Goal: Task Accomplishment & Management: Complete application form

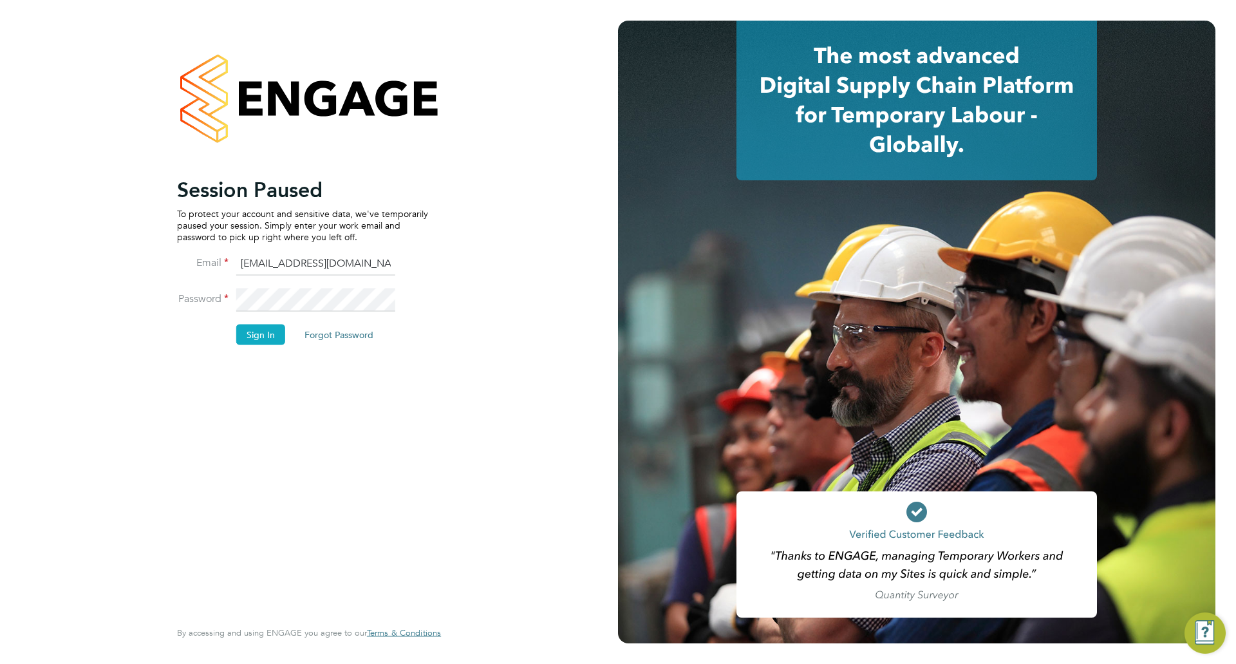
click at [261, 334] on button "Sign In" at bounding box center [260, 334] width 49 height 21
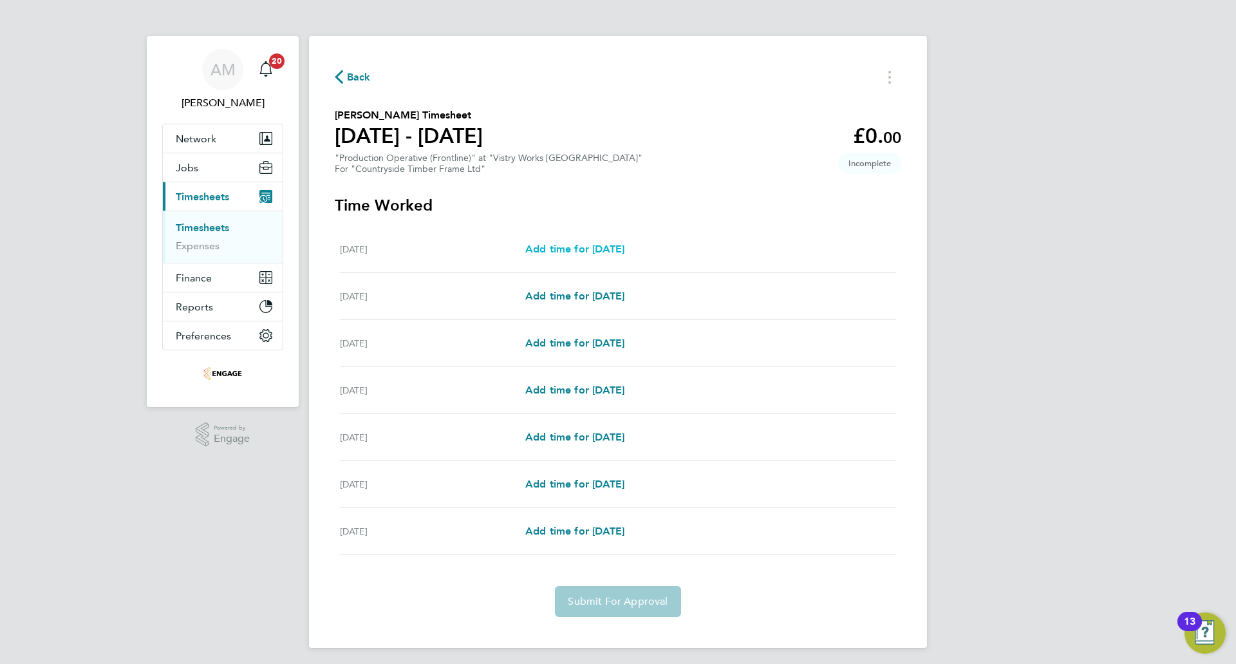
click at [625, 249] on span "Add time for [DATE]" at bounding box center [574, 249] width 99 height 12
select select "15"
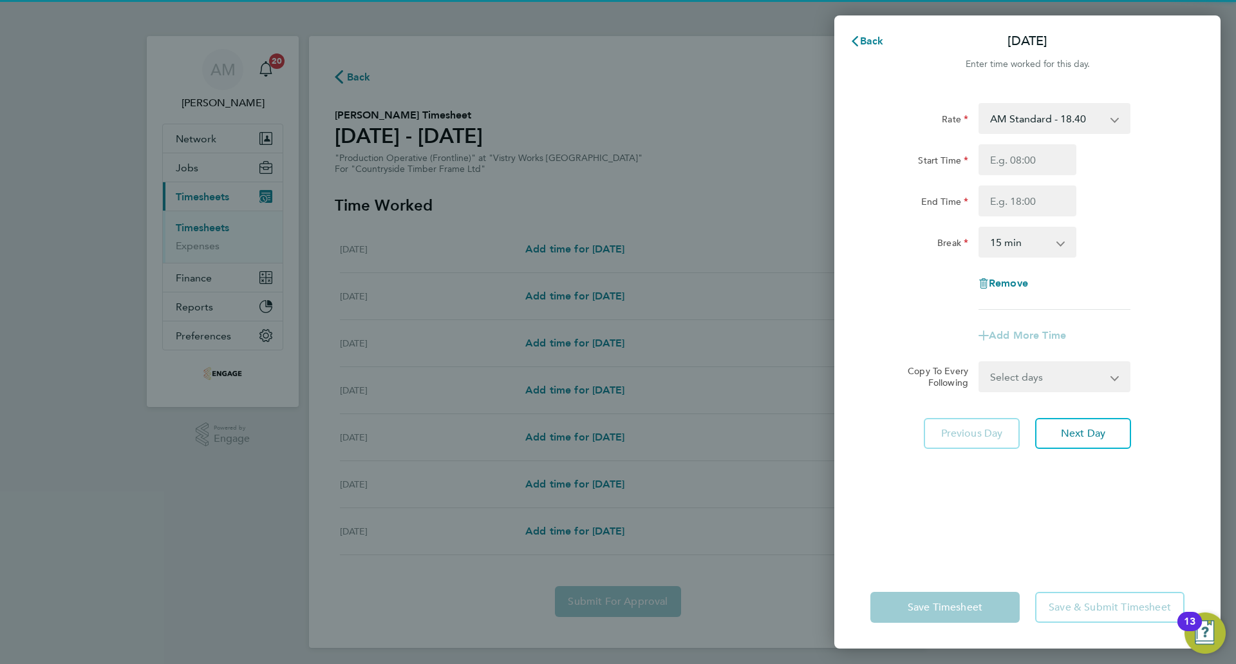
click at [1070, 110] on select "AM Standard - 18.40 OT 1 - 27.60 PM Standard - 20.06 PM OT 1 - 30.08 PM OT 2 - …" at bounding box center [1047, 118] width 134 height 28
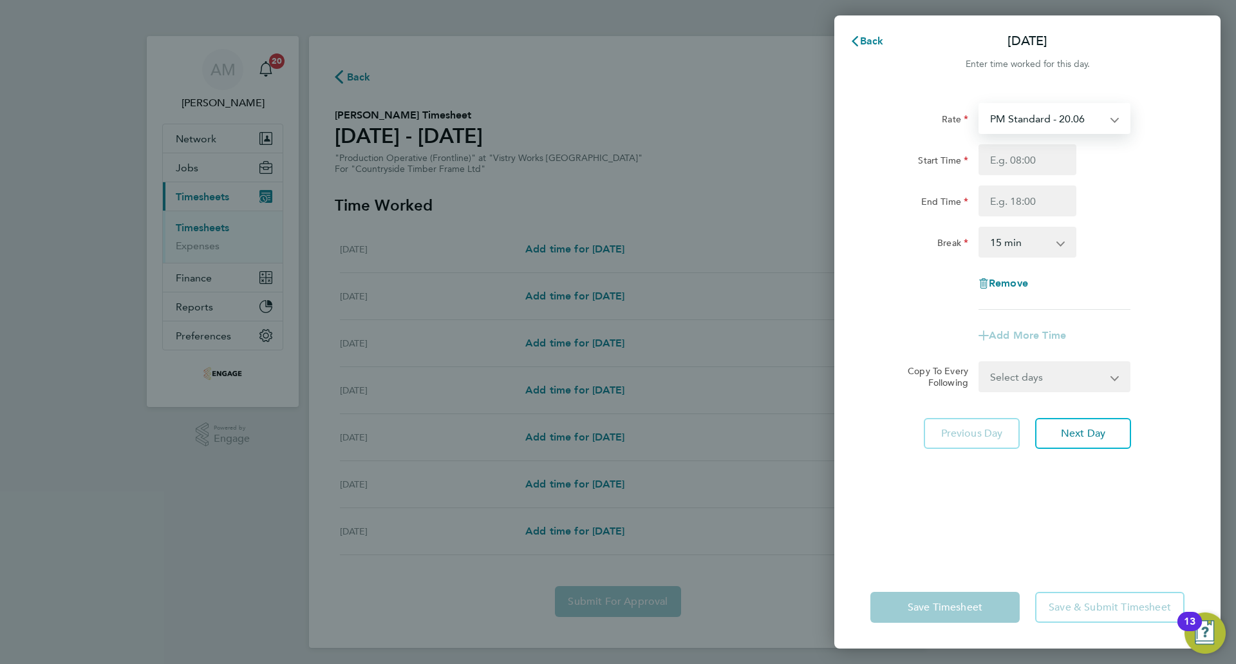
select select "15"
click at [1038, 156] on input "Start Time" at bounding box center [1028, 159] width 98 height 31
type input "14:00"
click at [1034, 218] on div "Rate PM Standard - 20.06 AM Standard - 18.40 OT 1 - 27.60 PM OT 1 - 30.08 PM OT…" at bounding box center [1028, 206] width 314 height 207
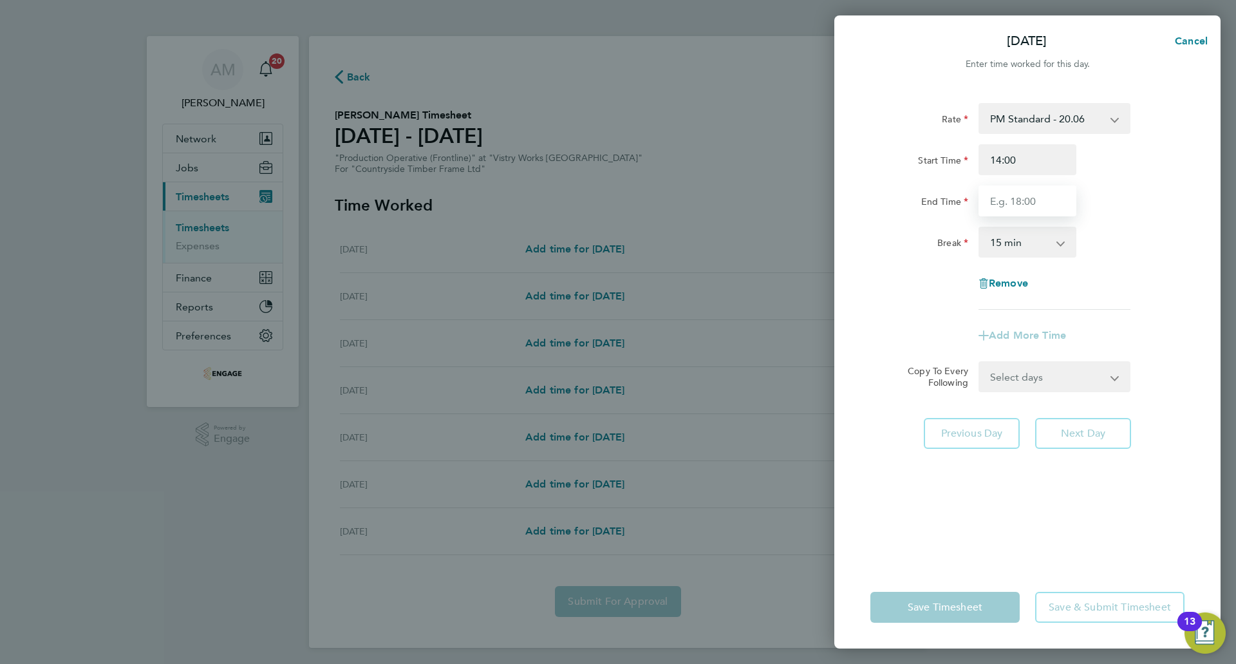
click at [1030, 206] on input "End Time" at bounding box center [1028, 200] width 98 height 31
type input "22:30"
click at [1009, 244] on select "0 min 15 min 30 min 45 min 60 min 75 min 90 min" at bounding box center [1020, 242] width 80 height 28
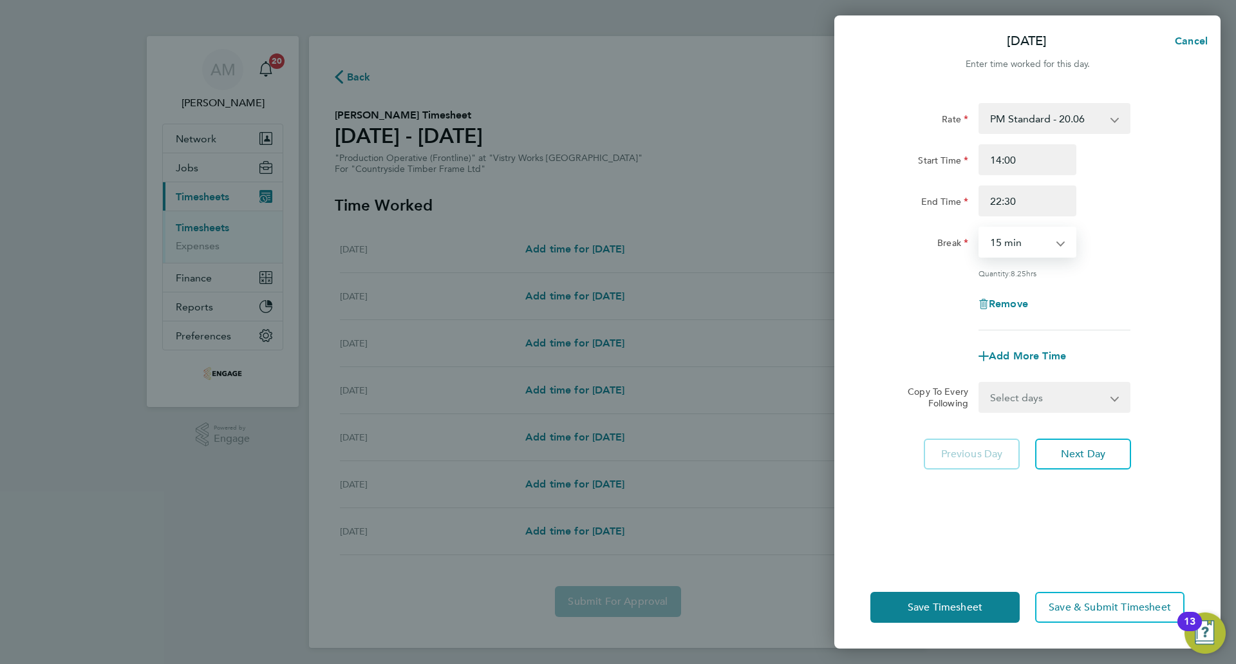
select select "30"
click at [980, 228] on select "0 min 15 min 30 min 45 min 60 min 75 min 90 min" at bounding box center [1020, 242] width 80 height 28
click at [1034, 390] on select "Select days Day Weekday (Mon-Fri) Weekend (Sat-Sun) [DATE] [DATE] [DATE] [DATE]…" at bounding box center [1047, 397] width 135 height 28
select select "WEEKDAY"
click at [980, 383] on select "Select days Day Weekday (Mon-Fri) Weekend (Sat-Sun) [DATE] [DATE] [DATE] [DATE]…" at bounding box center [1047, 397] width 135 height 28
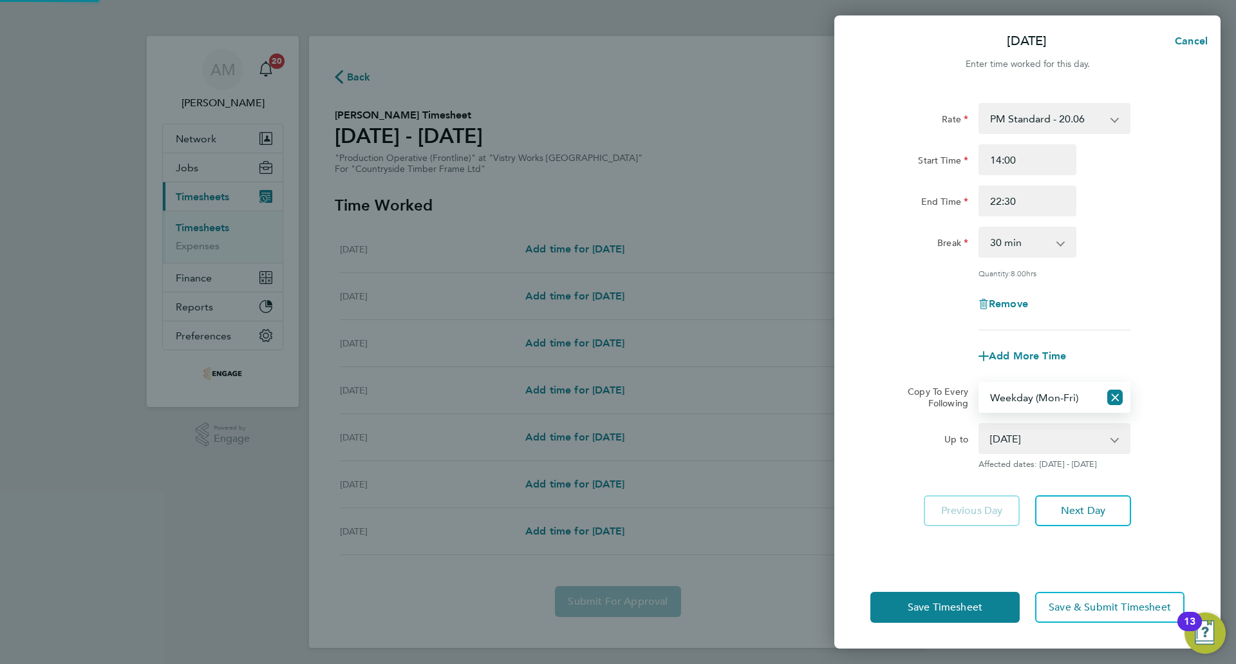
click at [1025, 434] on select "[DATE] [DATE] [DATE] [DATE] [DATE] [DATE]" at bounding box center [1047, 438] width 134 height 28
select select "[DATE]"
click at [980, 424] on select "[DATE] [DATE] [DATE] [DATE] [DATE] [DATE]" at bounding box center [1047, 438] width 134 height 28
click at [1080, 504] on span "Next Day" at bounding box center [1083, 510] width 44 height 13
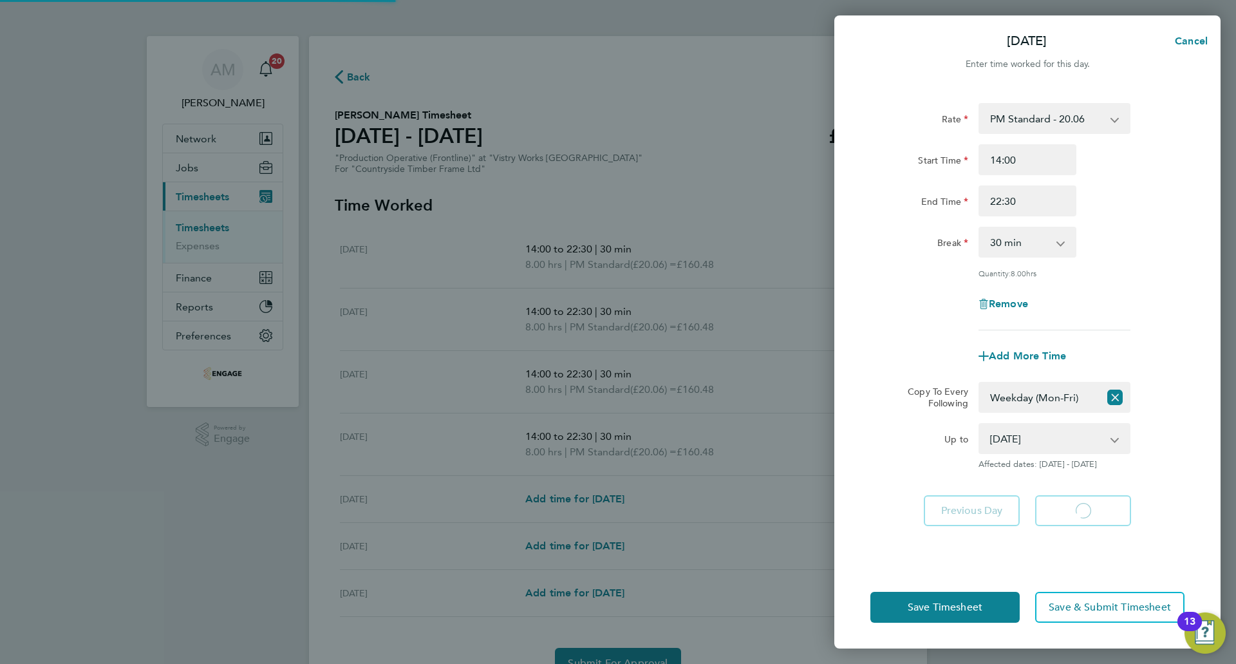
select select "30"
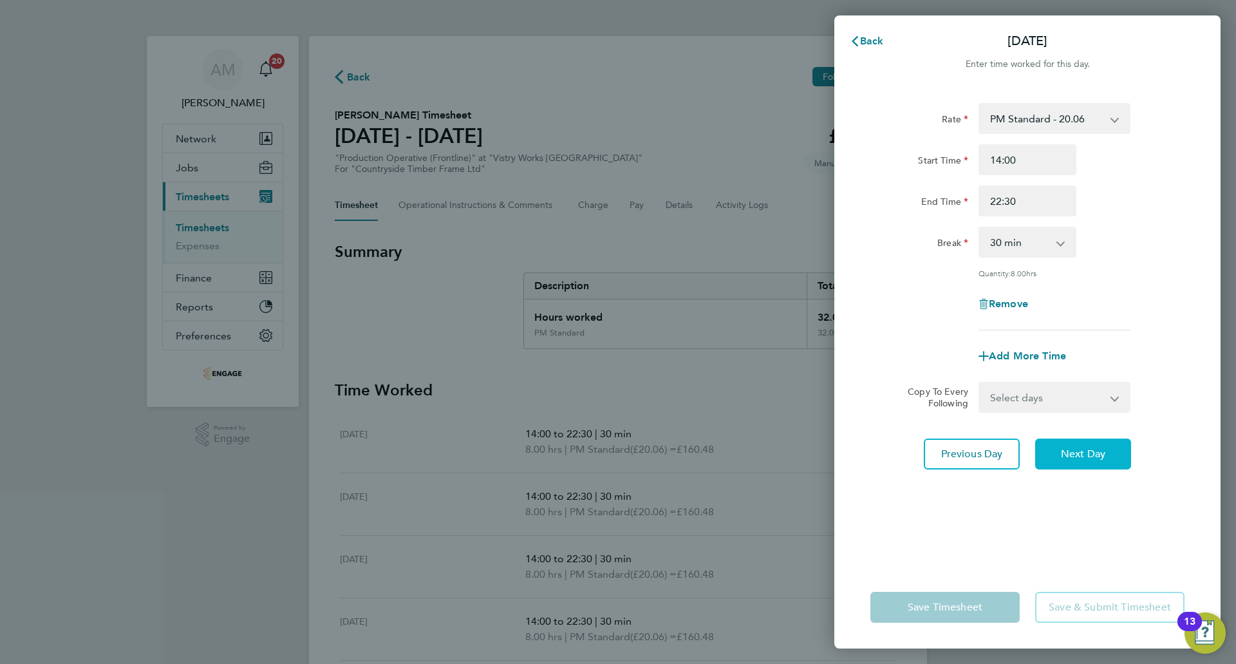
click at [1097, 454] on span "Next Day" at bounding box center [1083, 454] width 44 height 13
select select "30"
click at [1097, 454] on span "Next Day" at bounding box center [1083, 454] width 44 height 13
select select "30"
click at [1097, 454] on span "Next Day" at bounding box center [1083, 454] width 44 height 13
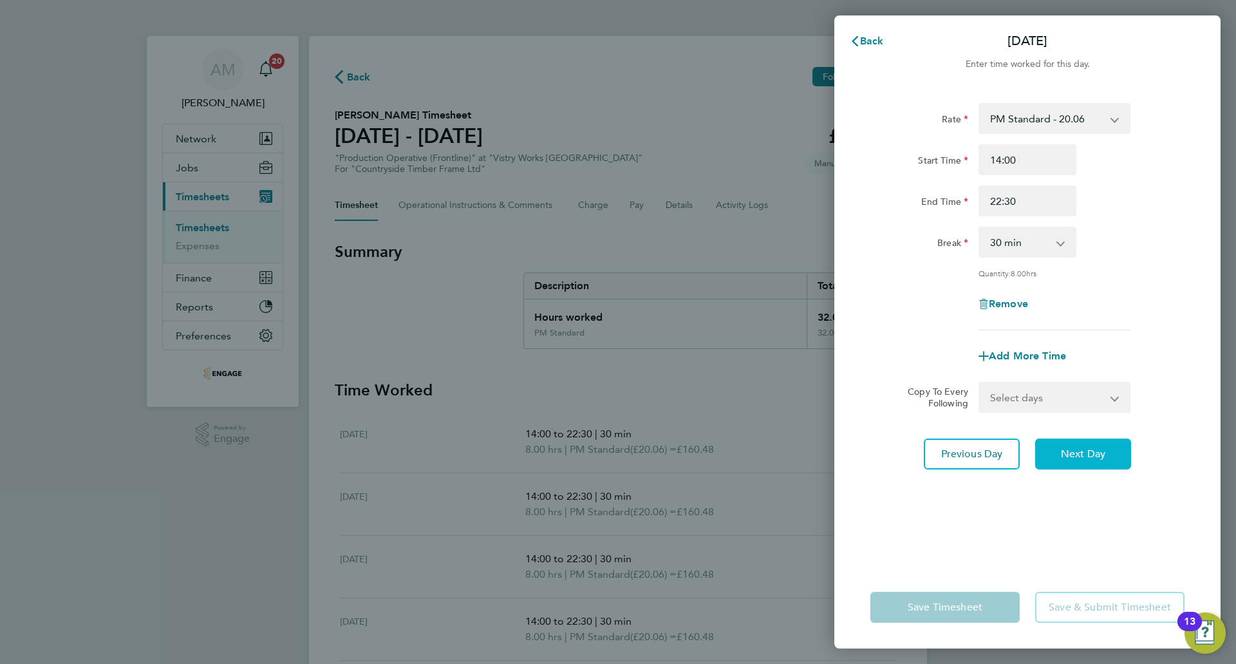
select select "15"
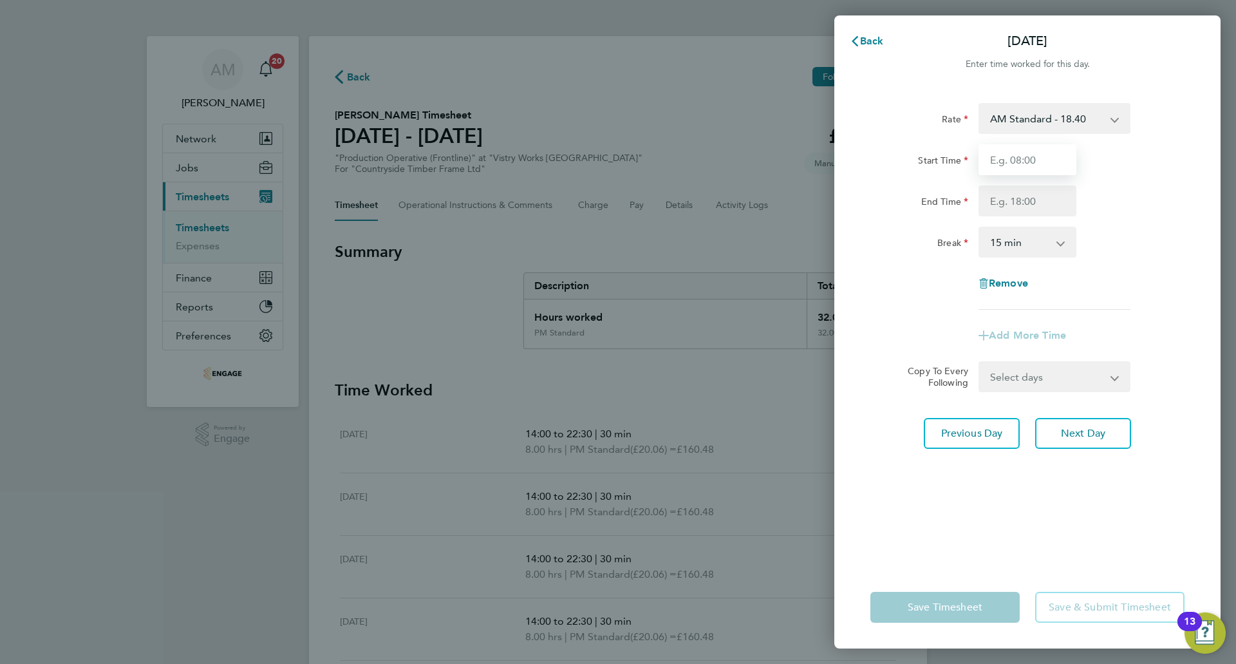
click at [1013, 169] on input "Start Time" at bounding box center [1028, 159] width 98 height 31
click at [1035, 114] on select "AM Standard - 18.40 OT 1 - 27.60 PM Standard - 20.06 PM OT 1 - 30.08 PM OT 2 - …" at bounding box center [1047, 118] width 134 height 28
select select "15"
click at [1027, 161] on input "Start Time" at bounding box center [1028, 159] width 98 height 31
type input "14:00"
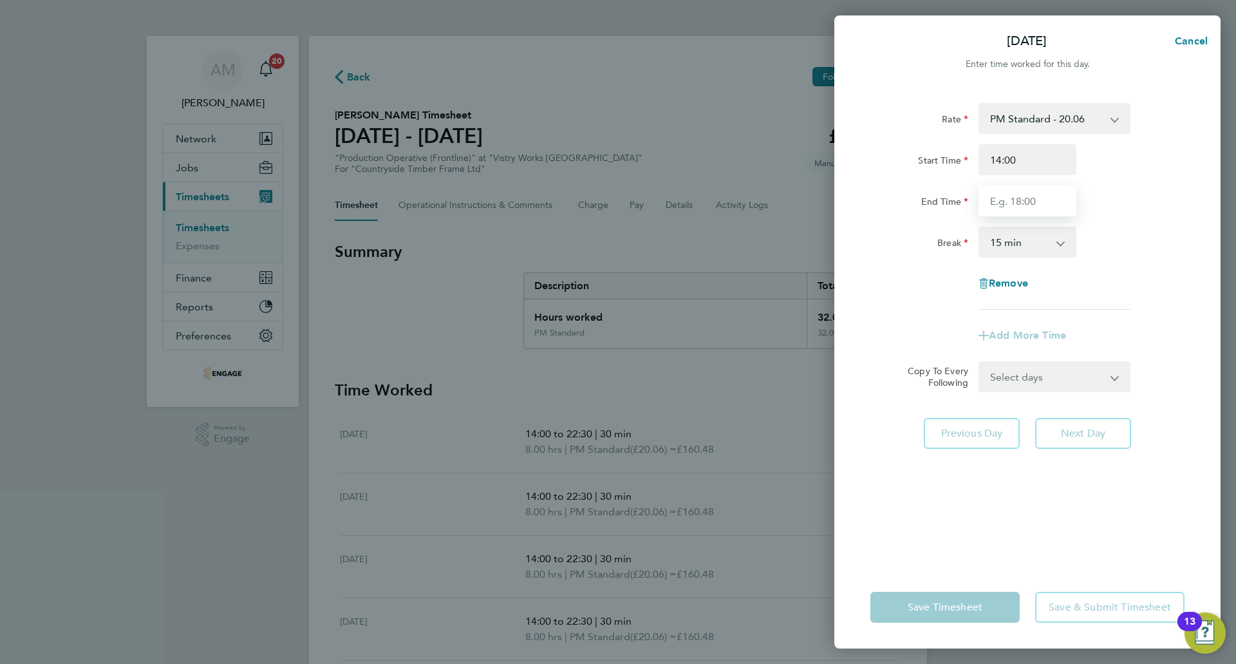
drag, startPoint x: 1029, startPoint y: 173, endPoint x: 1028, endPoint y: 209, distance: 36.7
click at [1028, 209] on input "End Time" at bounding box center [1028, 200] width 98 height 31
click at [994, 200] on input "End Time" at bounding box center [1028, 200] width 98 height 31
type input "20:00"
click at [1040, 241] on select "0 min 15 min 30 min 45 min 60 min 75 min 90 min" at bounding box center [1020, 242] width 80 height 28
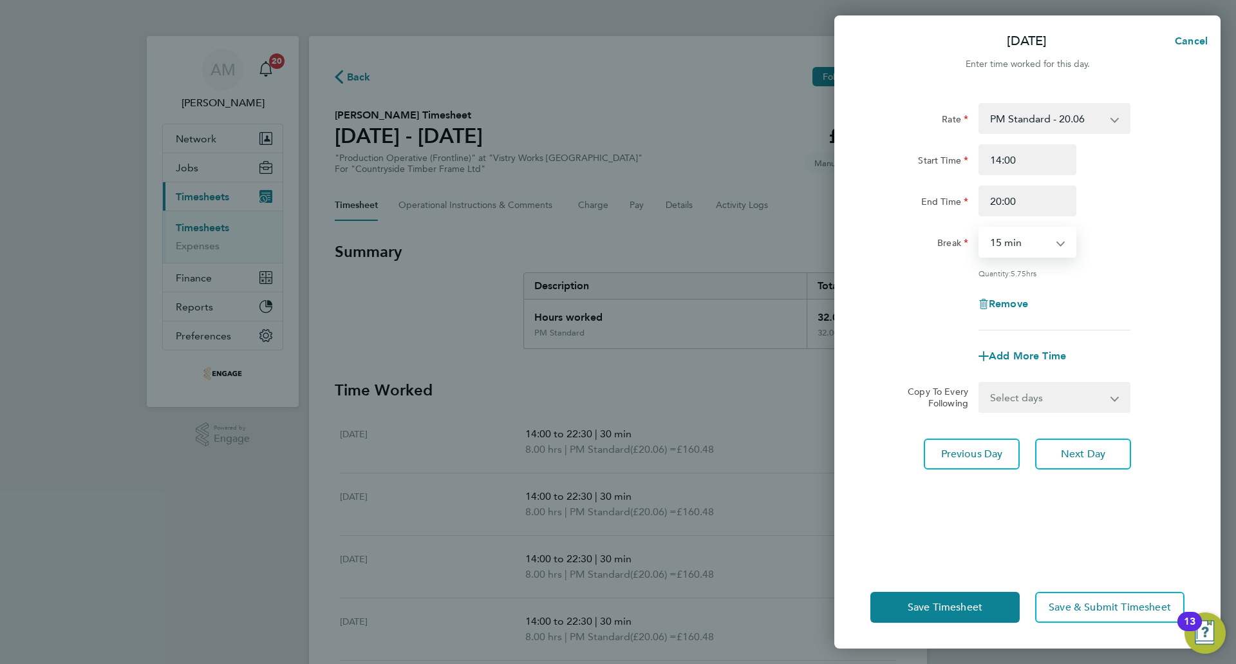
select select "30"
click at [980, 228] on select "0 min 15 min 30 min 45 min 60 min 75 min 90 min" at bounding box center [1020, 242] width 80 height 28
click at [1102, 465] on button "Next Day" at bounding box center [1083, 453] width 96 height 31
select select "15"
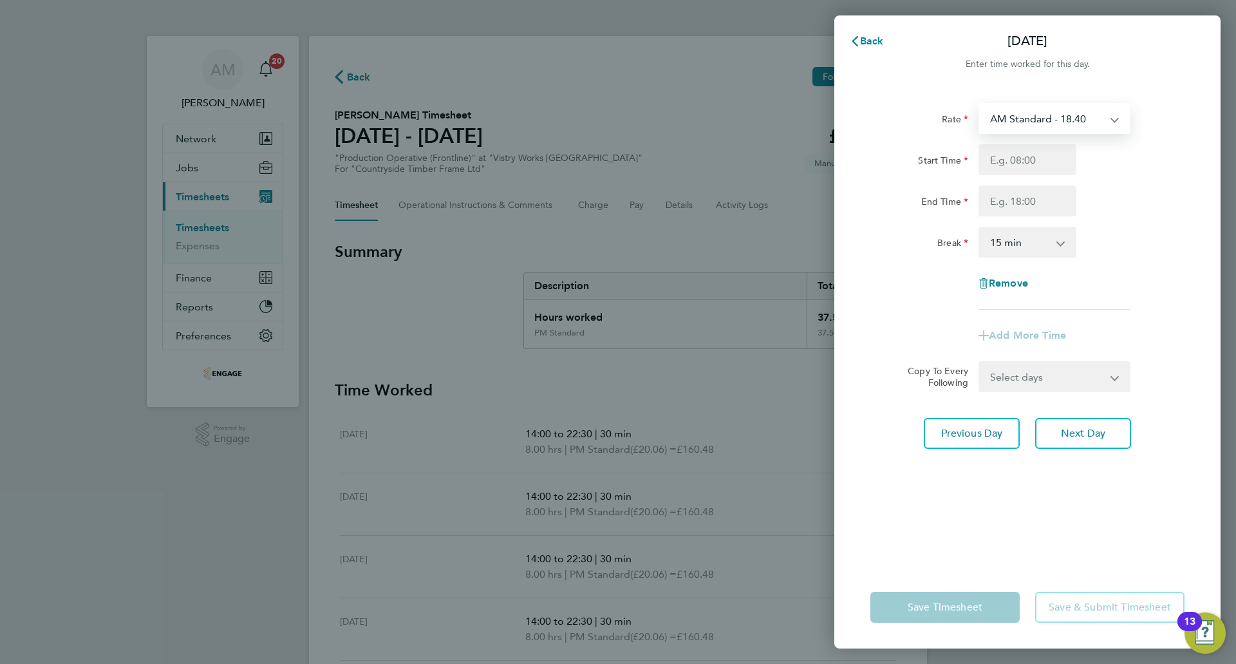
click at [1032, 122] on select "AM Standard - 18.40 OT 1 - 27.60 PM Standard - 20.06 PM OT 1 - 30.08 PM OT 2 - …" at bounding box center [1047, 118] width 134 height 28
select select "15"
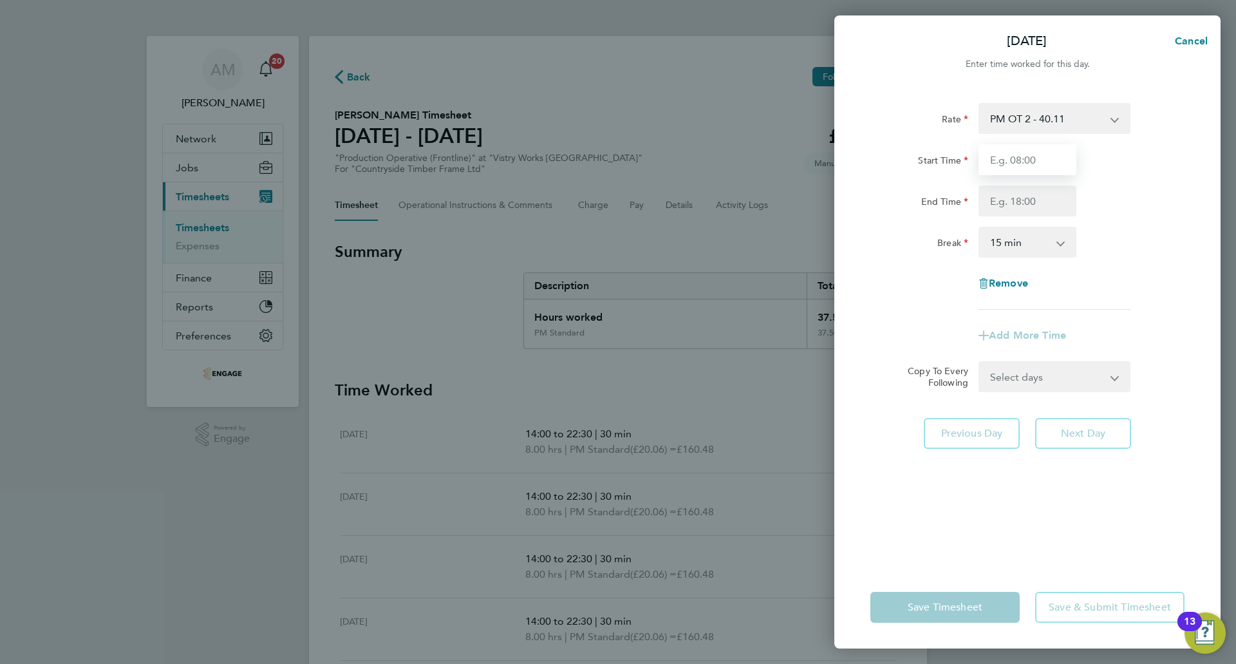
click at [1035, 159] on input "Start Time" at bounding box center [1028, 159] width 98 height 31
type input "07:00"
click at [1033, 200] on input "End Time" at bounding box center [1028, 200] width 98 height 31
type input "15:00"
click at [1012, 240] on select "0 min 15 min 30 min 45 min 60 min 75 min 90 min" at bounding box center [1020, 242] width 80 height 28
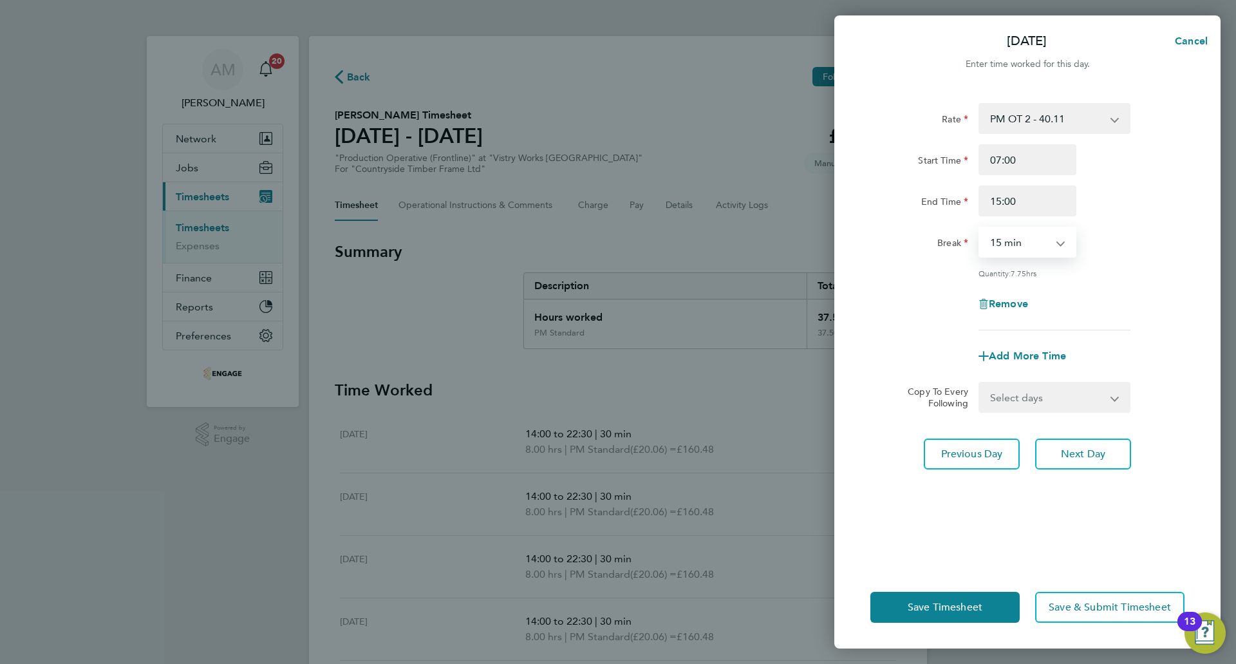
select select "30"
click at [980, 228] on select "0 min 15 min 30 min 45 min 60 min 75 min 90 min" at bounding box center [1020, 242] width 80 height 28
click at [946, 599] on button "Save Timesheet" at bounding box center [945, 607] width 149 height 31
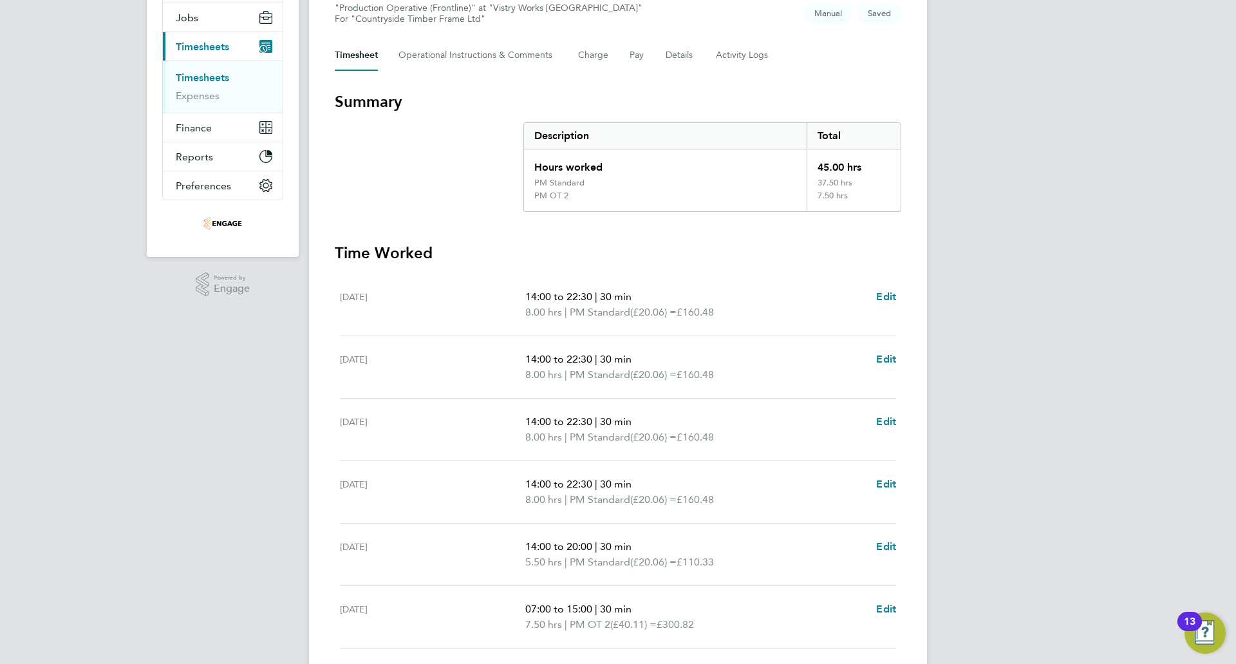
scroll to position [295, 0]
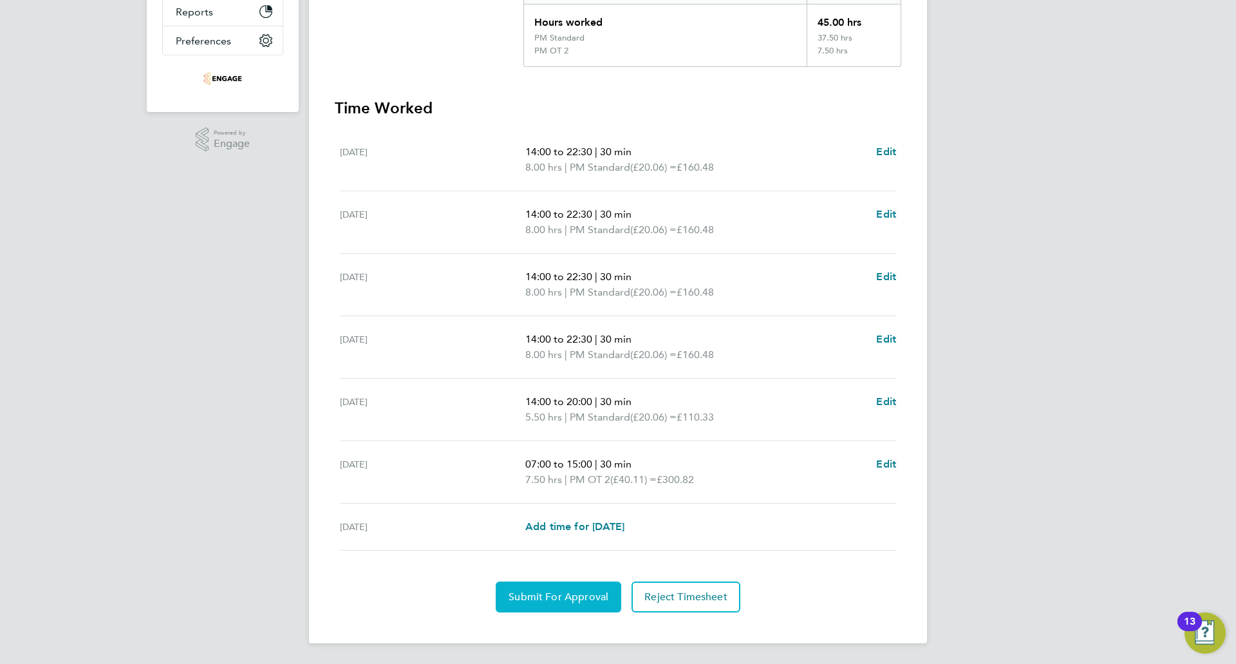
click at [571, 604] on button "Submit For Approval" at bounding box center [559, 596] width 126 height 31
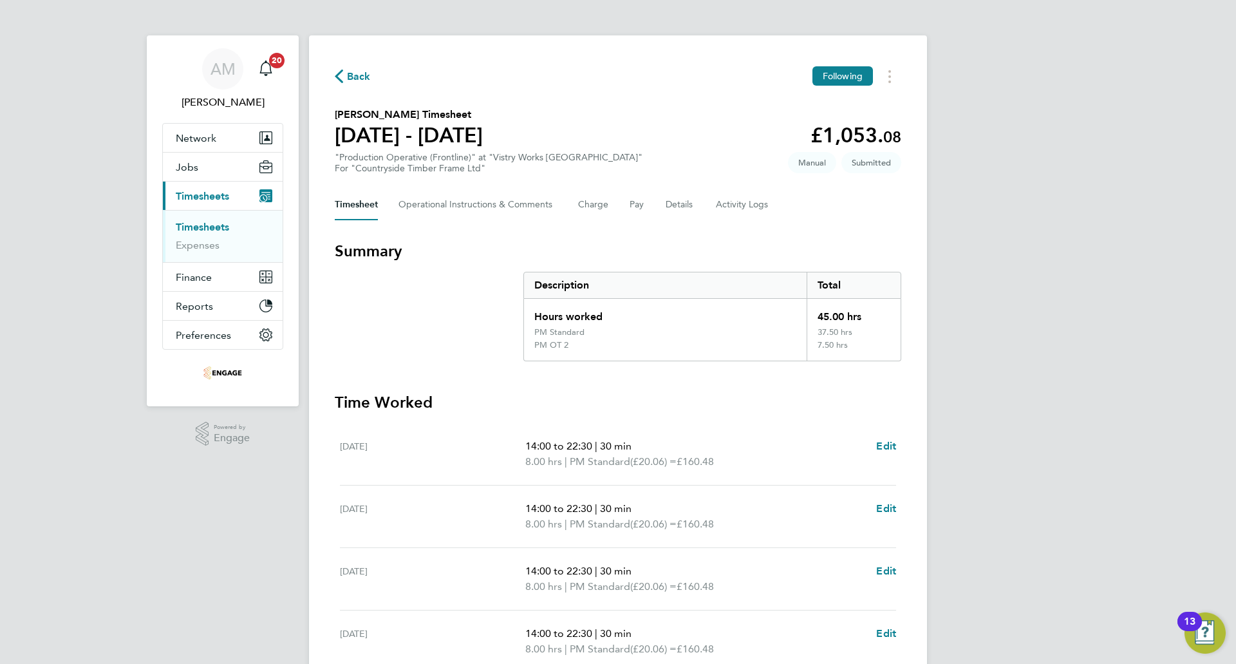
scroll to position [0, 0]
click at [357, 77] on span "Back" at bounding box center [359, 77] width 24 height 15
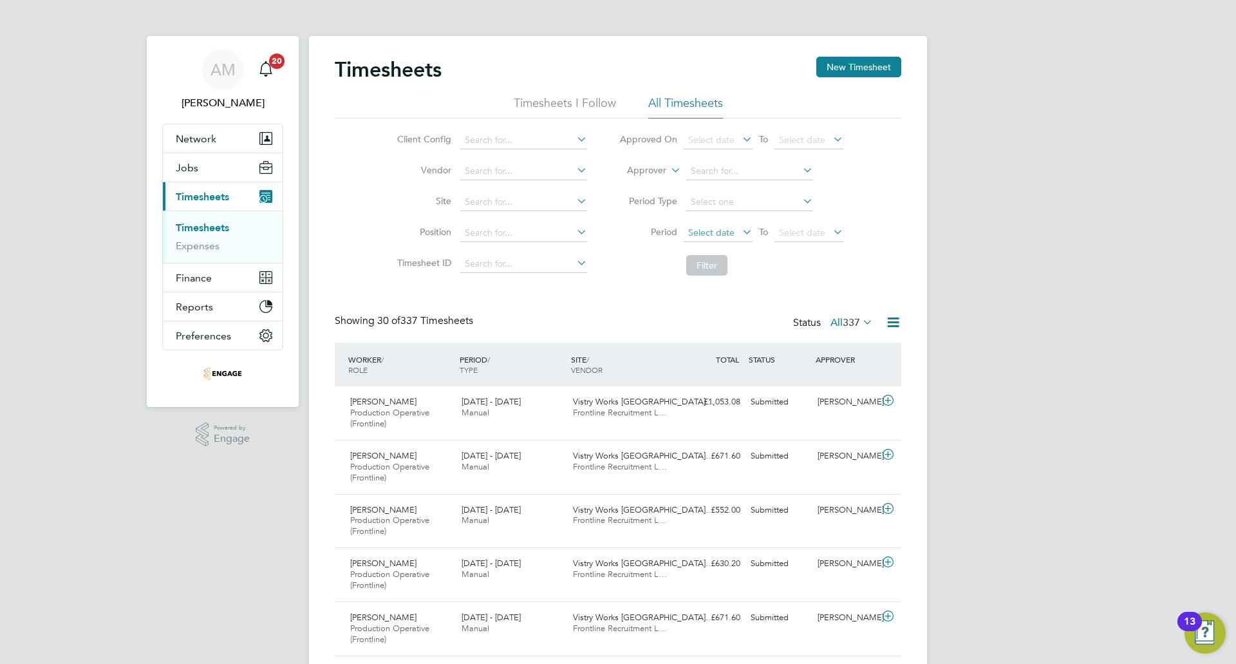
click at [705, 238] on span "Select date" at bounding box center [718, 233] width 69 height 17
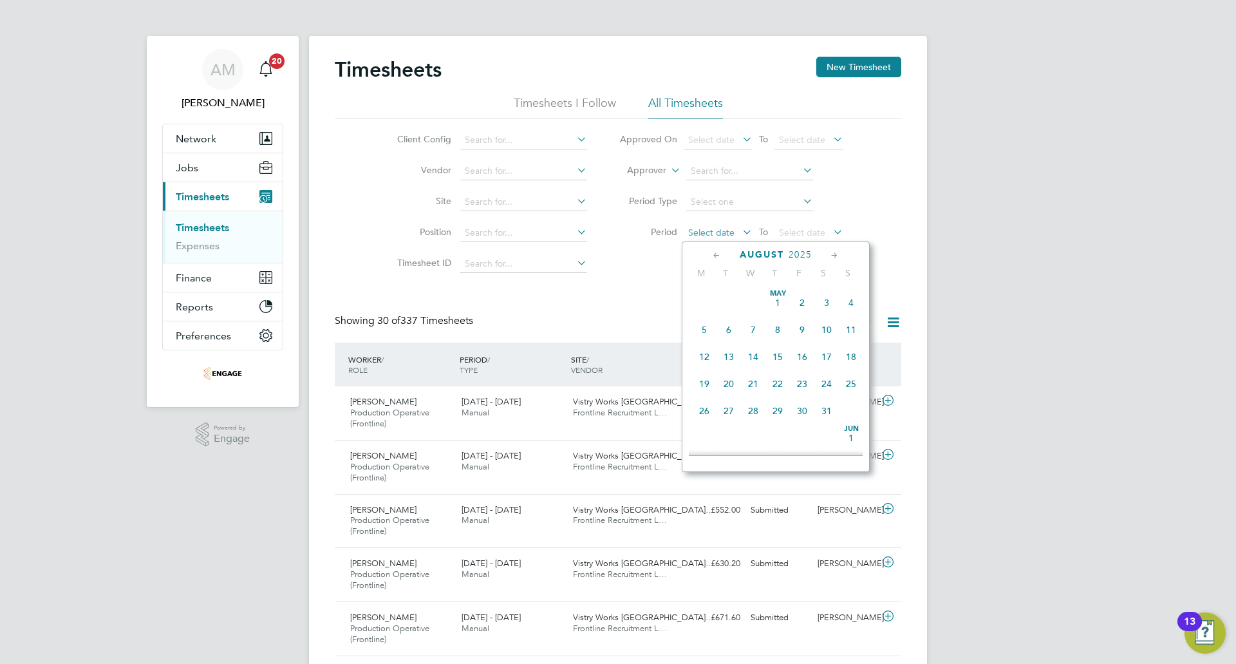
click at [712, 236] on span "Select date" at bounding box center [711, 233] width 46 height 12
click at [697, 331] on span "4" at bounding box center [704, 318] width 24 height 24
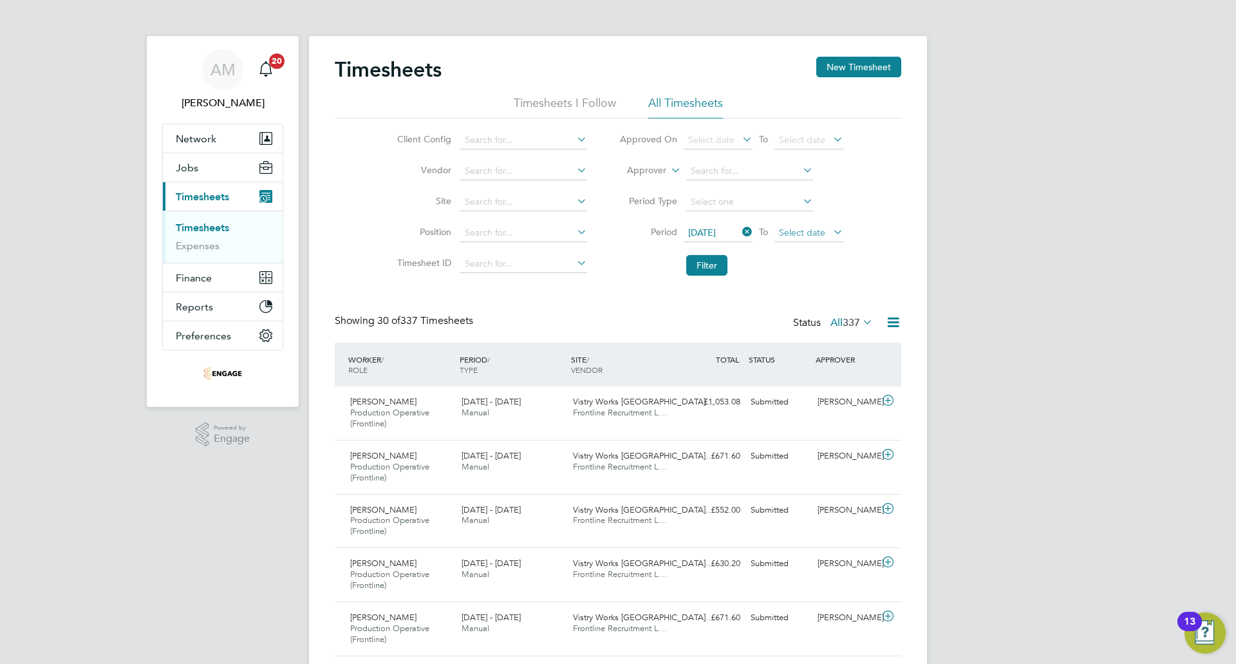
click at [806, 232] on span "Select date" at bounding box center [802, 233] width 46 height 12
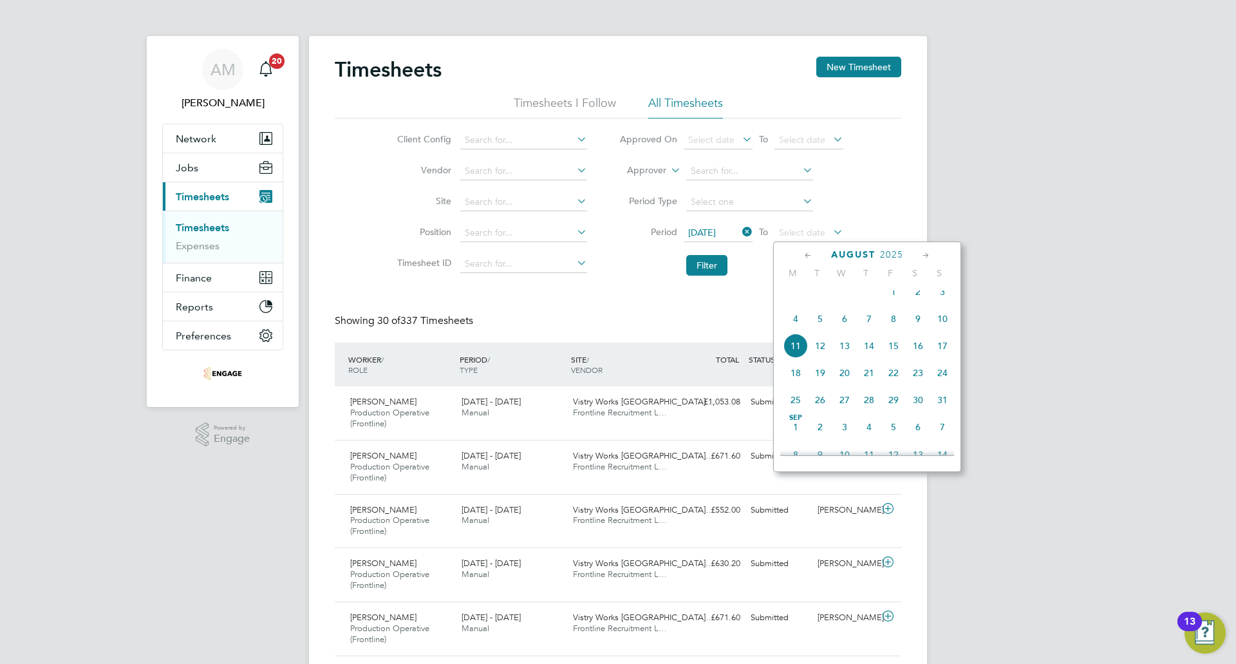
click at [942, 331] on span "10" at bounding box center [942, 318] width 24 height 24
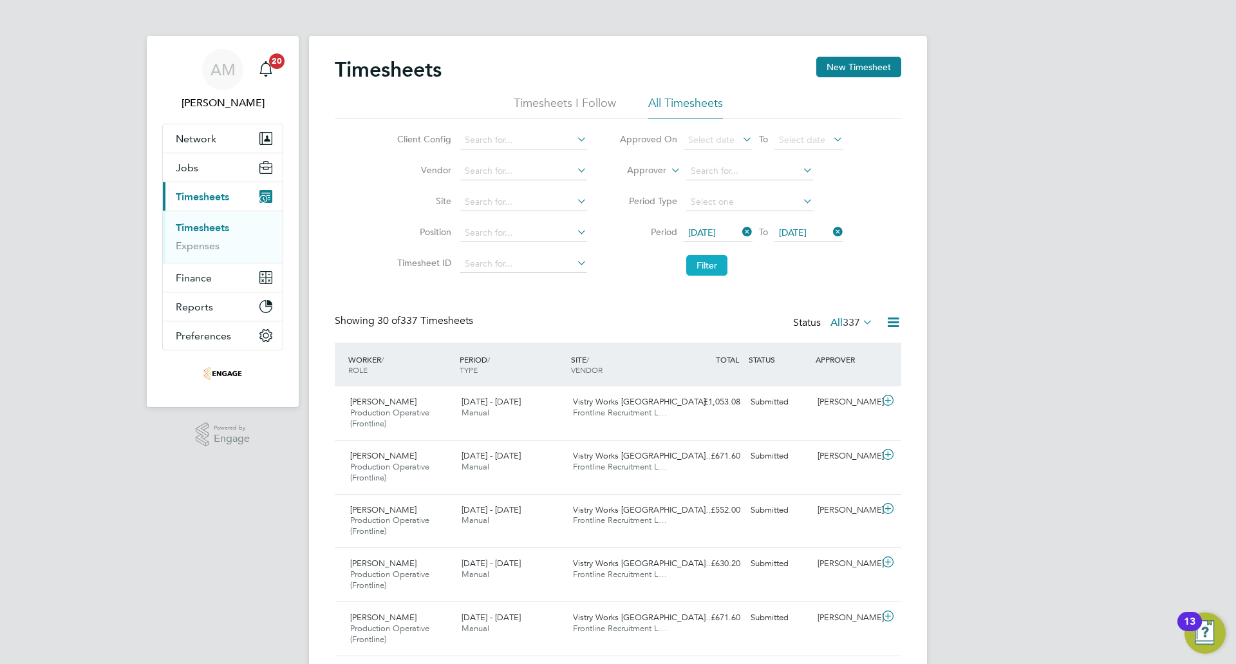
click at [714, 259] on button "Filter" at bounding box center [706, 265] width 41 height 21
click at [844, 71] on button "New Timesheet" at bounding box center [858, 67] width 85 height 21
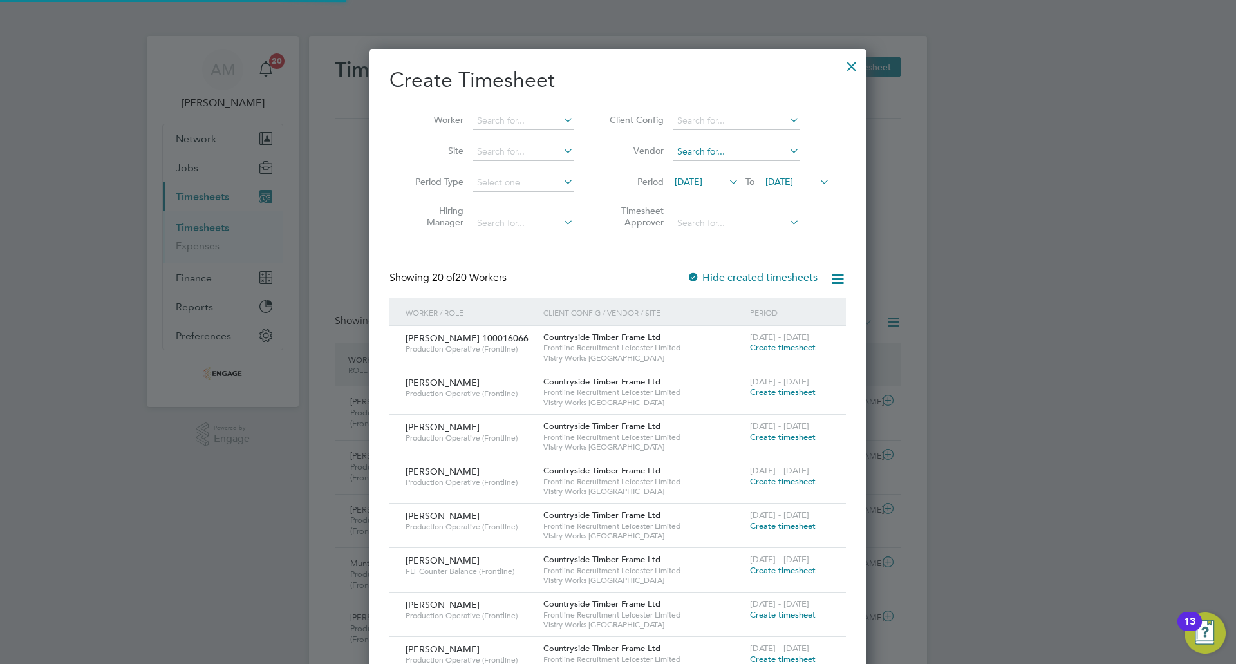
scroll to position [1280, 498]
click at [699, 182] on span "[DATE]" at bounding box center [689, 182] width 28 height 12
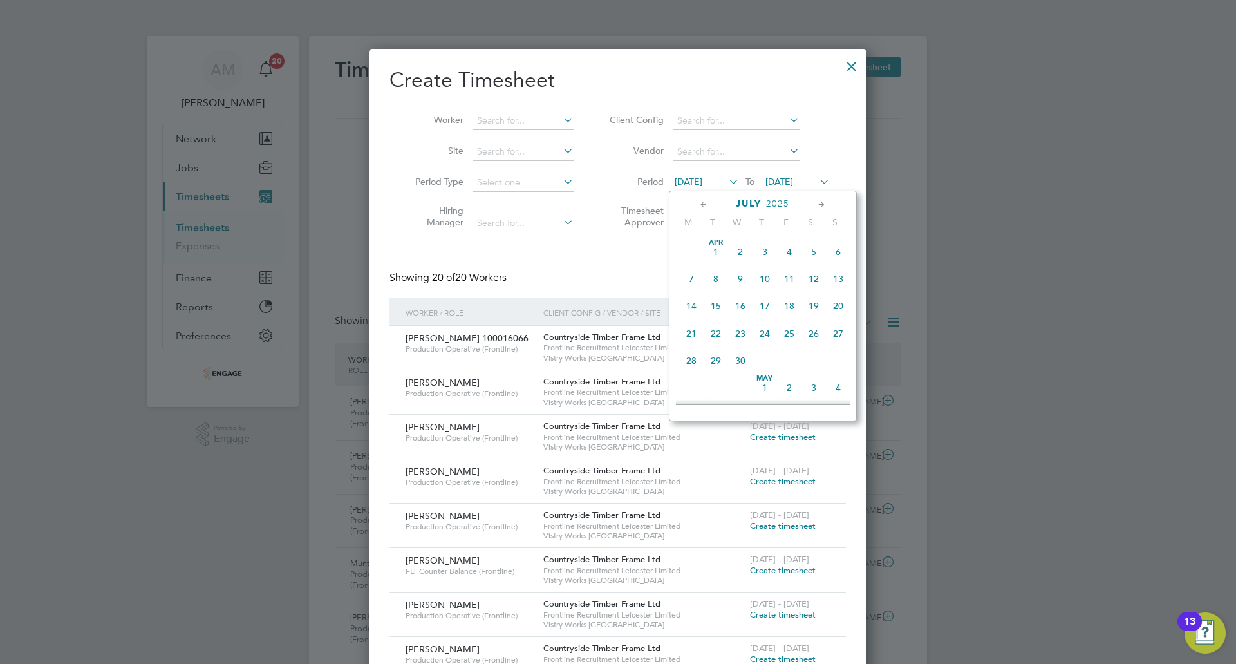
scroll to position [502, 0]
click at [699, 360] on span "4" at bounding box center [691, 347] width 24 height 24
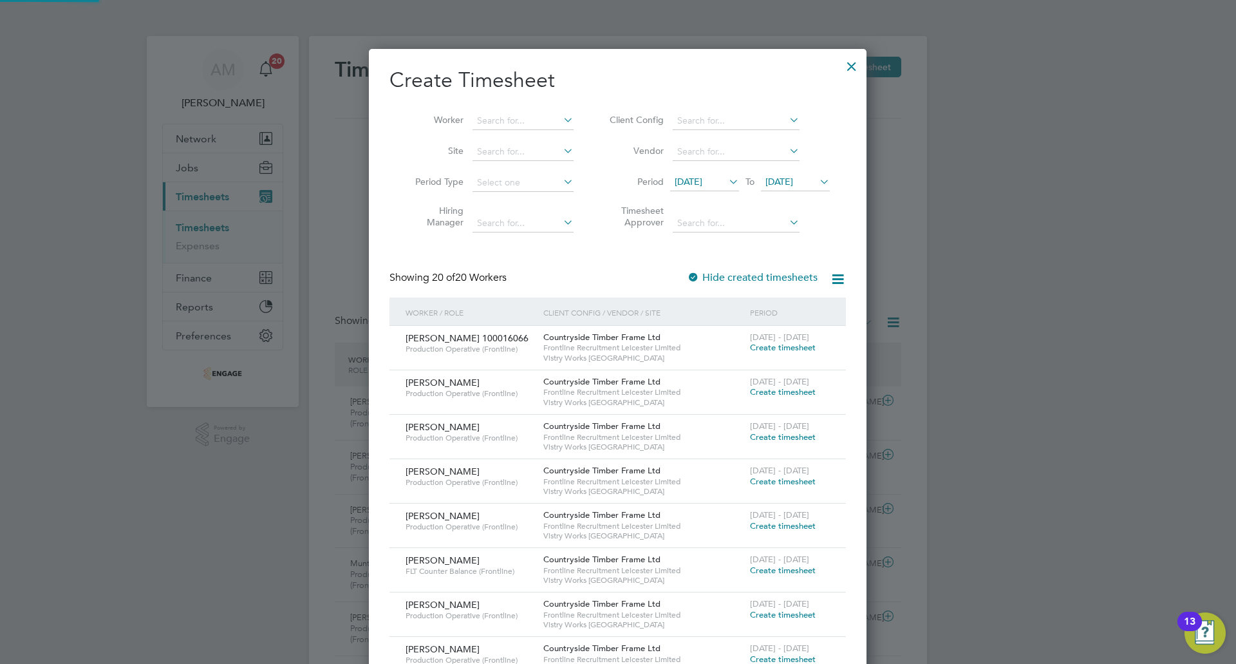
scroll to position [1192, 498]
click at [817, 185] on icon at bounding box center [817, 182] width 0 height 18
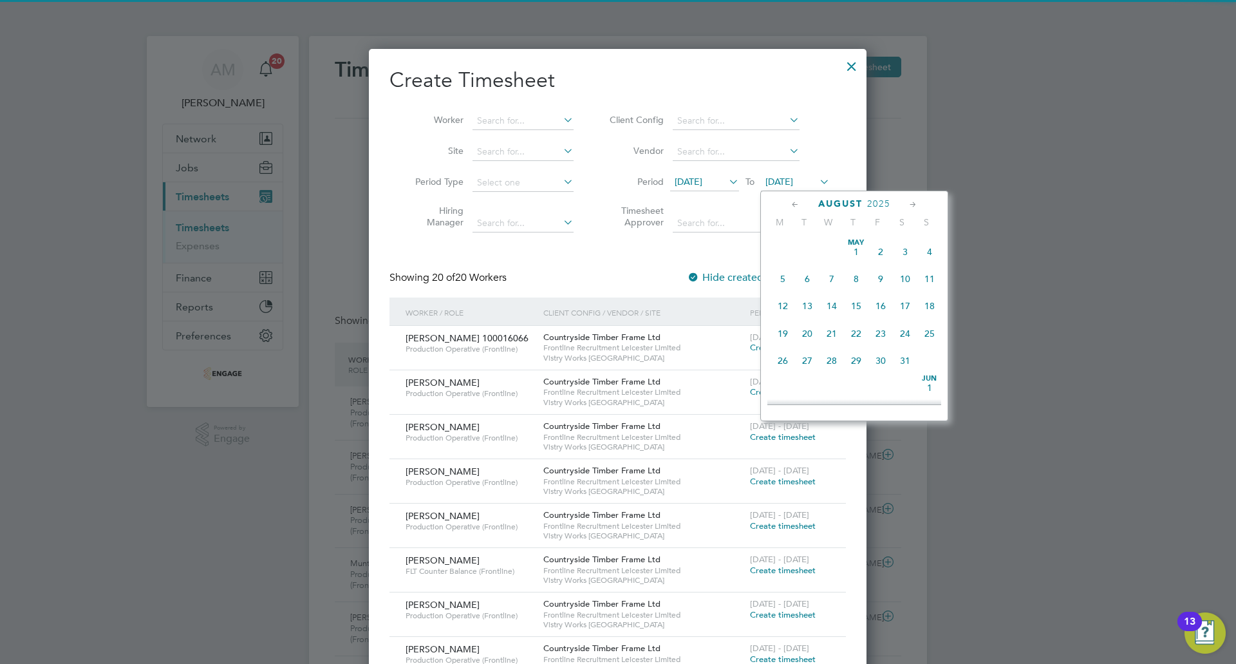
scroll to position [418, 0]
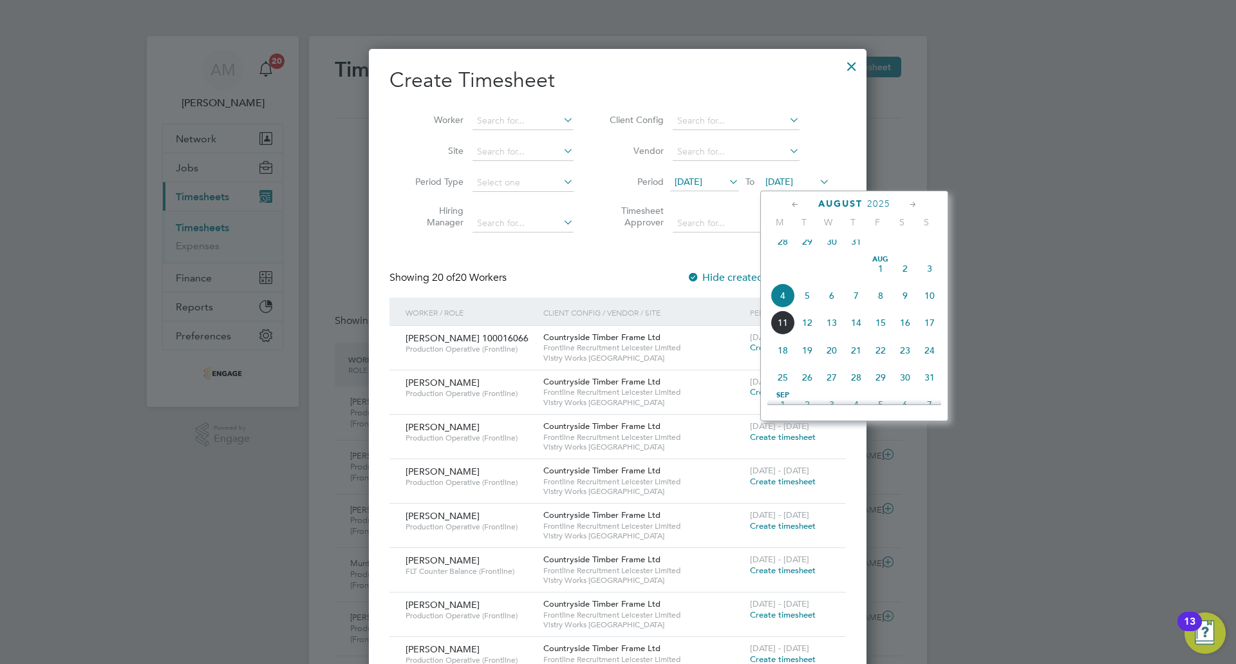
click at [929, 301] on span "10" at bounding box center [930, 295] width 24 height 24
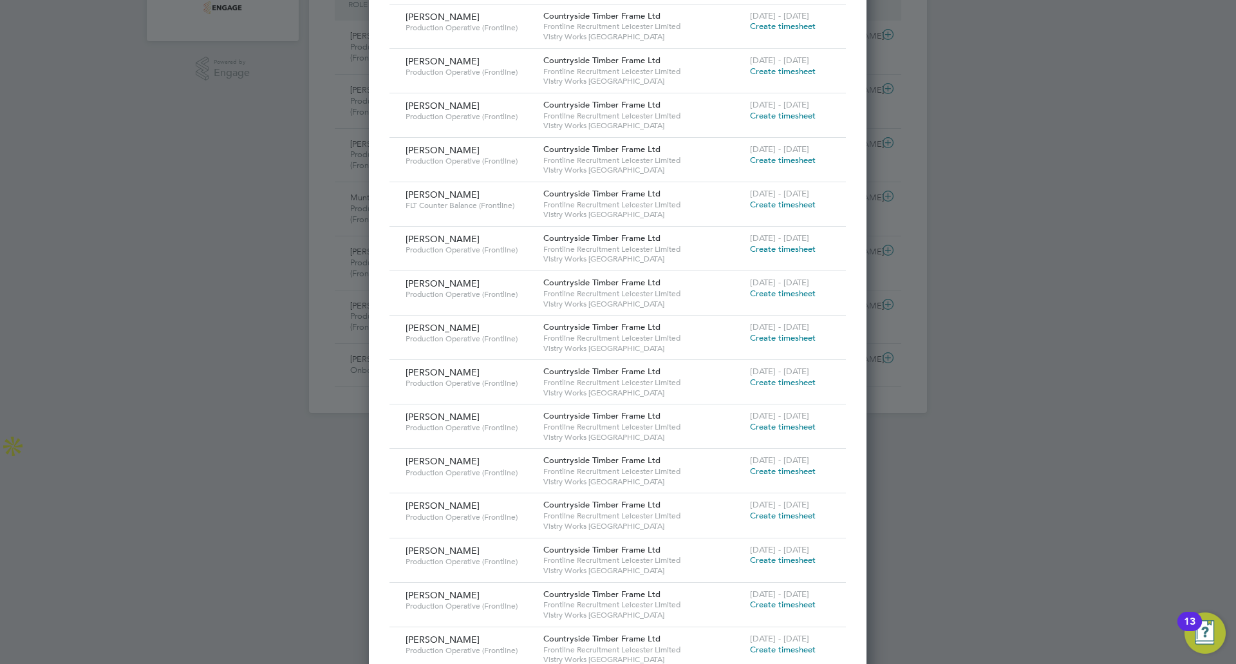
scroll to position [577, 0]
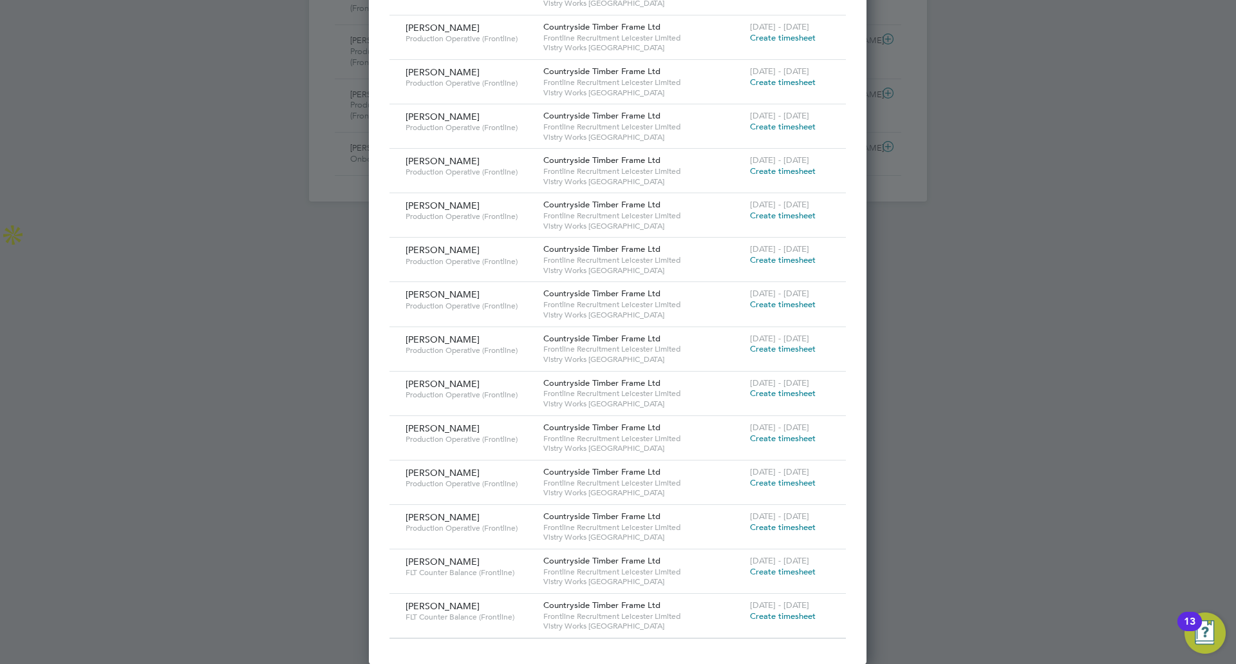
click at [758, 393] on span "Create timesheet" at bounding box center [783, 393] width 66 height 11
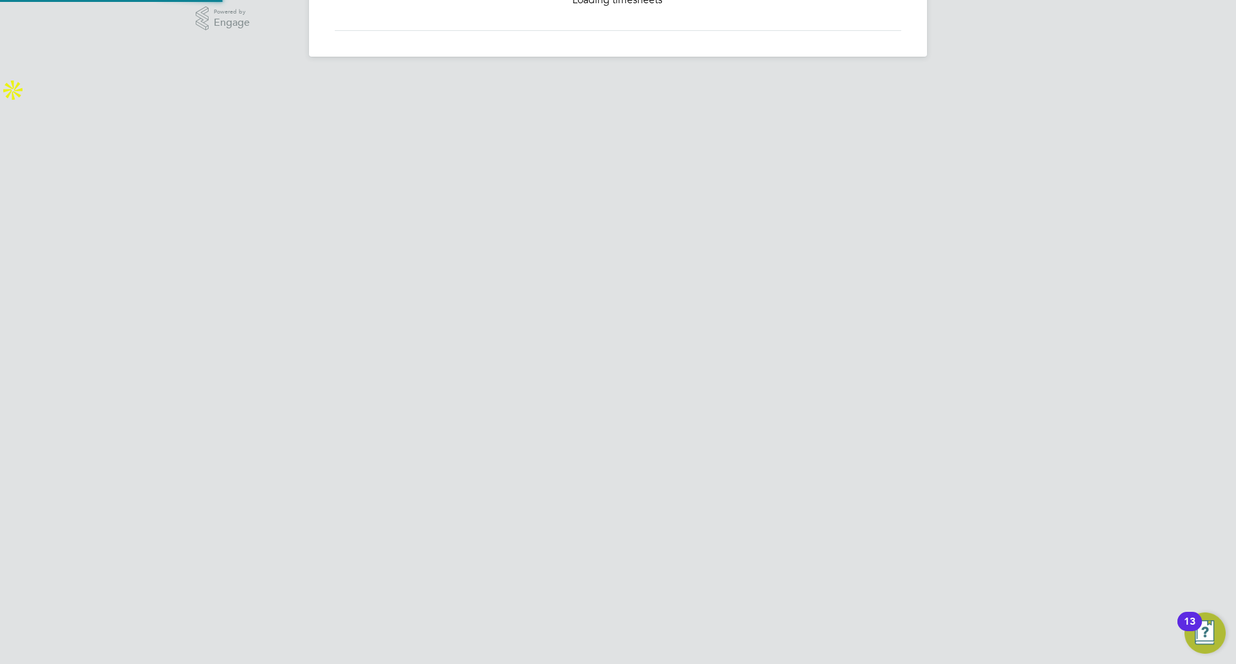
scroll to position [55, 0]
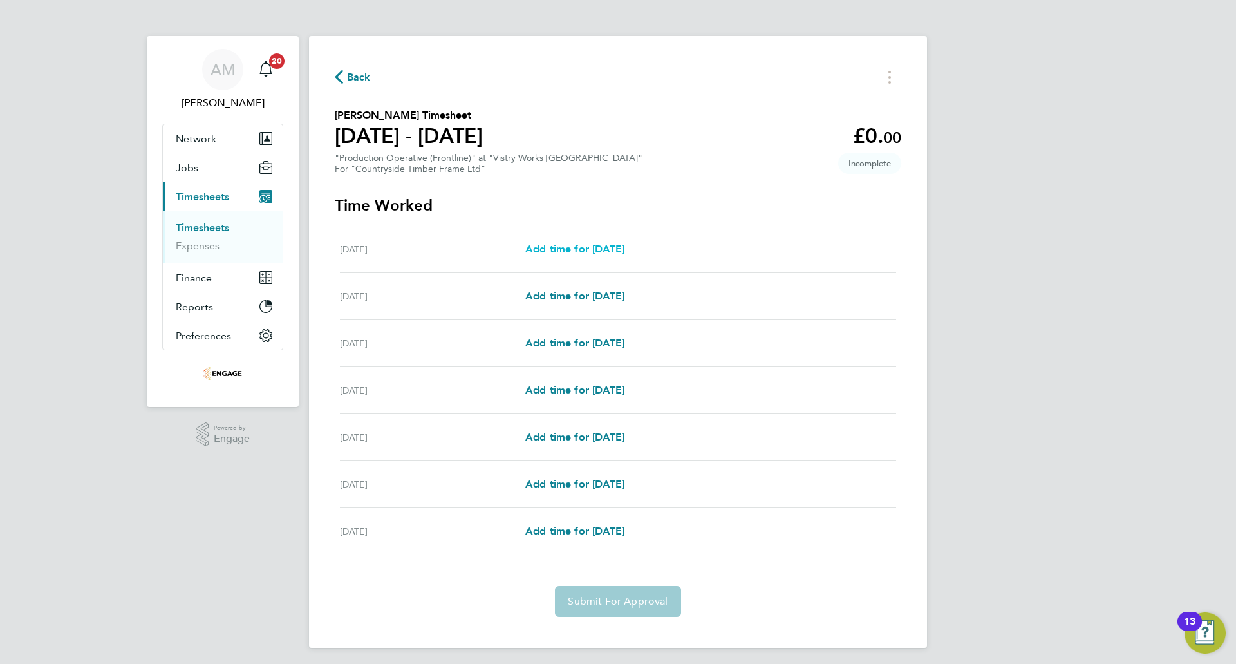
click at [625, 252] on span "Add time for [DATE]" at bounding box center [574, 249] width 99 height 12
select select "15"
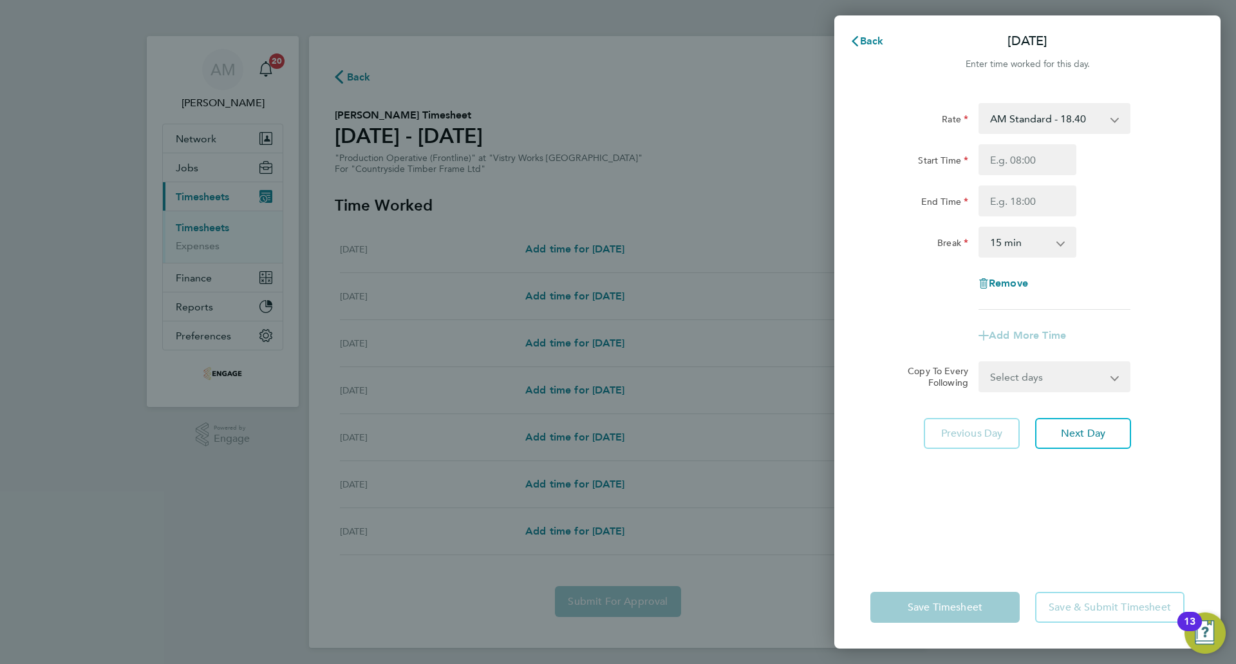
click at [1034, 124] on select "AM Standard - 18.40 PM OT 1 - 30.08 PM Standard - 20.06 PM OT 2 - 40.11 OT 1 - …" at bounding box center [1047, 118] width 134 height 28
select select "15"
click at [1025, 161] on input "Start Time" at bounding box center [1028, 159] width 98 height 31
type input "14:00"
click at [1033, 203] on input "End Time" at bounding box center [1028, 200] width 98 height 31
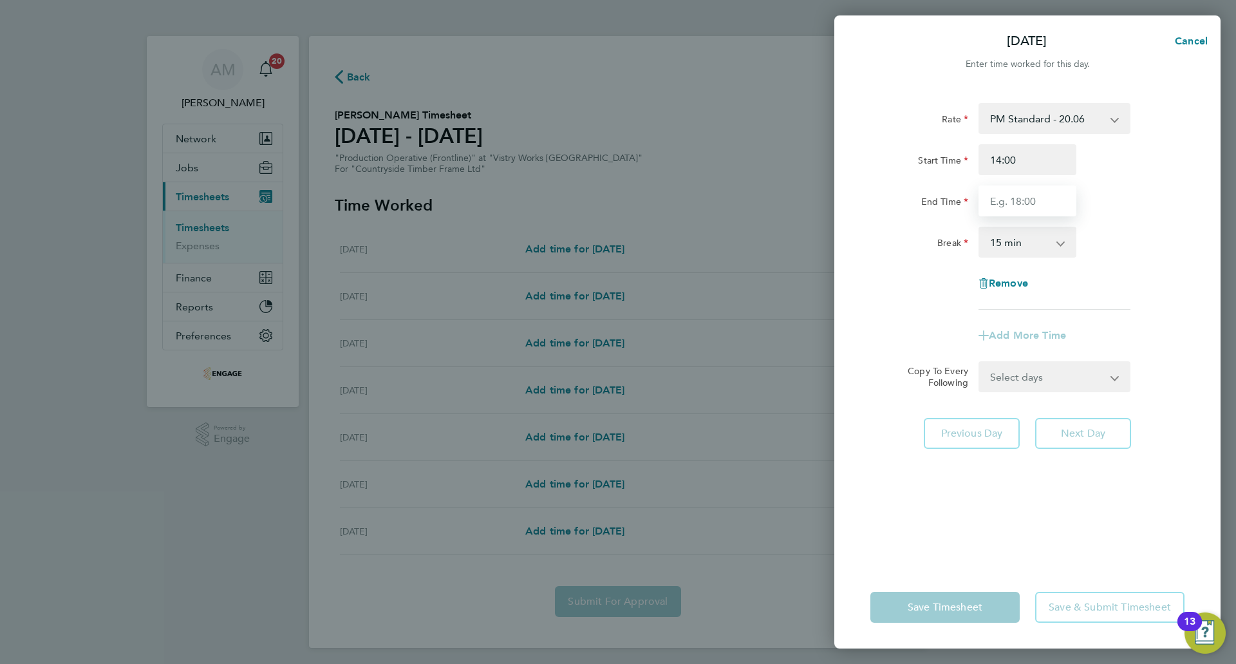
type input "22:30"
click at [997, 240] on select "0 min 15 min 30 min 45 min 60 min 75 min 90 min" at bounding box center [1020, 242] width 80 height 28
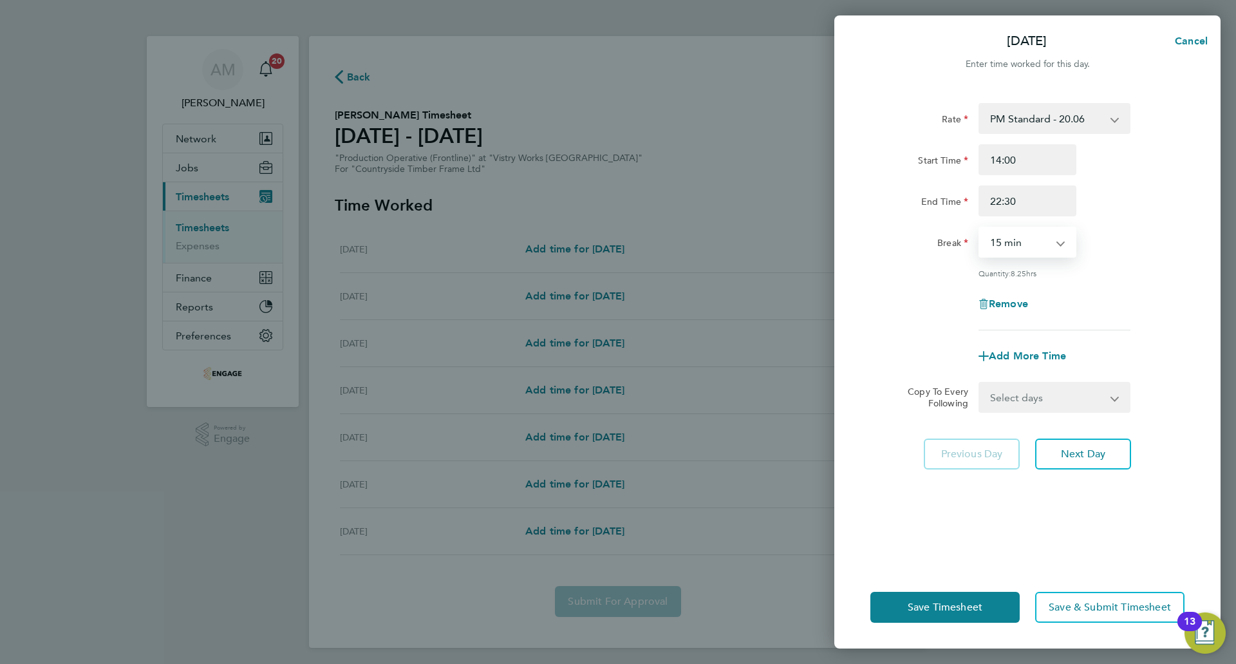
select select "30"
click at [980, 228] on select "0 min 15 min 30 min 45 min 60 min 75 min 90 min" at bounding box center [1020, 242] width 80 height 28
click at [1084, 408] on select "Select days Day Weekday (Mon-Fri) Weekend (Sat-Sun) [DATE] [DATE] [DATE] [DATE]…" at bounding box center [1047, 397] width 135 height 28
select select "WEEKDAY"
click at [980, 383] on select "Select days Day Weekday (Mon-Fri) Weekend (Sat-Sun) [DATE] [DATE] [DATE] [DATE]…" at bounding box center [1047, 397] width 135 height 28
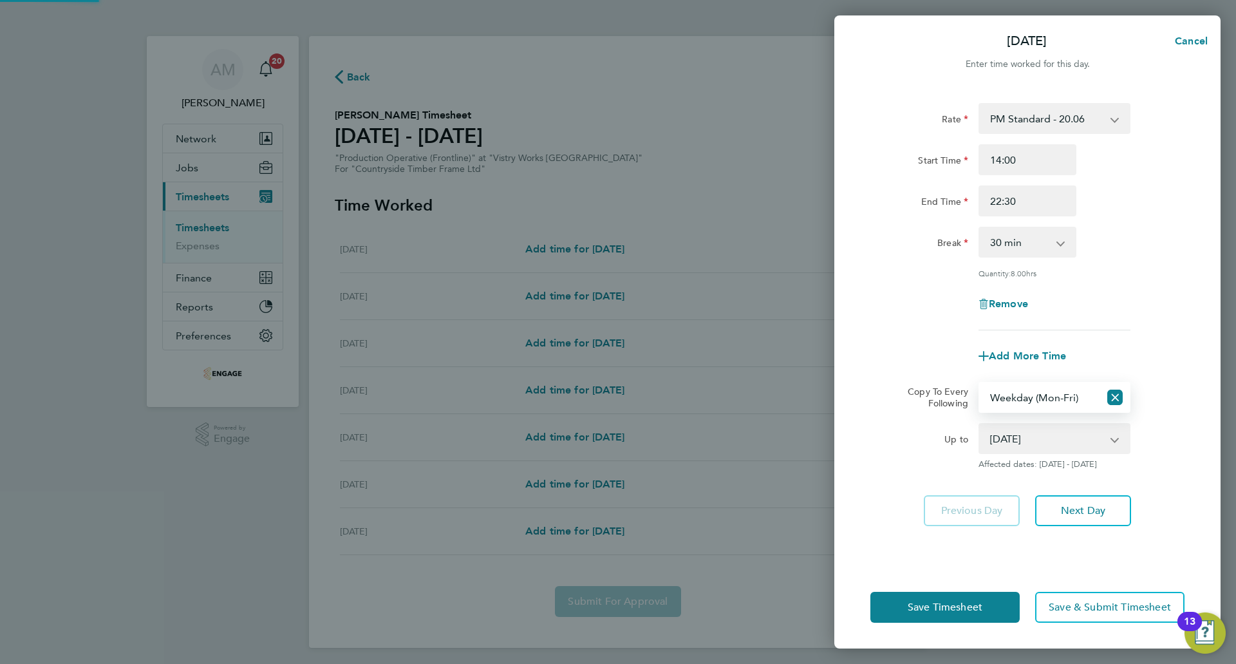
click at [1047, 424] on select "[DATE] [DATE] [DATE] [DATE] [DATE] [DATE]" at bounding box center [1047, 438] width 134 height 28
select select "[DATE]"
click at [980, 424] on select "[DATE] [DATE] [DATE] [DATE] [DATE] [DATE]" at bounding box center [1047, 438] width 134 height 28
click at [1091, 511] on span "Next Day" at bounding box center [1083, 510] width 44 height 13
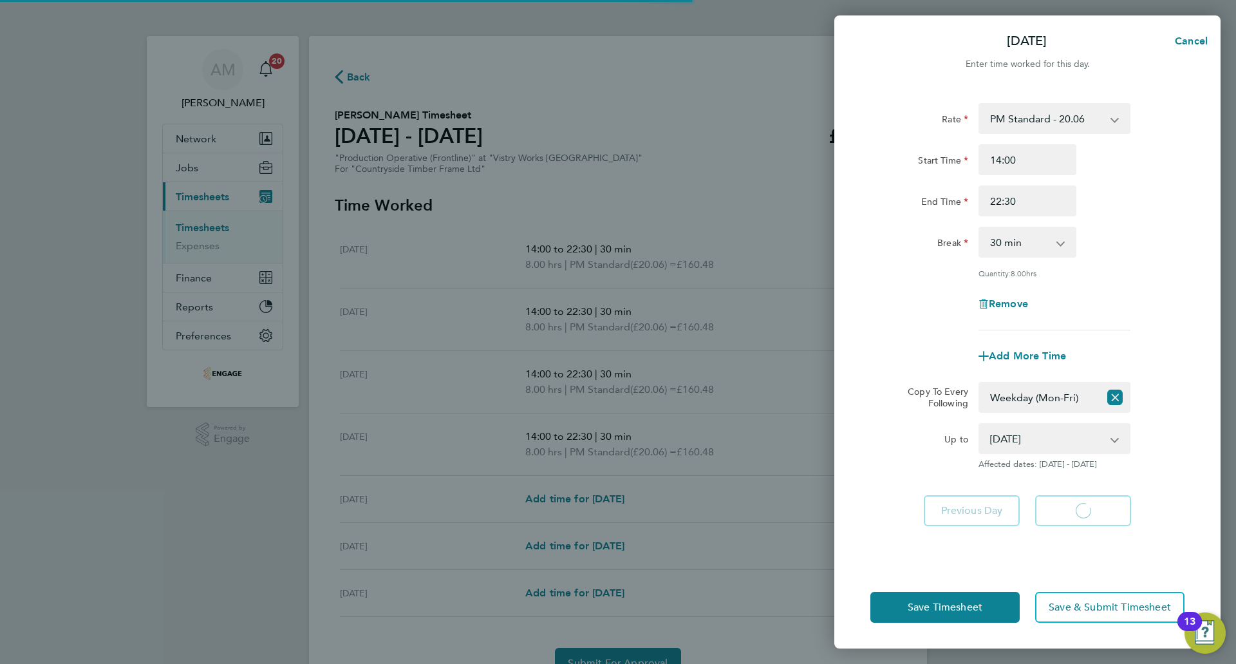
select select "30"
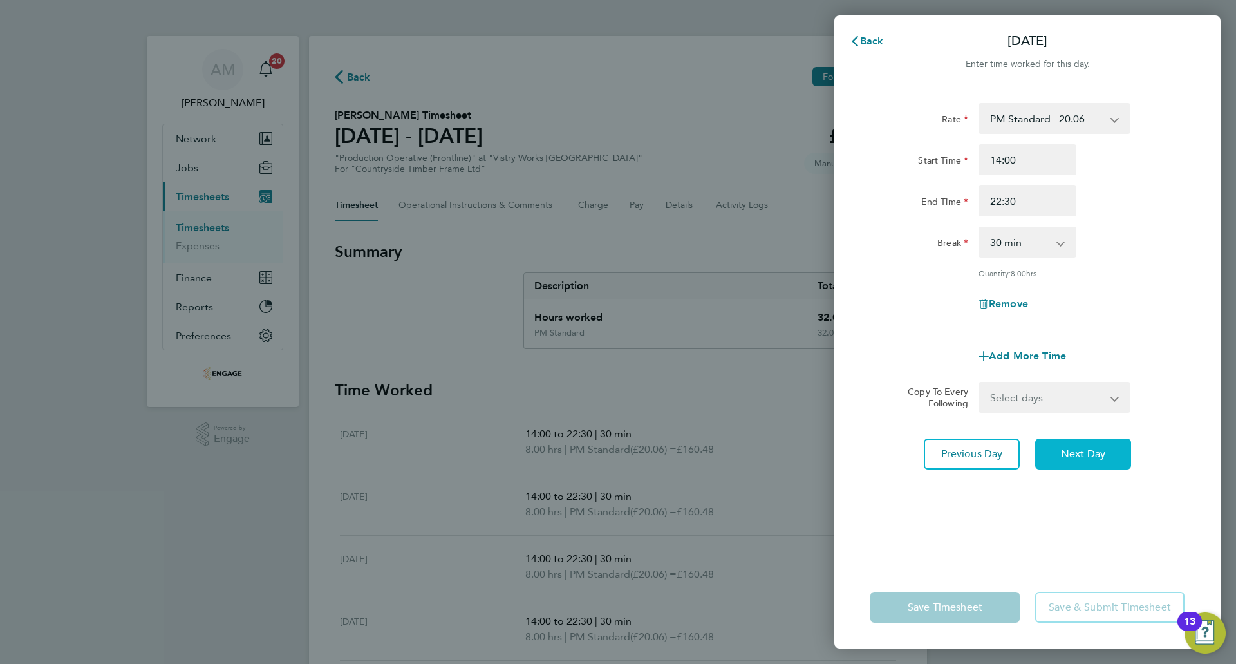
click at [1086, 451] on span "Next Day" at bounding box center [1083, 454] width 44 height 13
select select "30"
click at [1086, 451] on span "Next Day" at bounding box center [1083, 454] width 44 height 13
select select "30"
click at [1097, 456] on span "Next Day" at bounding box center [1083, 454] width 44 height 13
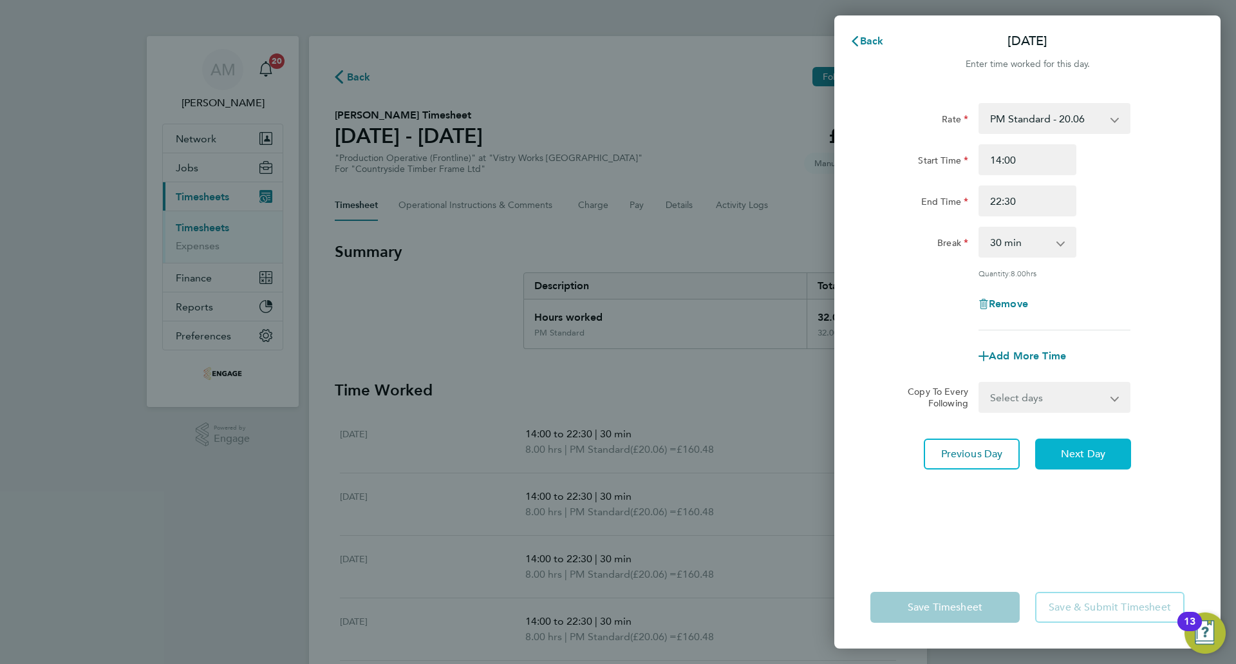
select select "15"
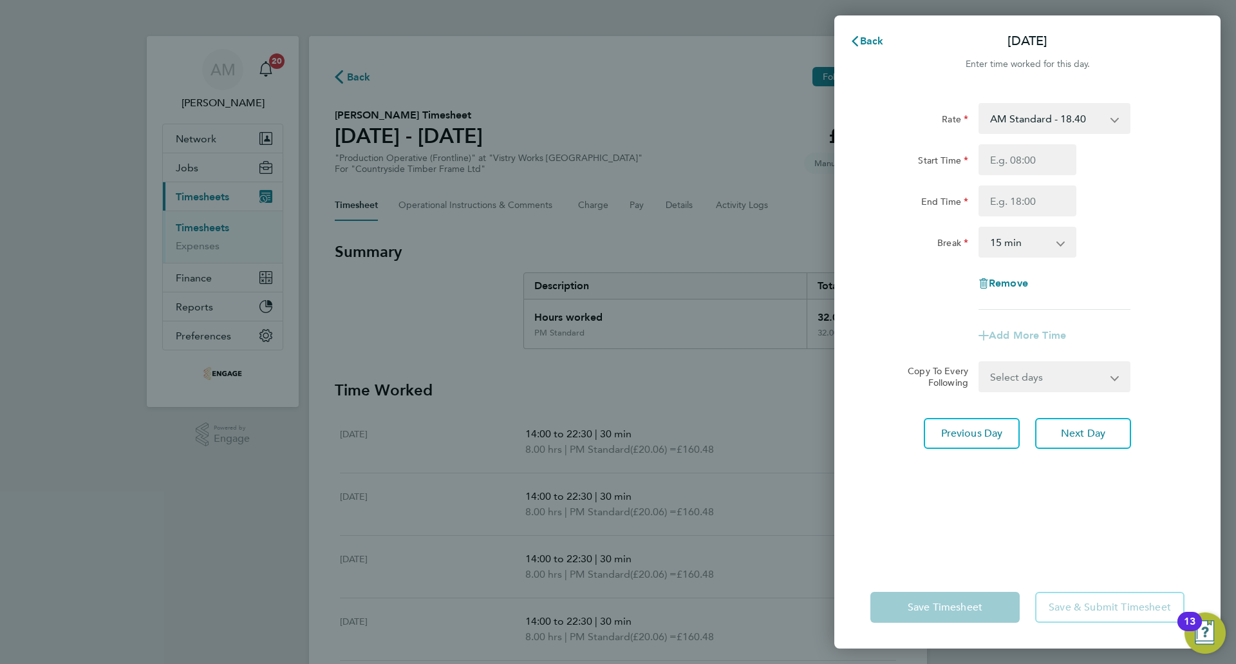
drag, startPoint x: 1044, startPoint y: 119, endPoint x: 1033, endPoint y: 118, distance: 11.0
click at [1044, 119] on select "AM Standard - 18.40 PM OT 1 - 30.08 PM Standard - 20.06 PM OT 2 - 40.11 OT 1 - …" at bounding box center [1047, 118] width 134 height 28
select select "15"
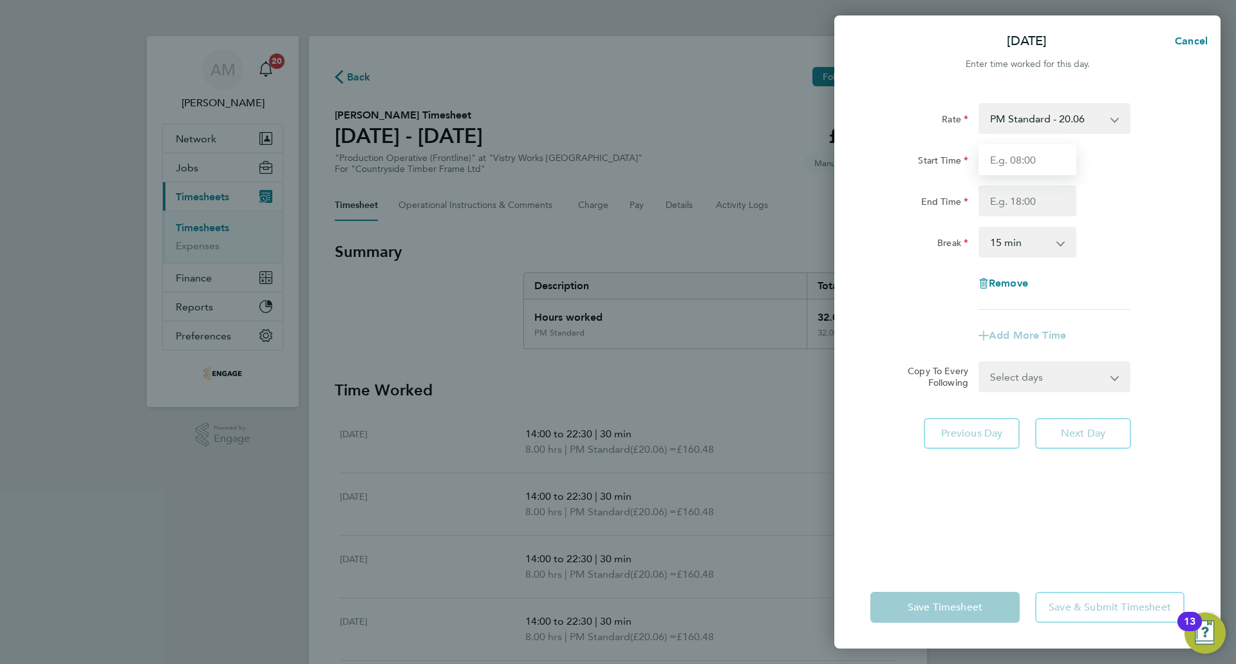
click at [1017, 164] on input "Start Time" at bounding box center [1028, 159] width 98 height 31
type input "14:00"
click at [1025, 197] on input "End Time" at bounding box center [1028, 200] width 98 height 31
type input "20:30"
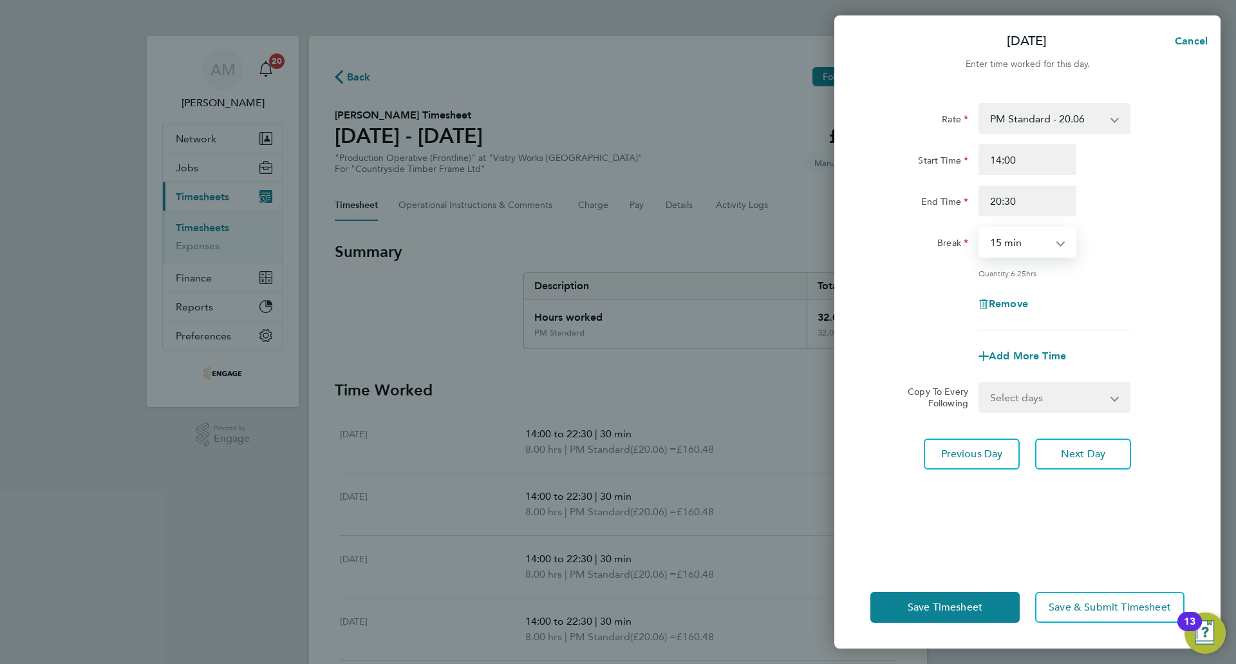
click at [1030, 239] on select "0 min 15 min 30 min 45 min 60 min 75 min 90 min" at bounding box center [1020, 242] width 80 height 28
select select "30"
click at [980, 228] on select "0 min 15 min 30 min 45 min 60 min 75 min 90 min" at bounding box center [1020, 242] width 80 height 28
click at [1103, 285] on div "Rate PM Standard - 20.06 AM Standard - 18.40 PM OT 1 - 30.08 PM OT 2 - 40.11 OT…" at bounding box center [1028, 216] width 314 height 227
click at [1083, 459] on button "Next Day" at bounding box center [1083, 453] width 96 height 31
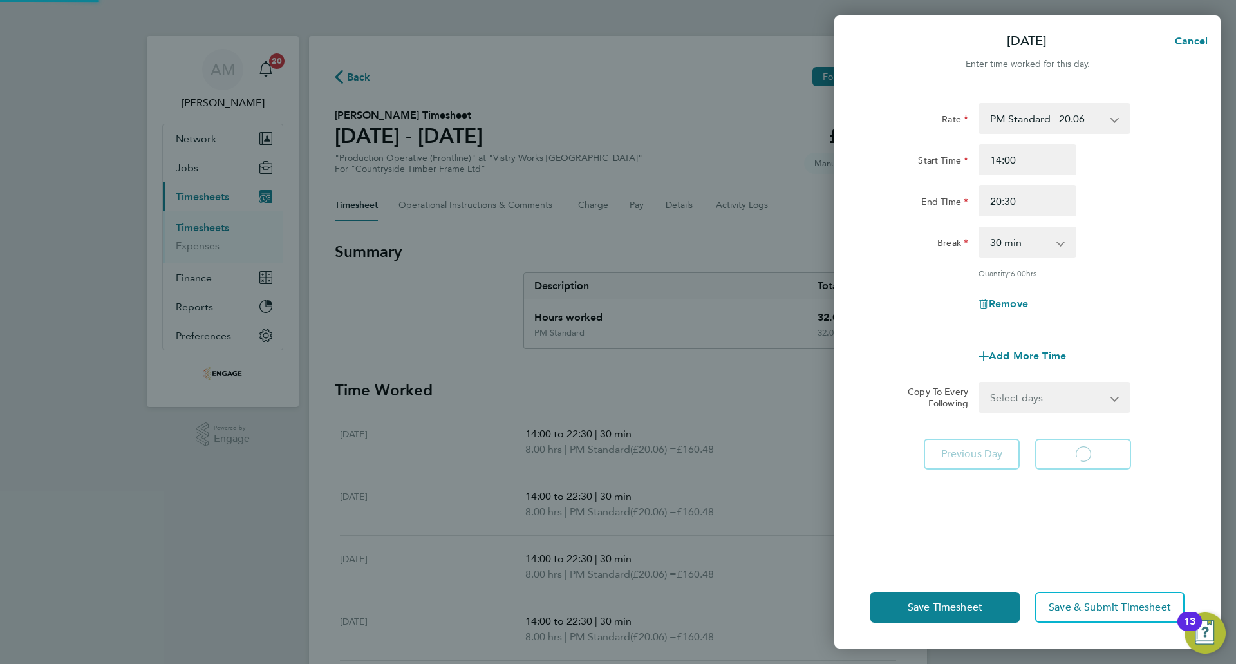
select select "15"
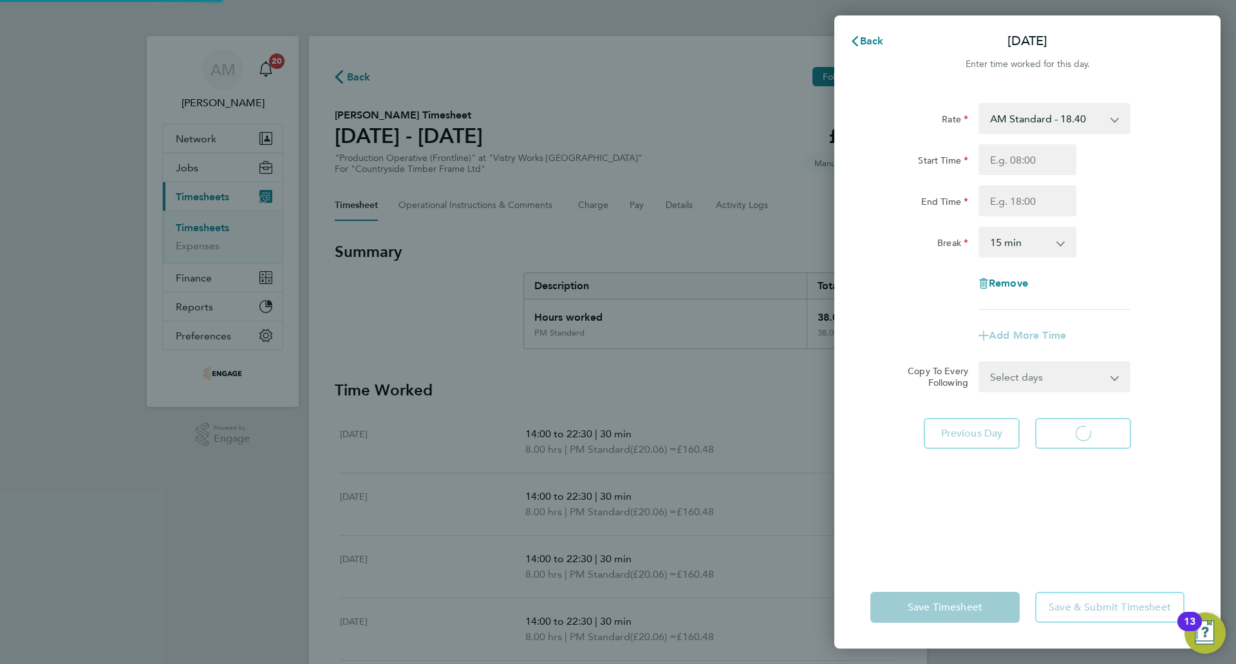
select select "15"
click at [1031, 128] on select "AM Standard - 18.40 PM OT 1 - 30.08 PM Standard - 20.06 PM OT 2 - 40.11 OT 1 - …" at bounding box center [1047, 118] width 134 height 28
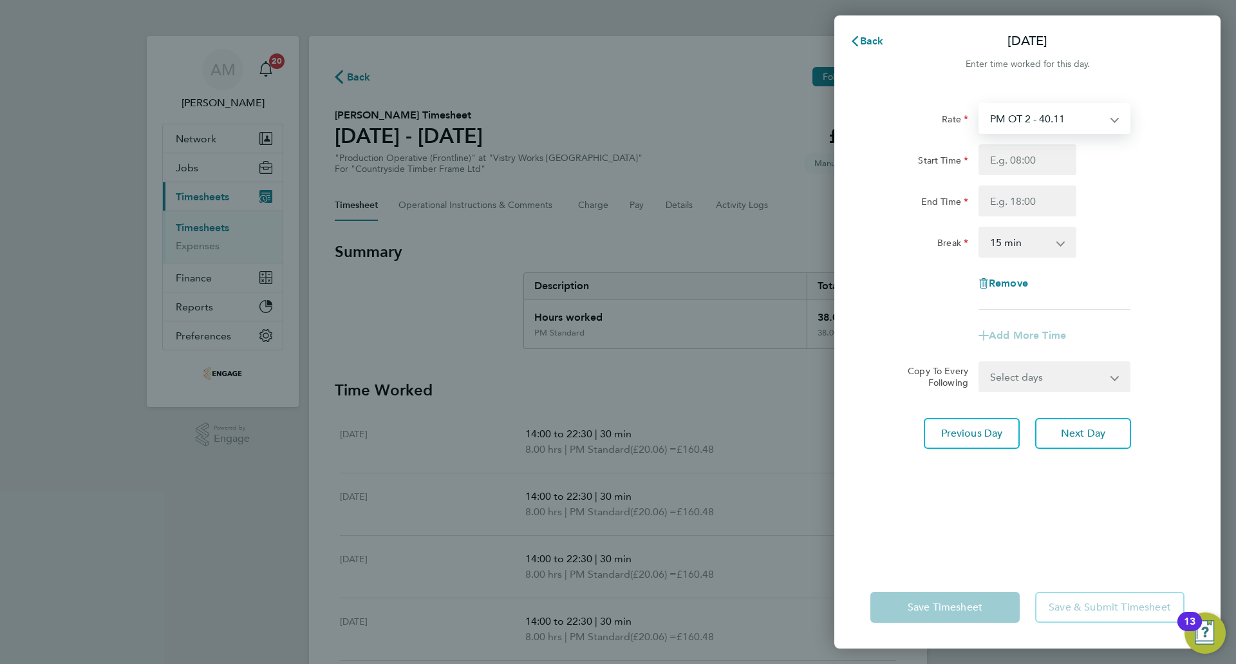
select select "15"
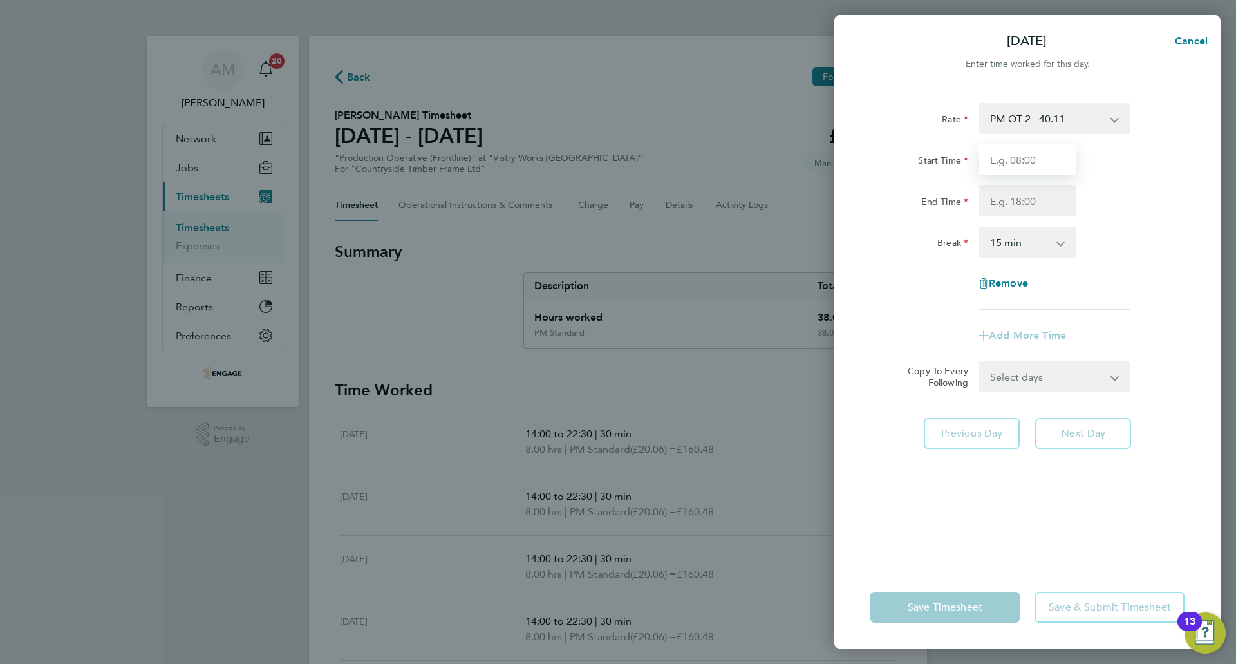
click at [1019, 158] on input "Start Time" at bounding box center [1028, 159] width 98 height 31
click at [1015, 158] on input "Start Time" at bounding box center [1028, 159] width 98 height 31
click at [1002, 160] on input "Start Time" at bounding box center [1028, 159] width 98 height 31
type input "07:00"
click at [994, 199] on input "End Time" at bounding box center [1028, 200] width 98 height 31
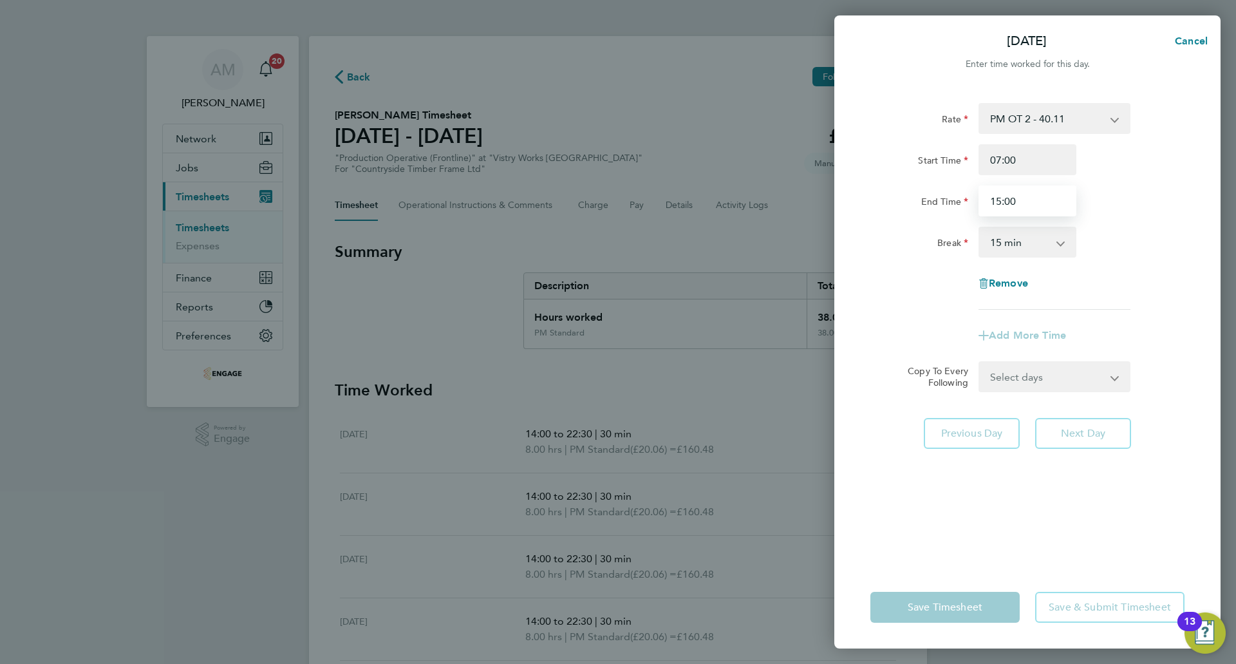
type input "15:00"
click at [1027, 241] on select "0 min 15 min 30 min 45 min 60 min 75 min 90 min" at bounding box center [1020, 242] width 80 height 28
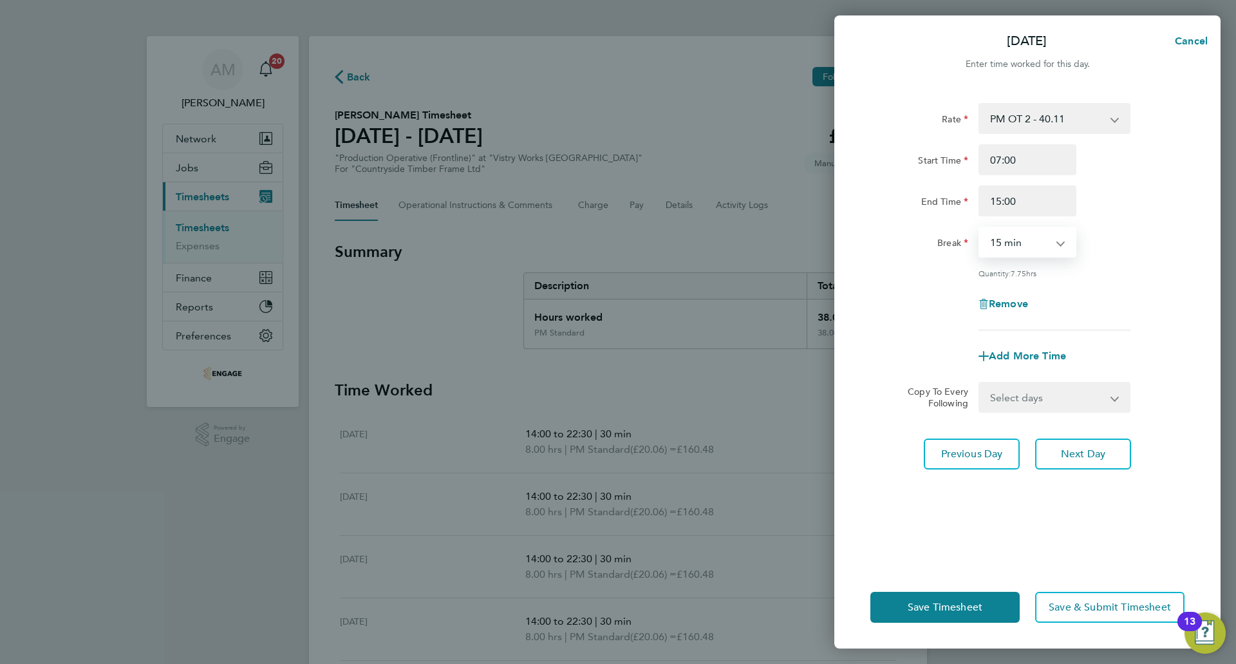
select select "30"
click at [980, 228] on select "0 min 15 min 30 min 45 min 60 min 75 min 90 min" at bounding box center [1020, 242] width 80 height 28
click at [1174, 296] on div "Remove" at bounding box center [1027, 303] width 325 height 31
click at [983, 606] on span "Save Timesheet" at bounding box center [945, 607] width 75 height 13
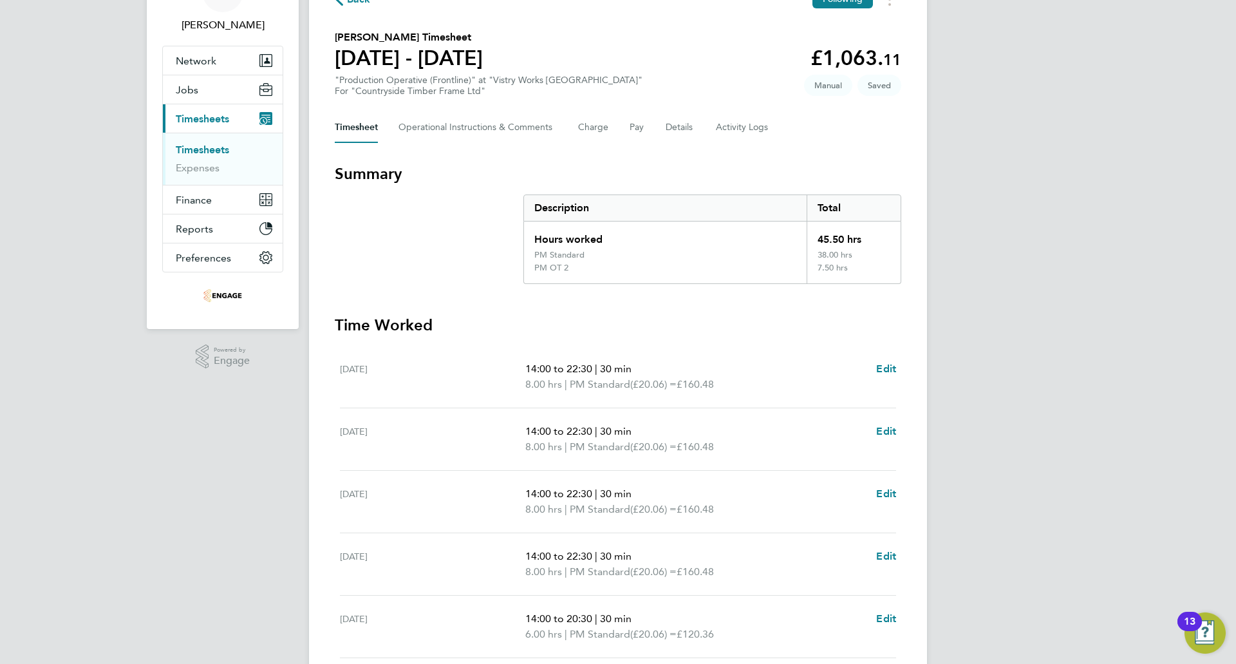
scroll to position [193, 0]
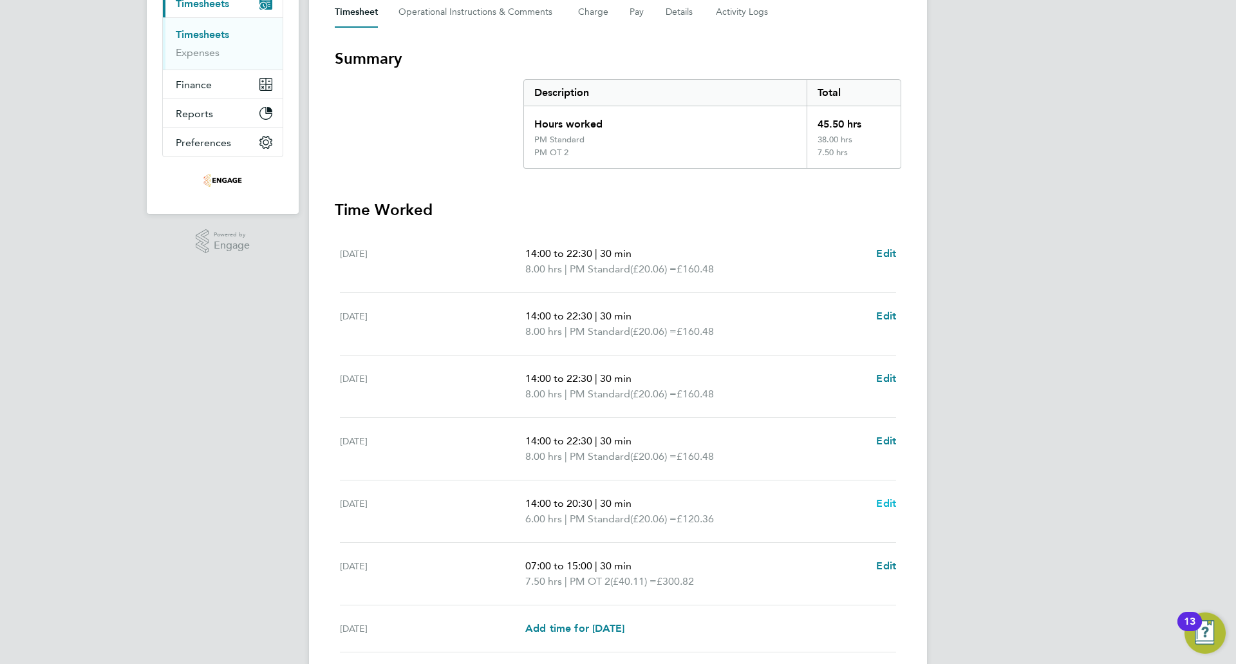
click at [892, 503] on span "Edit" at bounding box center [886, 503] width 20 height 12
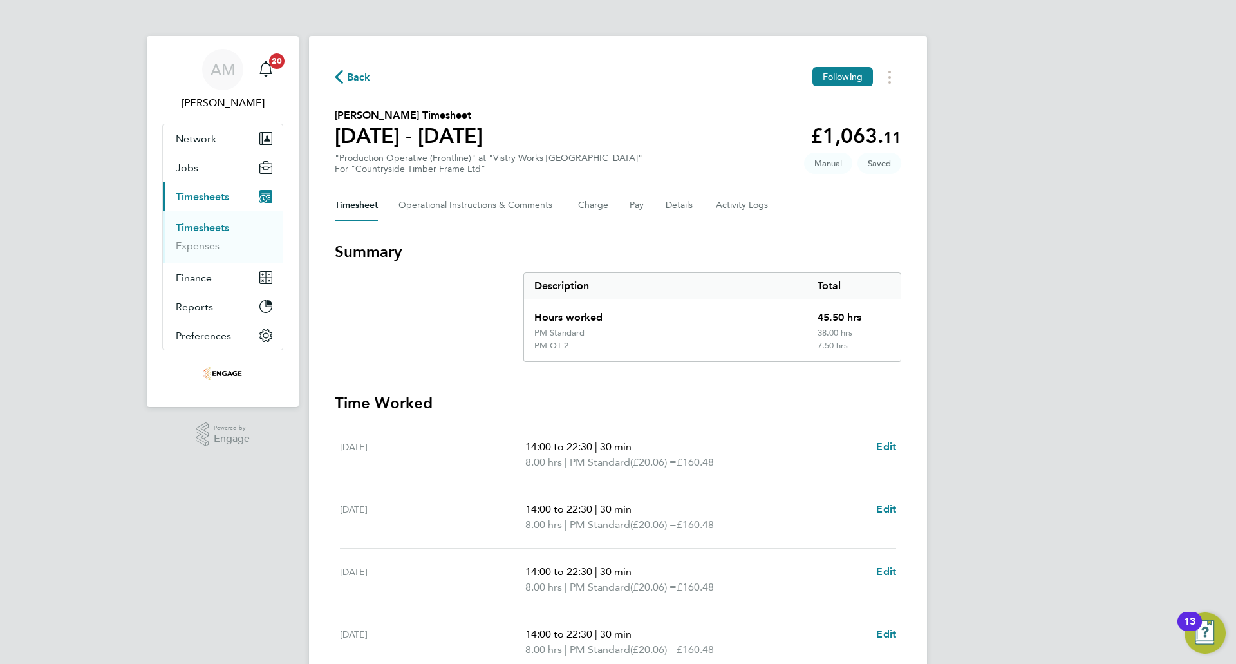
select select "30"
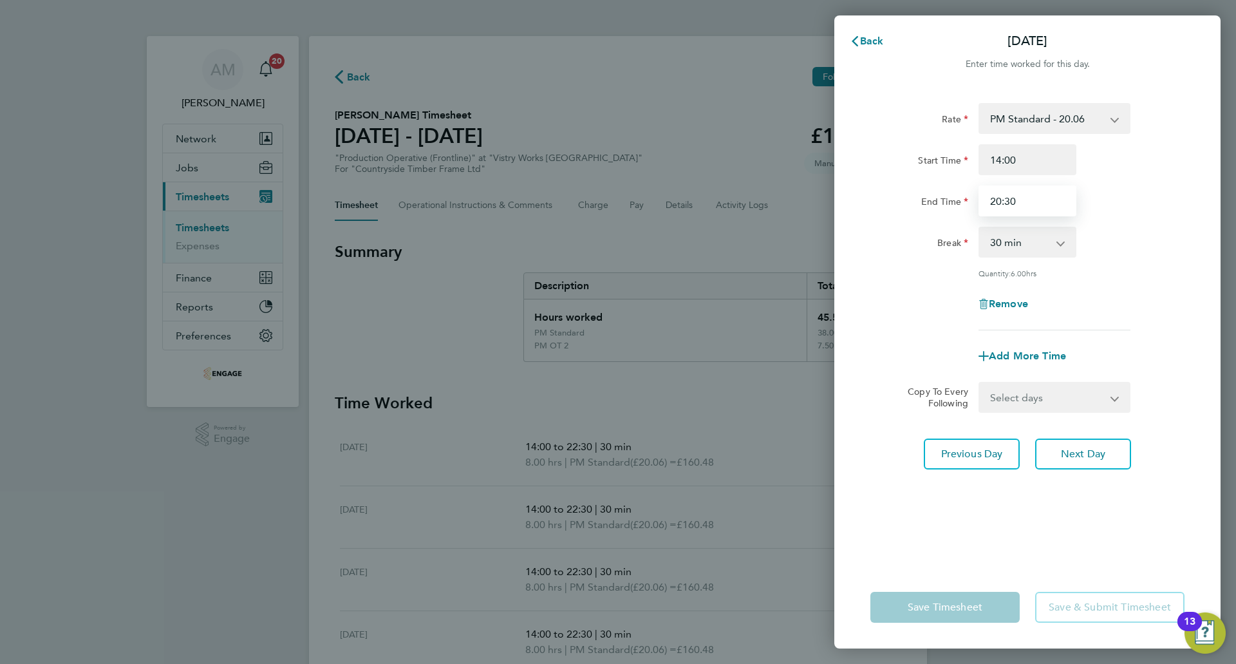
click at [1018, 201] on input "20:30" at bounding box center [1028, 200] width 98 height 31
type input "20:00"
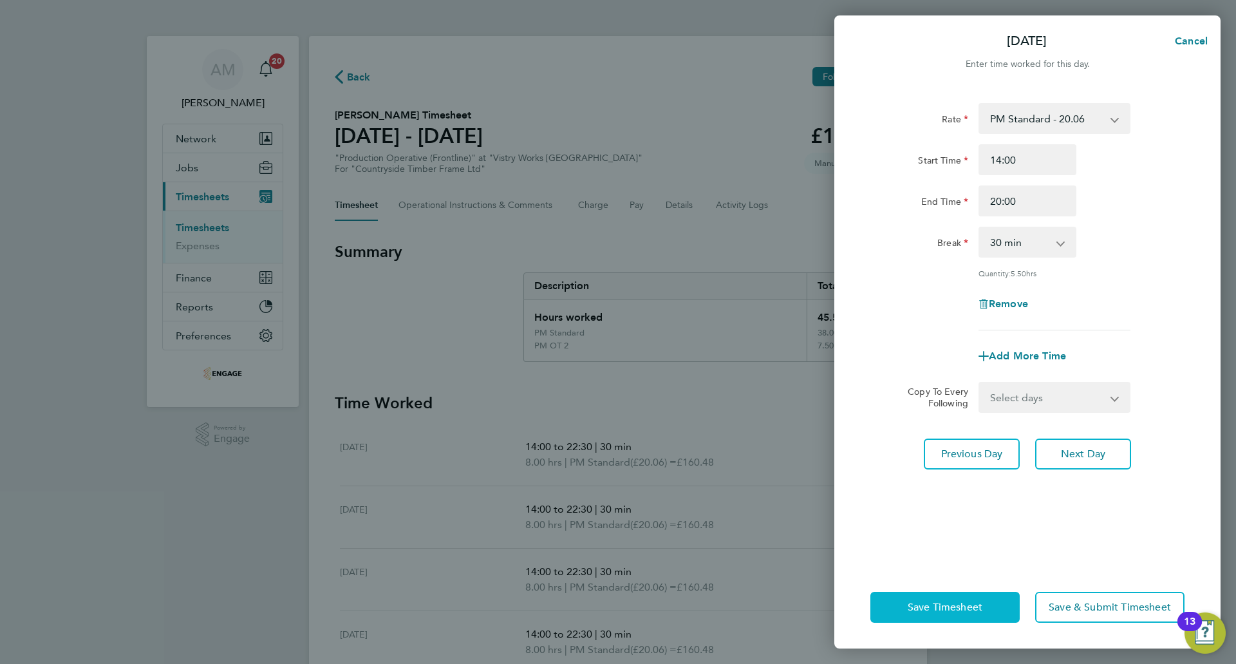
click at [934, 597] on button "Save Timesheet" at bounding box center [945, 607] width 149 height 31
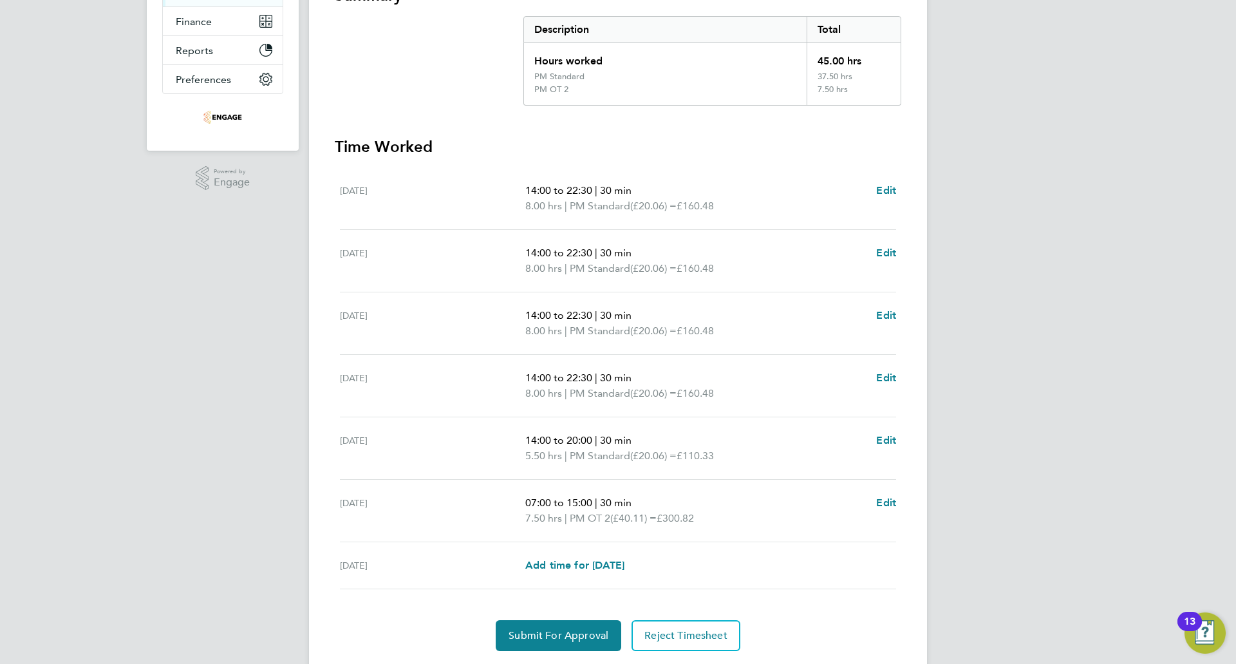
scroll to position [258, 0]
click at [535, 627] on button "Submit For Approval" at bounding box center [559, 634] width 126 height 31
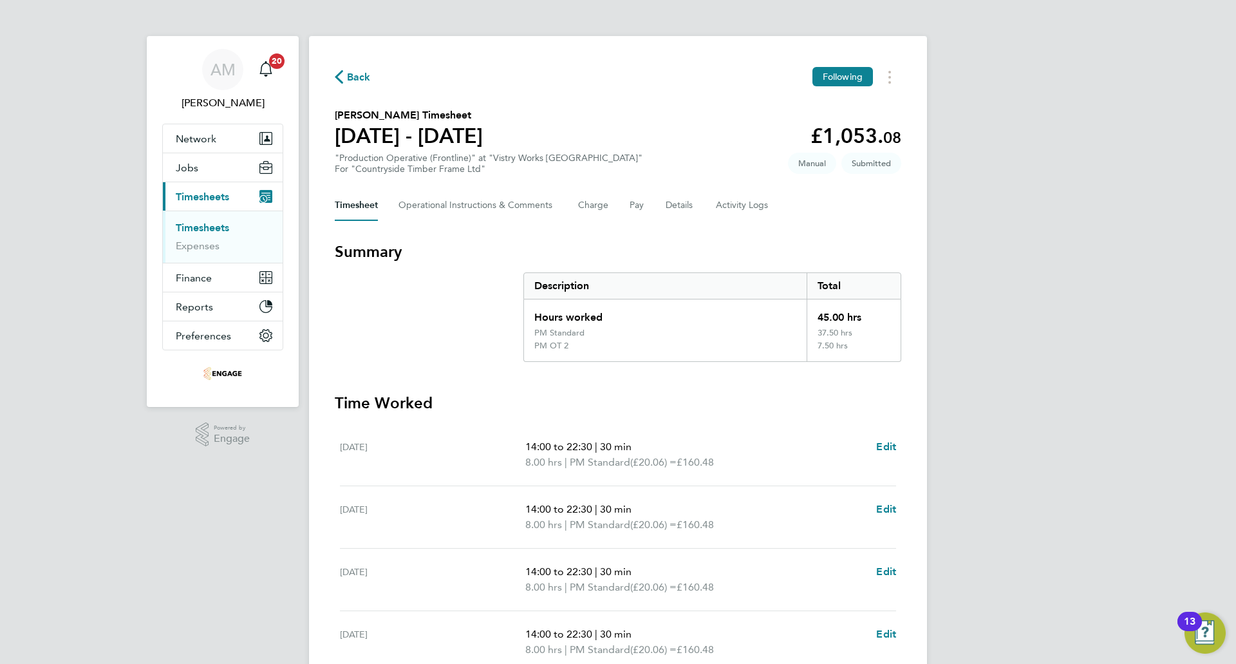
click at [348, 75] on span "Back" at bounding box center [359, 77] width 24 height 15
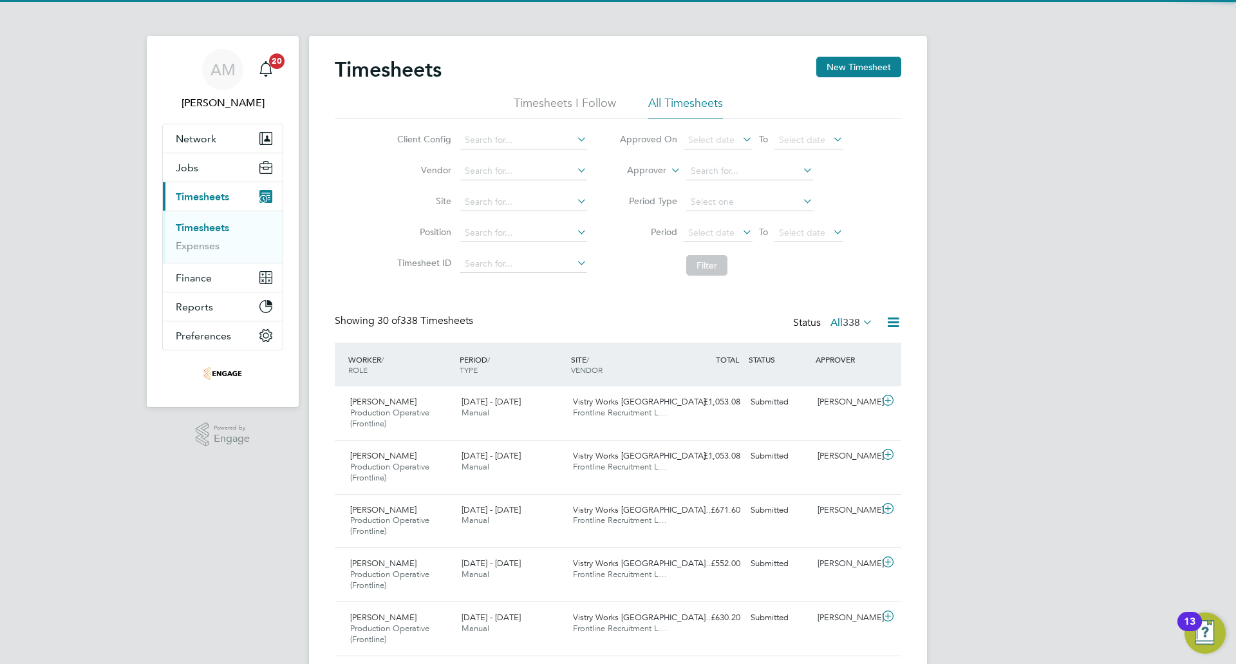
scroll to position [43, 112]
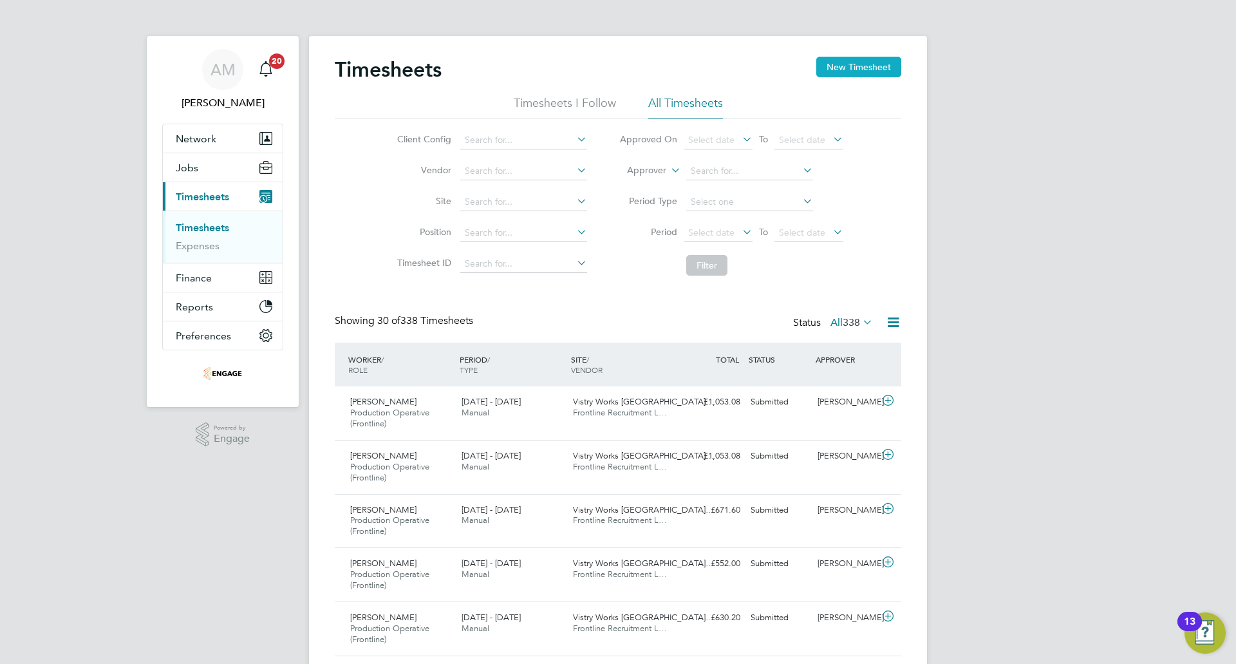
click at [860, 59] on button "New Timesheet" at bounding box center [858, 67] width 85 height 21
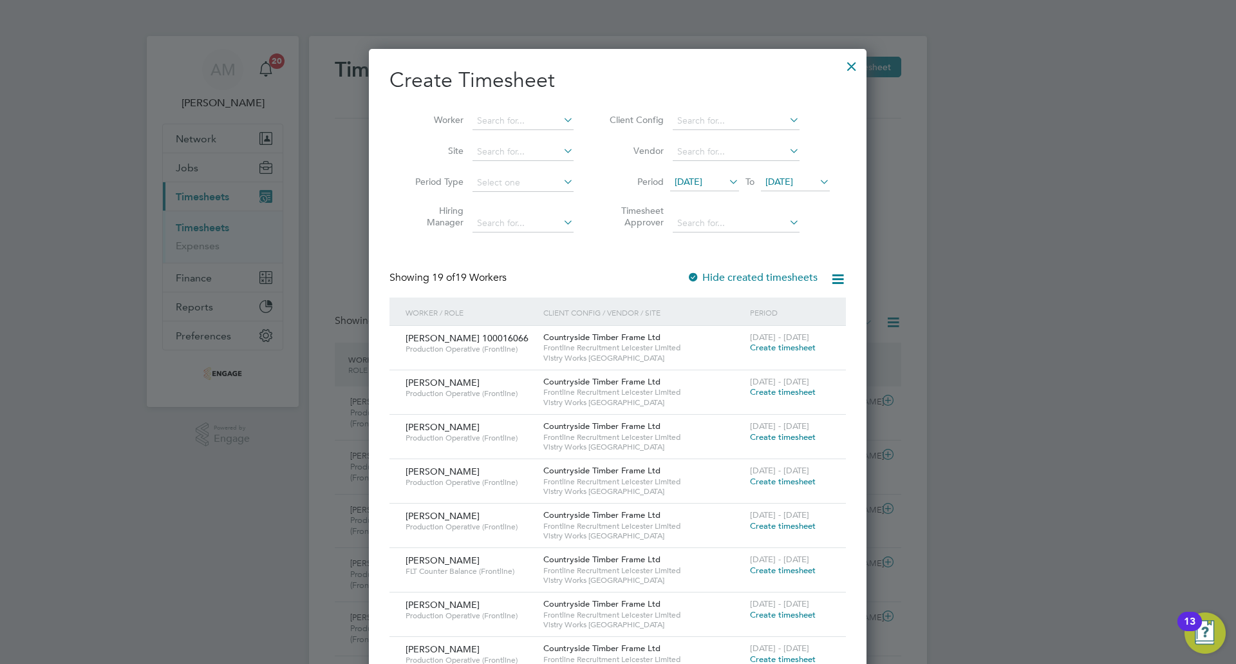
click at [702, 182] on span "[DATE]" at bounding box center [689, 182] width 28 height 12
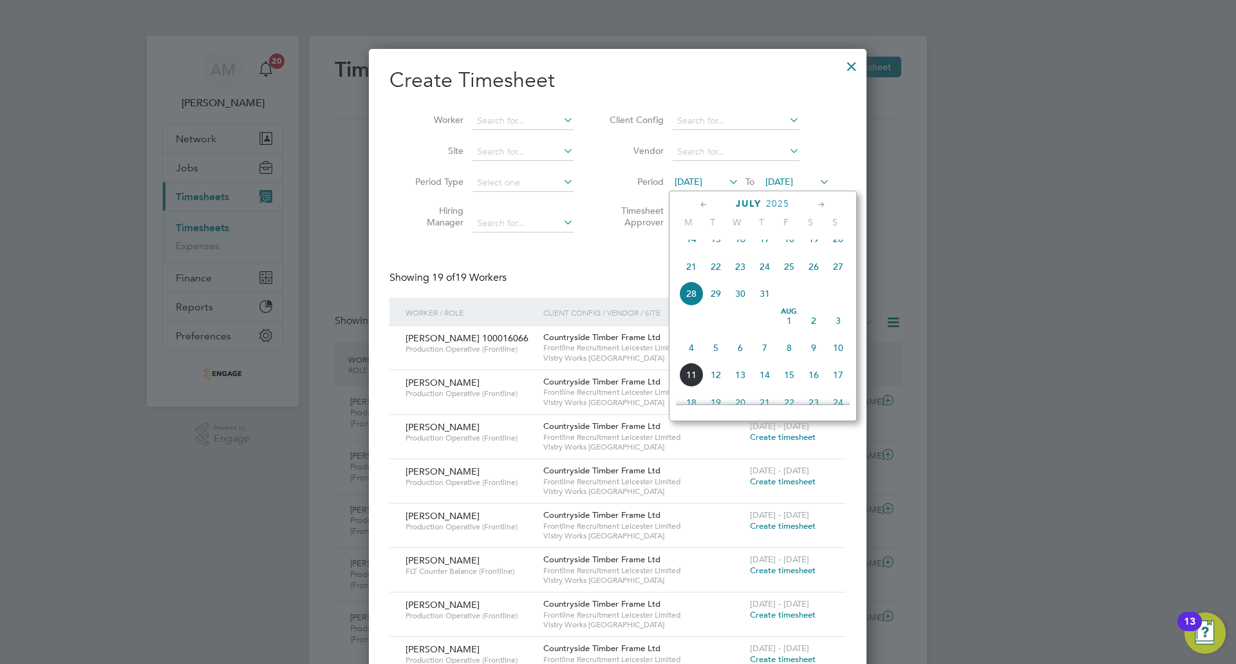
click at [690, 359] on span "4" at bounding box center [691, 347] width 24 height 24
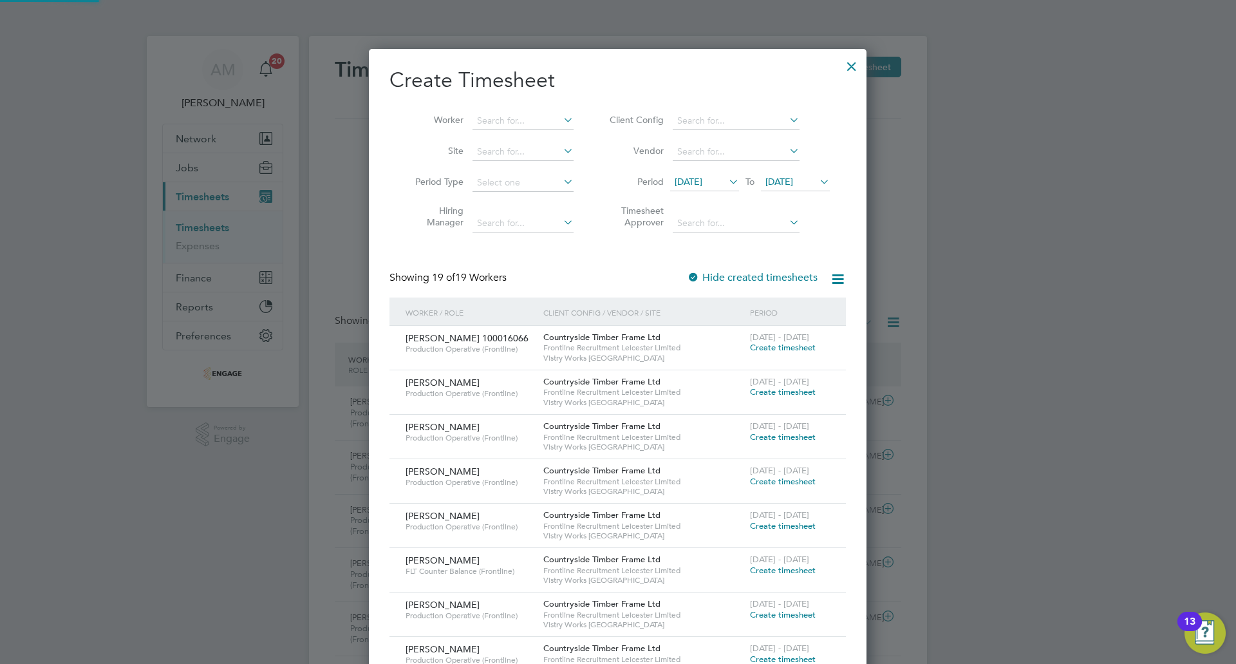
click at [793, 181] on span "[DATE]" at bounding box center [780, 182] width 28 height 12
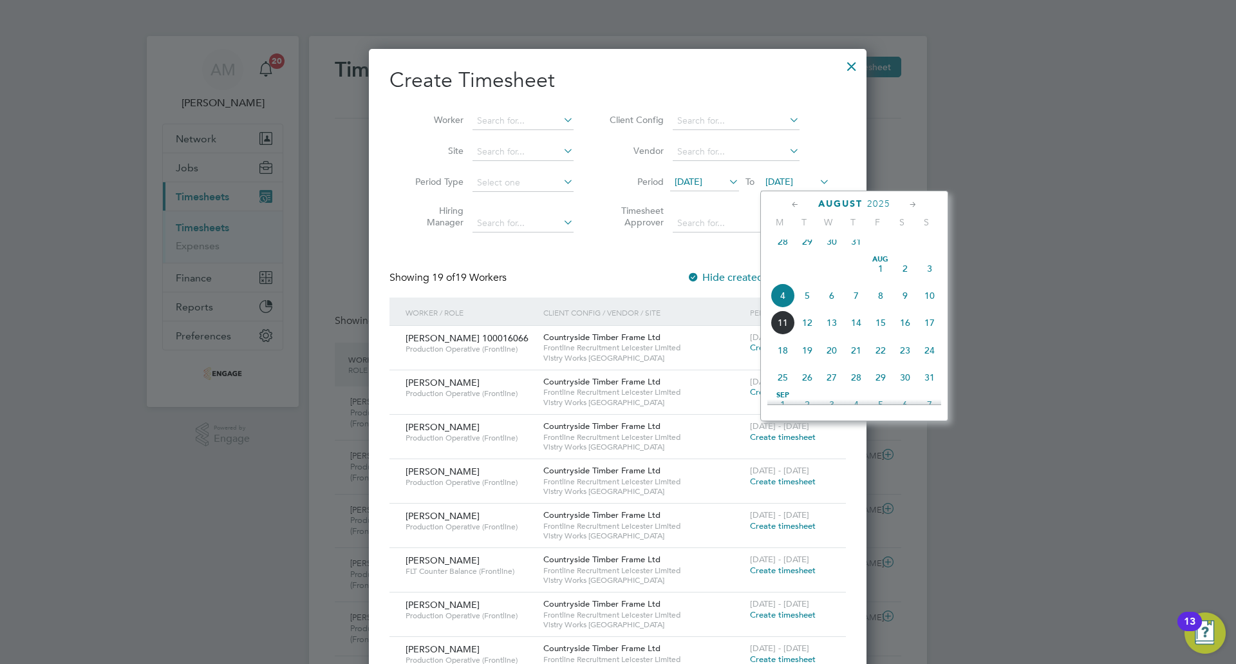
click at [929, 308] on span "10" at bounding box center [930, 295] width 24 height 24
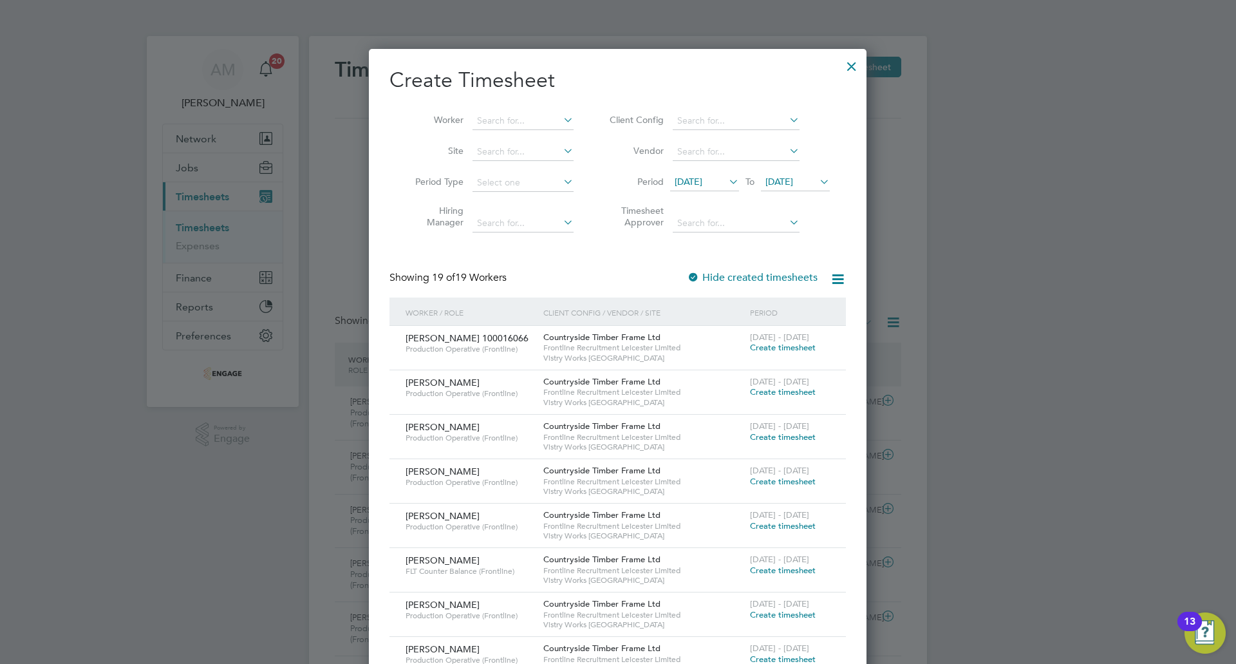
drag, startPoint x: 760, startPoint y: 390, endPoint x: 753, endPoint y: 393, distance: 8.1
click at [760, 390] on span "Create timesheet" at bounding box center [783, 391] width 66 height 11
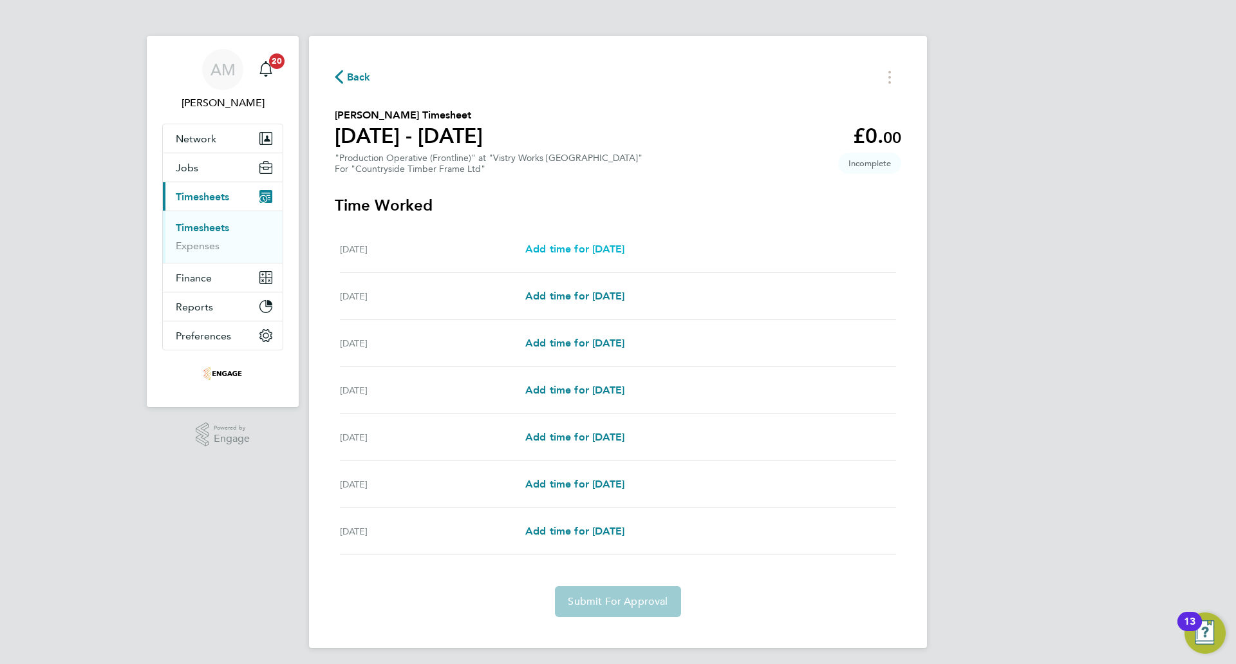
click at [561, 248] on span "Add time for [DATE]" at bounding box center [574, 249] width 99 height 12
select select "15"
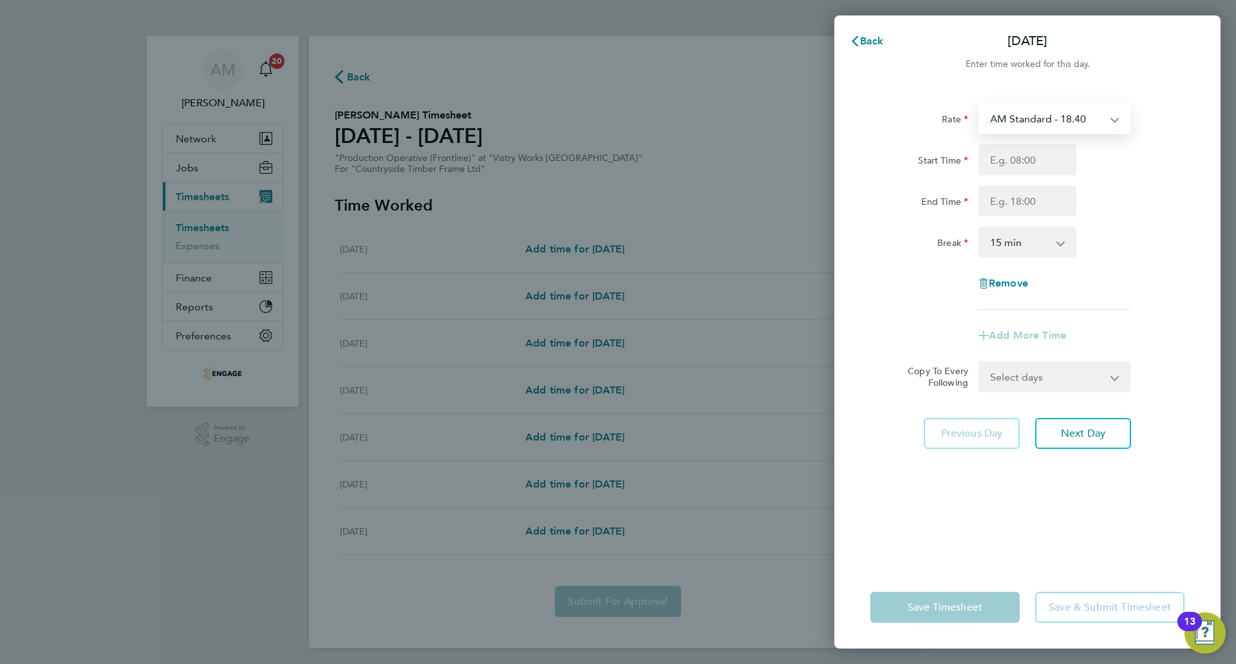
click at [1075, 113] on select "AM Standard - 18.40 PM OT 2 - 40.11 OT 1 - 27.60 PM Standard - 20.06 OT2 - 36.8…" at bounding box center [1047, 118] width 134 height 28
select select "15"
click at [1041, 163] on input "Start Time" at bounding box center [1028, 159] width 98 height 31
type input "14:00"
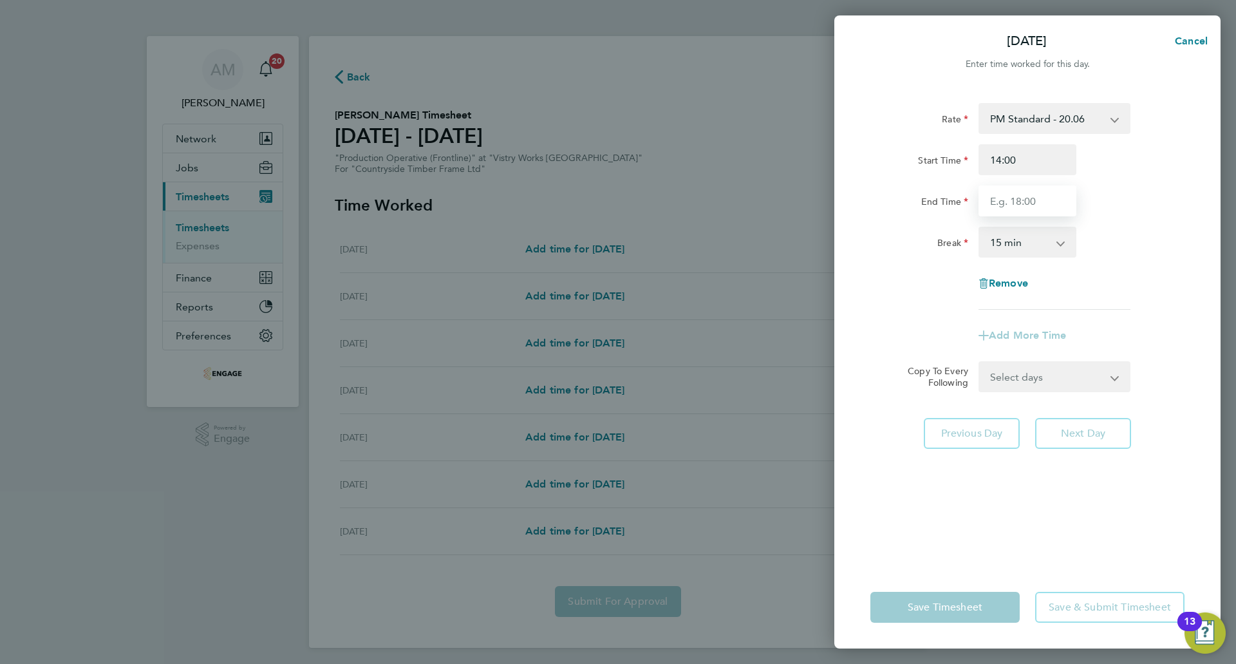
click at [1029, 200] on input "End Time" at bounding box center [1028, 200] width 98 height 31
type input "22:30"
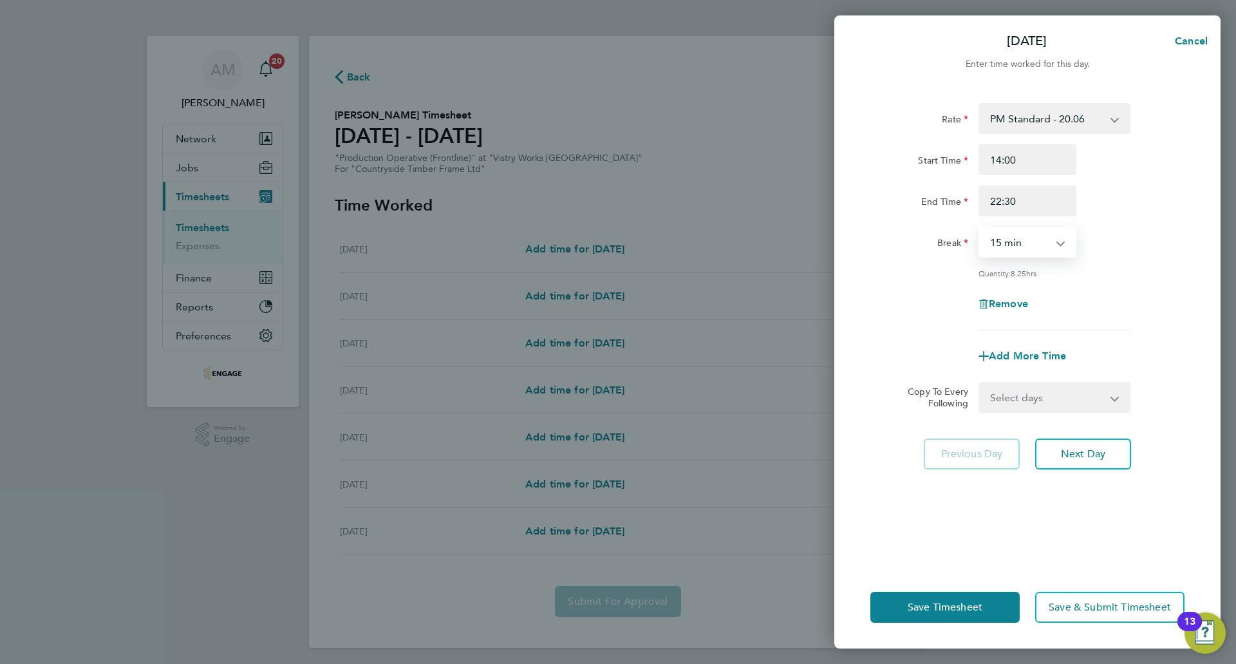
click at [1006, 239] on select "0 min 15 min 30 min 45 min 60 min 75 min 90 min" at bounding box center [1020, 242] width 80 height 28
select select "30"
click at [980, 228] on select "0 min 15 min 30 min 45 min 60 min 75 min 90 min" at bounding box center [1020, 242] width 80 height 28
click at [1095, 457] on span "Next Day" at bounding box center [1083, 454] width 44 height 13
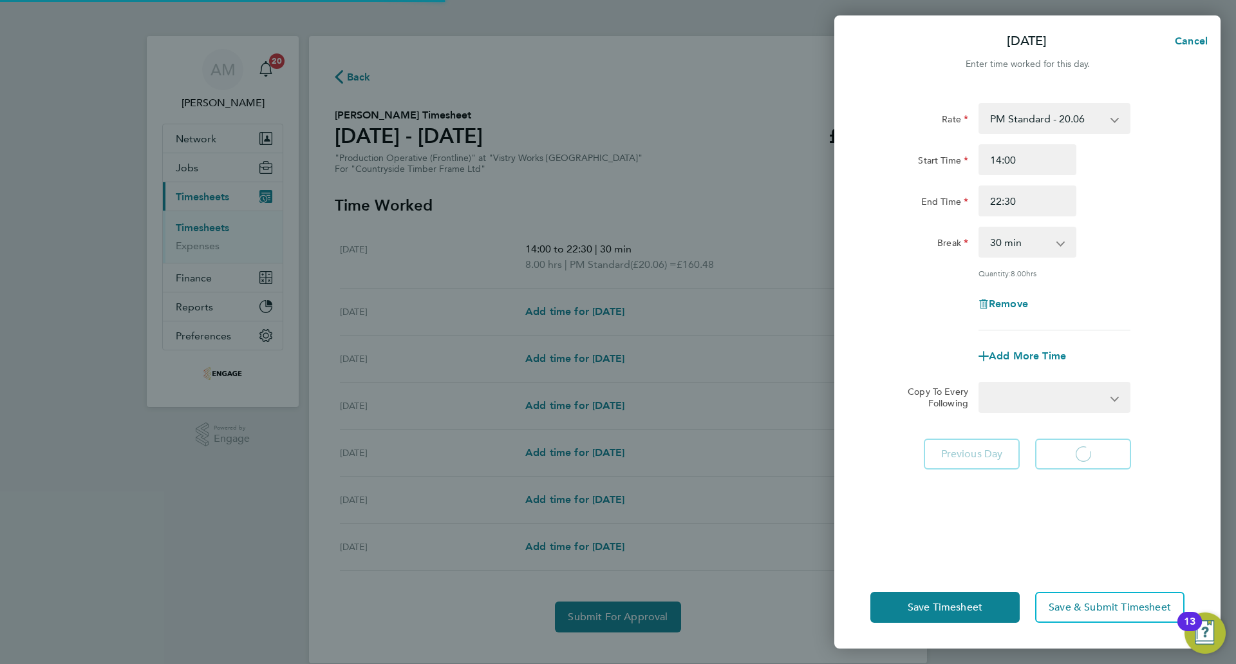
select select "15"
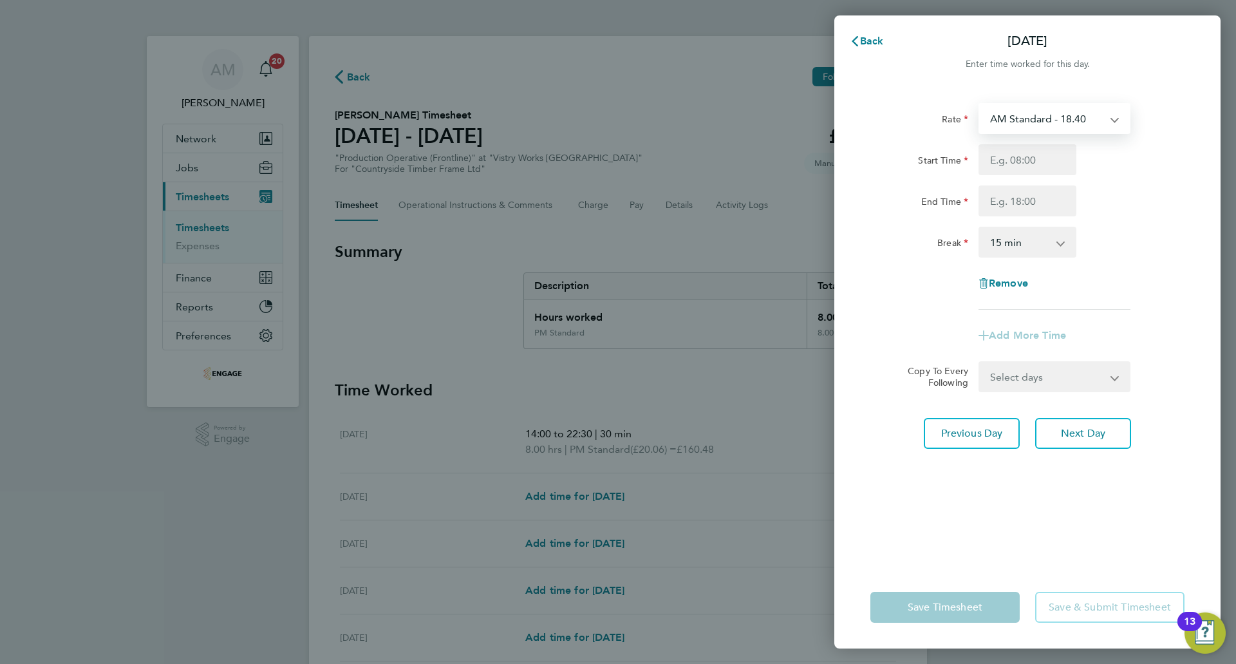
click at [1002, 126] on select "AM Standard - 18.40 PM OT 2 - 40.11 OT 1 - 27.60 PM Standard - 20.06 OT2 - 36.8…" at bounding box center [1047, 118] width 134 height 28
select select "15"
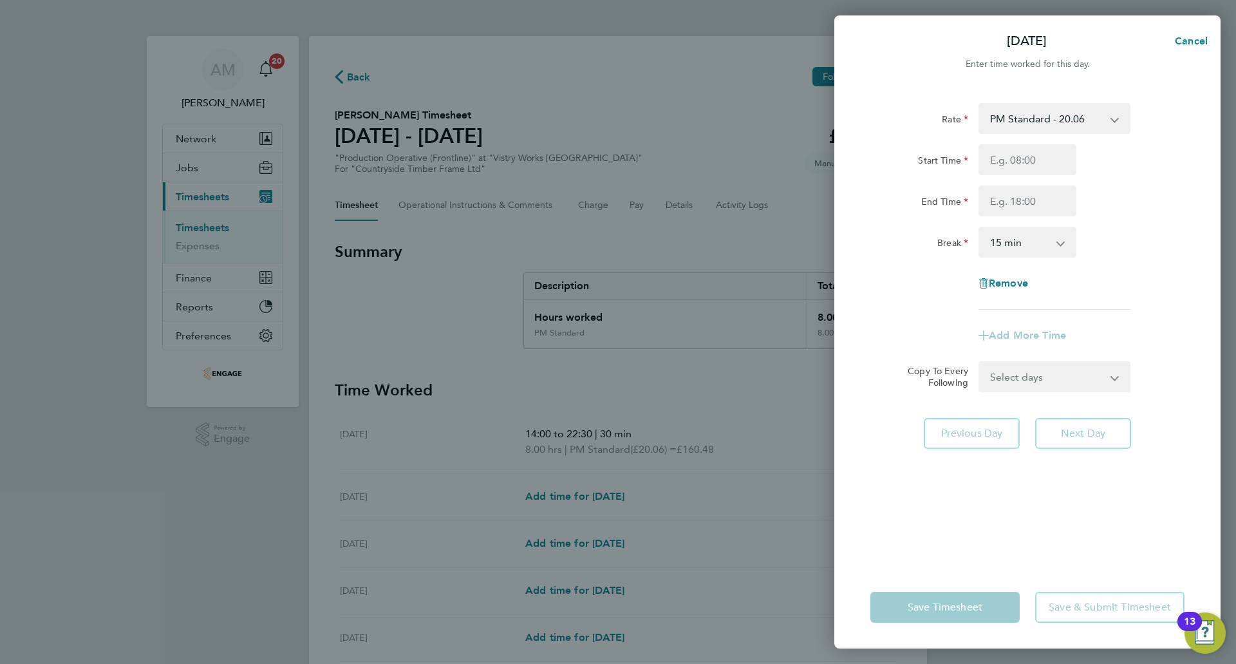
click at [1009, 179] on div "Start Time End Time" at bounding box center [1027, 180] width 325 height 72
click at [1004, 167] on input "Start Time" at bounding box center [1028, 159] width 98 height 31
type input "14:00"
click at [1005, 206] on input "End Time" at bounding box center [1028, 200] width 98 height 31
type input "22:30"
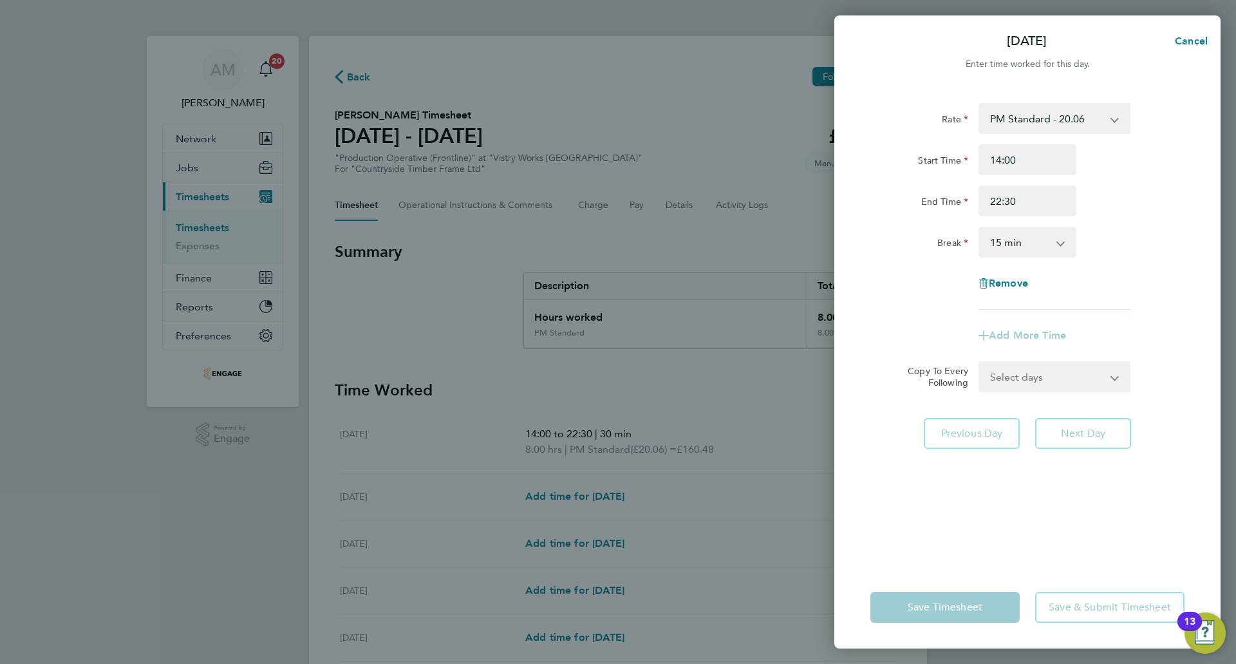
click at [1021, 251] on select "0 min 15 min 30 min 45 min 60 min 75 min 90 min" at bounding box center [1020, 242] width 80 height 28
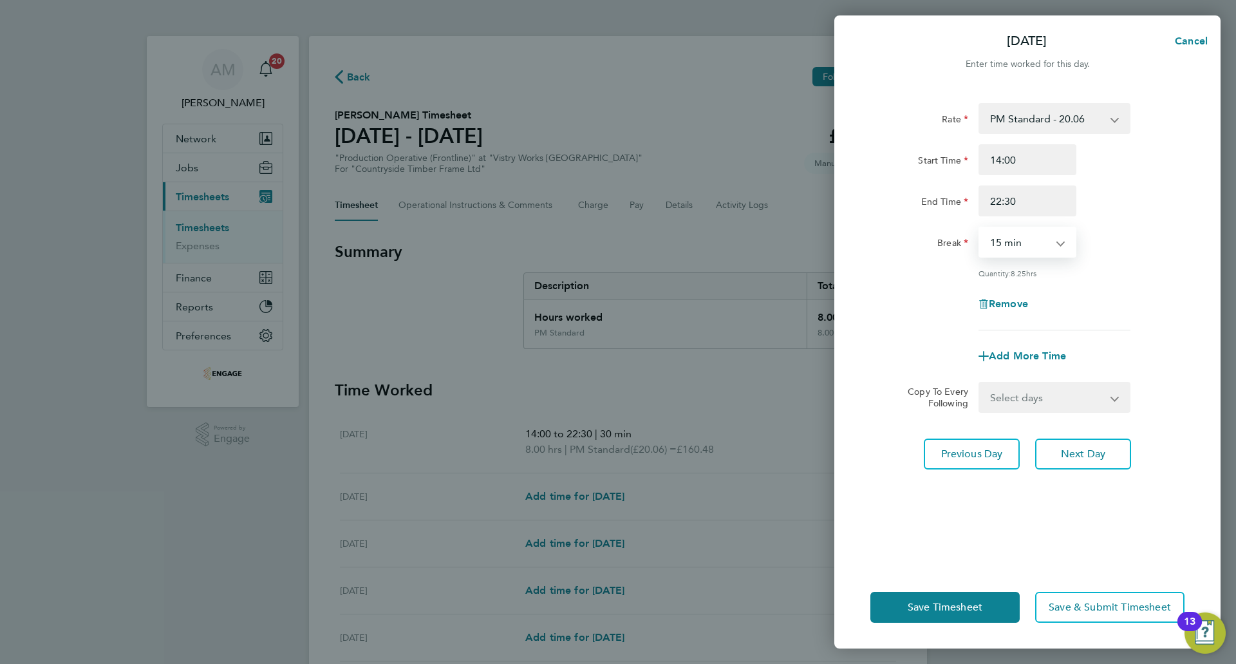
select select "30"
click at [980, 228] on select "0 min 15 min 30 min 45 min 60 min 75 min 90 min" at bounding box center [1020, 242] width 80 height 28
click at [1108, 258] on div "Rate PM Standard - 20.06 AM Standard - 18.40 PM OT 2 - 40.11 OT 1 - 27.60 OT2 -…" at bounding box center [1028, 216] width 314 height 227
click at [1094, 450] on span "Next Day" at bounding box center [1083, 454] width 44 height 13
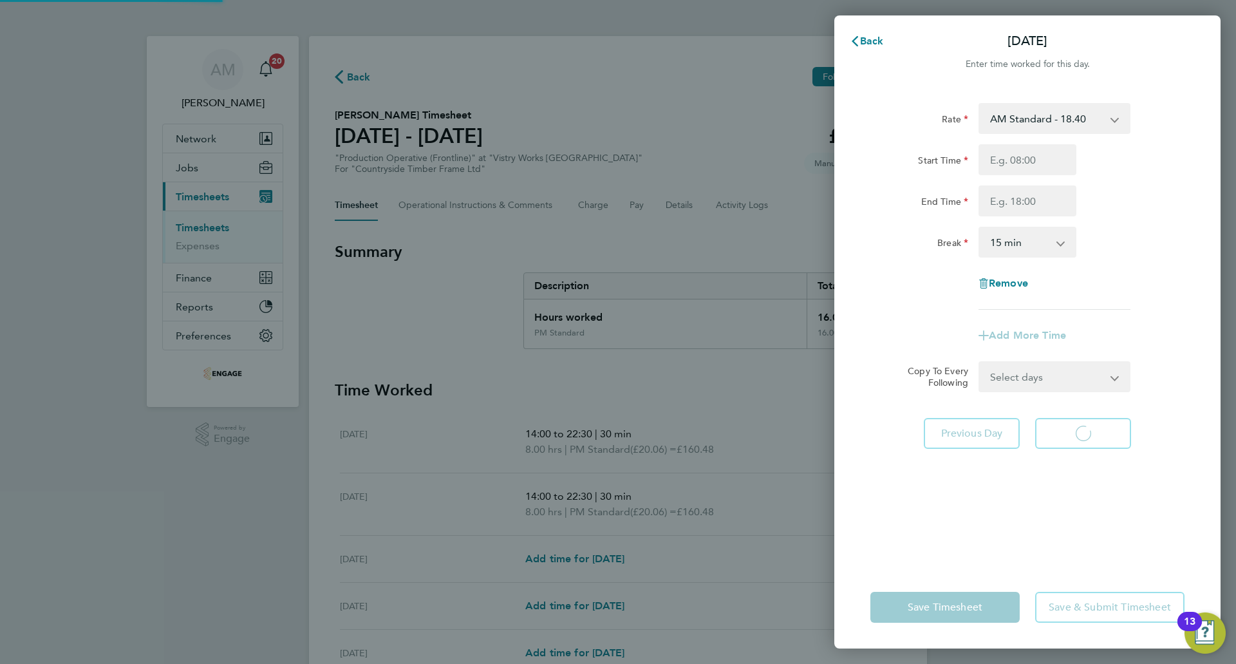
select select "15"
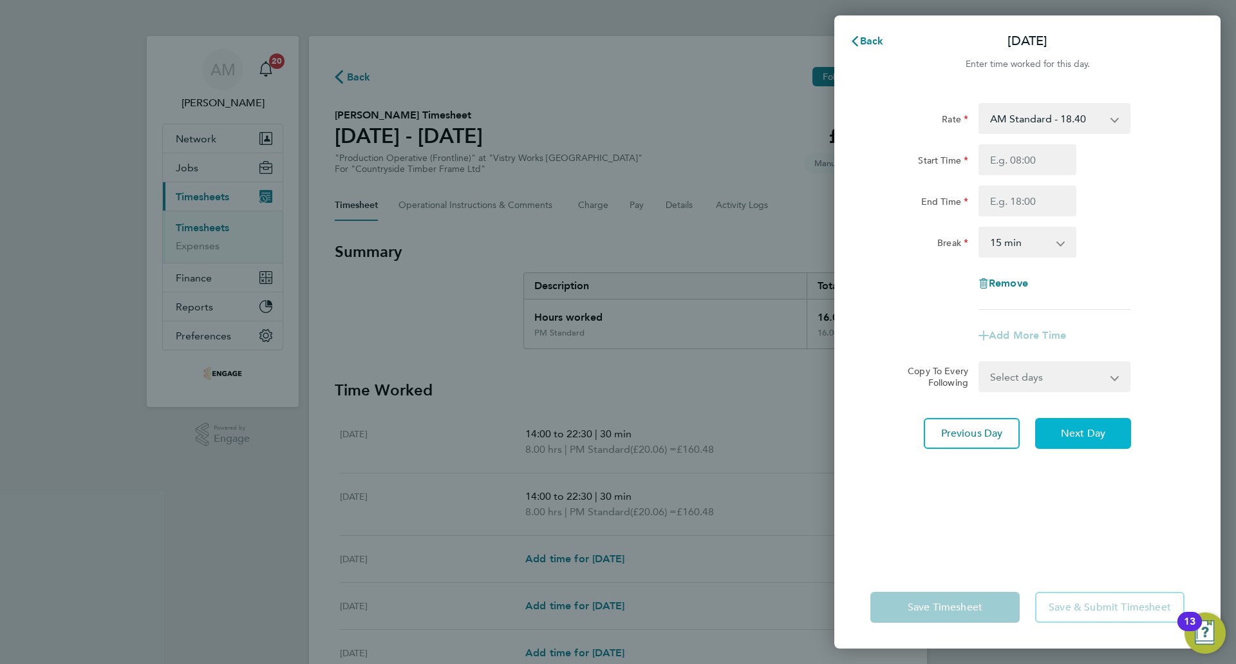
click at [1105, 443] on button "Next Day" at bounding box center [1083, 433] width 96 height 31
select select "15"
click at [1011, 113] on select "AM Standard - 18.40 PM OT 2 - 40.11 OT 1 - 27.60 PM Standard - 20.06 OT2 - 36.8…" at bounding box center [1047, 118] width 134 height 28
select select "15"
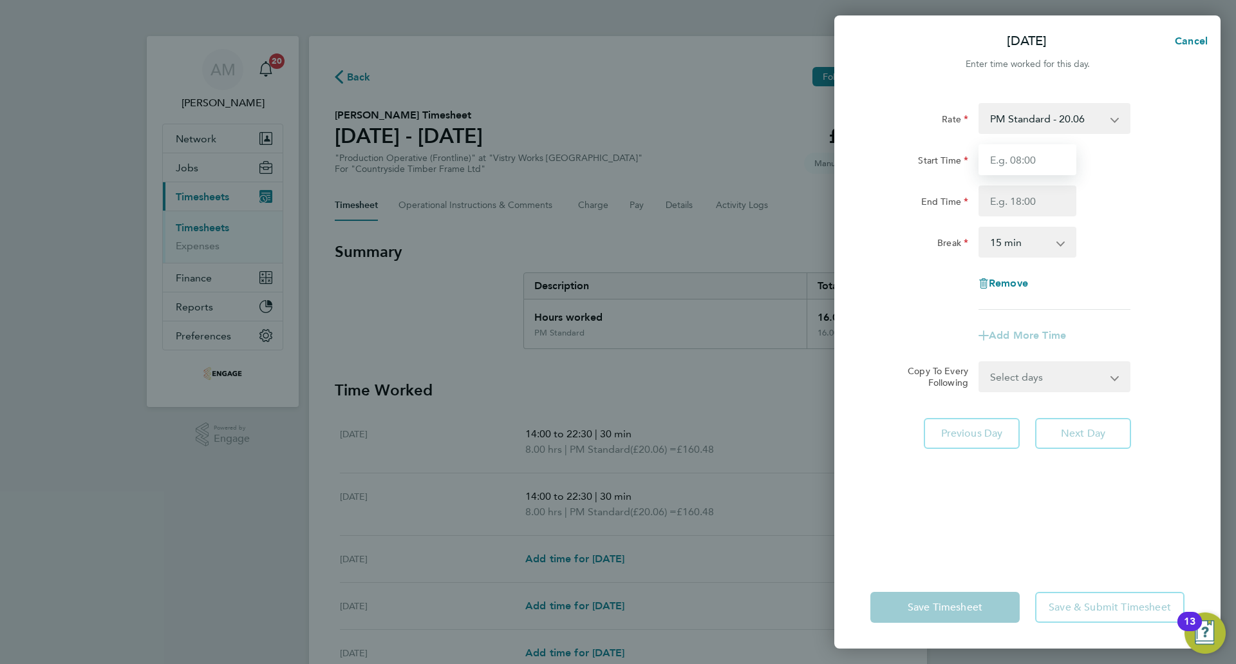
click at [1006, 160] on input "Start Time" at bounding box center [1028, 159] width 98 height 31
type input "14:00"
drag, startPoint x: 1010, startPoint y: 176, endPoint x: 1014, endPoint y: 202, distance: 26.0
click at [1014, 202] on input "End Time" at bounding box center [1028, 200] width 98 height 31
type input "22:30"
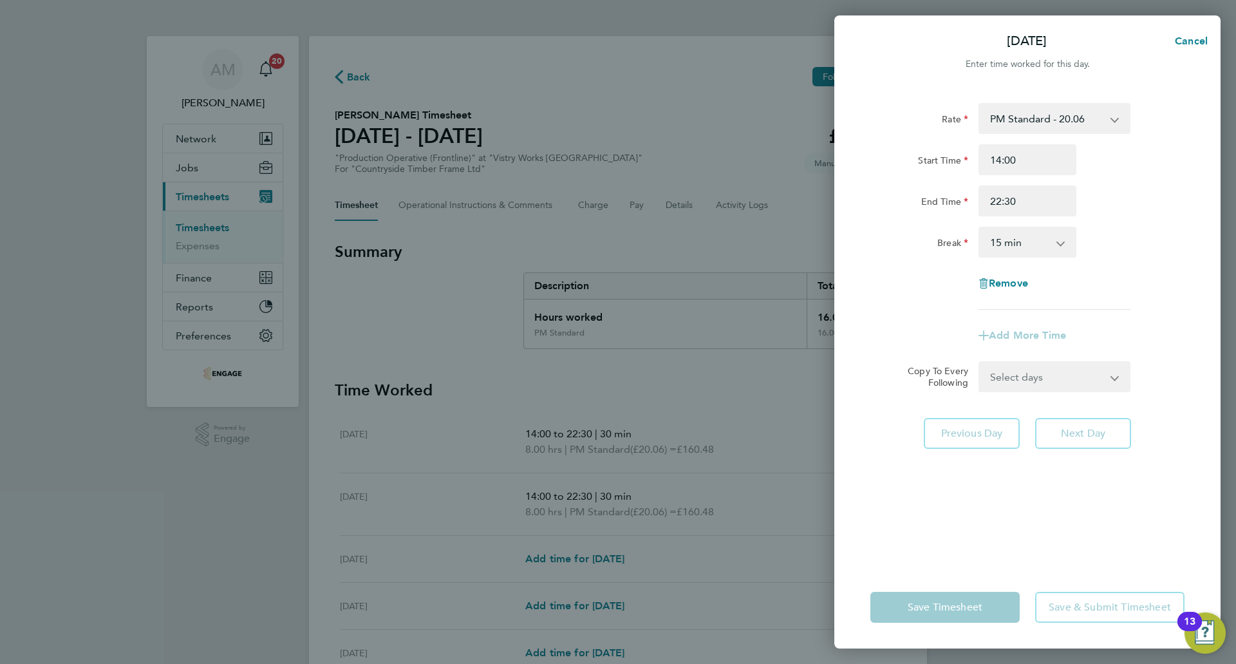
click at [1015, 250] on select "0 min 15 min 30 min 45 min 60 min 75 min 90 min" at bounding box center [1020, 242] width 80 height 28
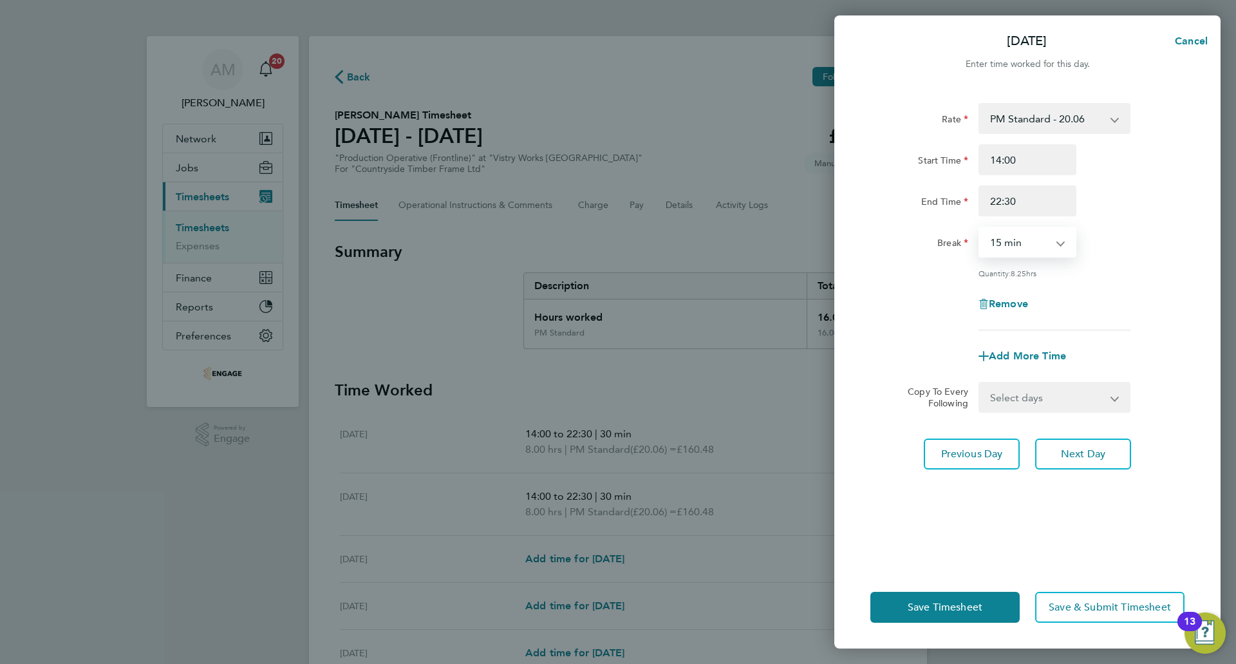
select select "30"
click at [980, 228] on select "0 min 15 min 30 min 45 min 60 min 75 min 90 min" at bounding box center [1020, 242] width 80 height 28
click at [1097, 460] on button "Next Day" at bounding box center [1083, 453] width 96 height 31
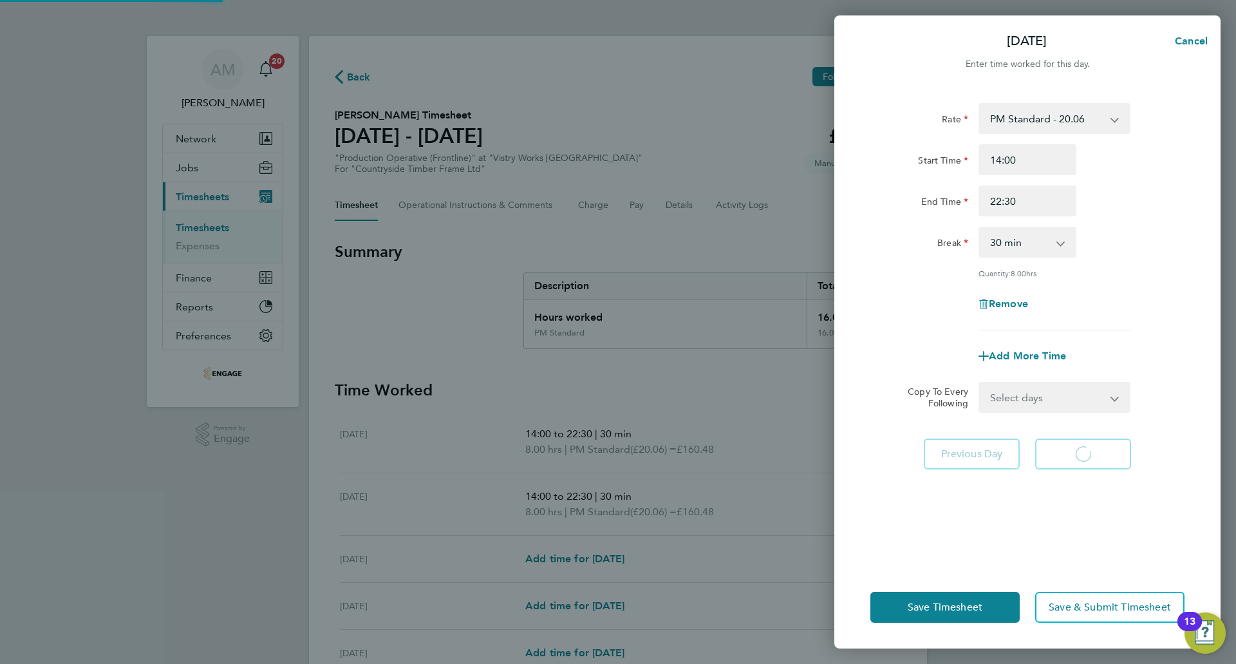
select select "15"
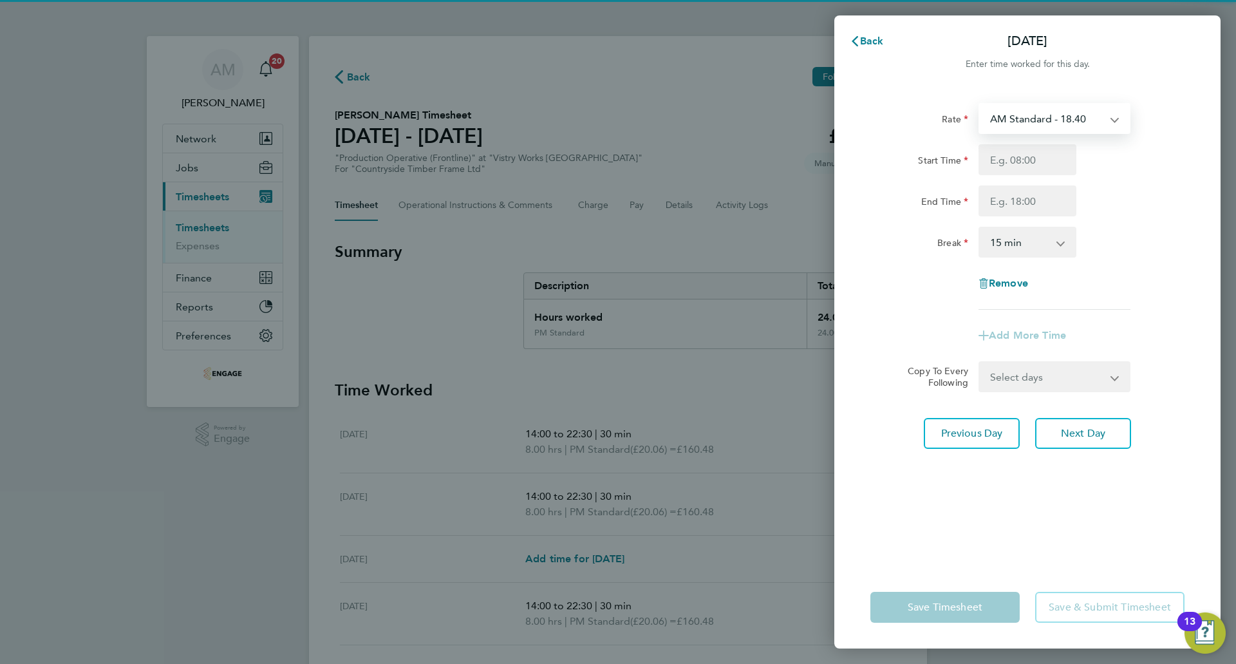
click at [1021, 115] on select "AM Standard - 18.40 PM OT 2 - 40.11 OT 1 - 27.60 PM Standard - 20.06 OT2 - 36.8…" at bounding box center [1047, 118] width 134 height 28
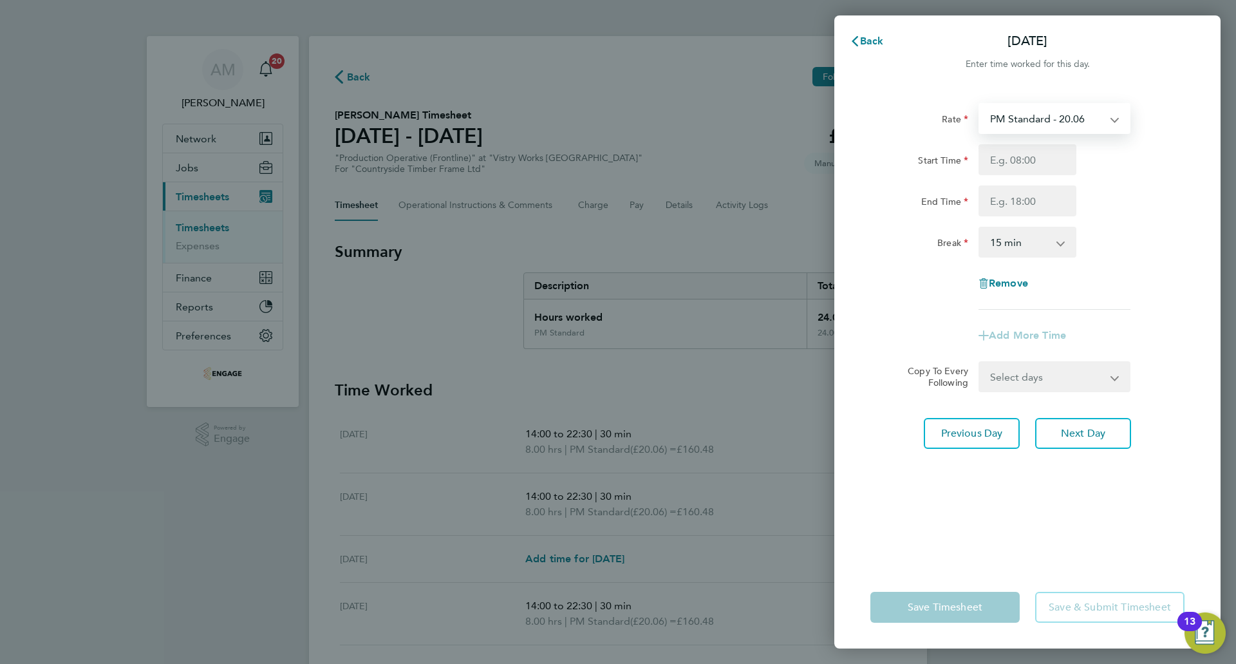
select select "15"
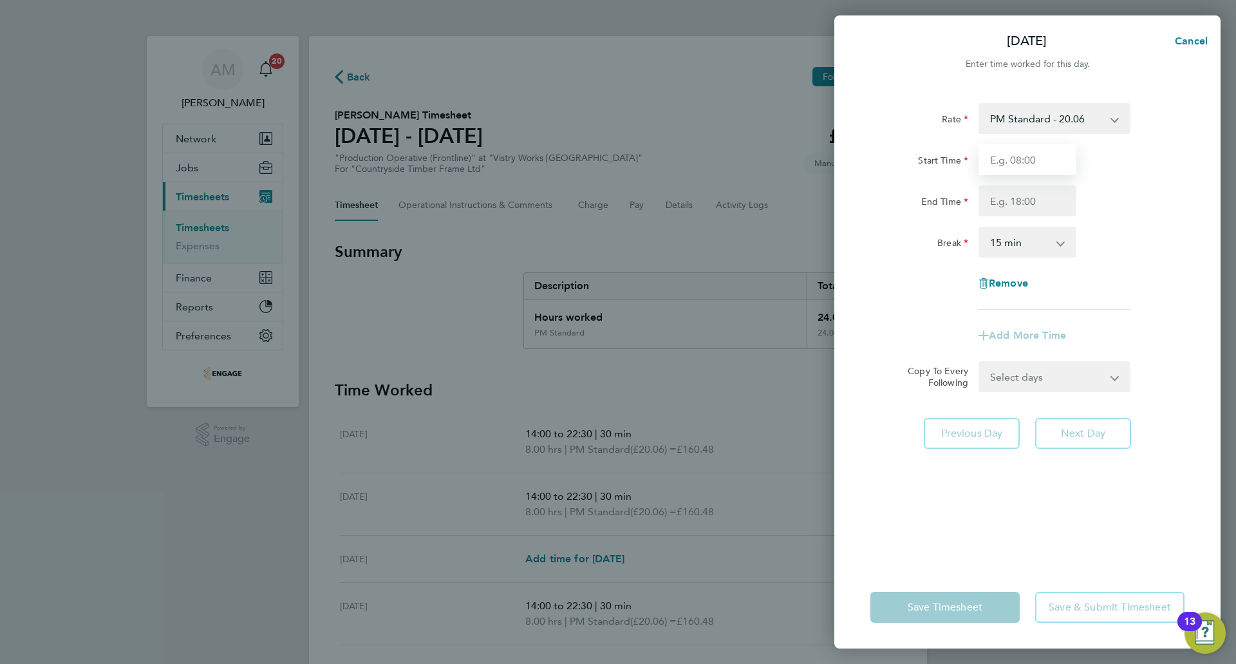
click at [1007, 170] on input "Start Time" at bounding box center [1028, 159] width 98 height 31
type input "14:00"
click at [1015, 200] on input "End Time" at bounding box center [1028, 200] width 98 height 31
click at [995, 203] on input "End Time" at bounding box center [1028, 200] width 98 height 31
type input "20:00"
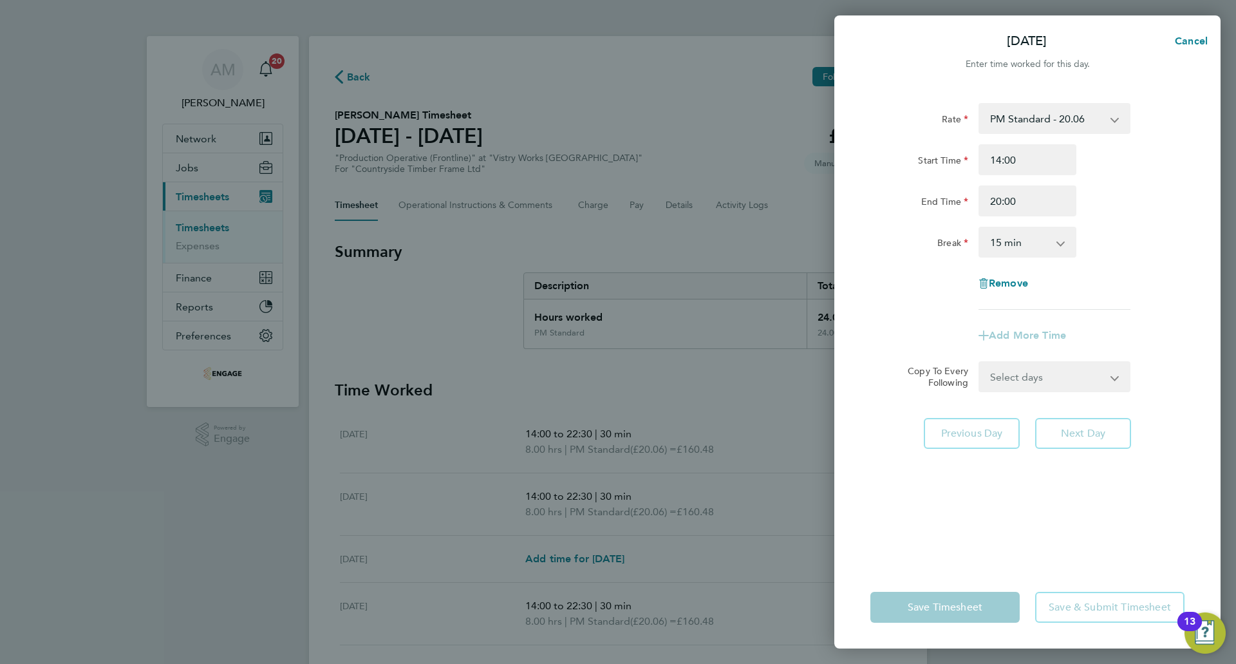
click at [1014, 243] on select "0 min 15 min 30 min 45 min 60 min 75 min 90 min" at bounding box center [1020, 242] width 80 height 28
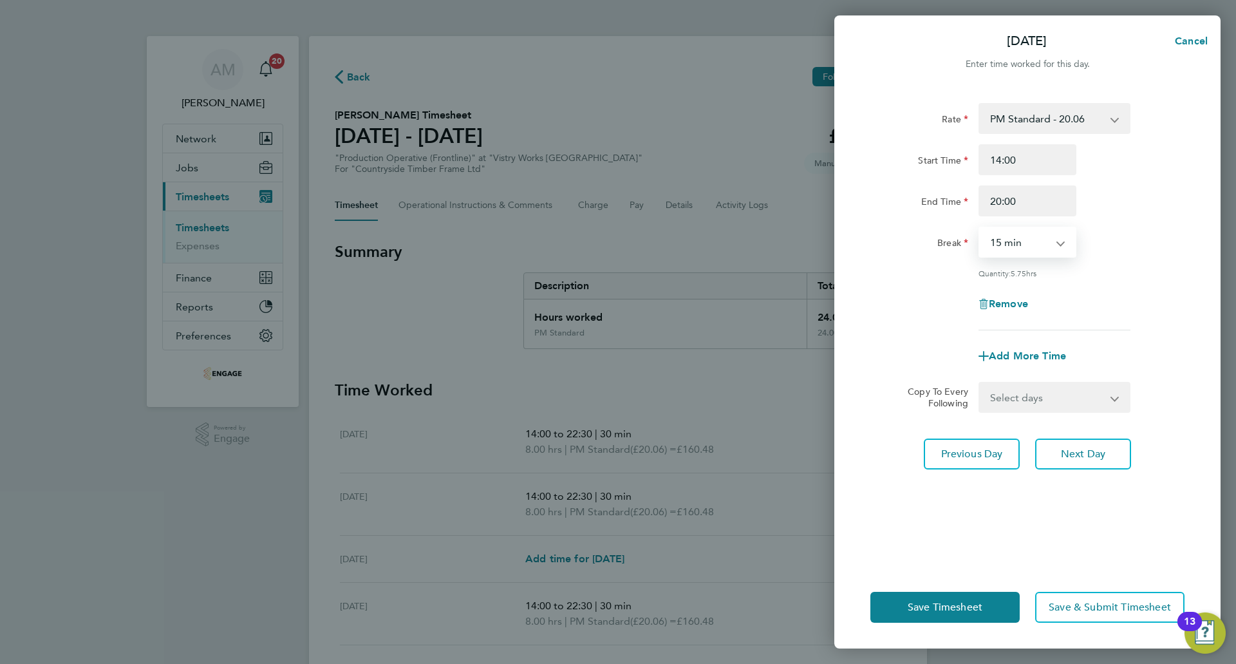
select select "30"
click at [980, 228] on select "0 min 15 min 30 min 45 min 60 min 75 min 90 min" at bounding box center [1020, 242] width 80 height 28
click at [1075, 457] on span "Next Day" at bounding box center [1083, 454] width 44 height 13
select select "15"
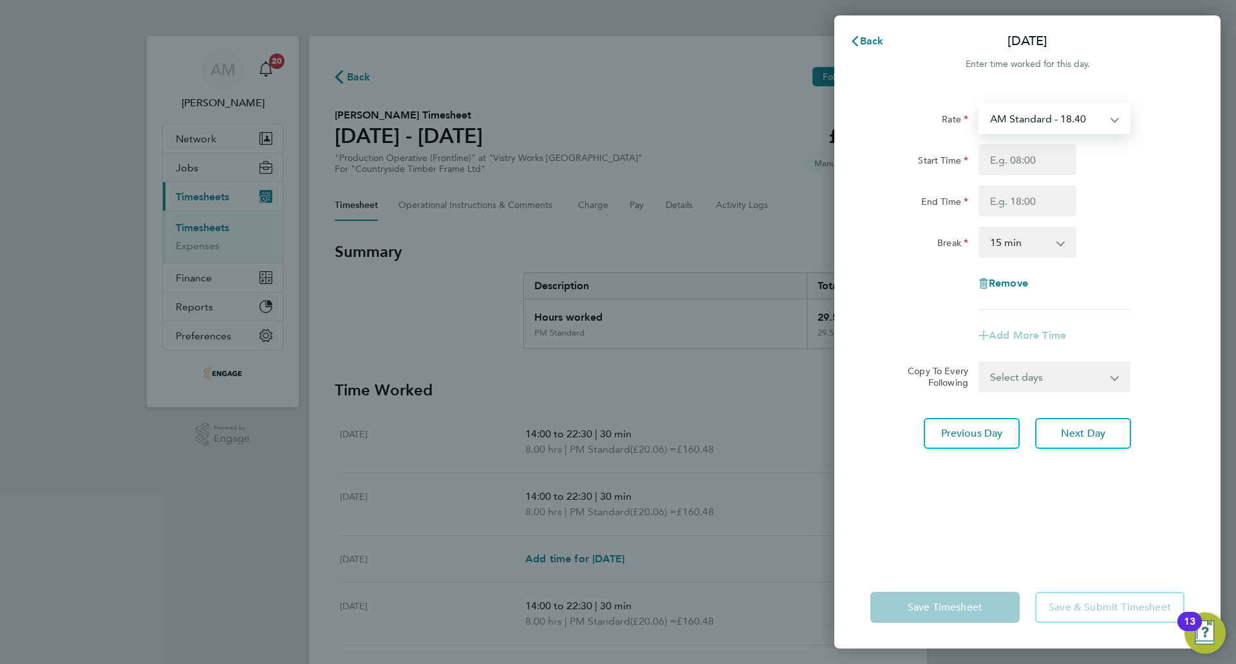
click at [1020, 124] on select "AM Standard - 18.40 PM OT 2 - 40.11 OT 1 - 27.60 PM Standard - 20.06 OT2 - 36.8…" at bounding box center [1047, 118] width 134 height 28
select select "15"
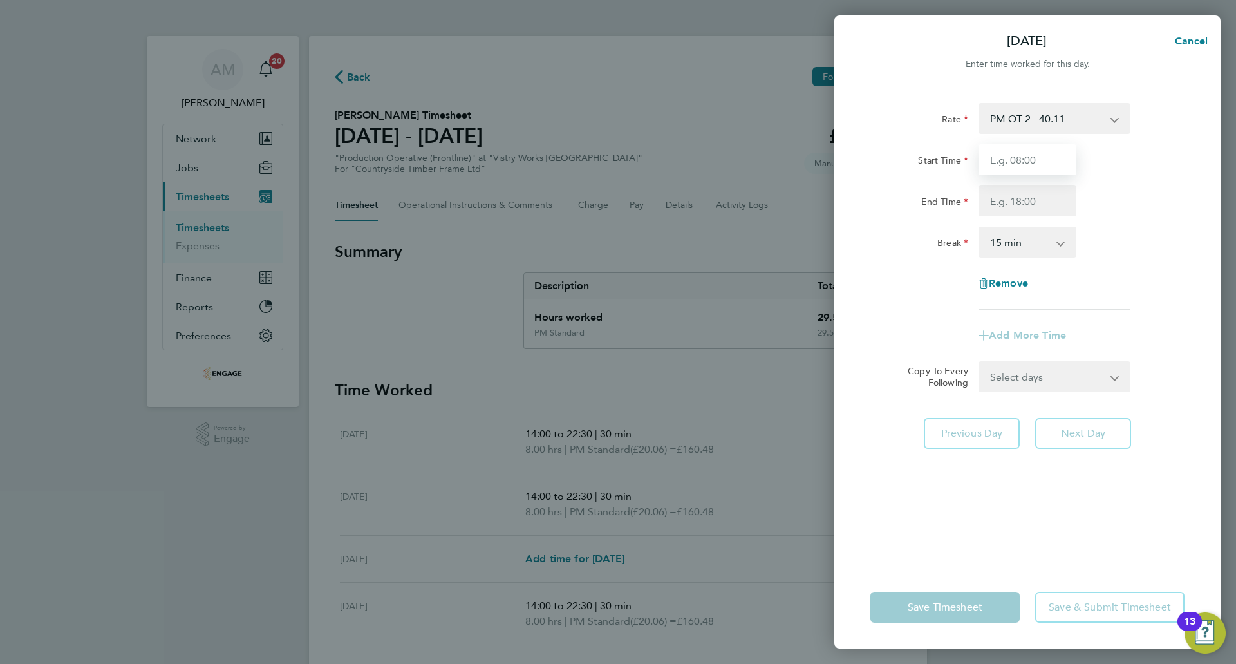
drag, startPoint x: 1022, startPoint y: 132, endPoint x: 1024, endPoint y: 158, distance: 25.8
click at [1024, 158] on input "Start Time" at bounding box center [1028, 159] width 98 height 31
drag, startPoint x: 1019, startPoint y: 160, endPoint x: 990, endPoint y: 159, distance: 29.0
click at [990, 159] on input "14:00" at bounding box center [1028, 159] width 98 height 31
type input "07:00"
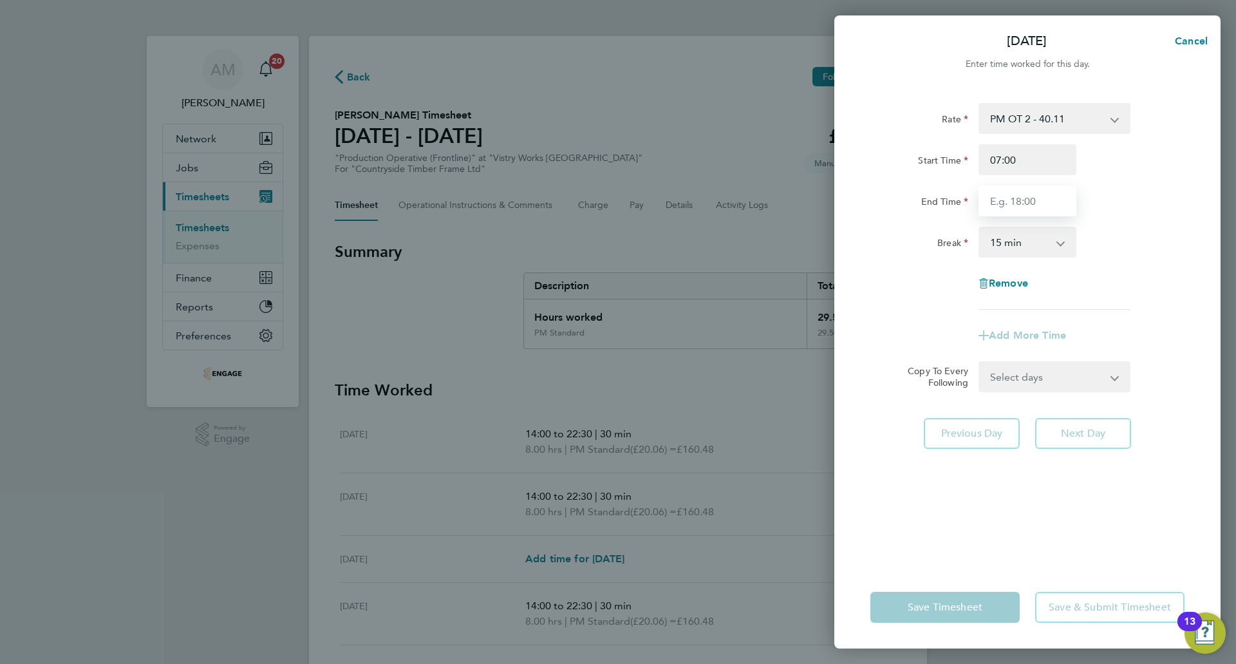
click at [1032, 216] on input "End Time" at bounding box center [1028, 200] width 98 height 31
click at [1006, 196] on input "End Time" at bounding box center [1028, 200] width 98 height 31
type input "15:00"
click at [1034, 244] on select "0 min 15 min 30 min 45 min 60 min 75 min 90 min" at bounding box center [1020, 242] width 80 height 28
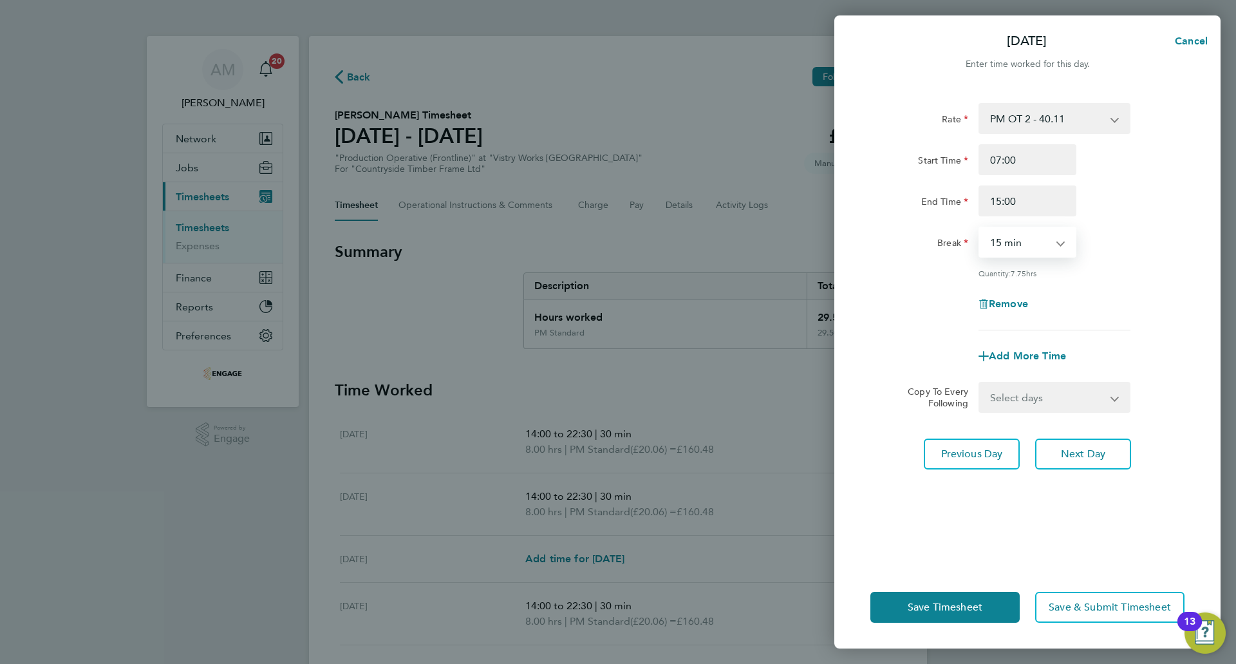
click at [1042, 237] on select "0 min 15 min 30 min 45 min 60 min 75 min 90 min" at bounding box center [1020, 242] width 80 height 28
click at [1044, 245] on select "0 min 15 min 30 min 45 min 60 min 75 min 90 min" at bounding box center [1020, 242] width 80 height 28
select select "30"
click at [980, 228] on select "0 min 15 min 30 min 45 min 60 min 75 min 90 min" at bounding box center [1020, 242] width 80 height 28
click at [1156, 231] on div "Break 0 min 15 min 30 min 45 min 60 min 75 min 90 min" at bounding box center [1027, 242] width 325 height 31
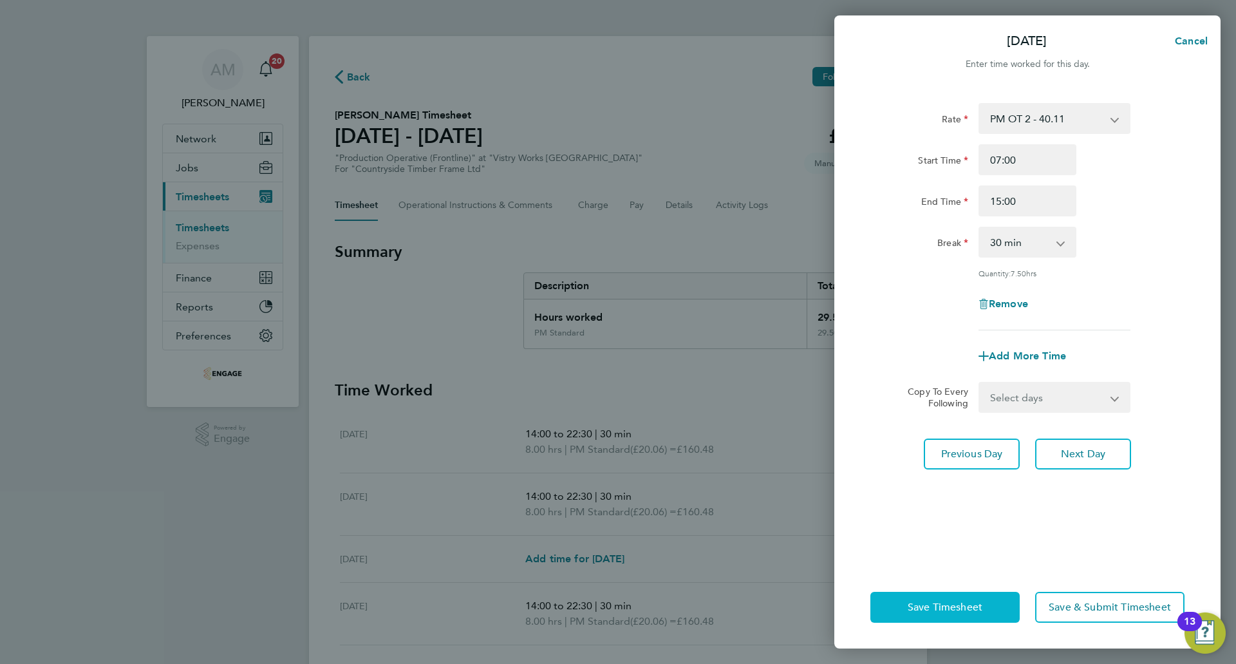
click at [980, 599] on button "Save Timesheet" at bounding box center [945, 607] width 149 height 31
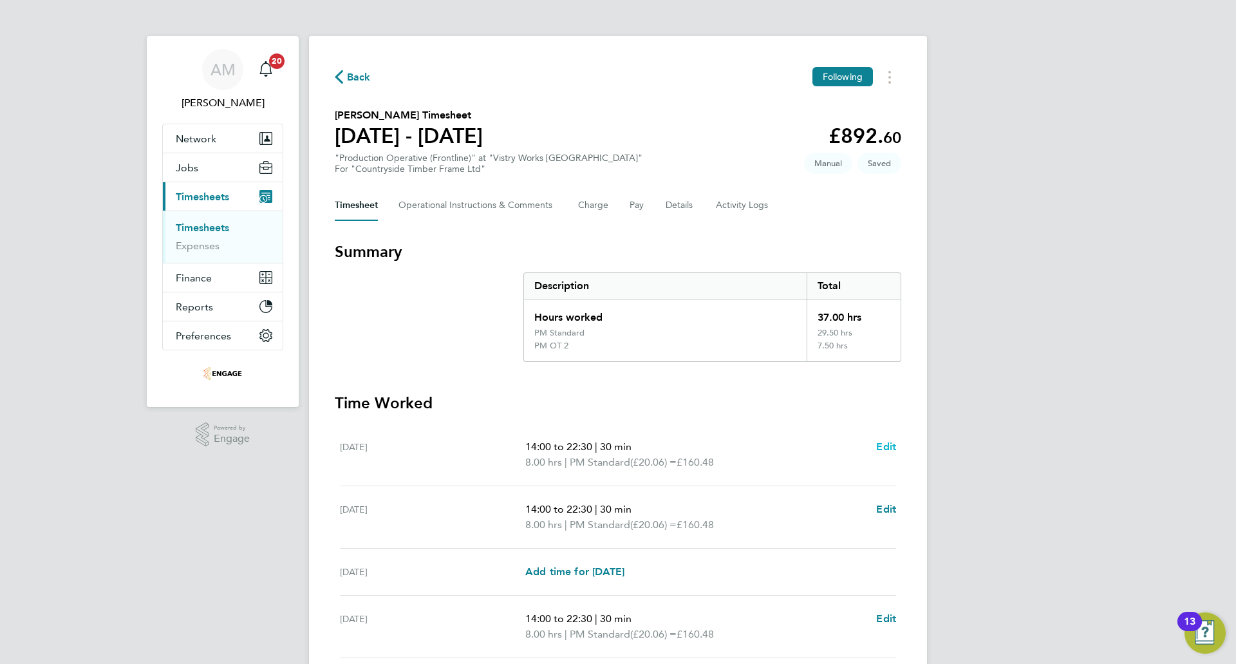
click at [881, 448] on span "Edit" at bounding box center [886, 446] width 20 height 12
select select "30"
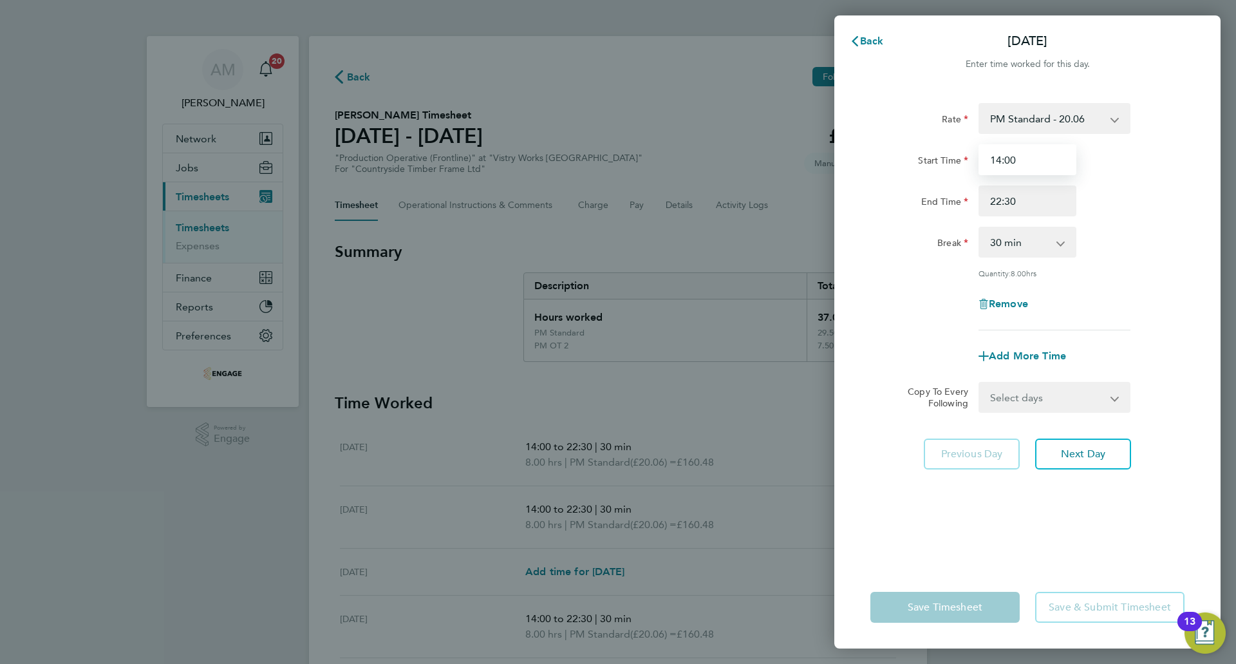
click at [1019, 149] on input "14:00" at bounding box center [1028, 159] width 98 height 31
drag, startPoint x: 1021, startPoint y: 164, endPoint x: 966, endPoint y: 165, distance: 54.1
click at [966, 165] on div "Start Time 14:00" at bounding box center [1027, 159] width 325 height 31
type input "13:30"
click at [1127, 237] on div "Break 0 min 15 min 30 min 45 min 60 min 75 min 90 min" at bounding box center [1027, 242] width 325 height 31
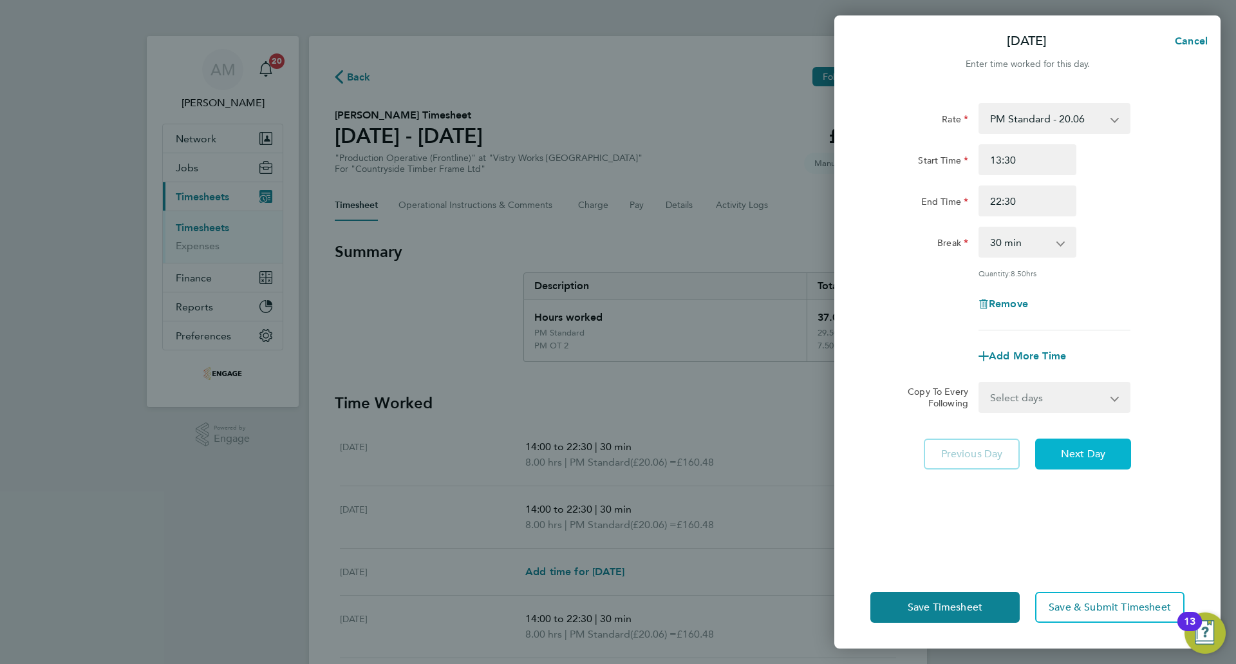
click at [1098, 457] on span "Next Day" at bounding box center [1083, 454] width 44 height 13
select select "30"
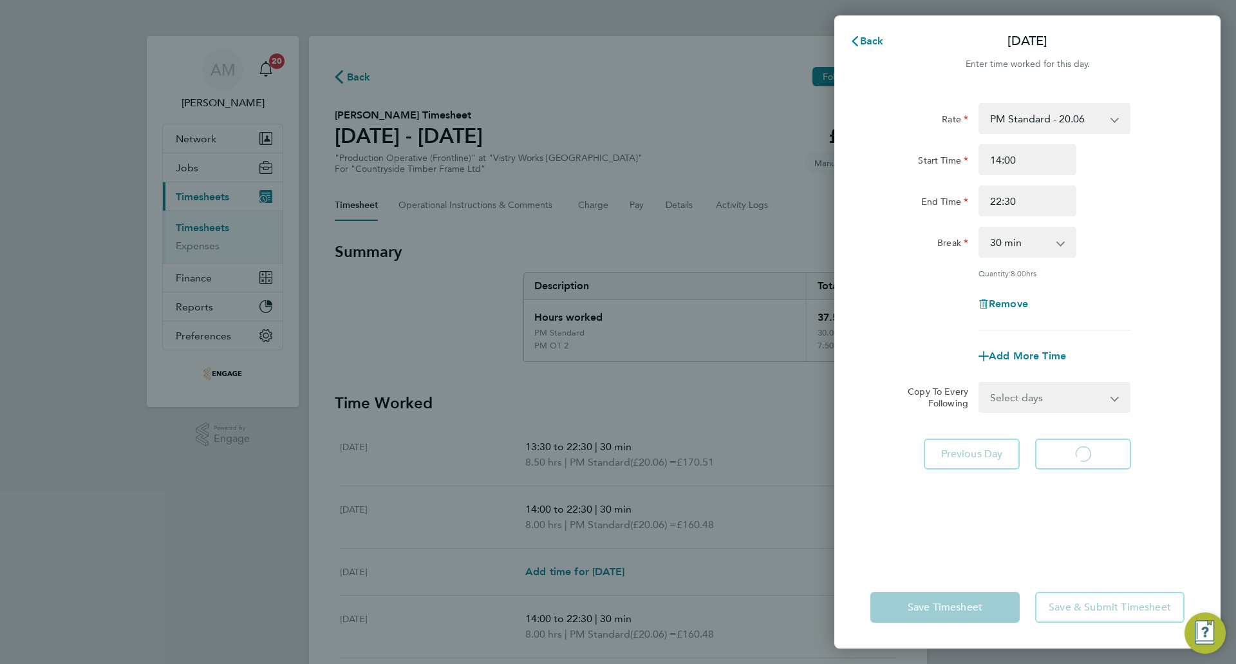
select select "30"
drag, startPoint x: 1021, startPoint y: 162, endPoint x: 969, endPoint y: 157, distance: 51.8
click at [970, 157] on div "Start Time 14:00" at bounding box center [1027, 159] width 325 height 31
click at [1012, 156] on input "13:30" at bounding box center [1028, 159] width 98 height 31
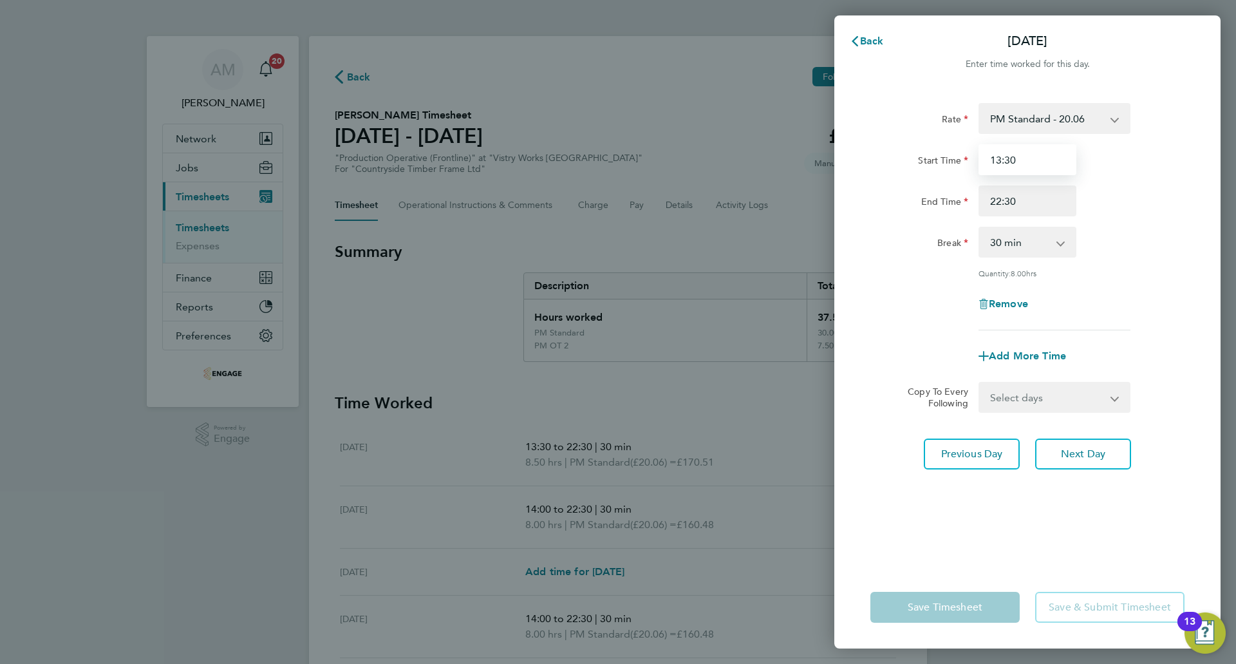
click at [1012, 156] on input "13:30" at bounding box center [1028, 159] width 98 height 31
type input "13:30"
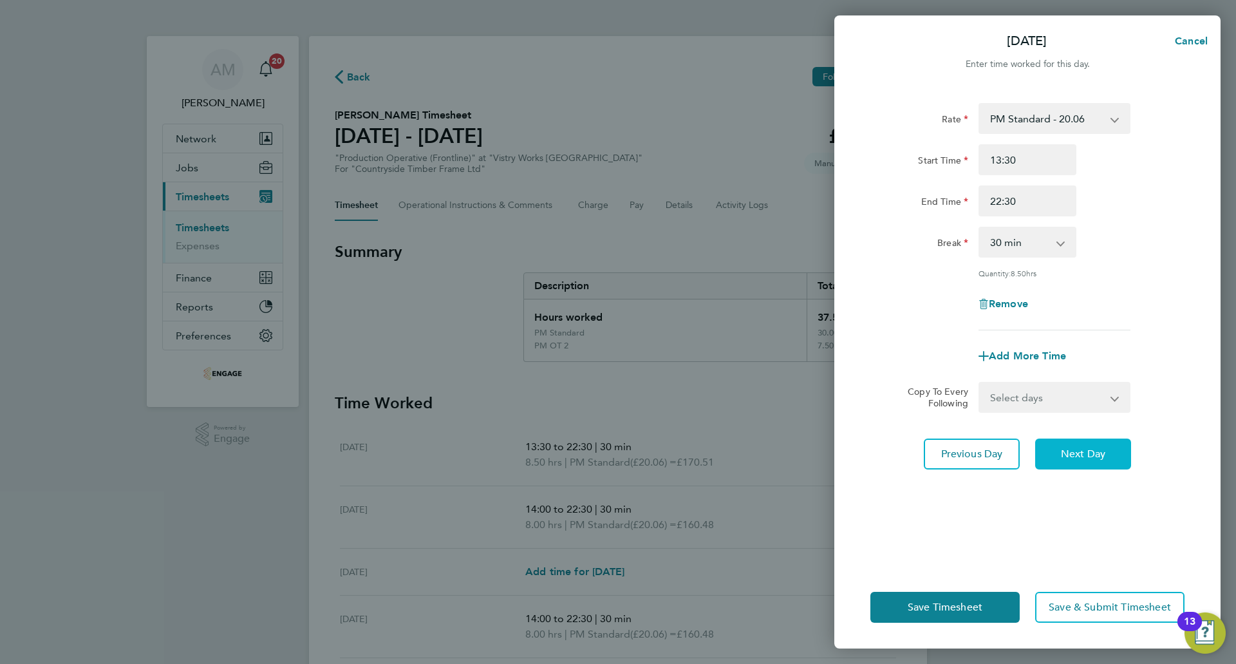
click at [1059, 442] on button "Next Day" at bounding box center [1083, 453] width 96 height 31
select select "15"
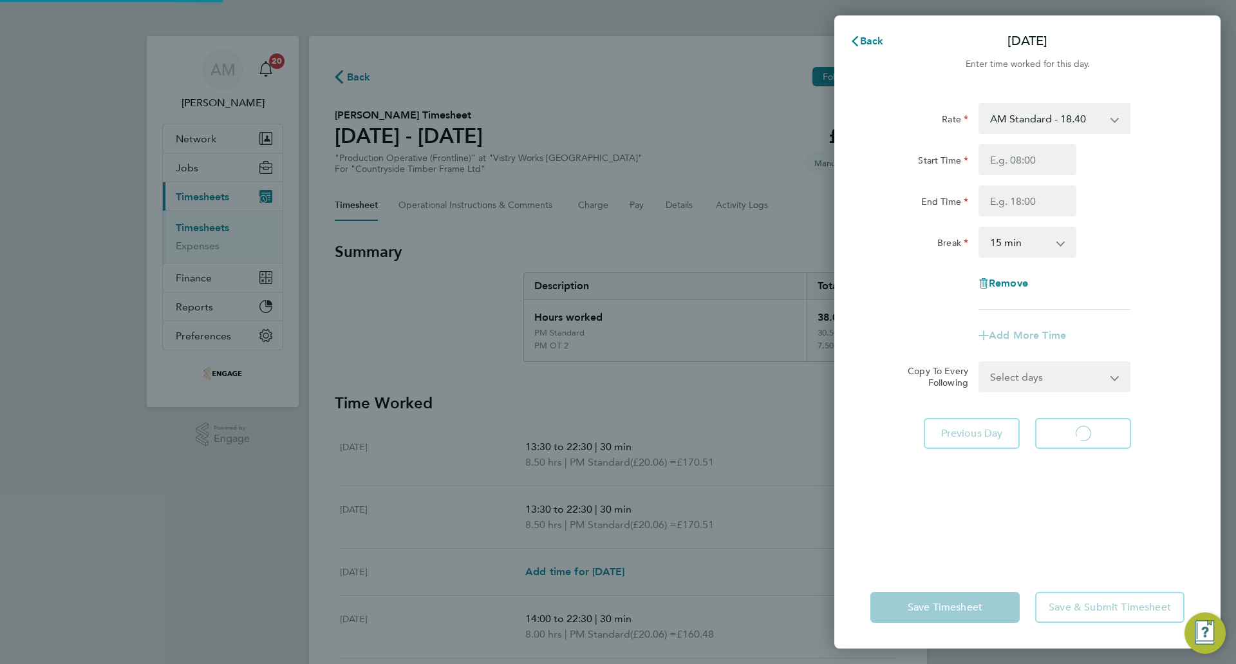
select select "15"
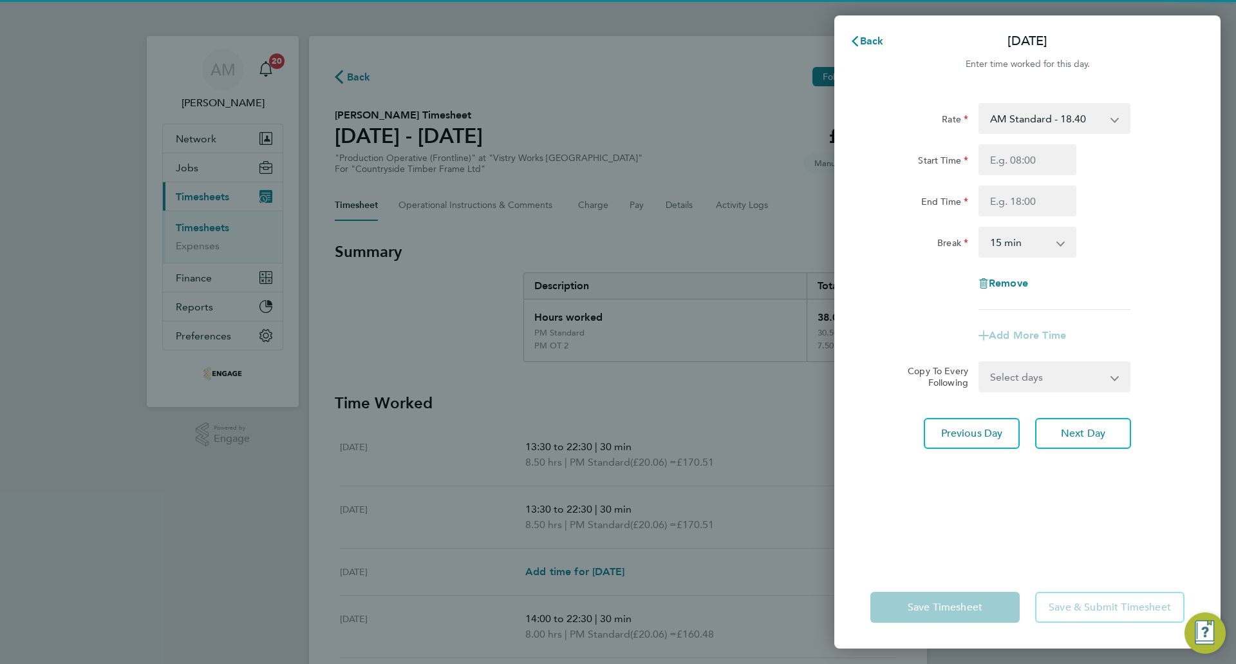
click at [1016, 162] on input "Start Time" at bounding box center [1028, 159] width 98 height 31
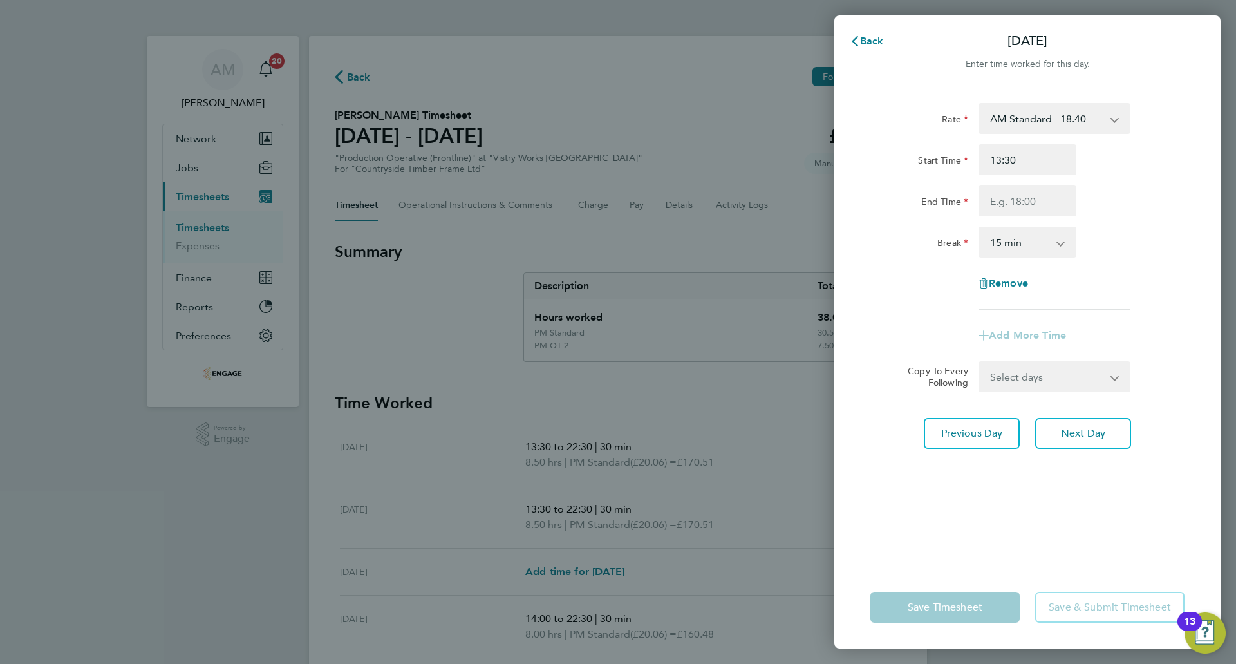
type input "13:30"
click at [993, 195] on input "End Time" at bounding box center [1028, 200] width 98 height 31
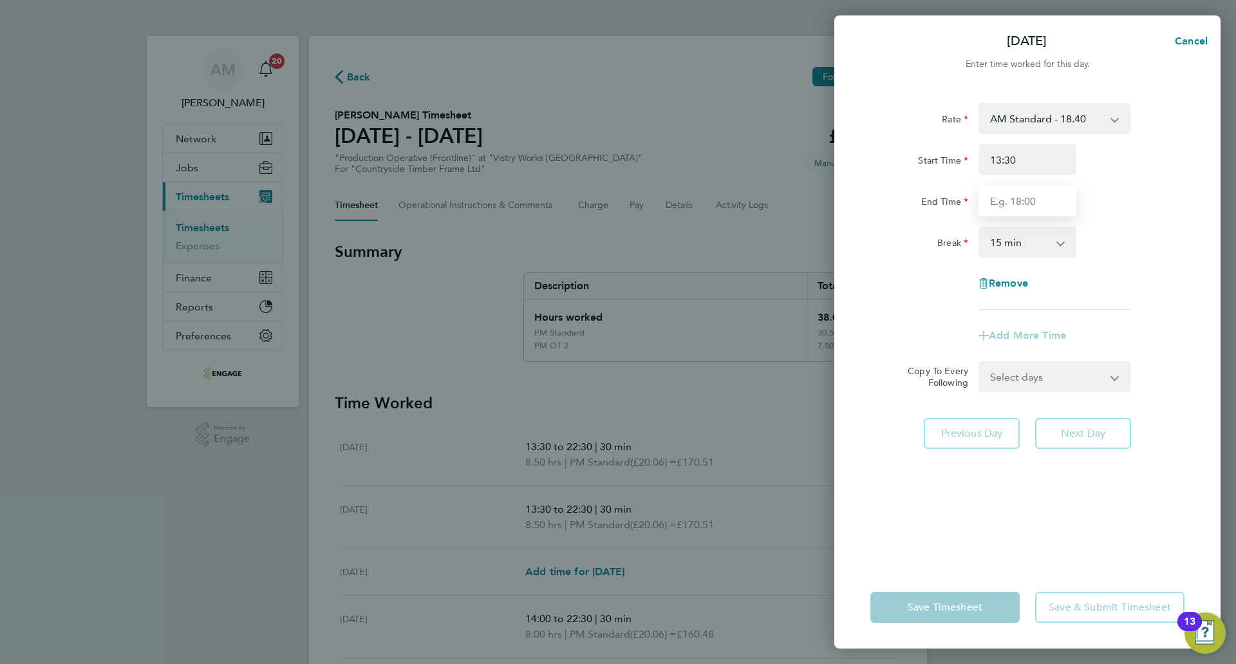
type input "22:30"
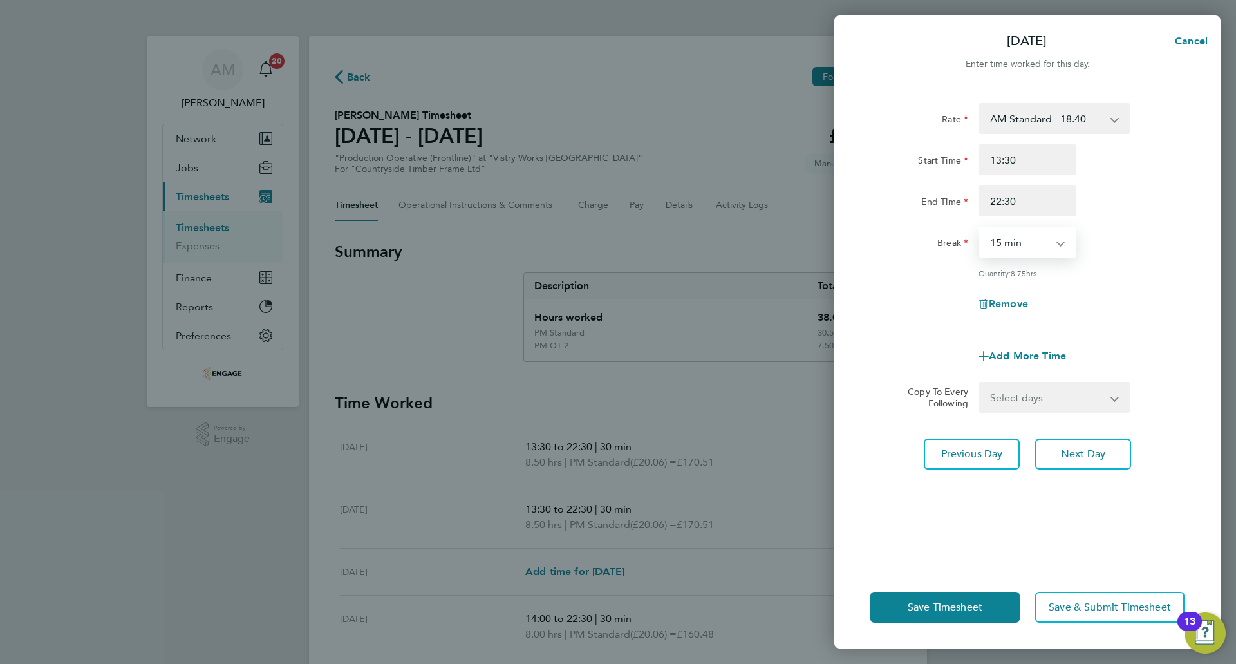
drag, startPoint x: 1028, startPoint y: 235, endPoint x: 1028, endPoint y: 252, distance: 17.4
click at [1028, 235] on select "0 min 15 min 30 min 45 min 60 min 75 min 90 min" at bounding box center [1020, 242] width 80 height 28
select select "30"
click at [980, 228] on select "0 min 15 min 30 min 45 min 60 min 75 min 90 min" at bounding box center [1020, 242] width 80 height 28
click at [1120, 493] on div "Rate AM Standard - 18.40 PM OT 2 - 40.11 OT 1 - 27.60 PM Standard - 20.06 OT2 -…" at bounding box center [1027, 327] width 386 height 478
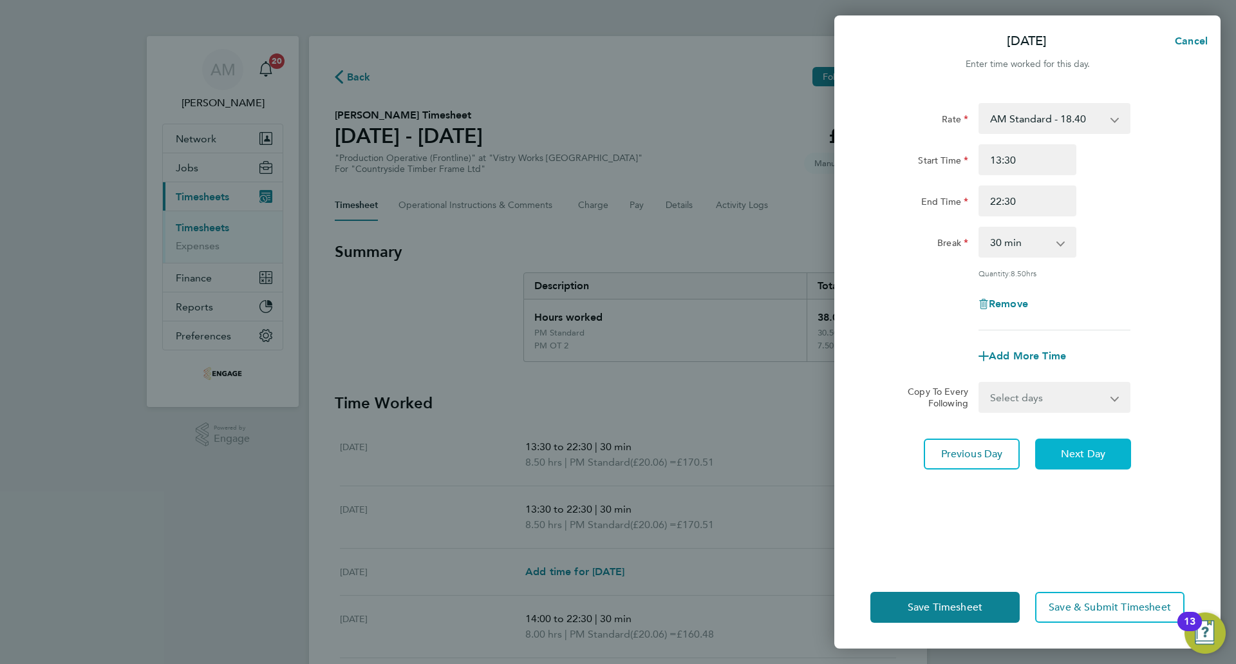
click at [1086, 453] on span "Next Day" at bounding box center [1083, 454] width 44 height 13
select select "30"
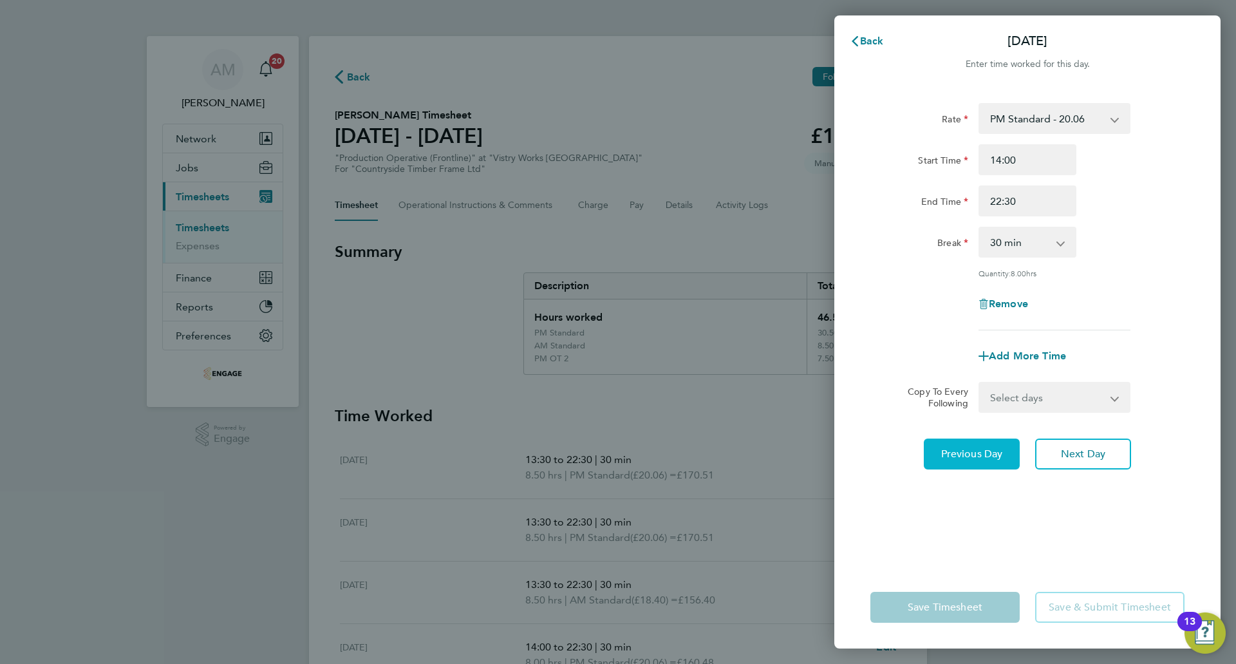
drag, startPoint x: 966, startPoint y: 438, endPoint x: 965, endPoint y: 452, distance: 14.2
click at [966, 440] on button "Previous Day" at bounding box center [972, 453] width 96 height 31
select select "30"
click at [1023, 119] on select "AM Standard - 18.40 PM OT 2 - 40.11 OT 1 - 27.60 PM Standard - 20.06 OT2 - 36.8…" at bounding box center [1047, 118] width 134 height 28
select select "30"
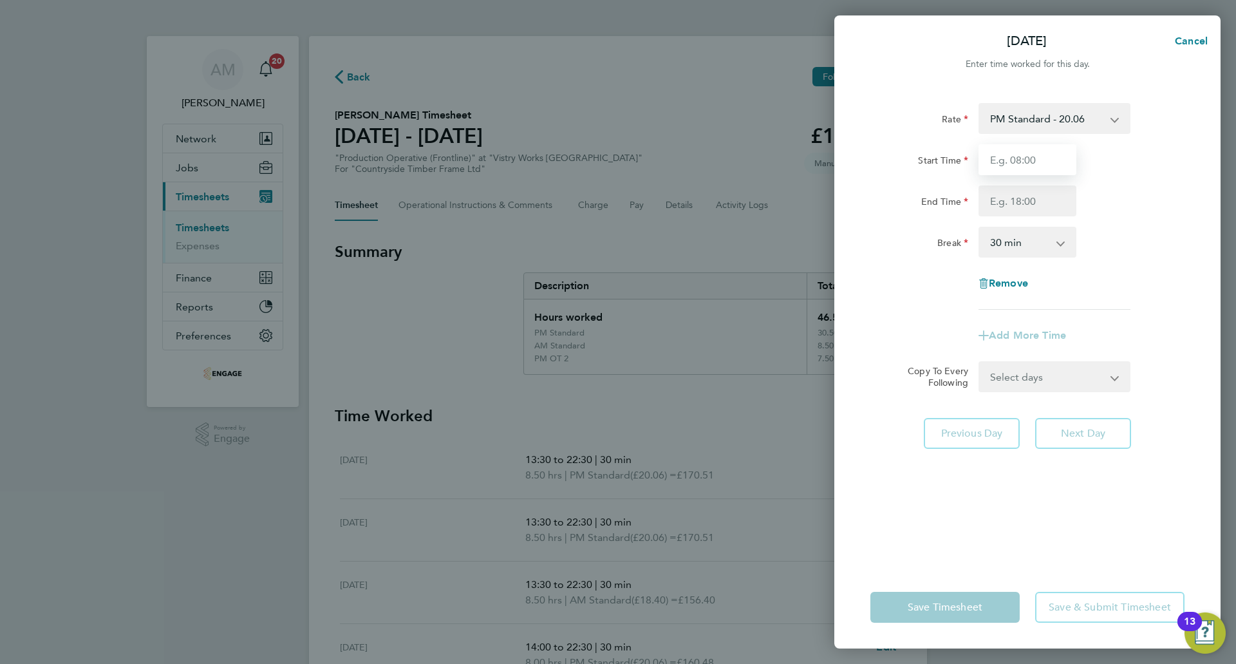
click at [1023, 163] on input "Start Time" at bounding box center [1028, 159] width 98 height 31
paste input "13:30"
type input "13:30"
click at [1014, 193] on input "End Time" at bounding box center [1028, 200] width 98 height 31
type input "22:30"
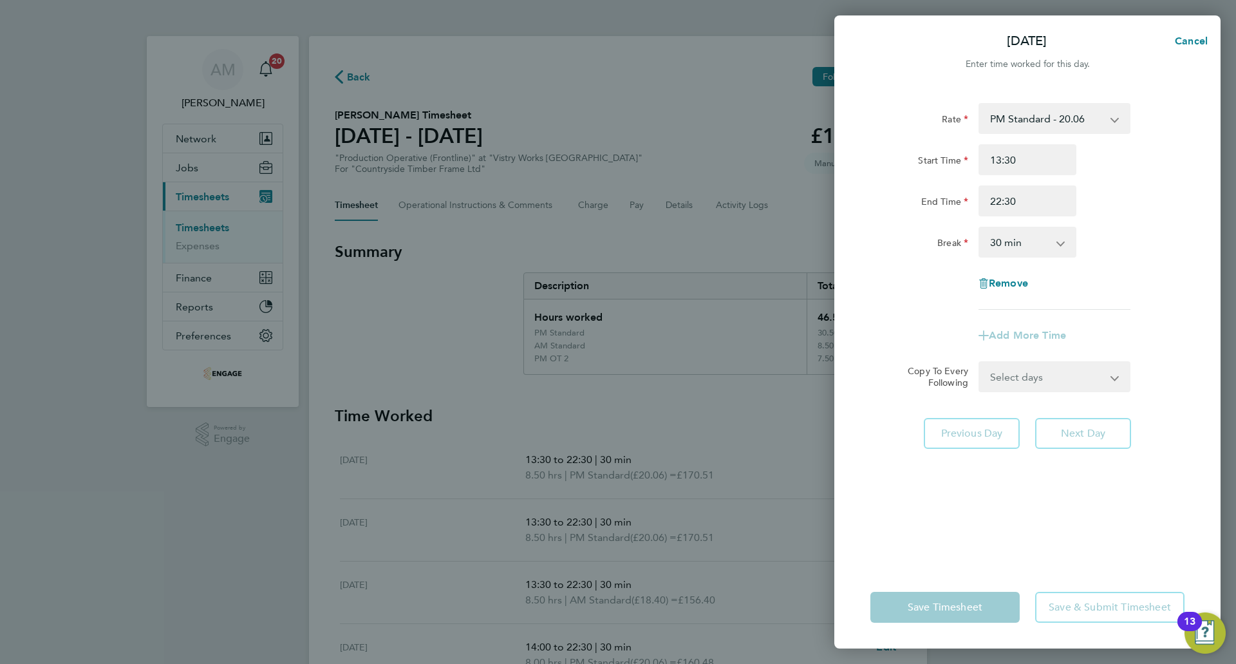
click at [1105, 299] on div "Rate PM Standard - 20.06 AM Standard - 18.40 PM OT 2 - 40.11 OT 1 - 27.60 OT2 -…" at bounding box center [1028, 206] width 314 height 207
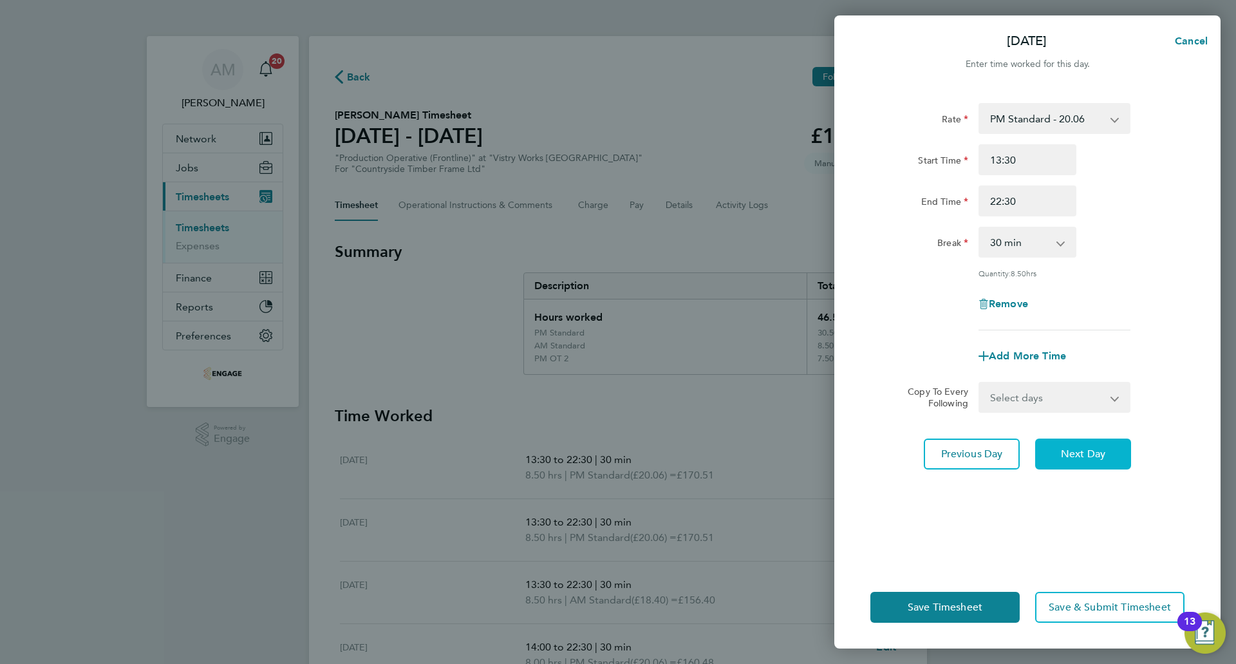
click at [1093, 460] on button "Next Day" at bounding box center [1083, 453] width 96 height 31
select select "30"
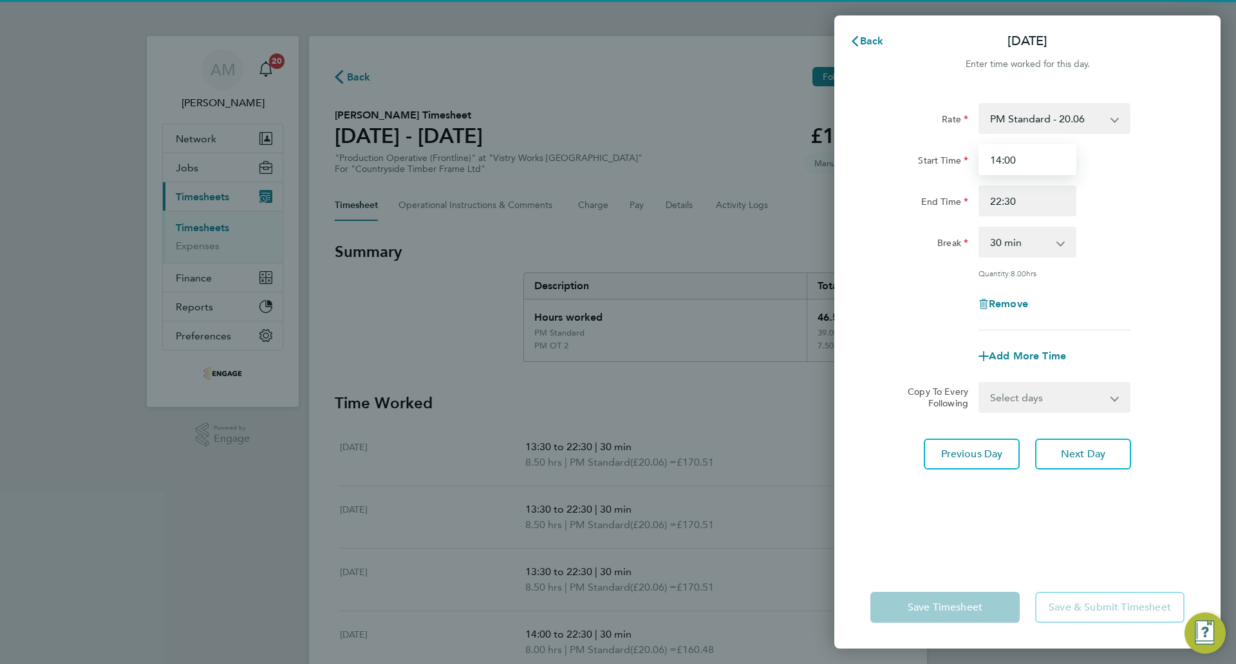
click at [1028, 164] on input "14:00" at bounding box center [1028, 159] width 98 height 31
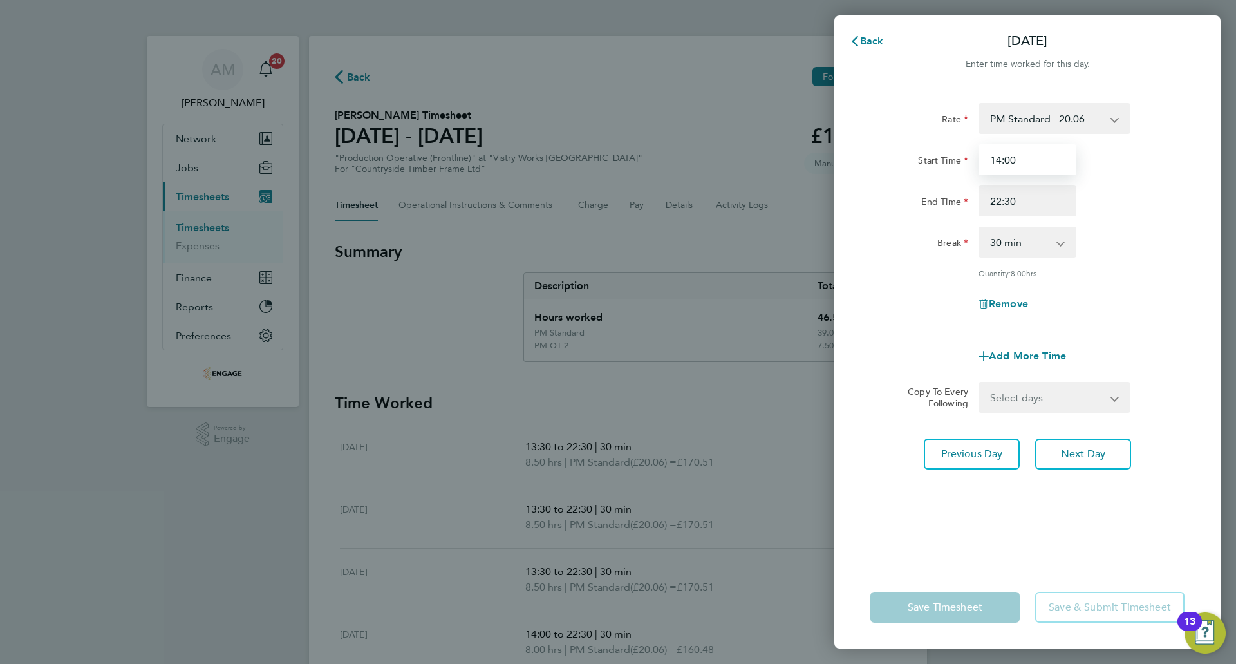
click at [1028, 164] on input "14:00" at bounding box center [1028, 159] width 98 height 31
paste input "3:3"
type input "13:30"
click at [1103, 455] on span "Next Day" at bounding box center [1083, 454] width 44 height 13
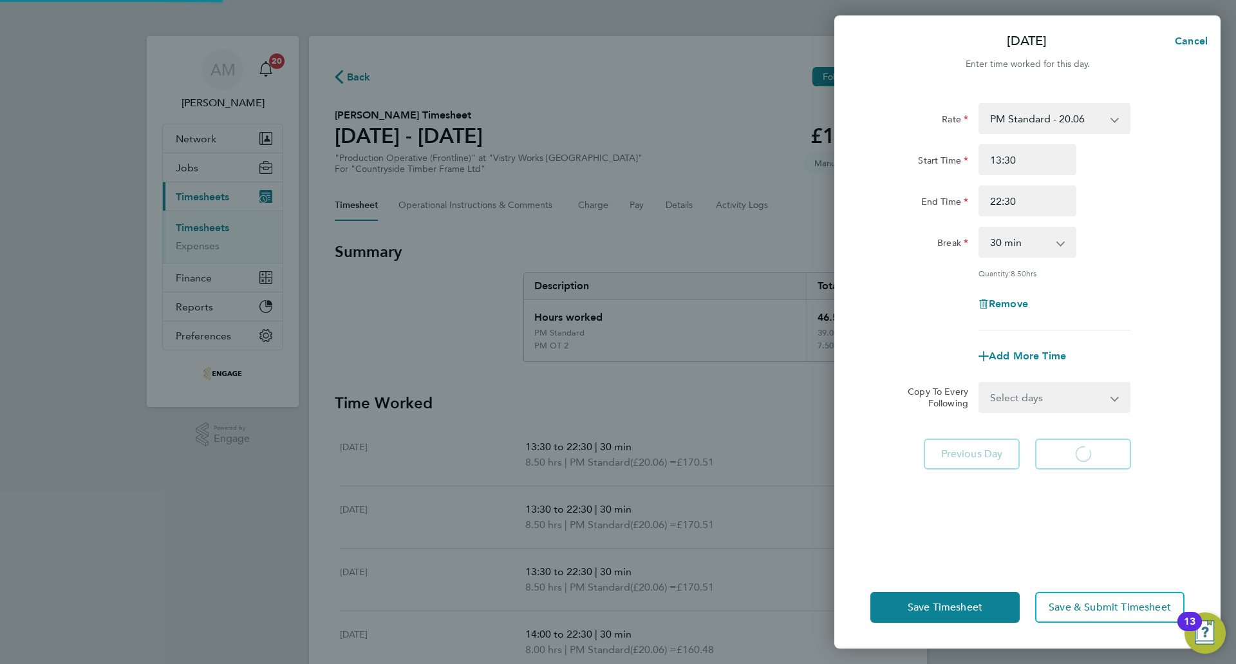
select select "30"
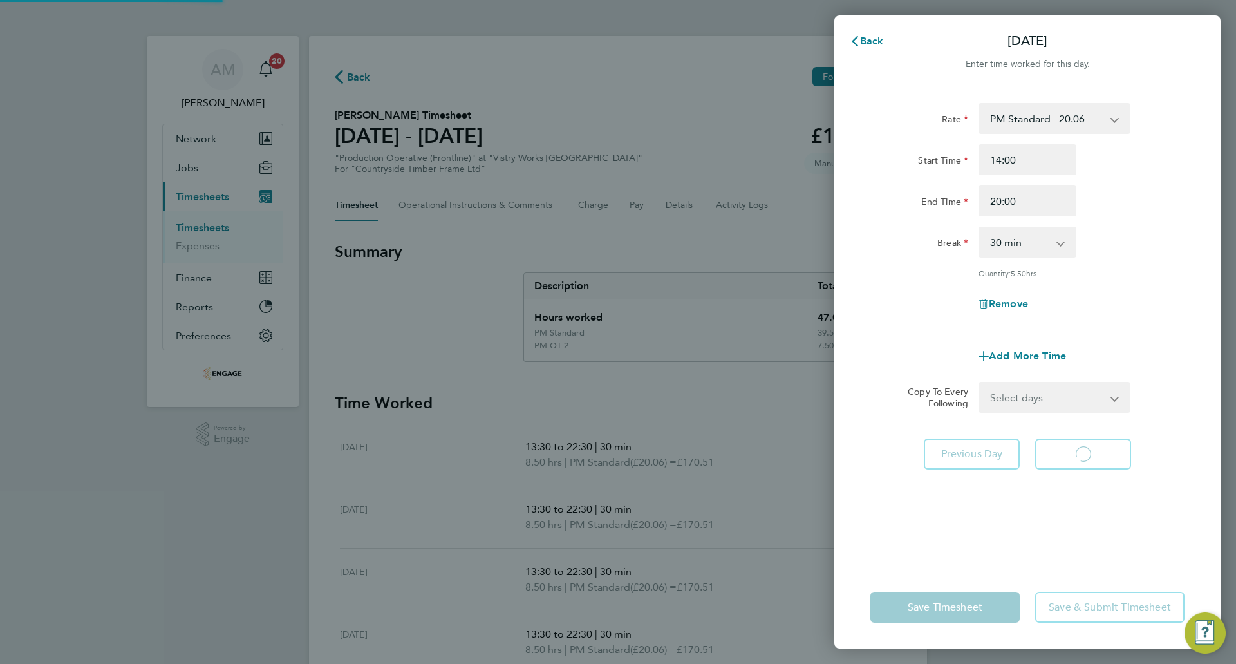
select select "30"
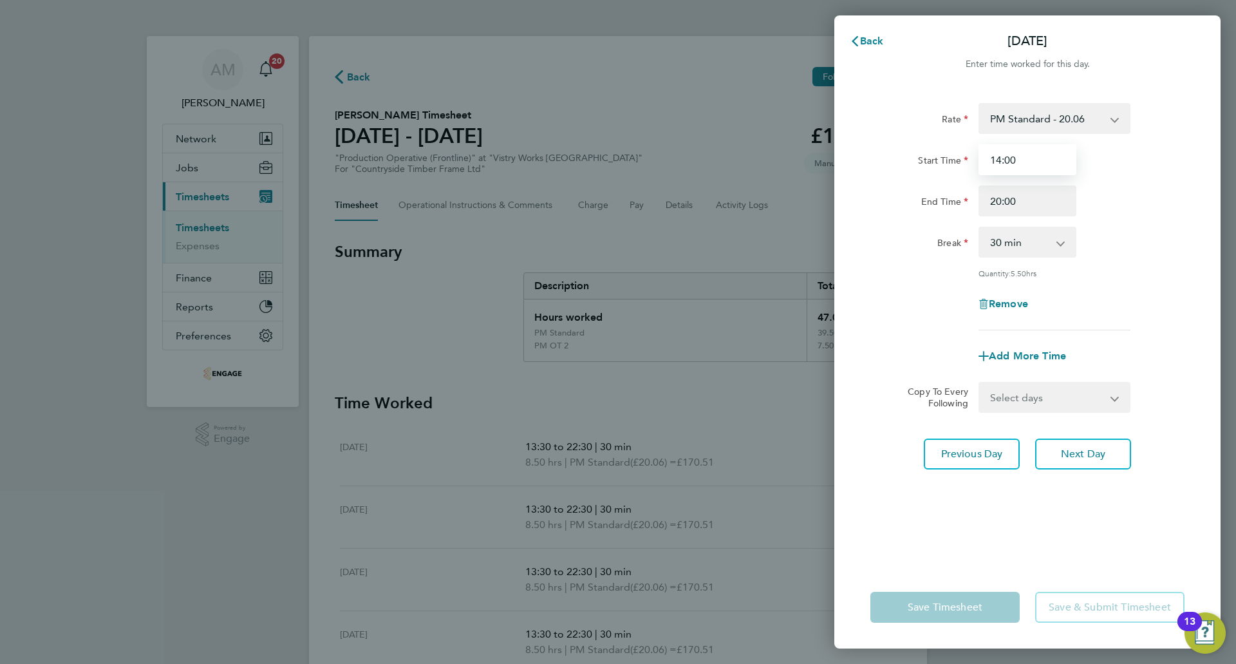
click at [1018, 147] on input "14:00" at bounding box center [1028, 159] width 98 height 31
click at [997, 156] on input "14:00" at bounding box center [1028, 159] width 98 height 31
type input "13:00"
click at [1080, 460] on button "Next Day" at bounding box center [1083, 453] width 96 height 31
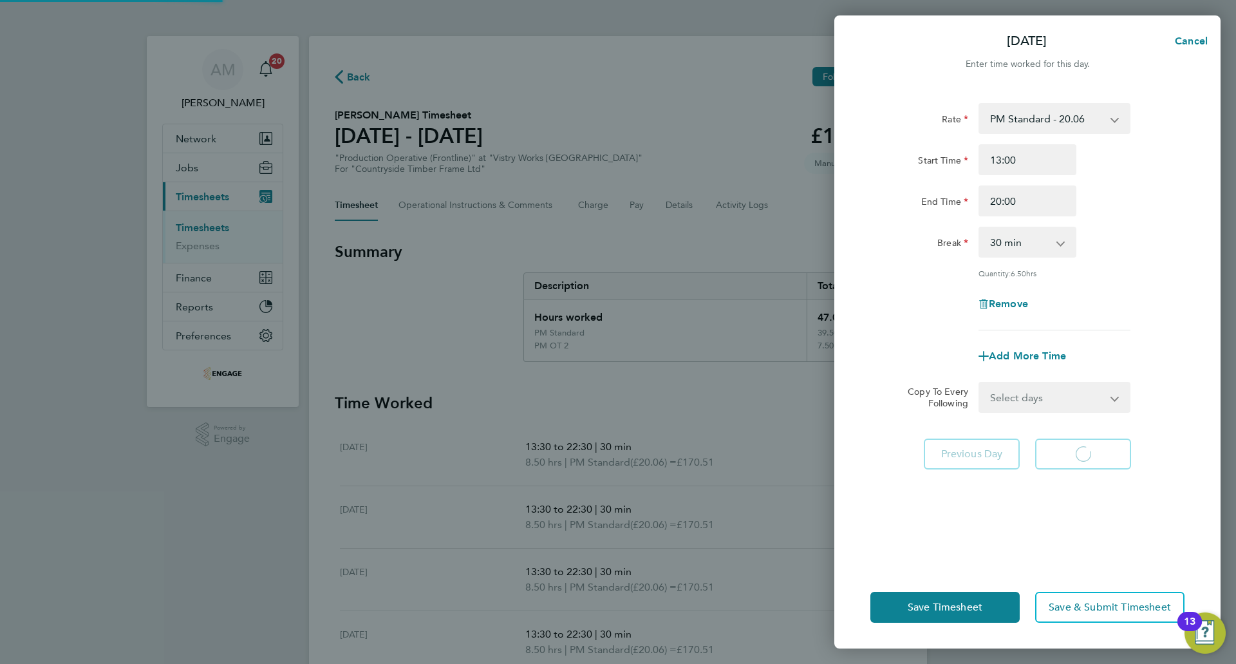
select select "30"
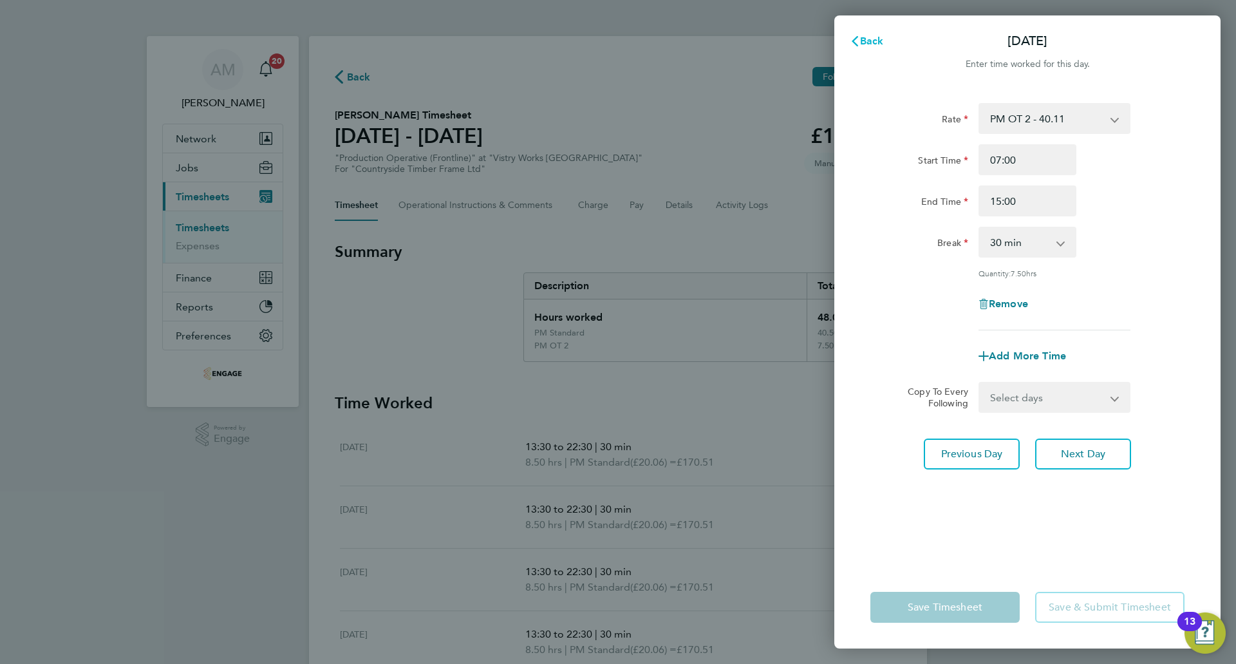
click at [865, 41] on span "Back" at bounding box center [872, 41] width 24 height 12
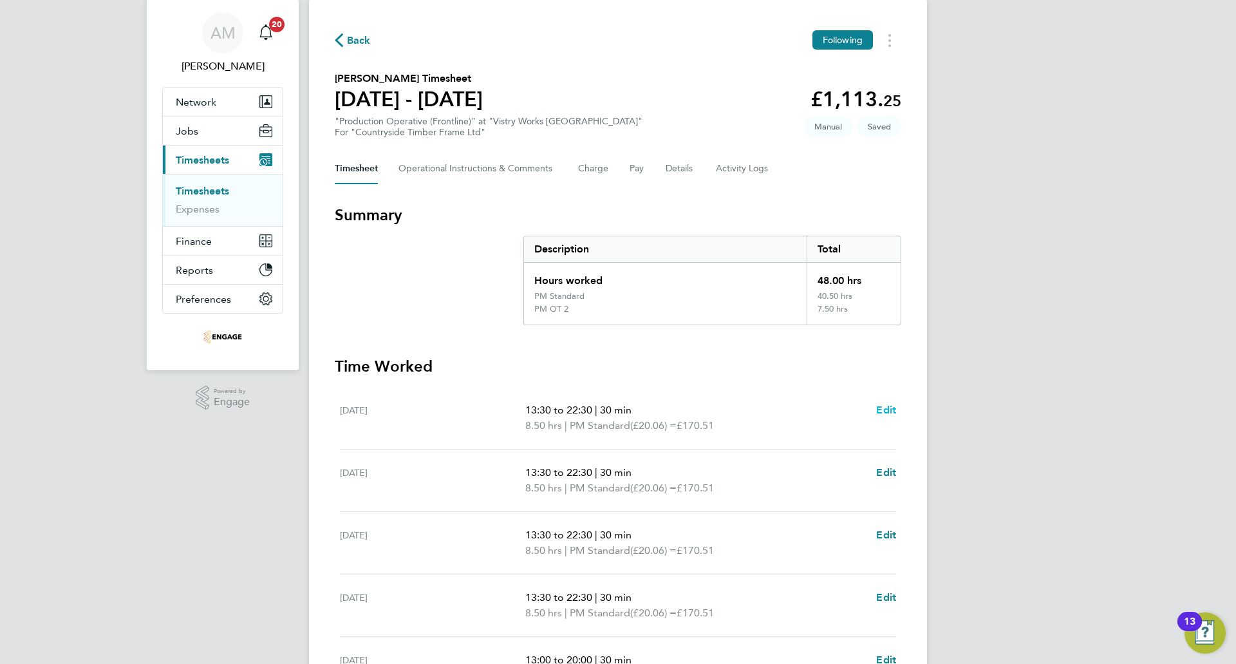
scroll to position [295, 0]
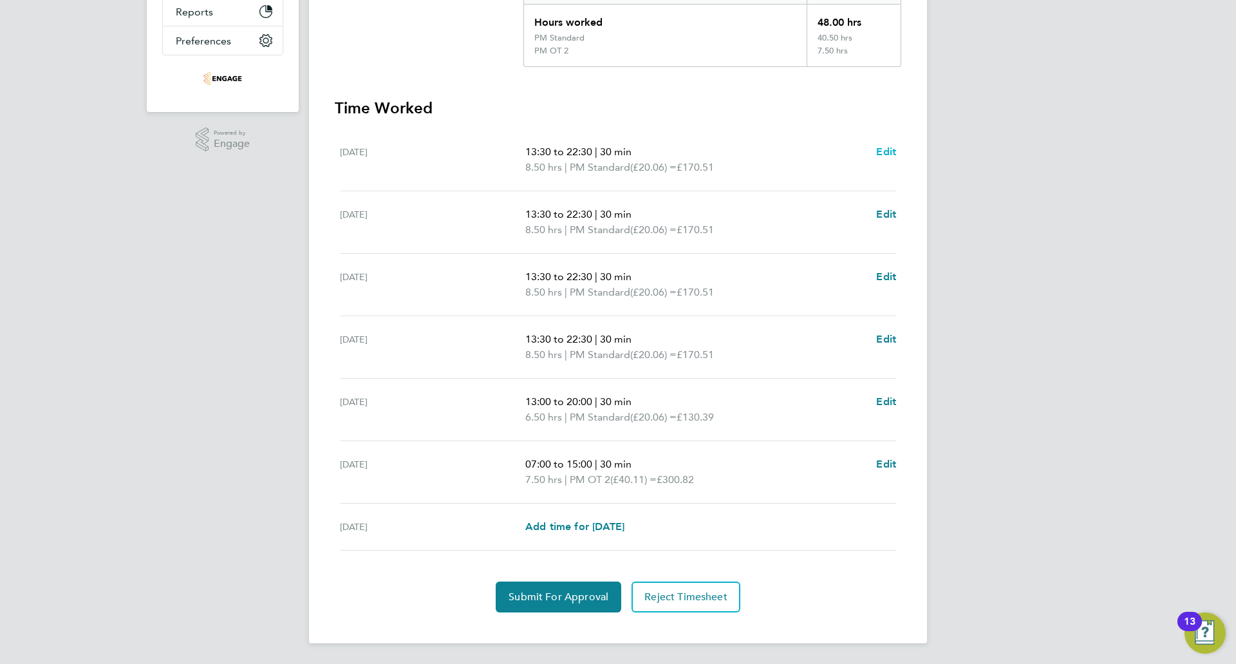
click at [884, 149] on span "Edit" at bounding box center [886, 152] width 20 height 12
select select "30"
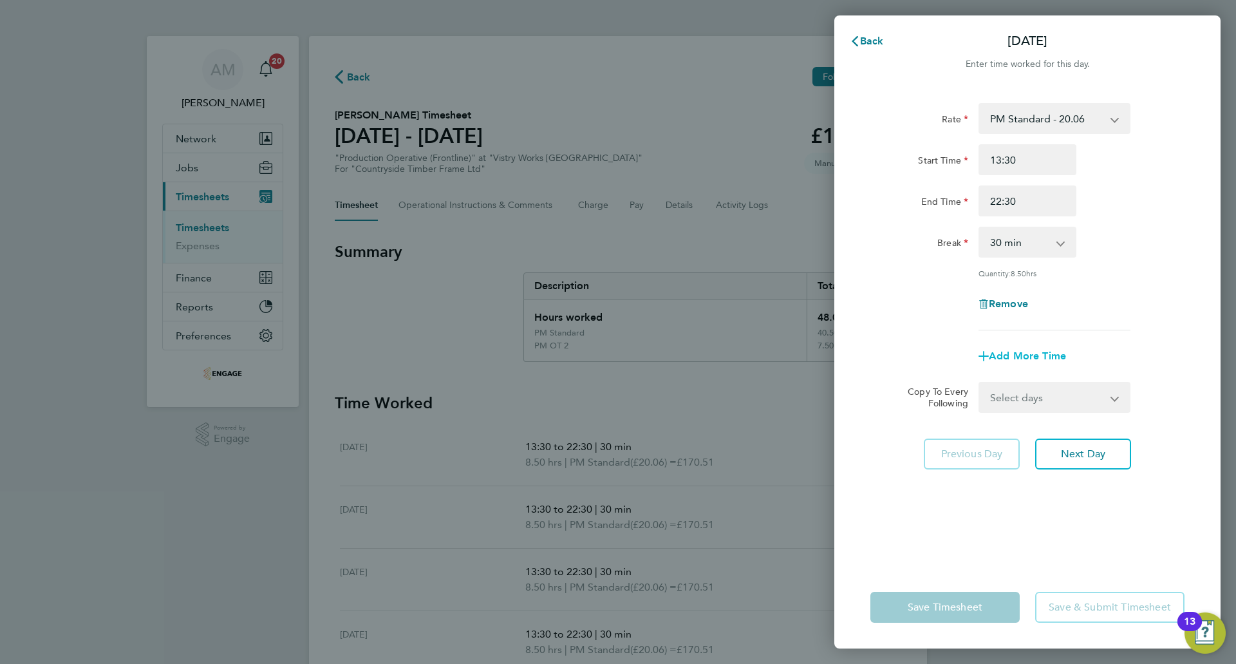
click at [1022, 357] on span "Add More Time" at bounding box center [1027, 356] width 77 height 12
select select "null"
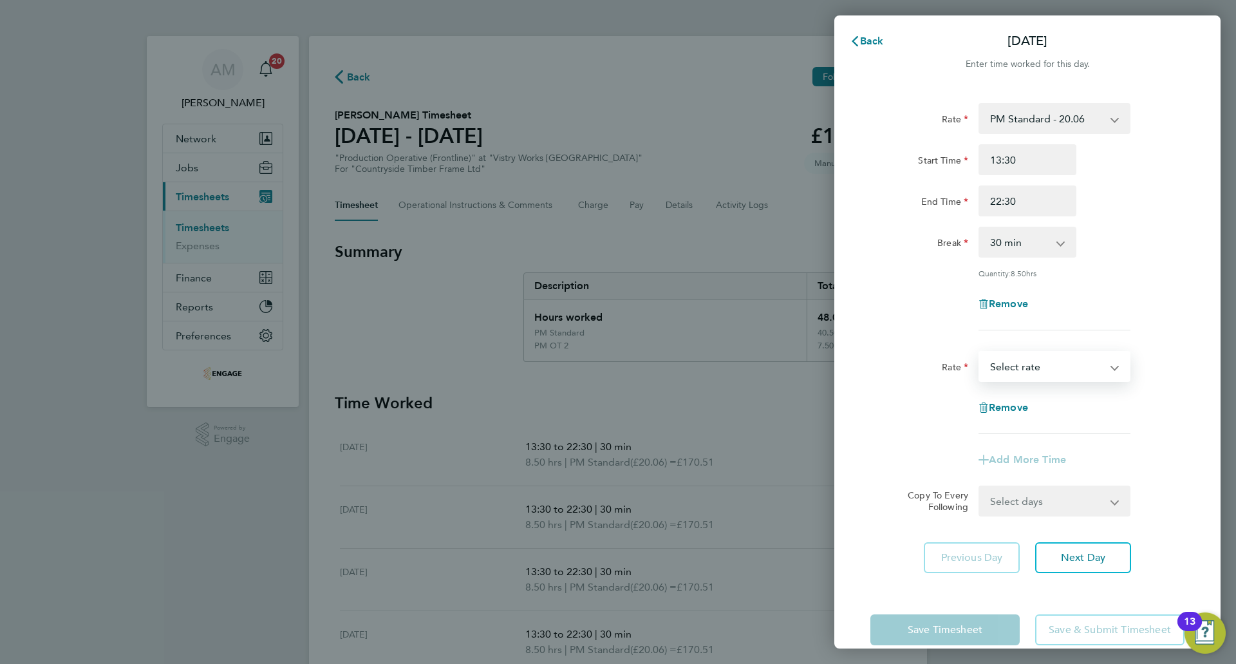
click at [1023, 363] on select "AM Standard - 18.40 PM OT 2 - 40.11 OT 1 - 27.60 PM Standard - 20.06 OT2 - 36.8…" at bounding box center [1047, 366] width 134 height 28
select select "15"
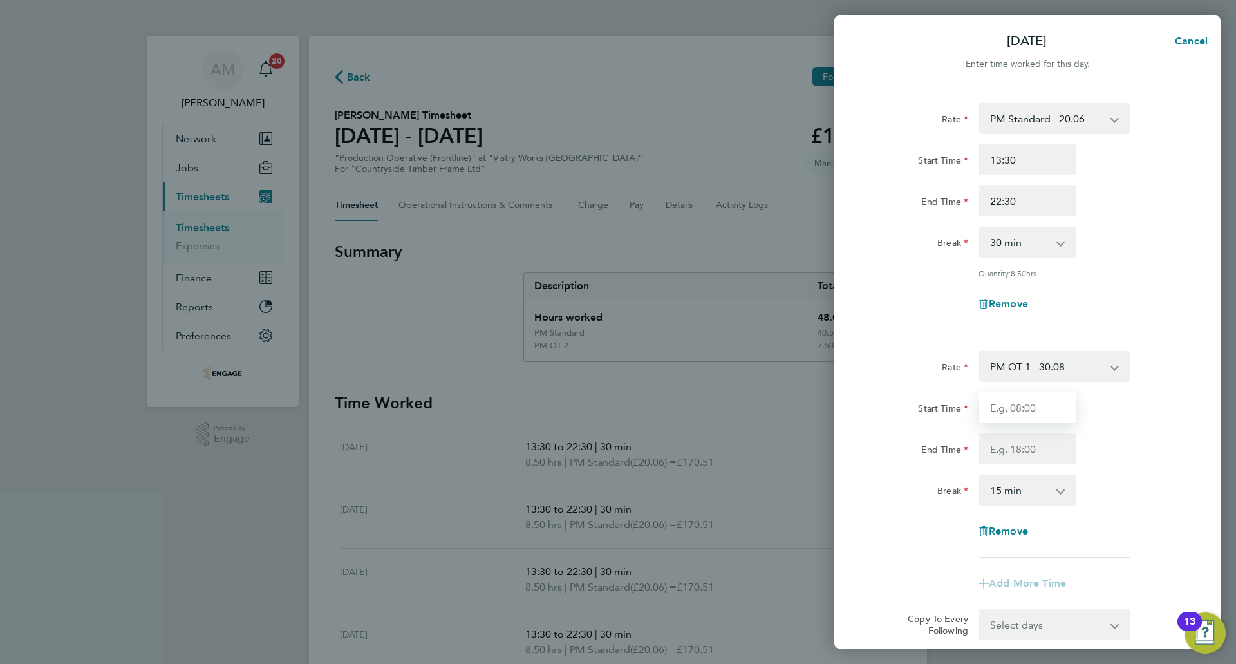
click at [1022, 415] on input "Start Time" at bounding box center [1028, 407] width 98 height 31
paste input "13:30"
type input "13:30"
click at [1017, 444] on input "End Time" at bounding box center [1028, 448] width 98 height 31
type input "14:00"
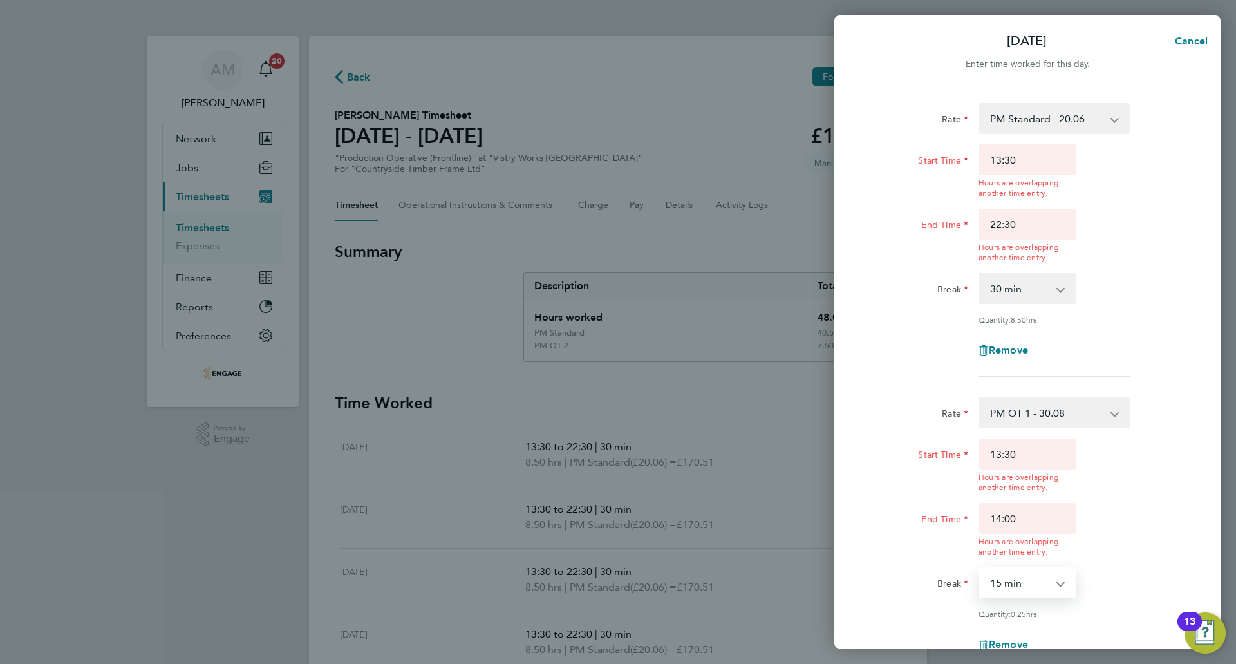
click at [1017, 493] on app-timesheet-line-hourly "Start Time 13:30 Hours are overlapping another time entry. End Time 14:00 Hours…" at bounding box center [1028, 528] width 314 height 180
drag, startPoint x: 1019, startPoint y: 162, endPoint x: 946, endPoint y: 165, distance: 73.4
click at [946, 165] on div "Start Time 13:30 Hours are overlapping another time entry." at bounding box center [1027, 171] width 325 height 54
type input "14:00"
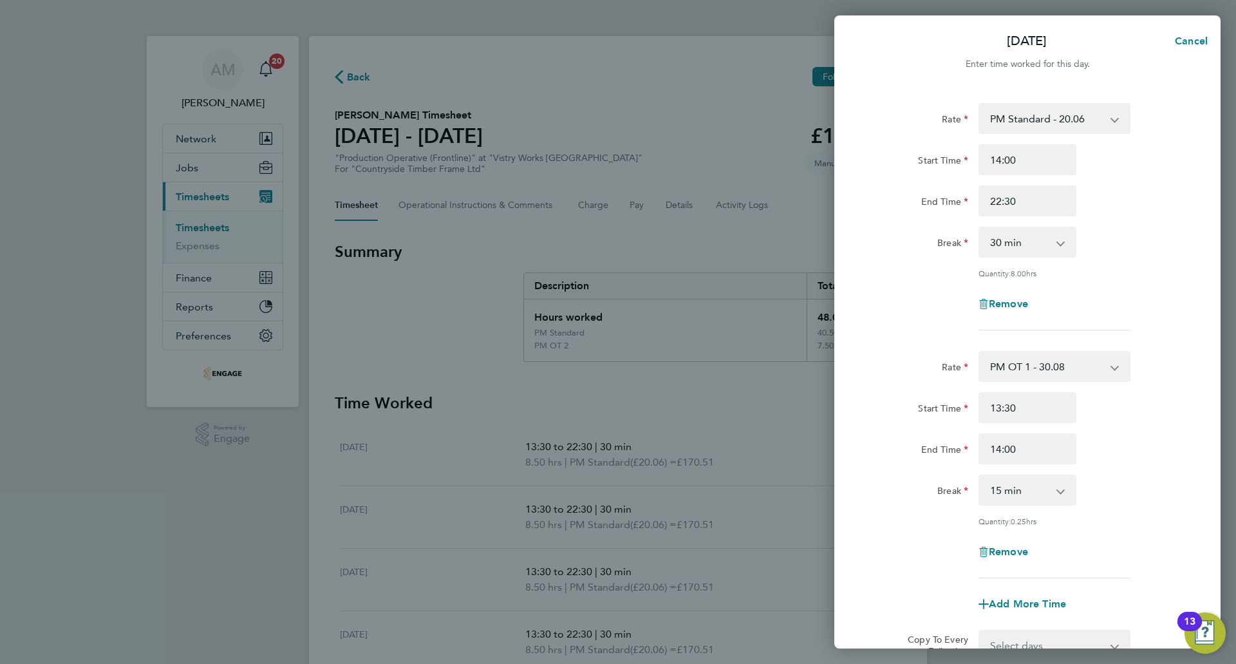
click at [1167, 222] on div "Rate PM Standard - 20.06 AM Standard - 18.40 PM OT 2 - 40.11 OT 1 - 27.60 OT2 -…" at bounding box center [1028, 216] width 314 height 227
click at [1028, 482] on select "0 min 15 min" at bounding box center [1020, 490] width 80 height 28
select select "0"
click at [980, 476] on select "0 min 15 min" at bounding box center [1020, 490] width 80 height 28
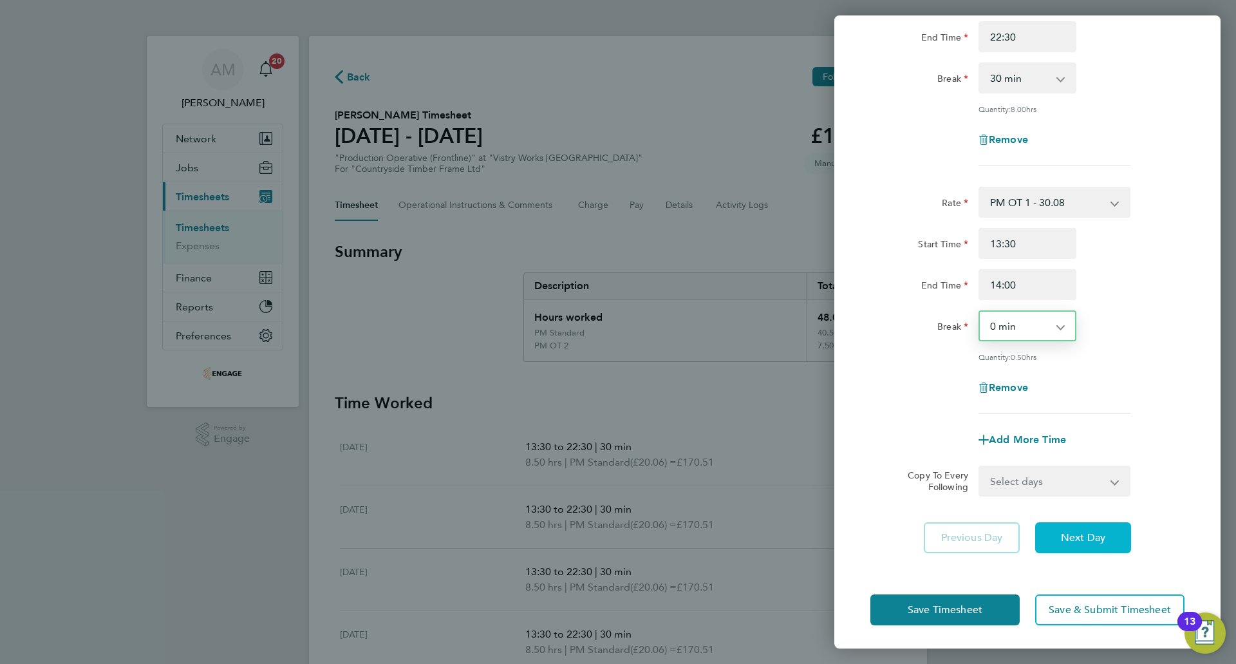
click at [1088, 527] on button "Next Day" at bounding box center [1083, 537] width 96 height 31
click at [1076, 538] on span "Next Day" at bounding box center [1083, 537] width 44 height 13
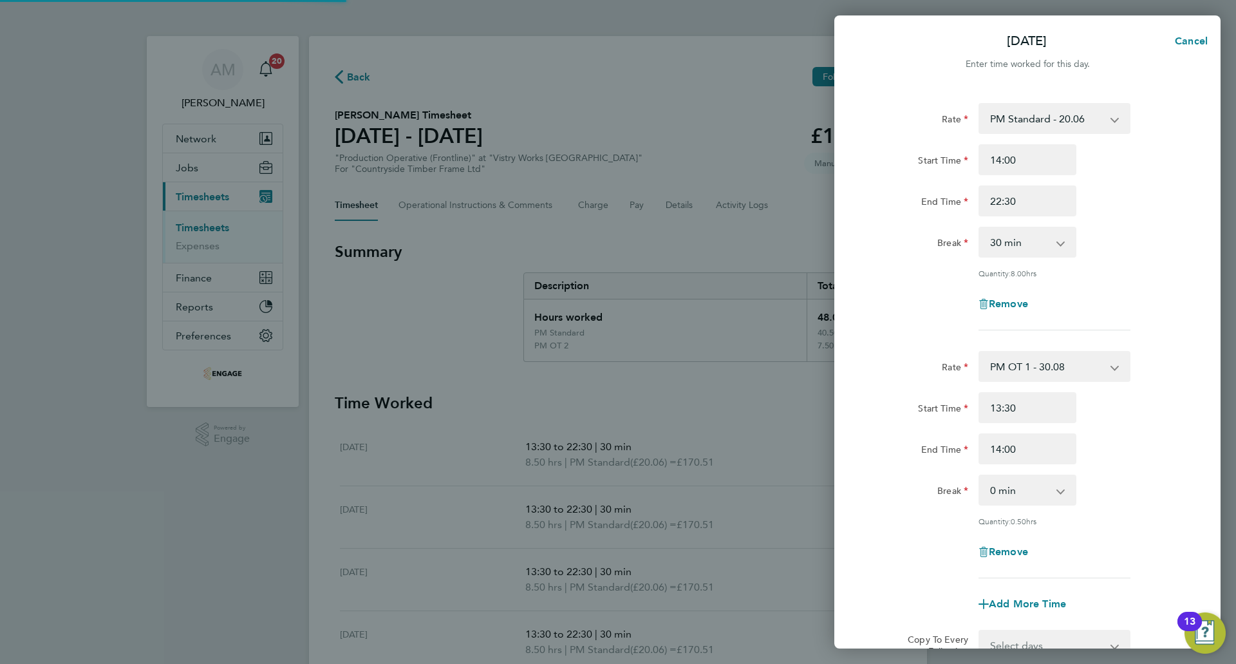
select select "30"
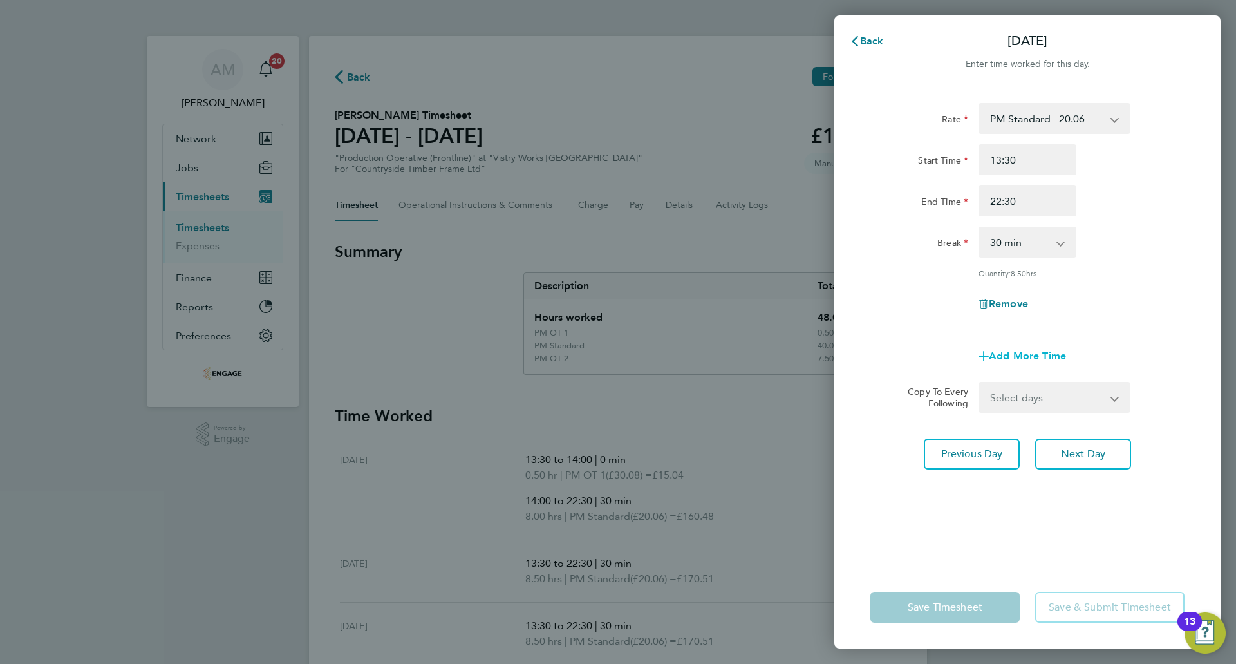
click at [1017, 354] on span "Add More Time" at bounding box center [1027, 356] width 77 height 12
select select "null"
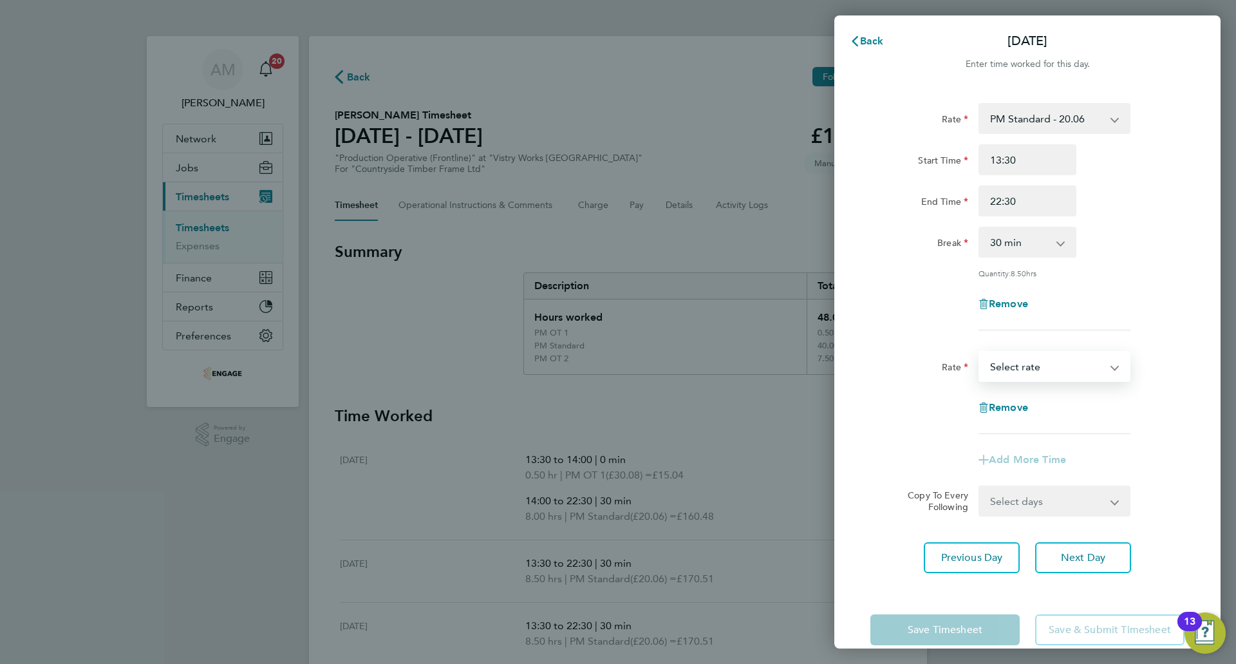
click at [1023, 371] on select "AM Standard - 18.40 PM OT 2 - 40.11 OT 1 - 27.60 PM Standard - 20.06 OT2 - 36.8…" at bounding box center [1047, 366] width 134 height 28
select select "15"
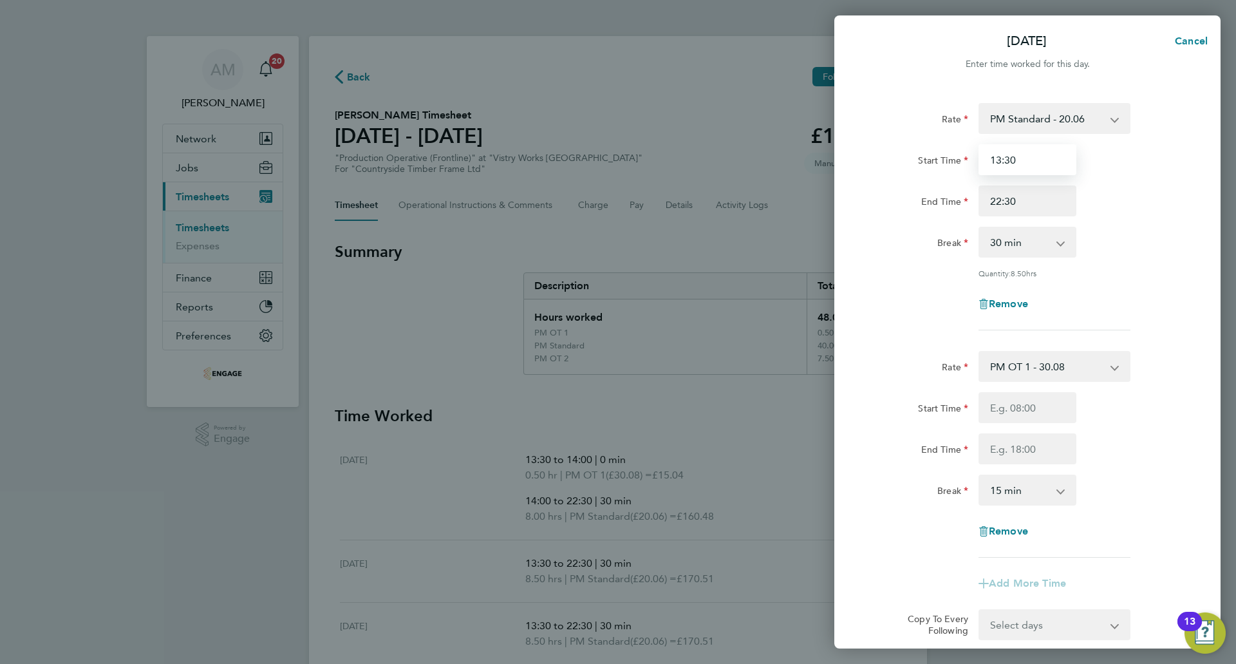
drag, startPoint x: 986, startPoint y: 162, endPoint x: 967, endPoint y: 161, distance: 18.7
click at [967, 161] on div "Start Time 13:30" at bounding box center [1027, 159] width 325 height 31
click at [1013, 153] on input "13:30" at bounding box center [1028, 159] width 98 height 31
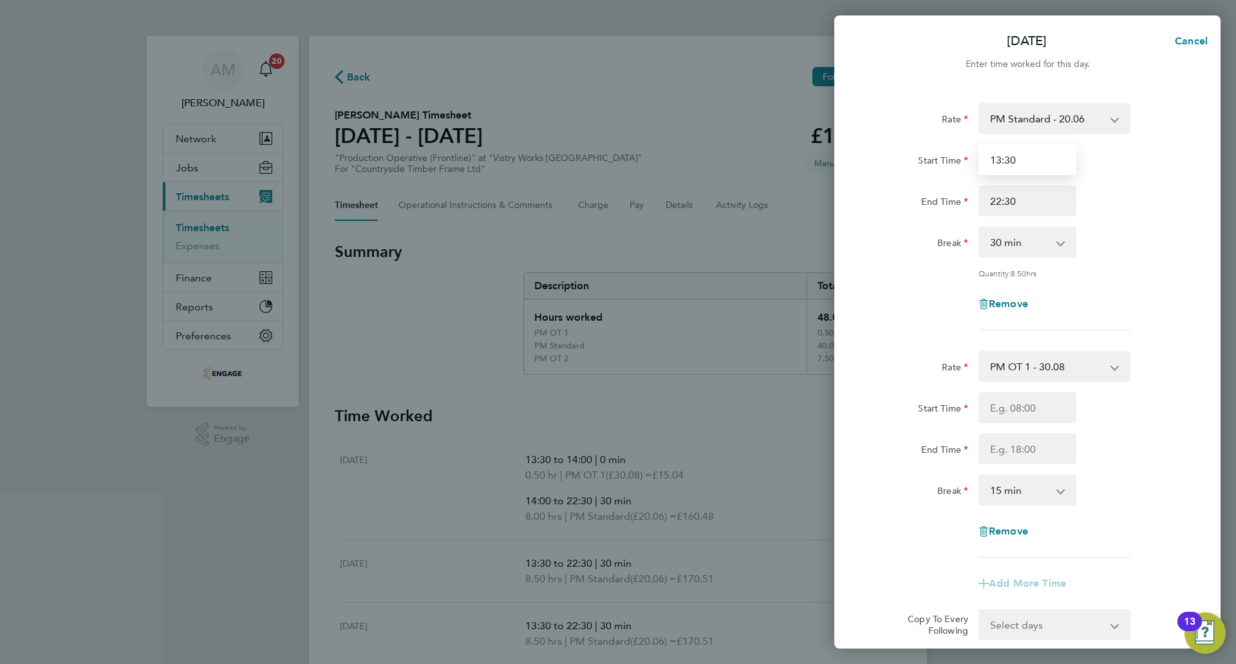
click at [1026, 157] on input "13:30" at bounding box center [1028, 159] width 98 height 31
click at [1006, 162] on input "13:30" at bounding box center [1028, 159] width 98 height 31
click at [1006, 162] on input "Start Time" at bounding box center [1028, 159] width 98 height 31
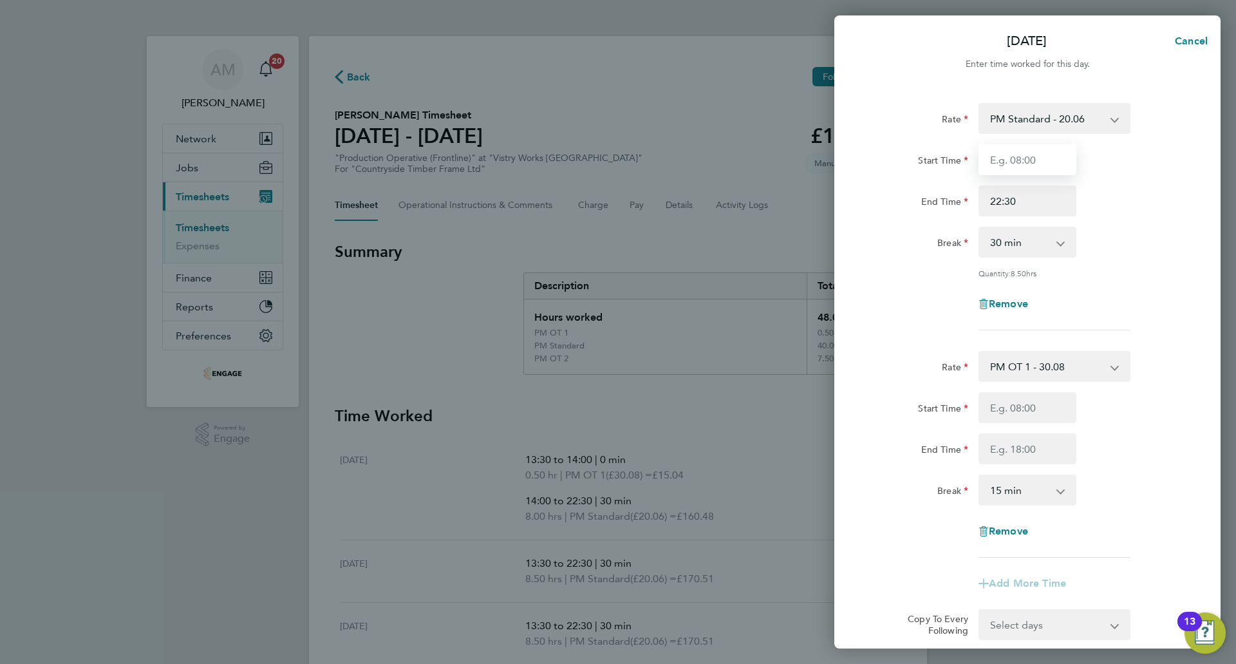
type input "14:00"
click at [1026, 402] on input "Start Time" at bounding box center [1028, 407] width 98 height 31
paste input "13:30"
type input "13:30"
click at [1017, 439] on input "End Time" at bounding box center [1028, 448] width 98 height 31
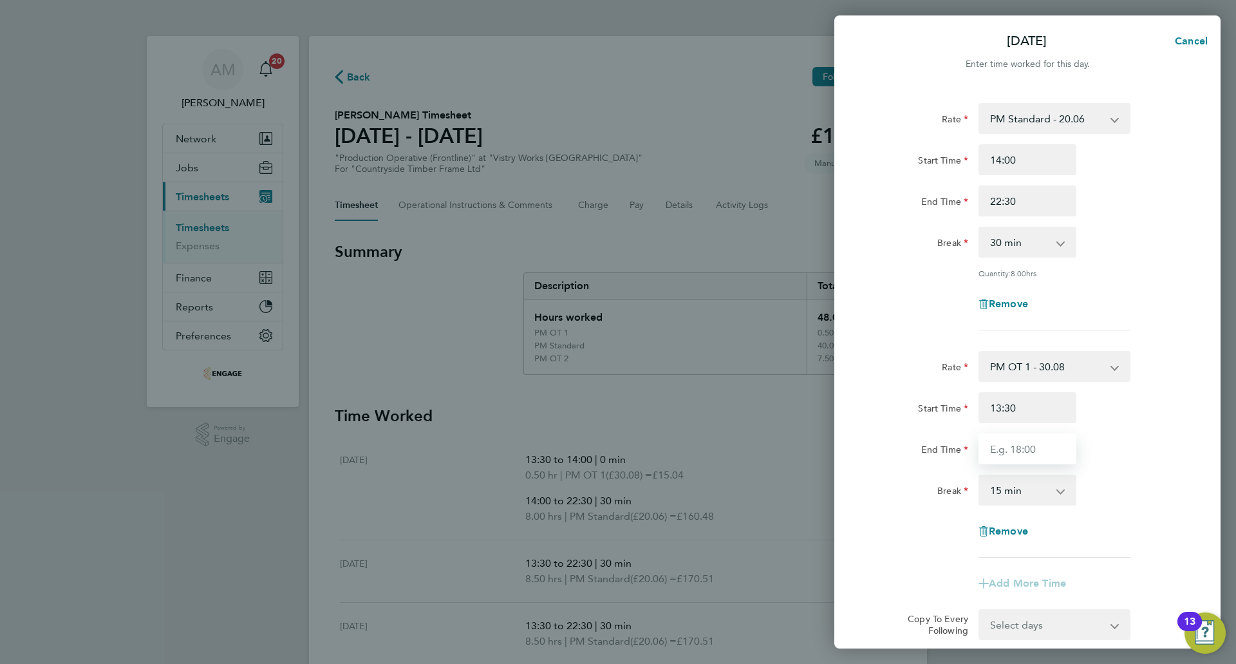
type input "14:00"
click at [1016, 487] on select "0 min 15 min 30 min 45 min 60 min 75 min 90 min" at bounding box center [1020, 490] width 80 height 28
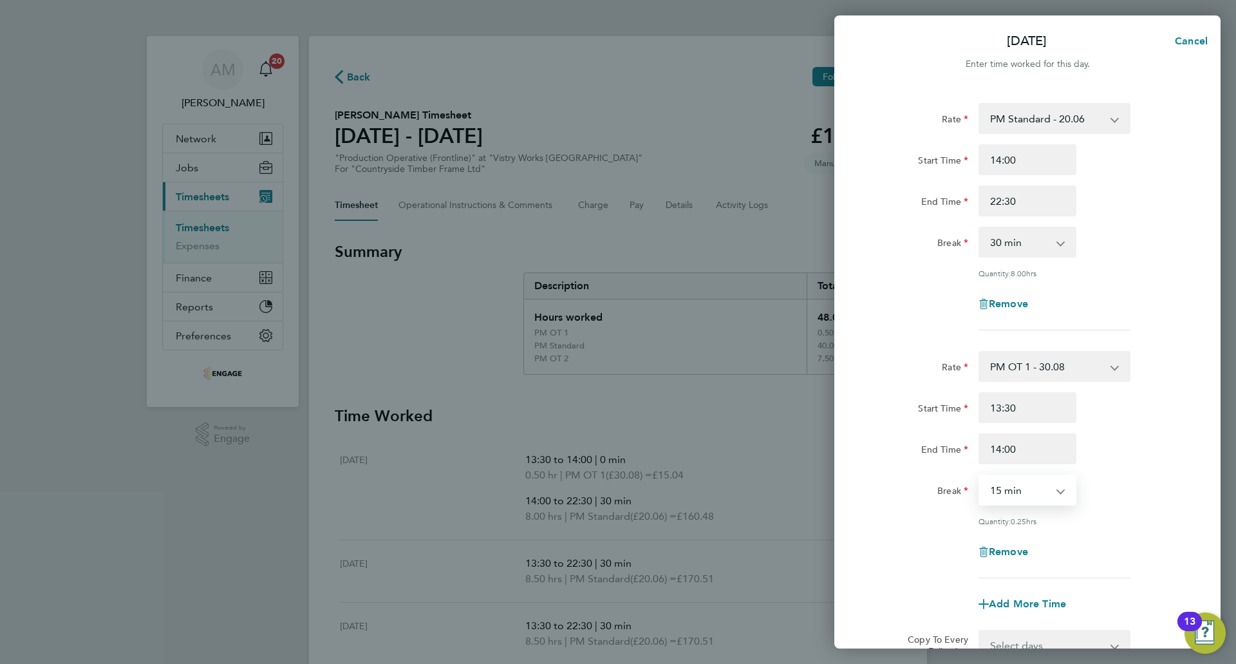
select select "0"
click at [980, 476] on select "0 min 15 min" at bounding box center [1020, 490] width 80 height 28
click at [1104, 429] on div "Start Time 13:30 End Time 14:00" at bounding box center [1027, 428] width 325 height 72
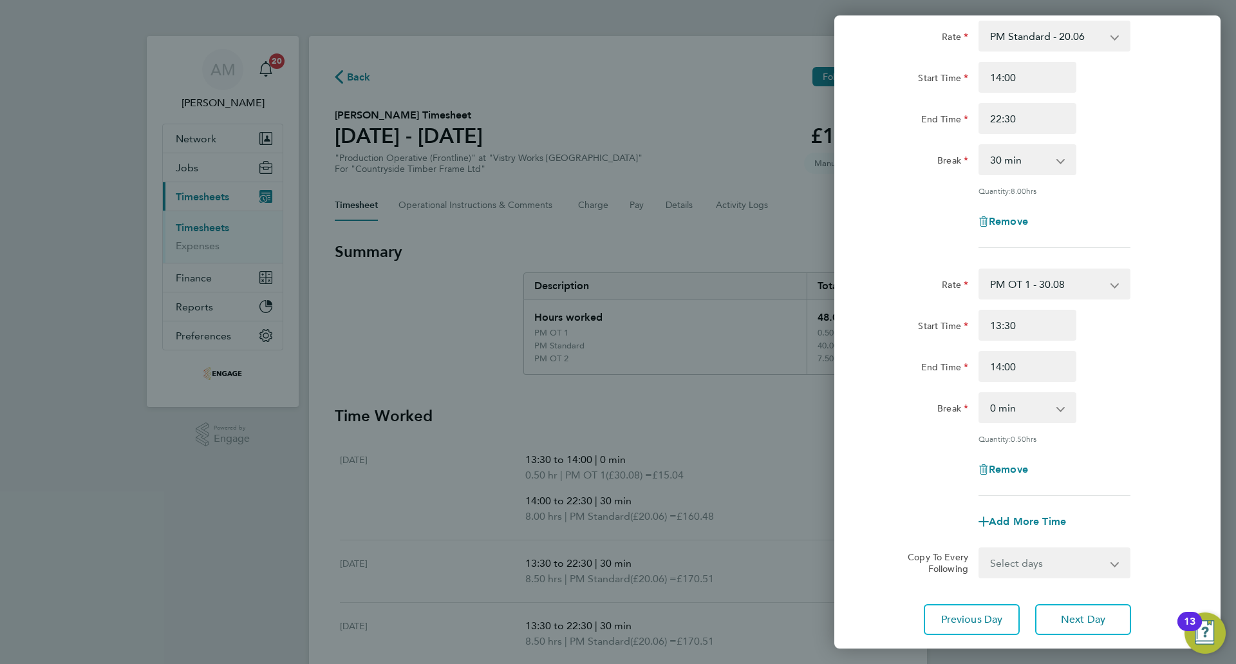
scroll to position [164, 0]
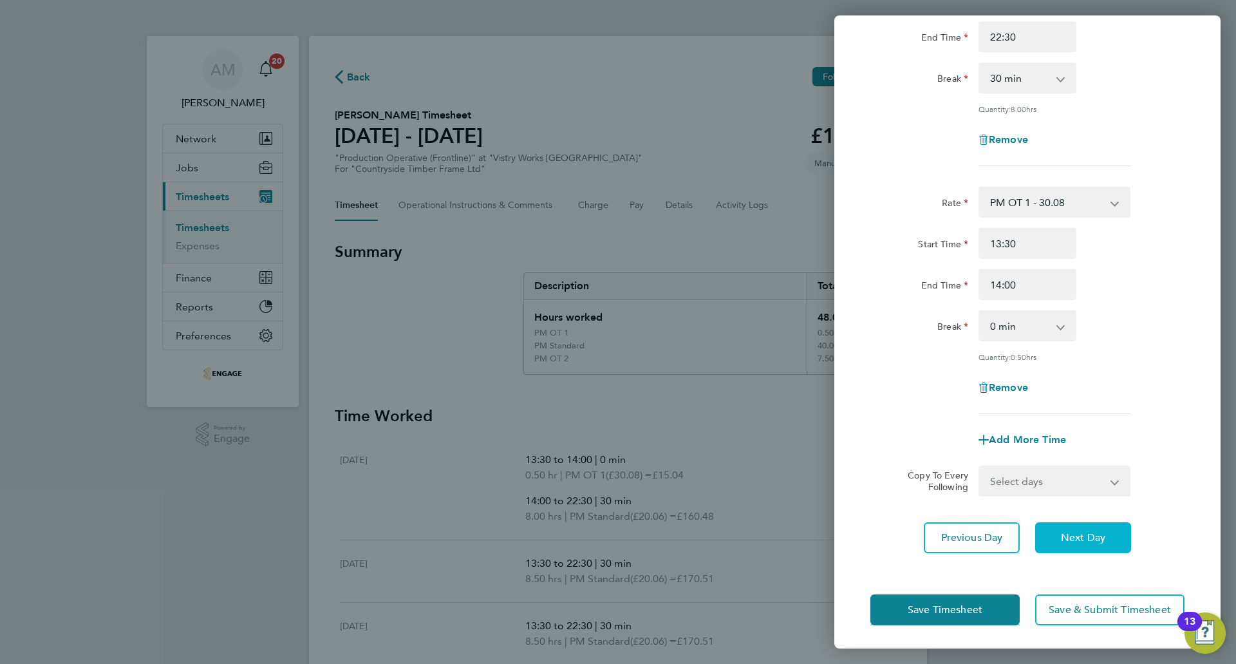
click at [1085, 527] on button "Next Day" at bounding box center [1083, 537] width 96 height 31
click at [1095, 533] on span "Next Day" at bounding box center [1083, 537] width 44 height 13
select select "30"
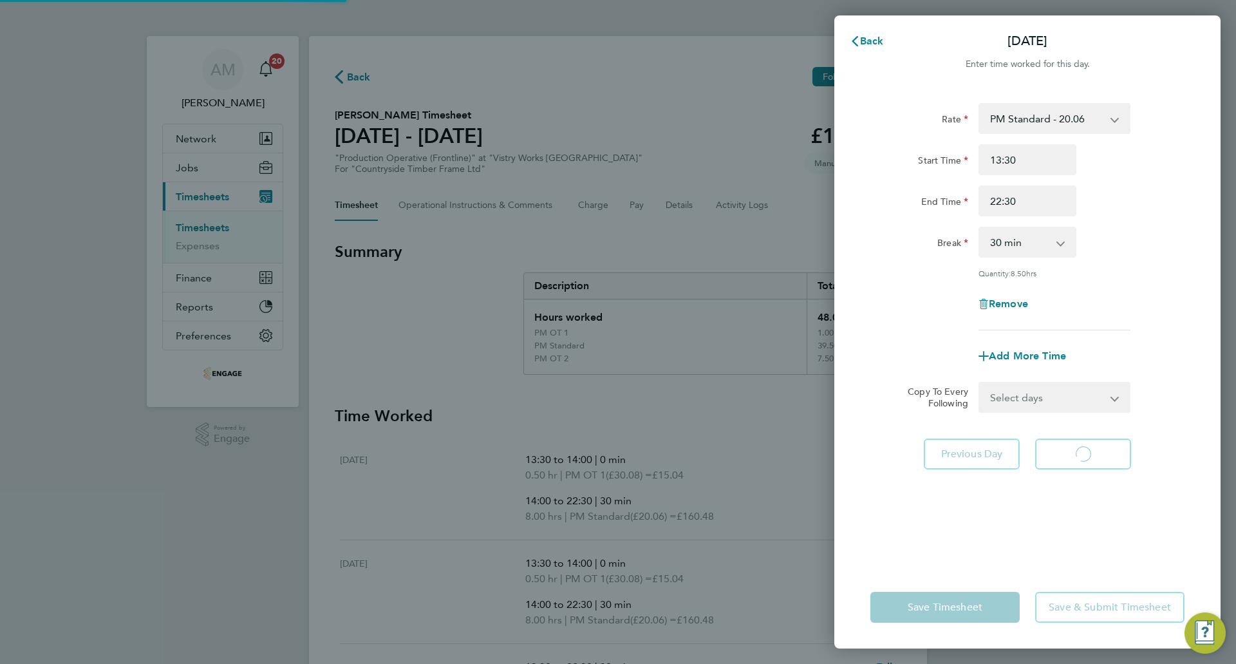
select select "30"
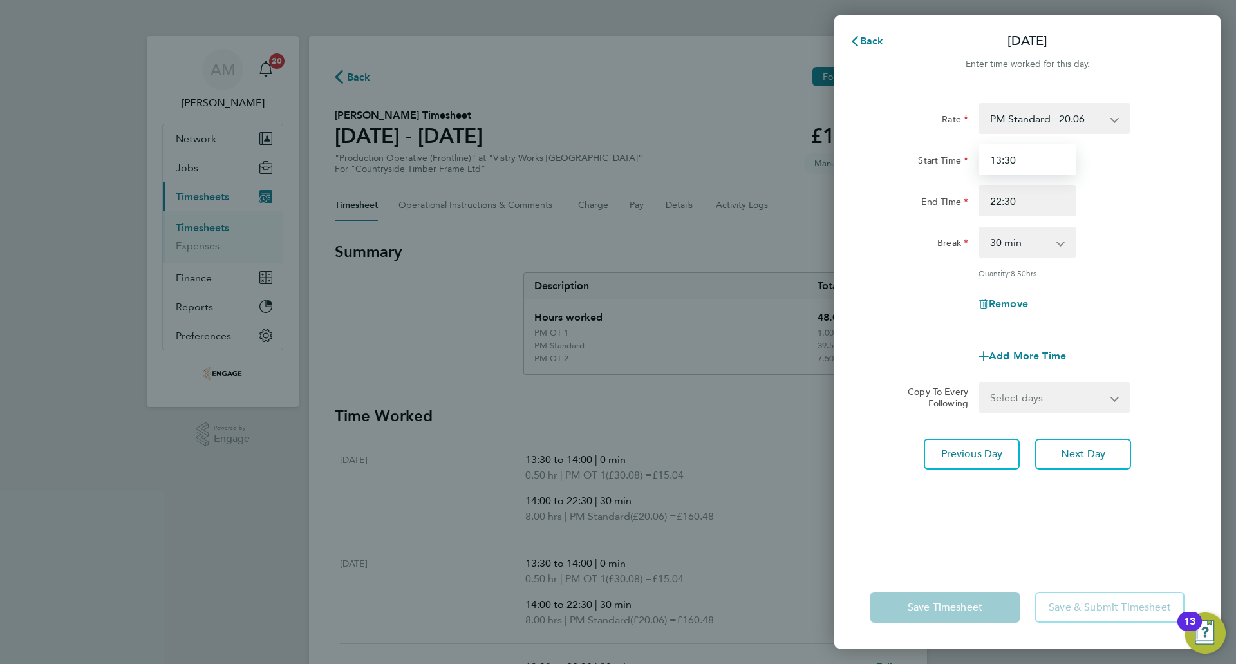
drag, startPoint x: 1053, startPoint y: 167, endPoint x: 945, endPoint y: 164, distance: 107.6
click at [945, 164] on div "Start Time 13:30" at bounding box center [1027, 159] width 325 height 31
type input "14:00"
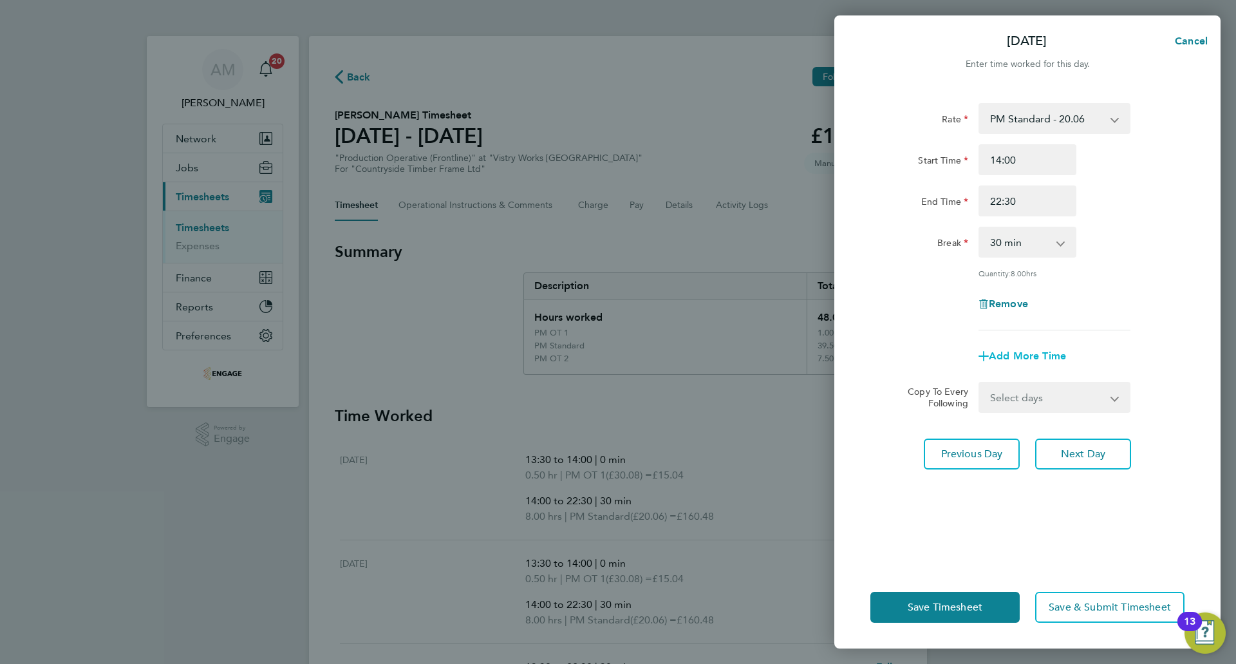
click at [1033, 355] on span "Add More Time" at bounding box center [1027, 356] width 77 height 12
select select "null"
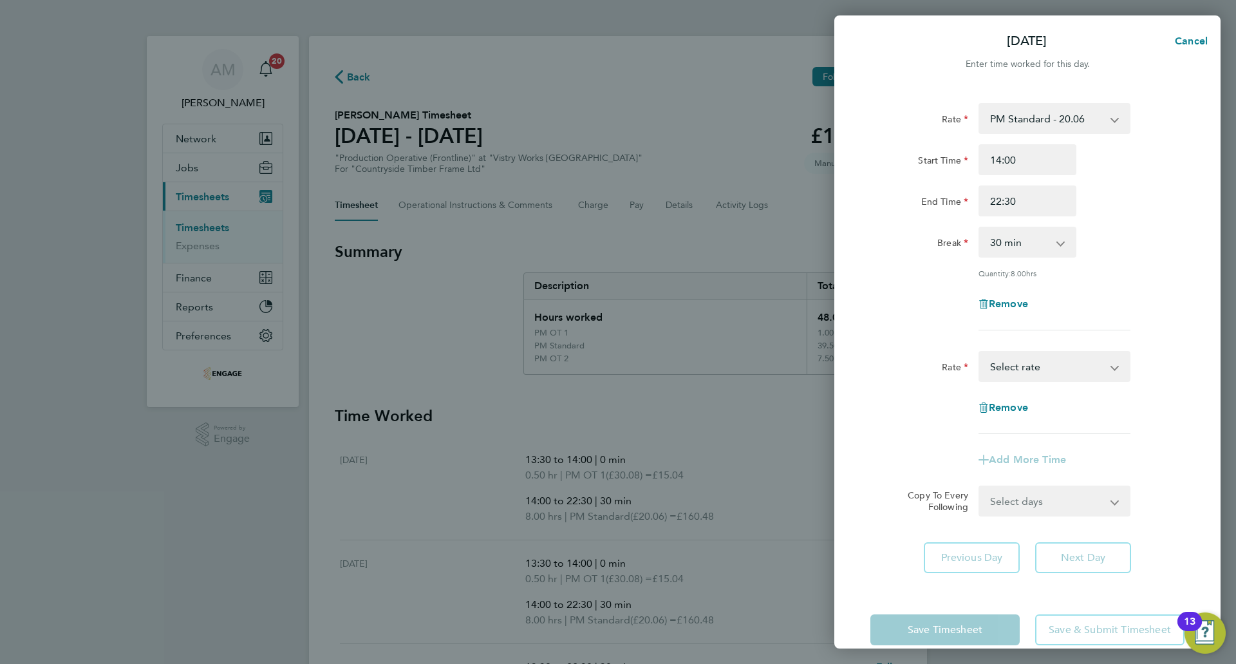
click at [1028, 366] on select "AM Standard - 18.40 PM OT 2 - 40.11 OT 1 - 27.60 PM Standard - 20.06 OT2 - 36.8…" at bounding box center [1047, 366] width 134 height 28
select select "15"
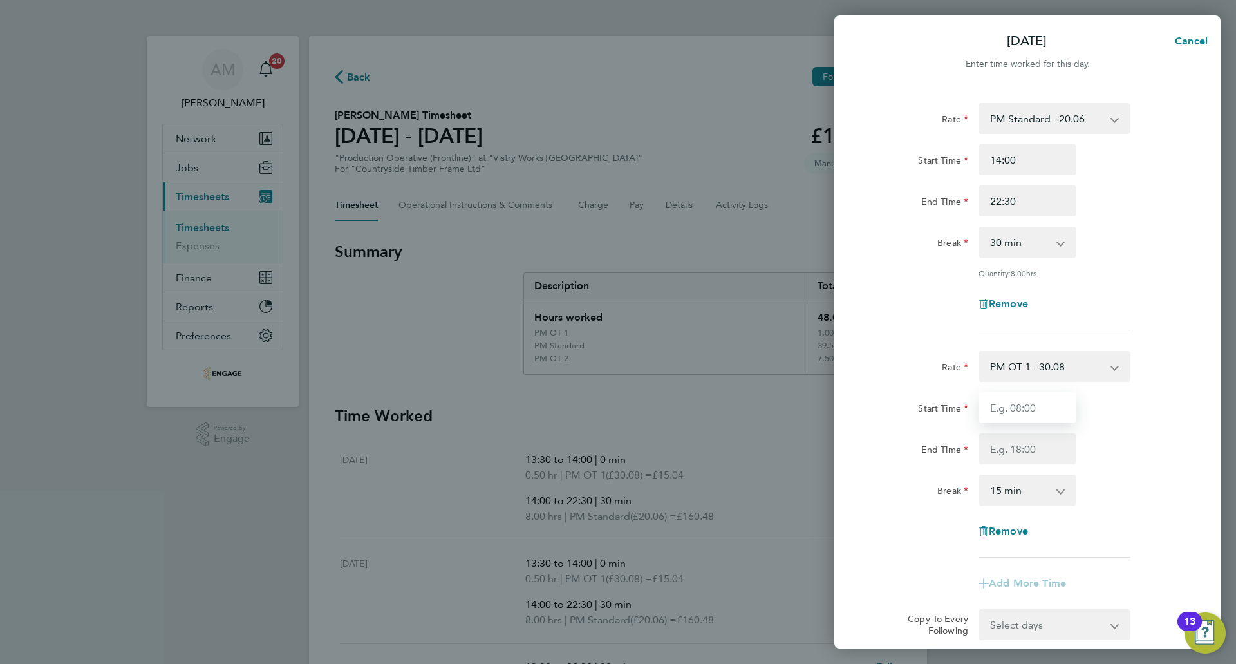
click at [1032, 400] on input "Start Time" at bounding box center [1028, 407] width 98 height 31
paste input "13:30"
type input "13:30"
click at [1004, 446] on input "End Time" at bounding box center [1028, 448] width 98 height 31
type input "14:00"
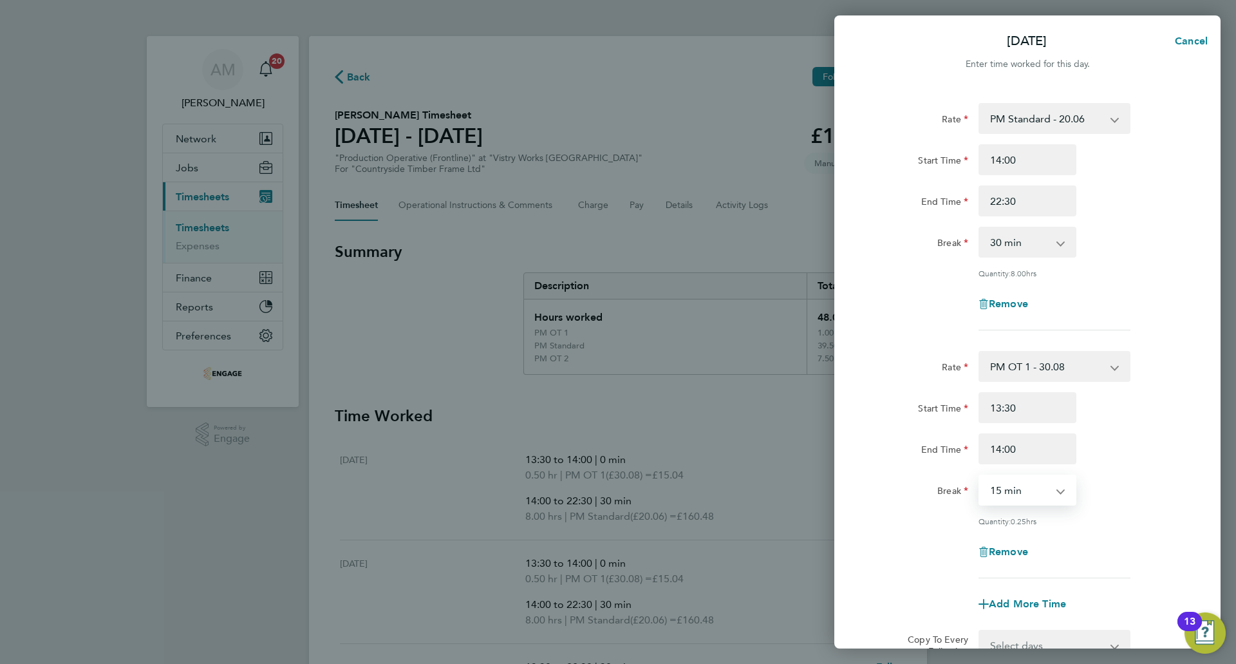
click at [1016, 493] on select "0 min 15 min" at bounding box center [1020, 490] width 80 height 28
click at [980, 476] on select "0 min 15 min" at bounding box center [1020, 490] width 80 height 28
drag, startPoint x: 1010, startPoint y: 493, endPoint x: 1010, endPoint y: 501, distance: 7.8
click at [1010, 493] on select "0 min 15 min" at bounding box center [1020, 490] width 80 height 28
select select "0"
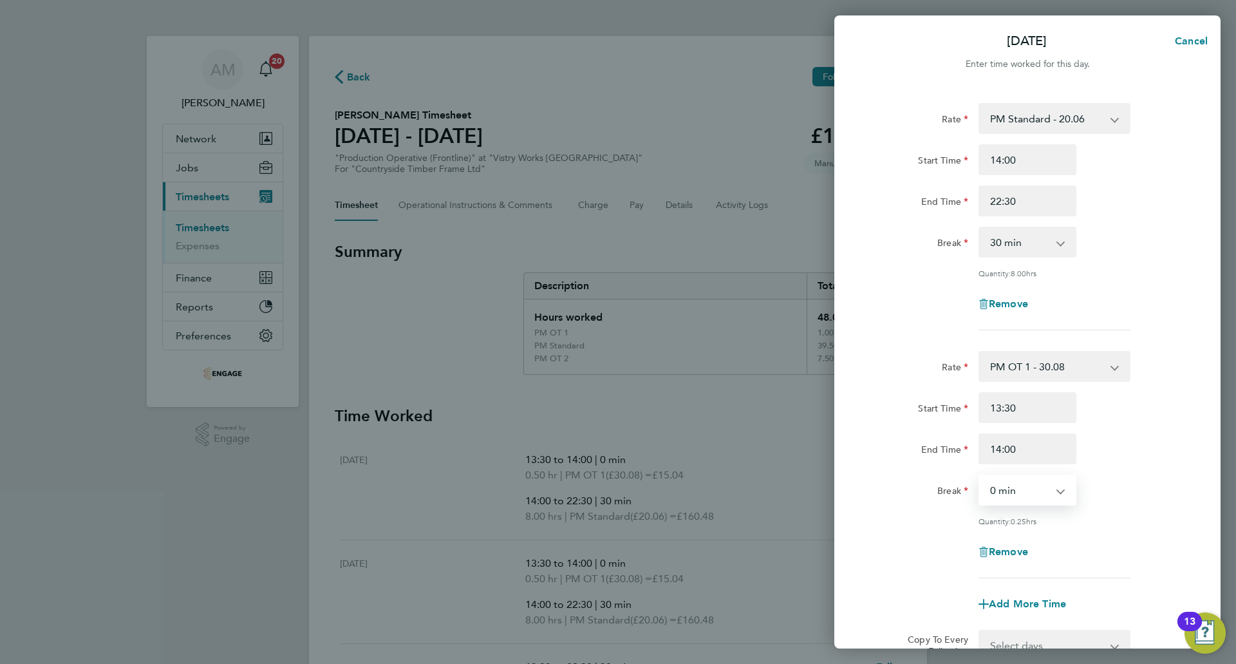
click at [980, 476] on select "0 min 15 min" at bounding box center [1020, 490] width 80 height 28
click at [1115, 483] on div "Break 0 min 15 min" at bounding box center [1027, 490] width 325 height 31
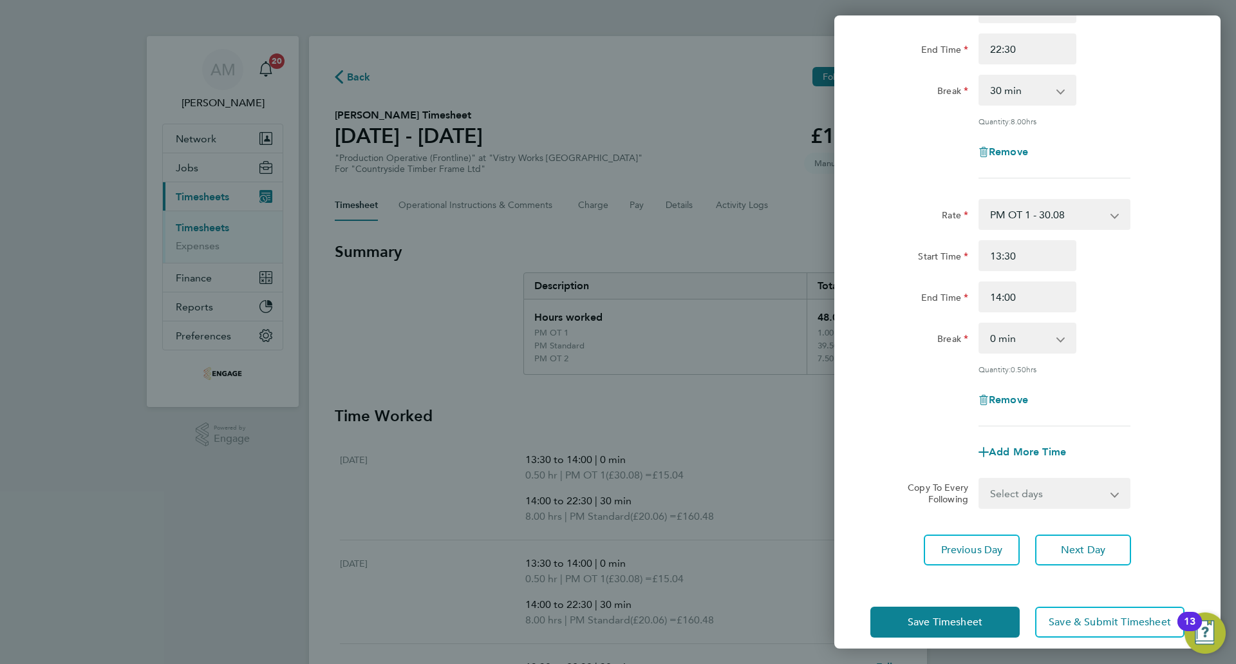
scroll to position [164, 0]
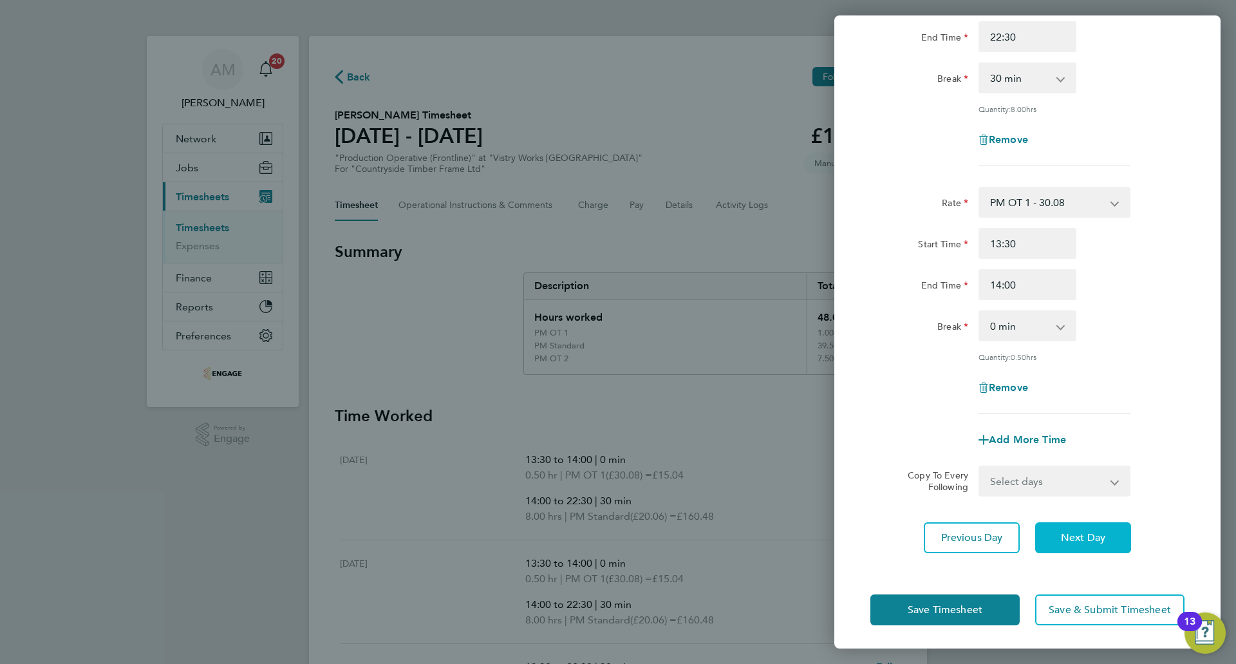
click at [1074, 541] on span "Next Day" at bounding box center [1083, 537] width 44 height 13
click at [1093, 533] on span "Next Day" at bounding box center [1083, 537] width 44 height 13
select select "30"
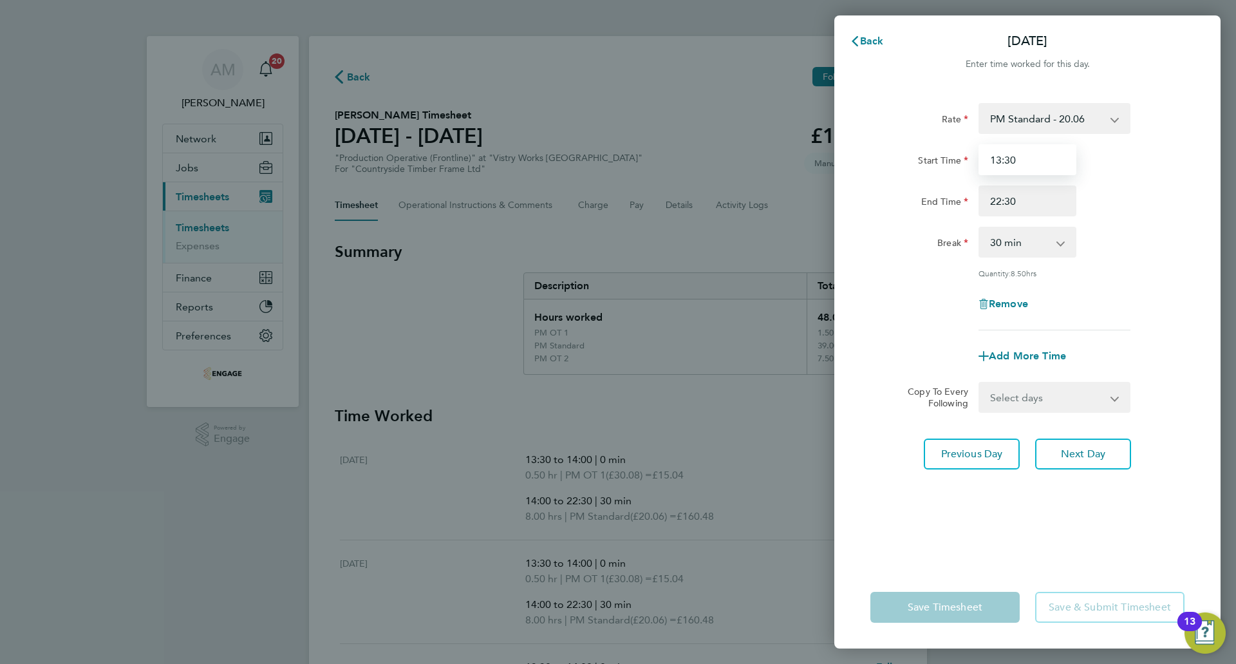
drag, startPoint x: 1027, startPoint y: 166, endPoint x: 983, endPoint y: 166, distance: 43.8
click at [983, 166] on input "13:30" at bounding box center [1028, 159] width 98 height 31
type input "14:00"
click at [1031, 353] on span "Add More Time" at bounding box center [1027, 356] width 77 height 12
select select "null"
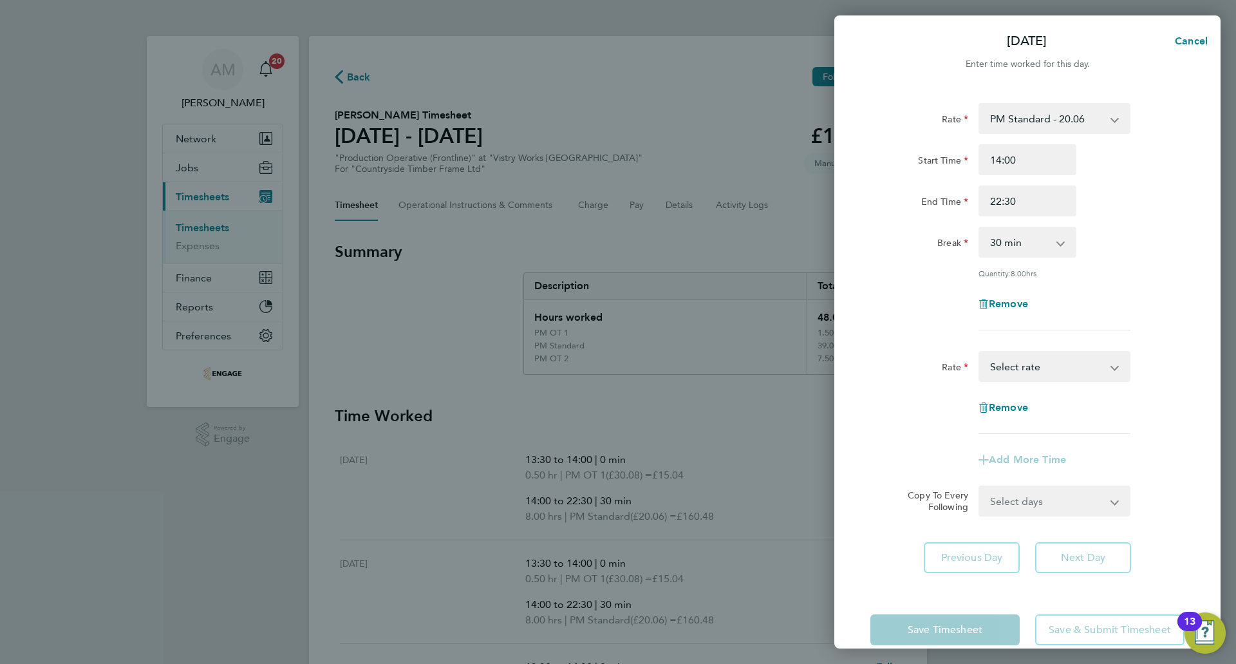
click at [1033, 372] on select "AM Standard - 18.40 PM OT 2 - 40.11 OT 1 - 27.60 PM Standard - 20.06 OT2 - 36.8…" at bounding box center [1047, 366] width 134 height 28
select select "15"
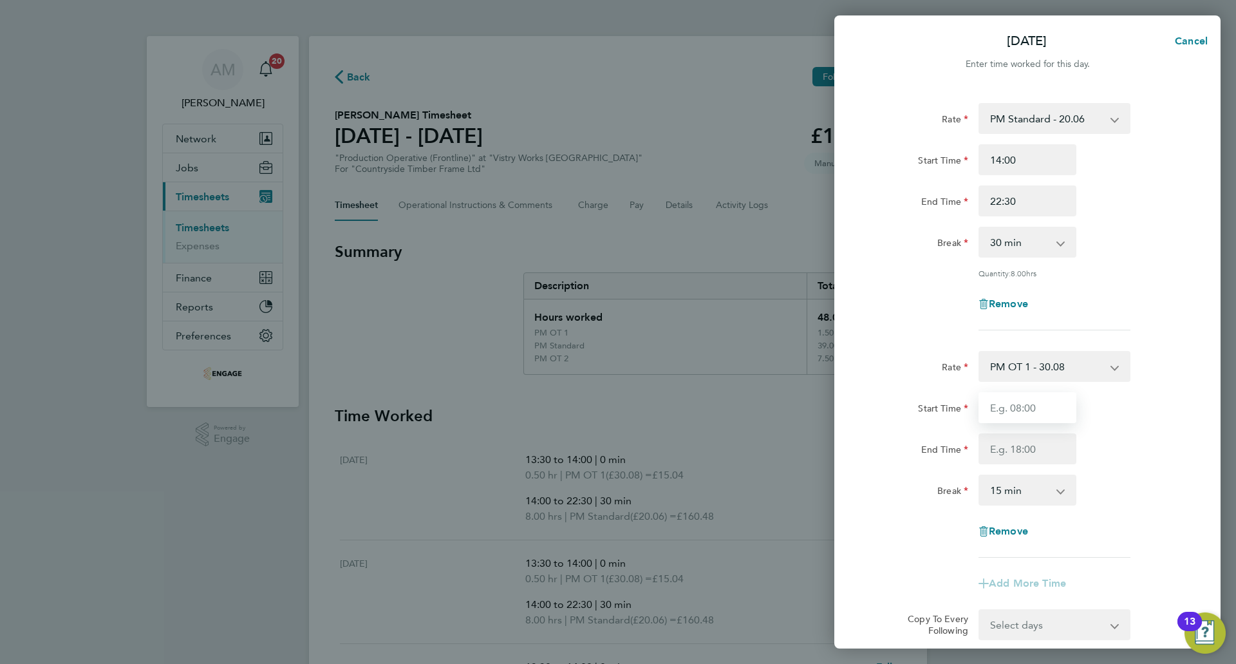
click at [1035, 408] on input "Start Time" at bounding box center [1028, 407] width 98 height 31
paste input "13:30"
type input "13:30"
click at [1012, 437] on input "End Time" at bounding box center [1028, 448] width 98 height 31
type input "14:00"
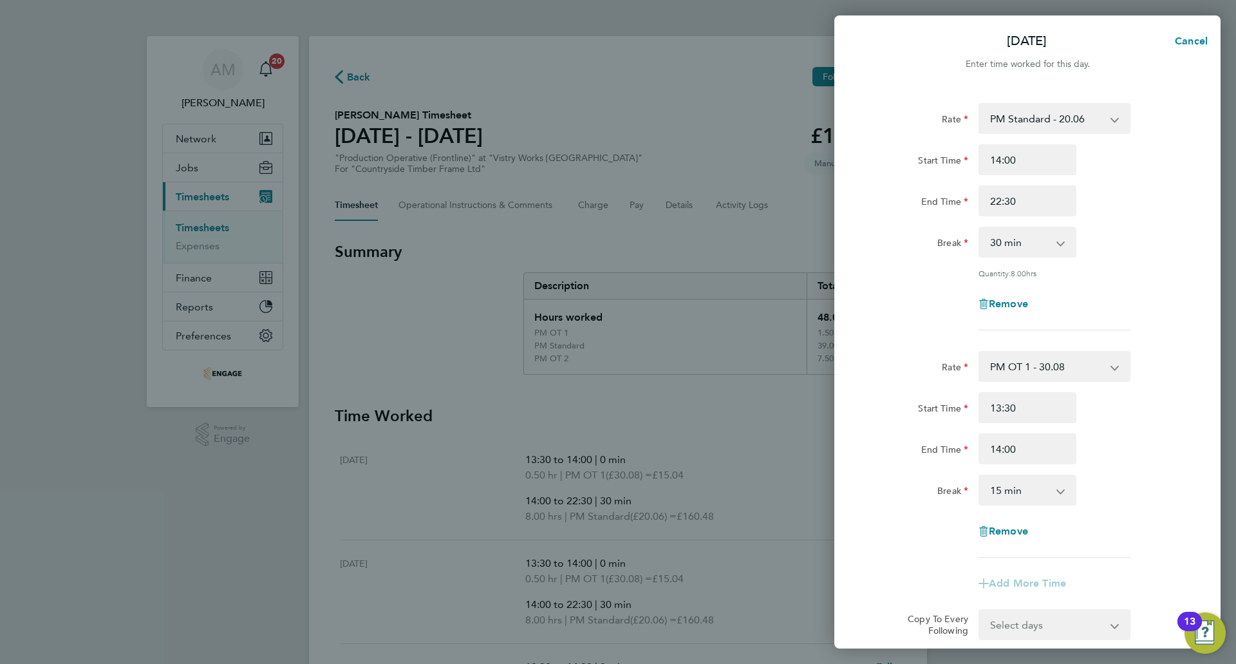
click at [1028, 493] on select "0 min 15 min 30 min 45 min 60 min 75 min 90 min" at bounding box center [1020, 490] width 80 height 28
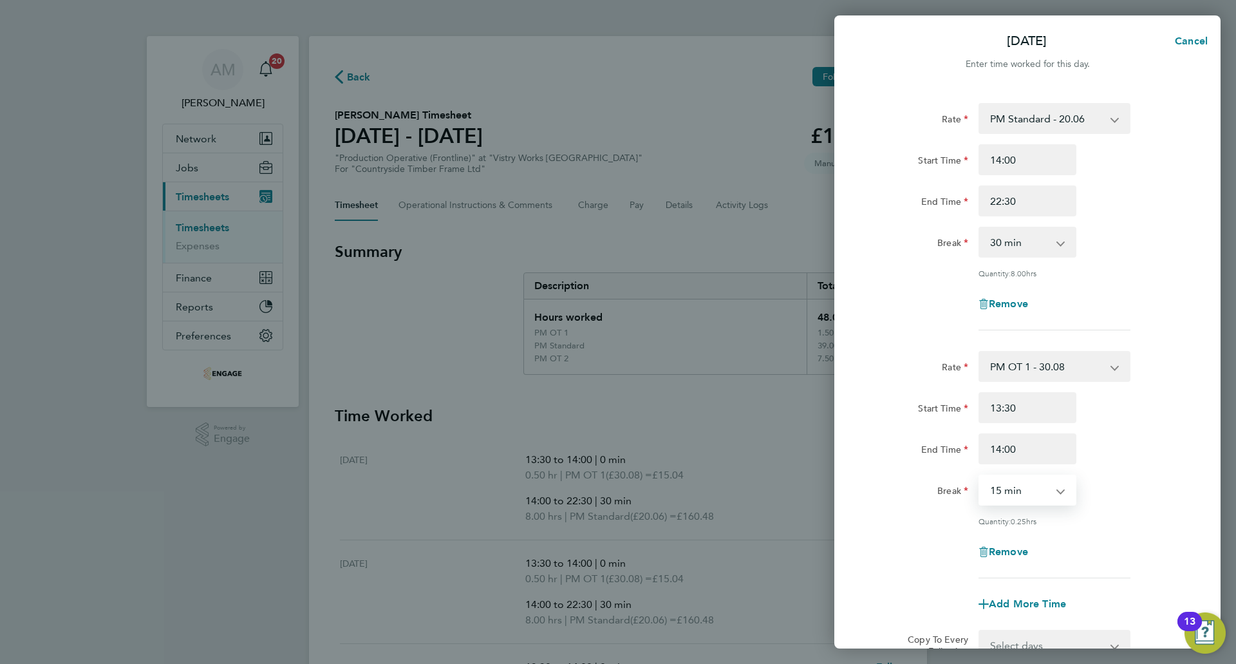
select select "0"
click at [980, 476] on select "0 min 15 min" at bounding box center [1020, 490] width 80 height 28
click at [1143, 482] on div "Break 0 min 15 min" at bounding box center [1027, 490] width 325 height 31
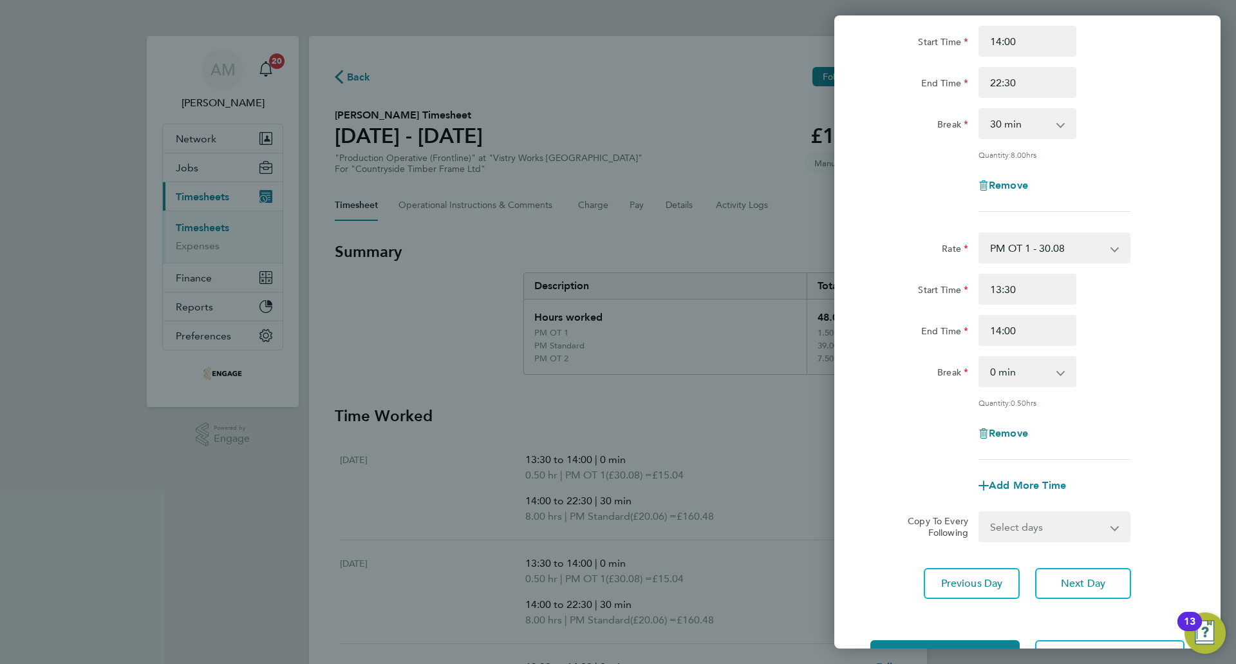
scroll to position [164, 0]
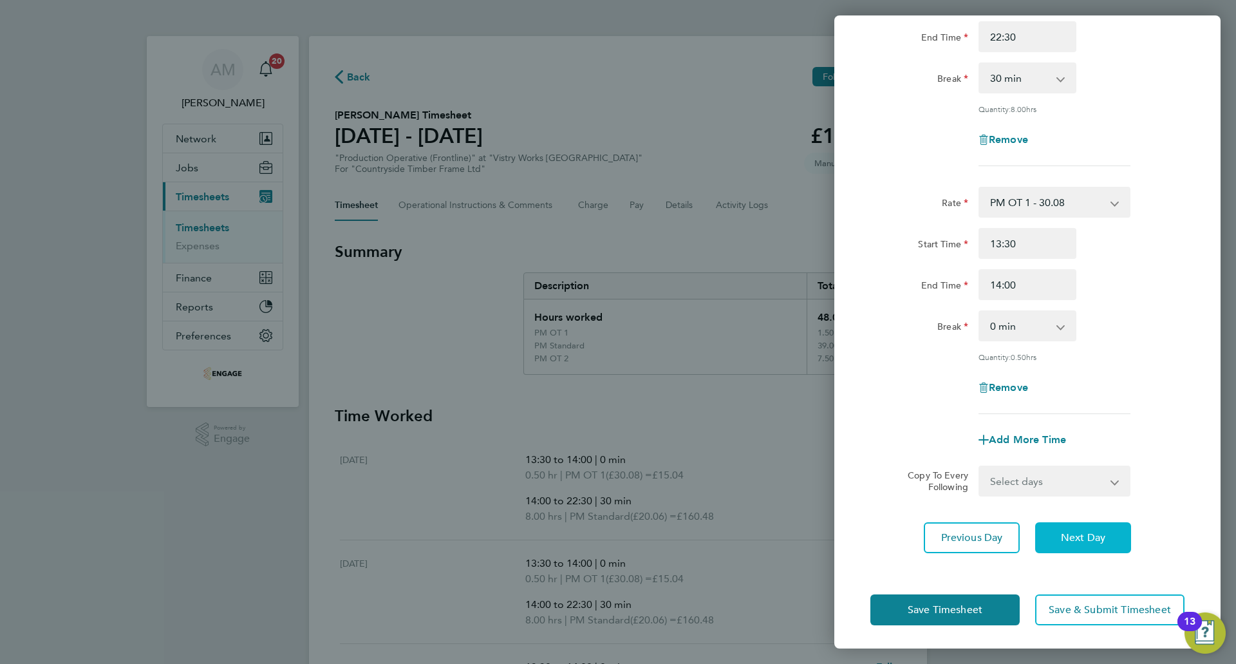
click at [1059, 531] on button "Next Day" at bounding box center [1083, 537] width 96 height 31
click at [1088, 538] on span "Next Day" at bounding box center [1083, 537] width 44 height 13
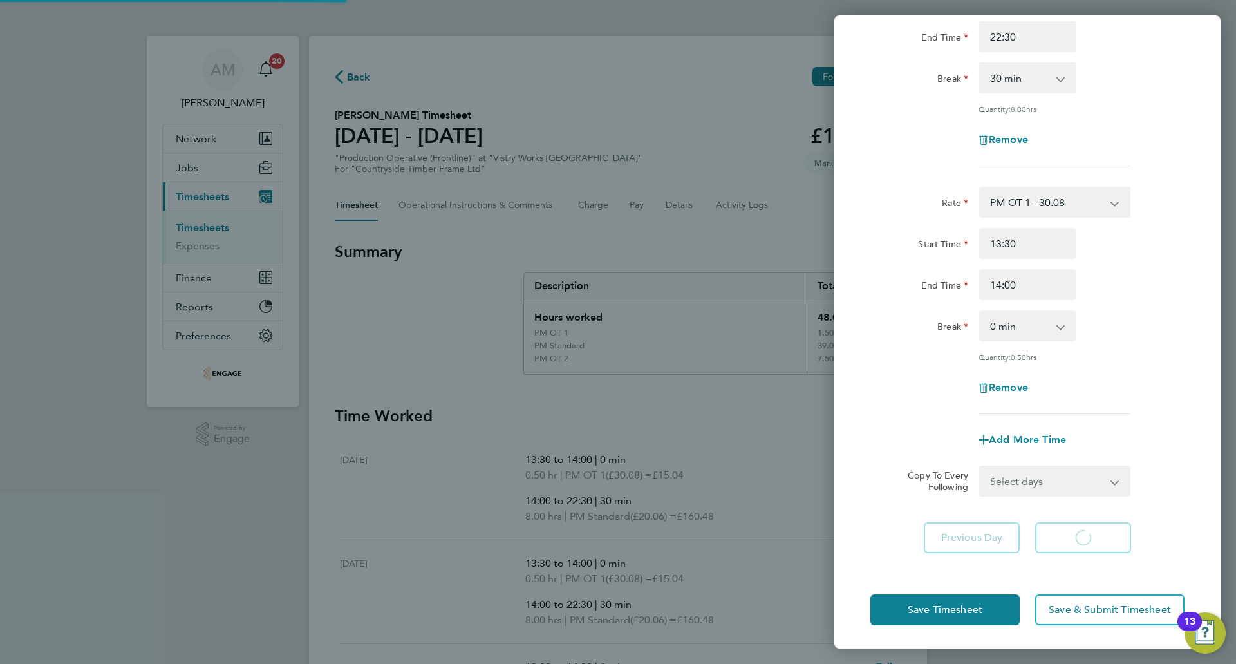
select select "30"
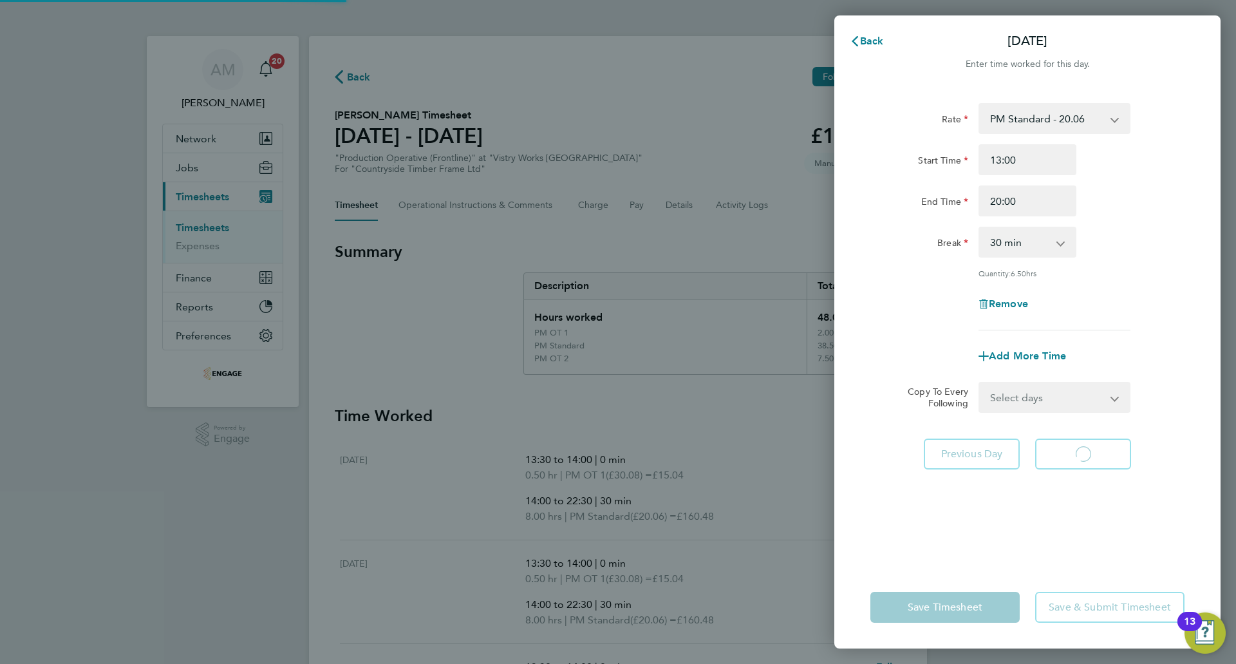
select select "30"
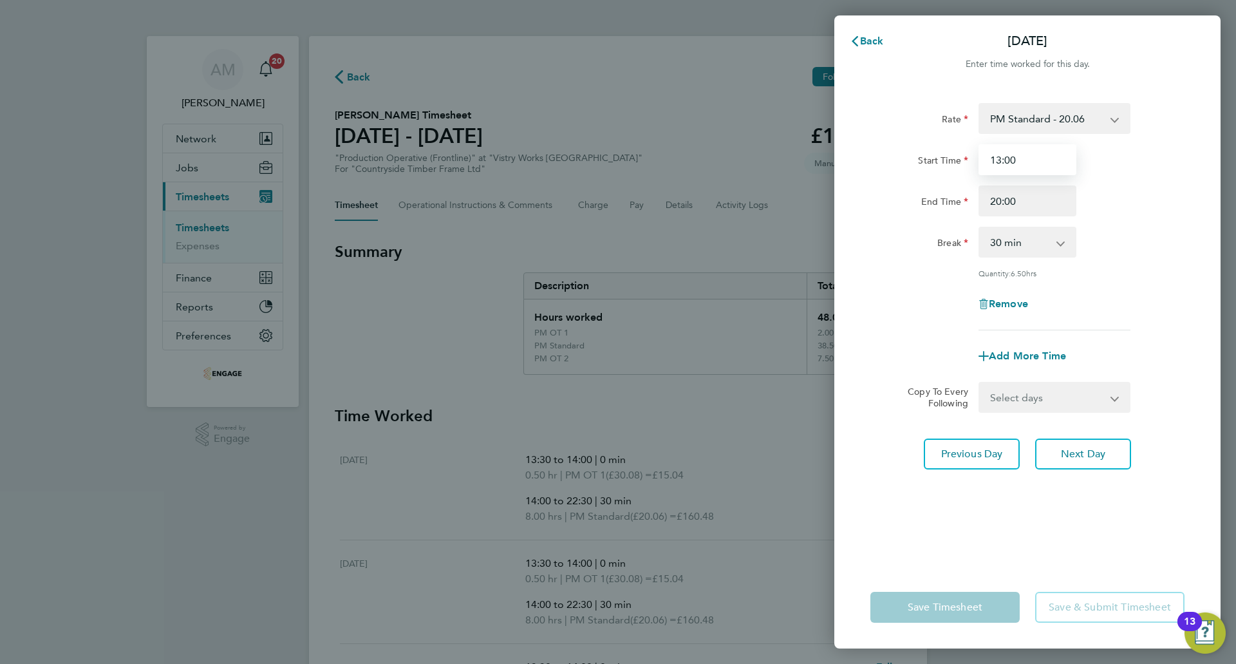
click at [1000, 158] on input "13:00" at bounding box center [1028, 159] width 98 height 31
type input "14:00"
click at [1043, 354] on span "Add More Time" at bounding box center [1027, 356] width 77 height 12
select select "null"
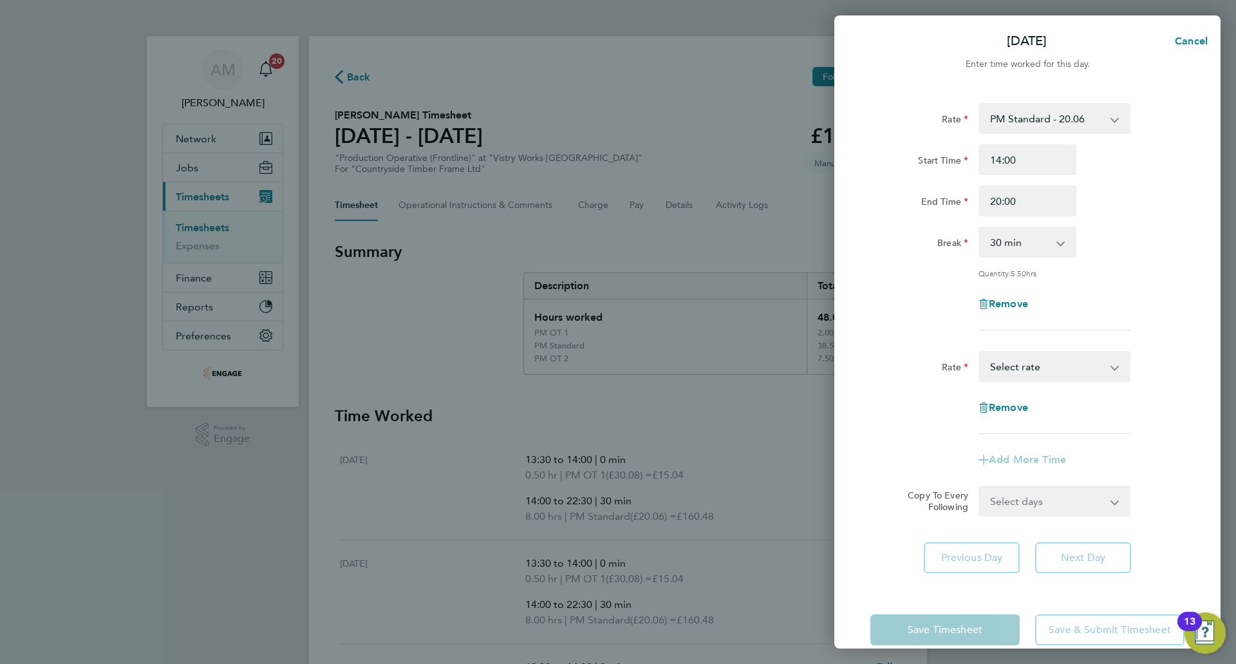
click at [1032, 376] on select "AM Standard - 18.40 PM OT 2 - 40.11 OT 1 - 27.60 PM Standard - 20.06 OT2 - 36.8…" at bounding box center [1047, 366] width 134 height 28
select select "15"
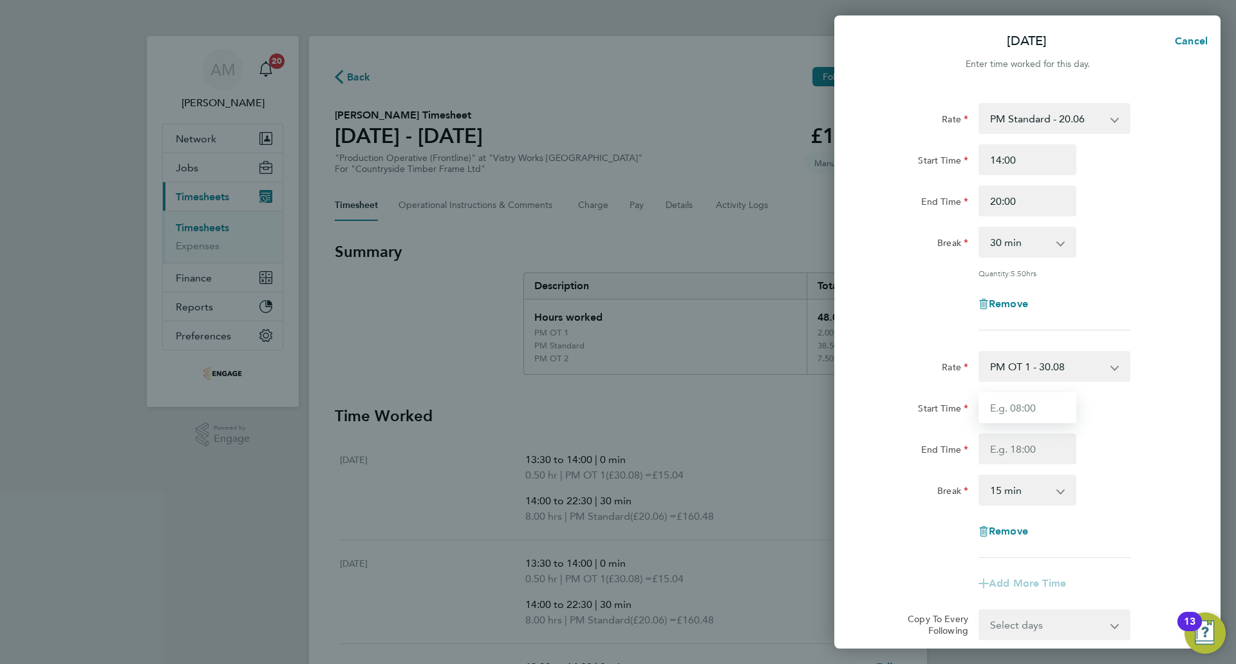
click at [1019, 406] on input "Start Time" at bounding box center [1028, 407] width 98 height 31
click at [1008, 444] on input "End Time" at bounding box center [1028, 448] width 98 height 31
click at [995, 401] on input "14:00" at bounding box center [1028, 407] width 98 height 31
click at [1001, 404] on input "14:00" at bounding box center [1028, 407] width 98 height 31
type input "13:00"
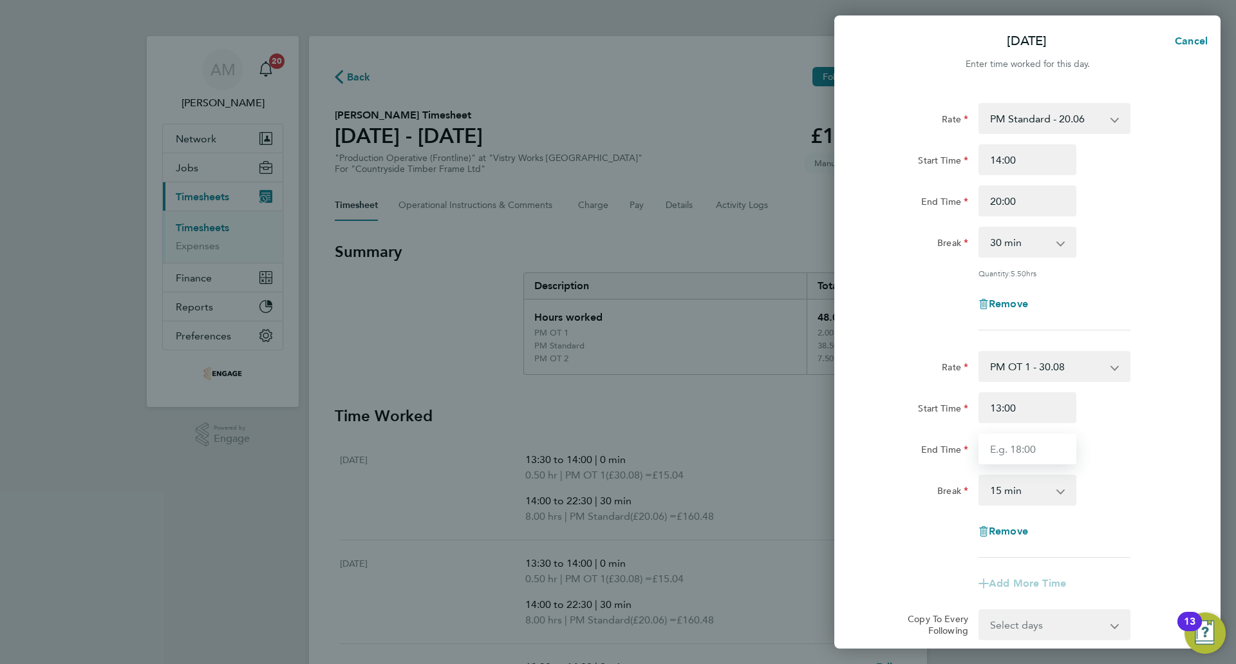
click at [1031, 456] on input "End Time" at bounding box center [1028, 448] width 98 height 31
type input "14:00"
click at [1012, 489] on select "0 min 15 min 30 min 45 min 60 min 75 min 90 min" at bounding box center [1020, 490] width 80 height 28
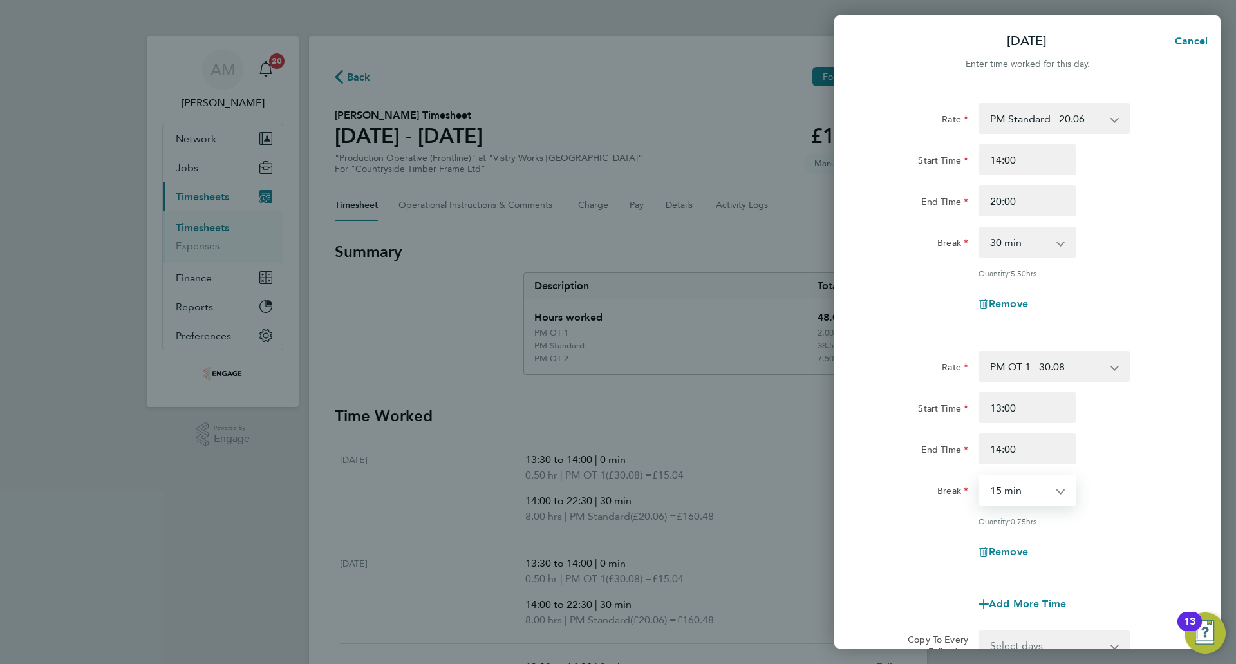
select select "0"
click at [980, 476] on select "0 min 15 min 30 min 45 min" at bounding box center [1020, 490] width 80 height 28
click at [1134, 431] on div "Start Time 13:00 End Time 14:00" at bounding box center [1027, 428] width 325 height 72
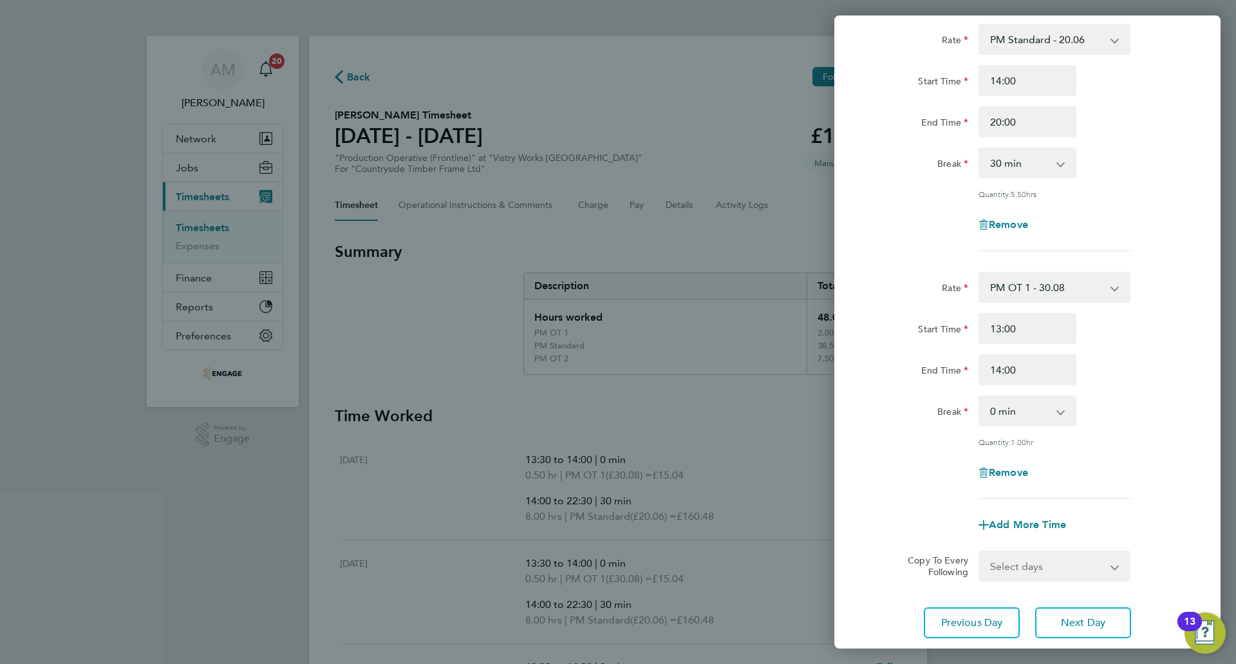
scroll to position [164, 0]
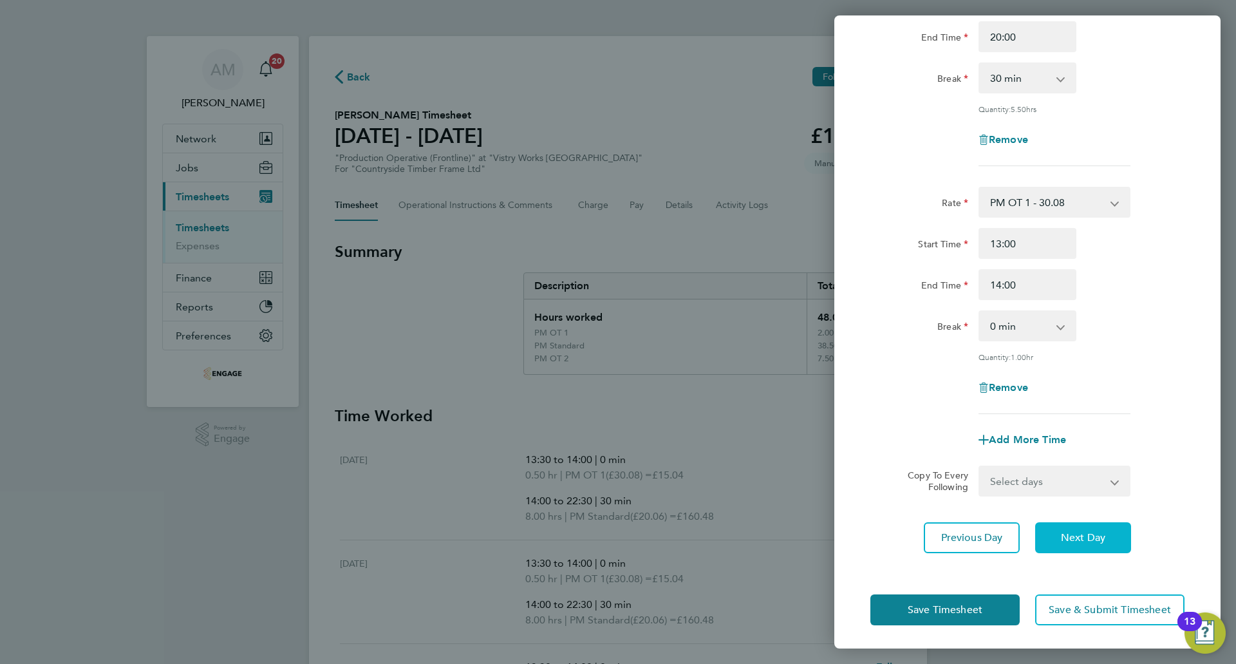
click at [1099, 542] on button "Next Day" at bounding box center [1083, 537] width 96 height 31
click at [1088, 537] on span "Next Day" at bounding box center [1083, 537] width 44 height 13
select select "30"
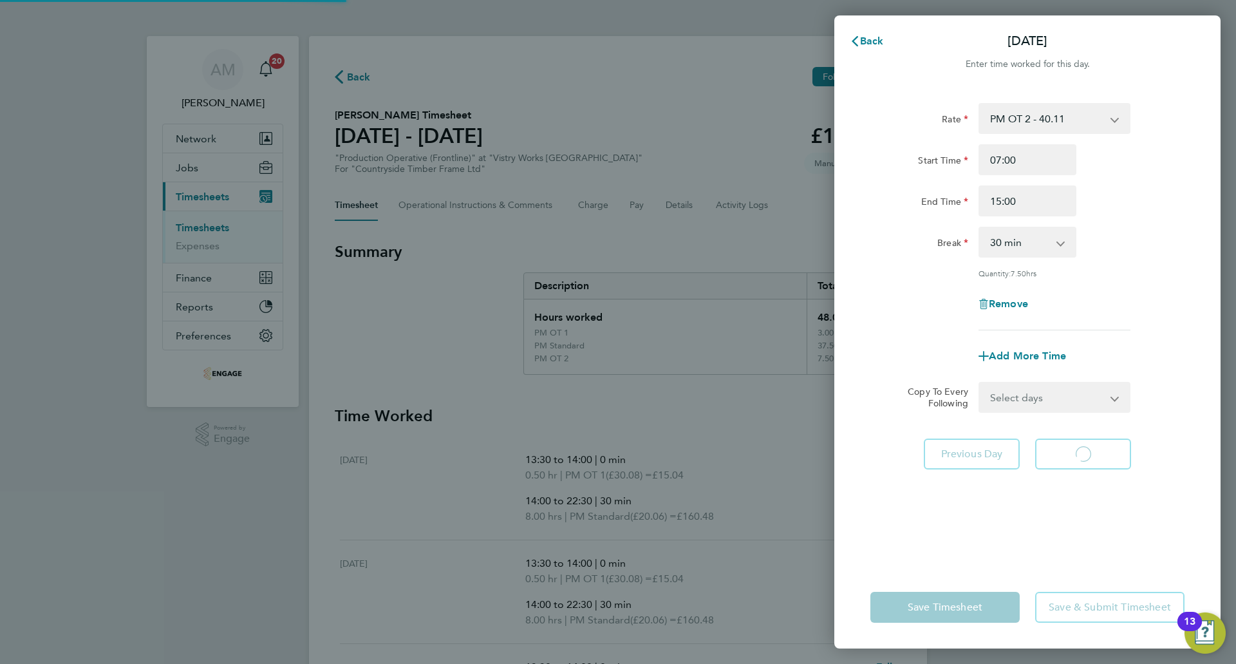
select select "30"
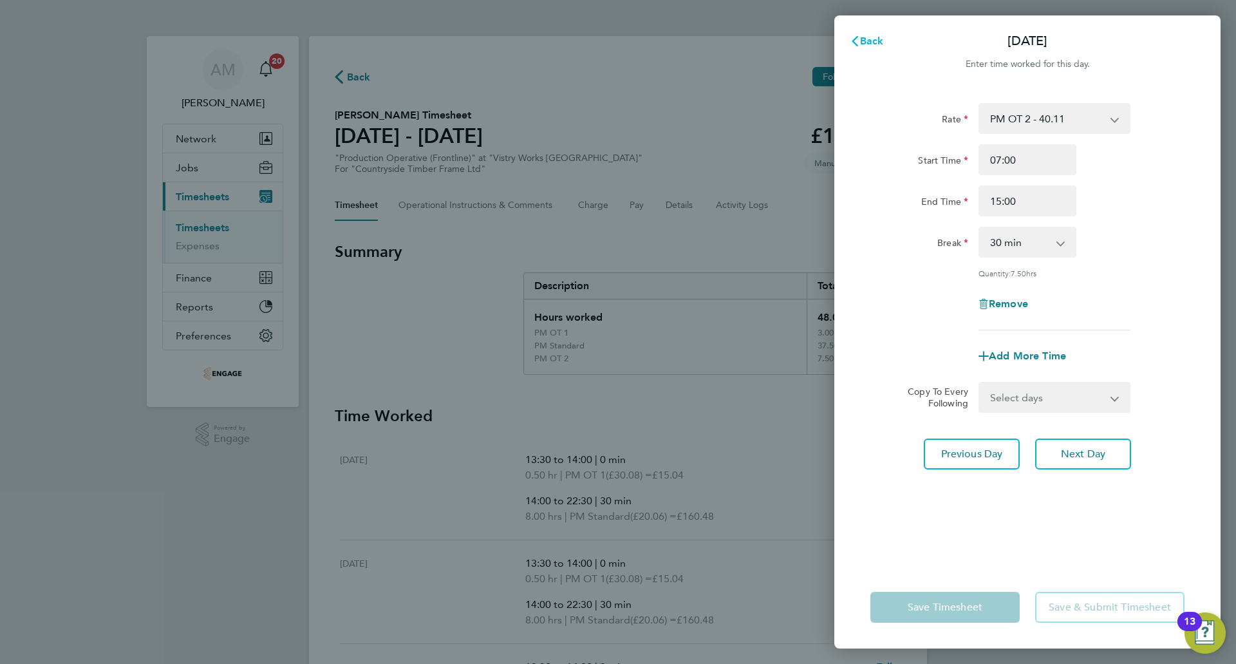
click at [874, 44] on span "Back" at bounding box center [872, 41] width 24 height 12
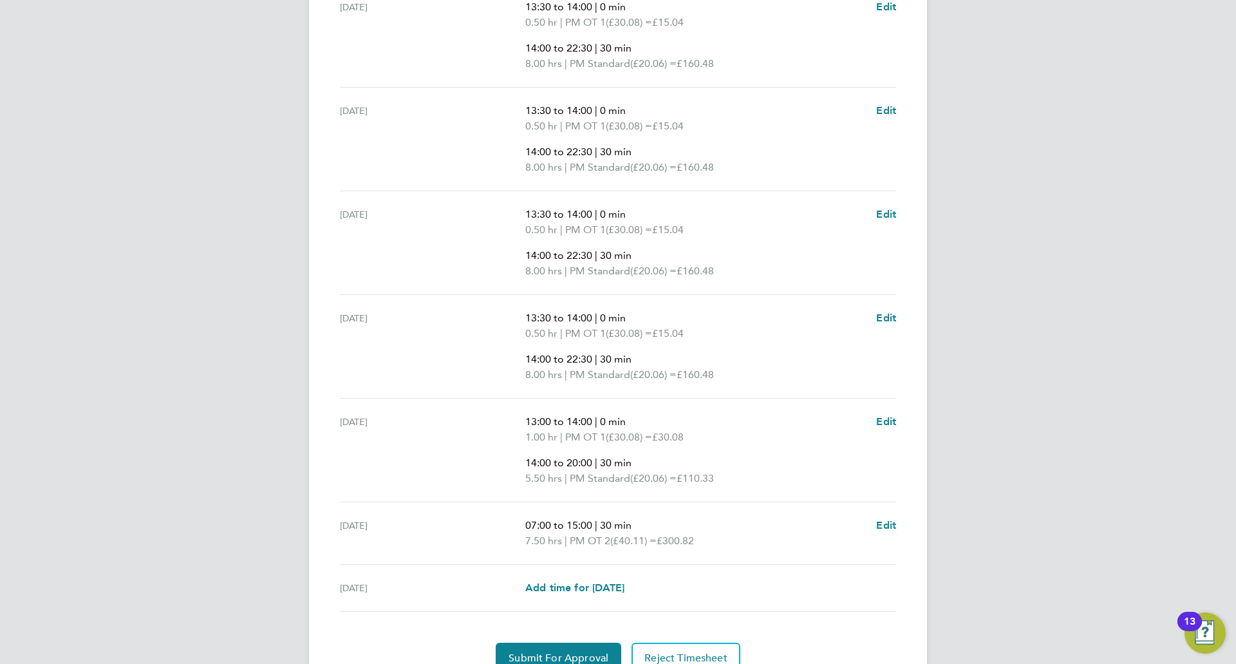
scroll to position [514, 0]
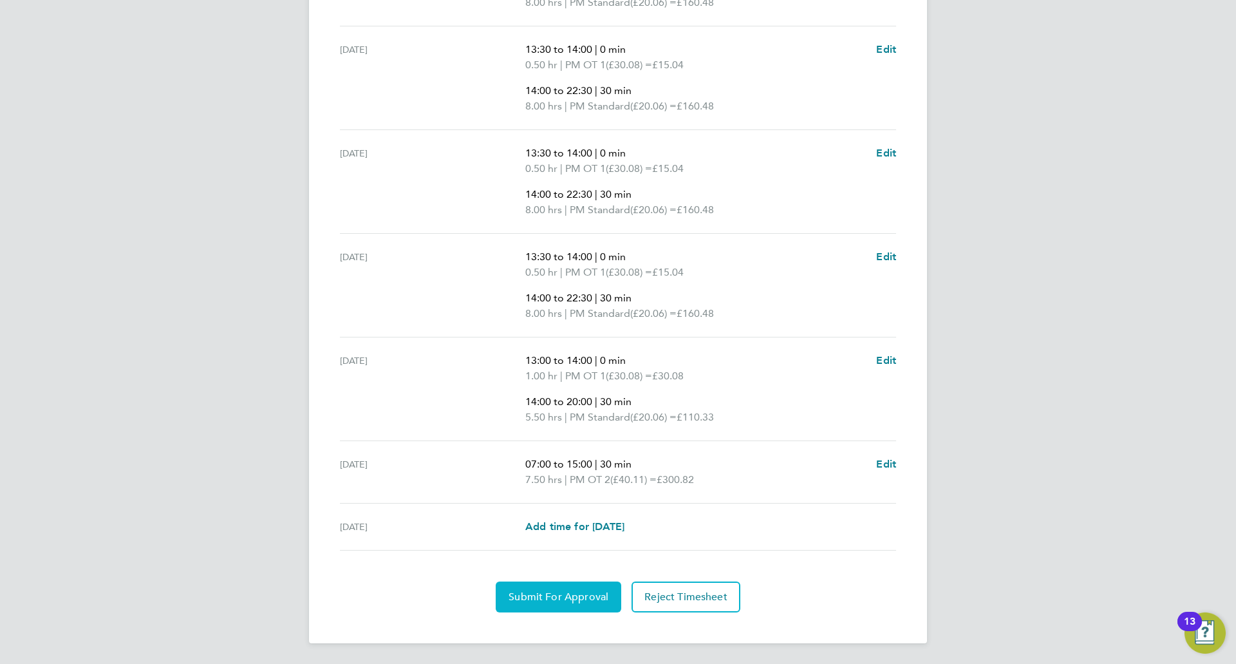
click at [569, 607] on button "Submit For Approval" at bounding box center [559, 596] width 126 height 31
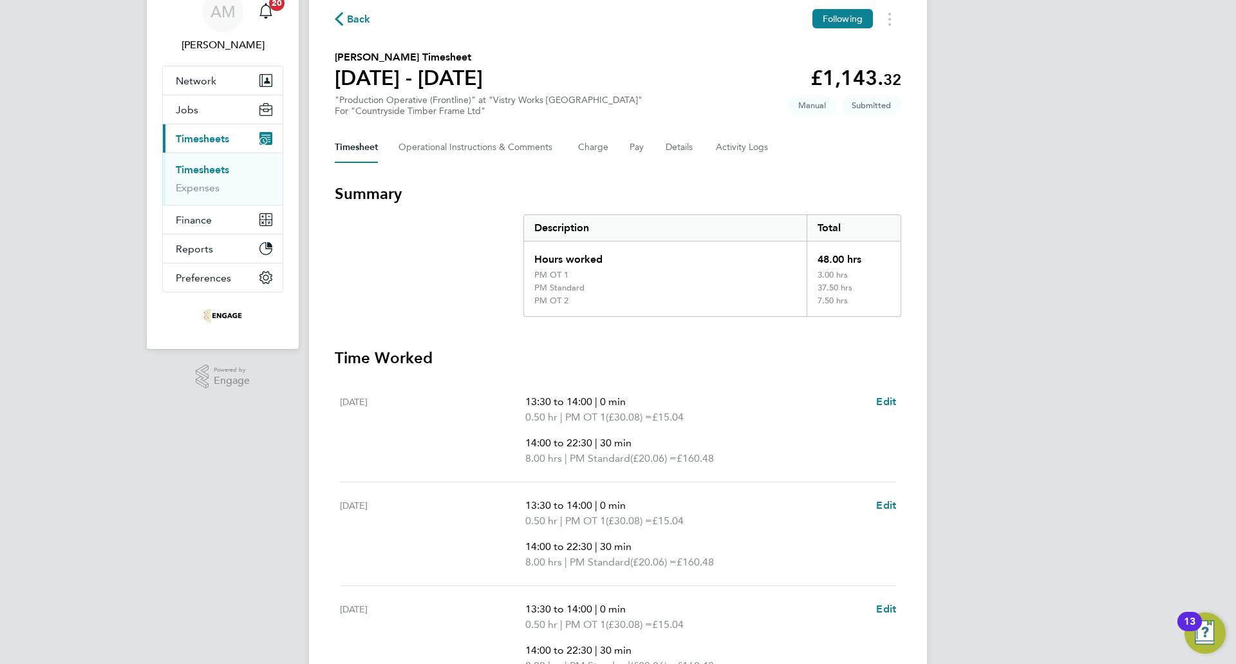
scroll to position [0, 0]
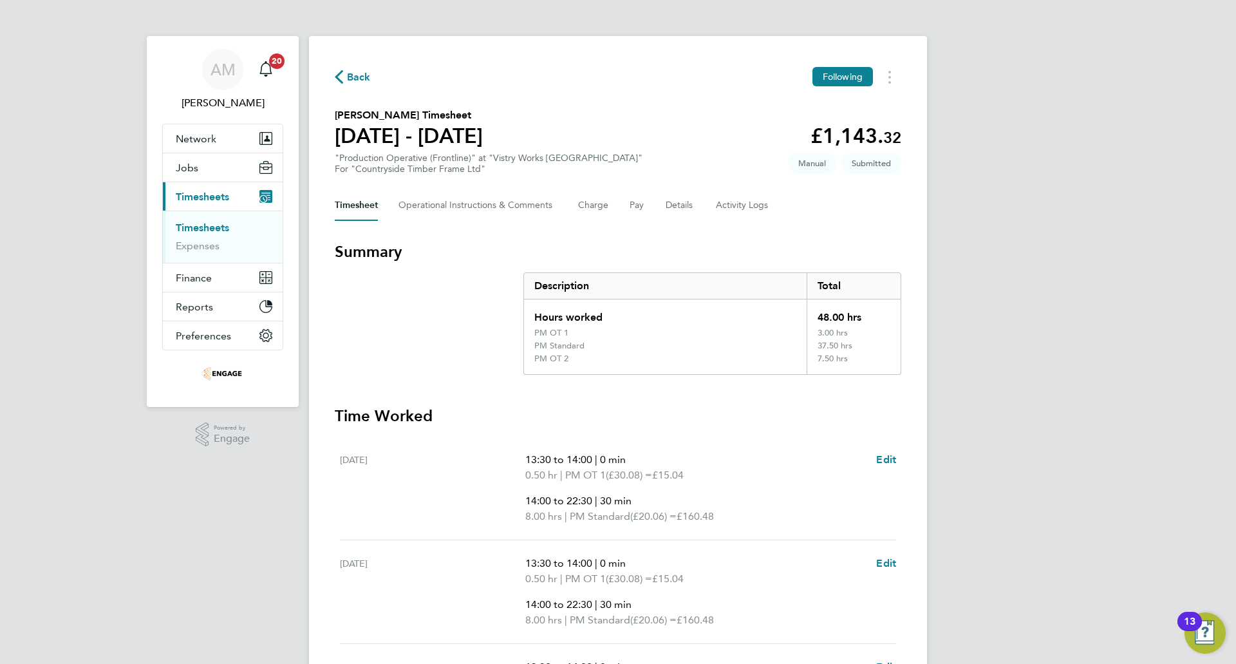
click at [371, 78] on div "Back Following" at bounding box center [618, 77] width 567 height 20
click at [362, 79] on span "Back" at bounding box center [359, 77] width 24 height 15
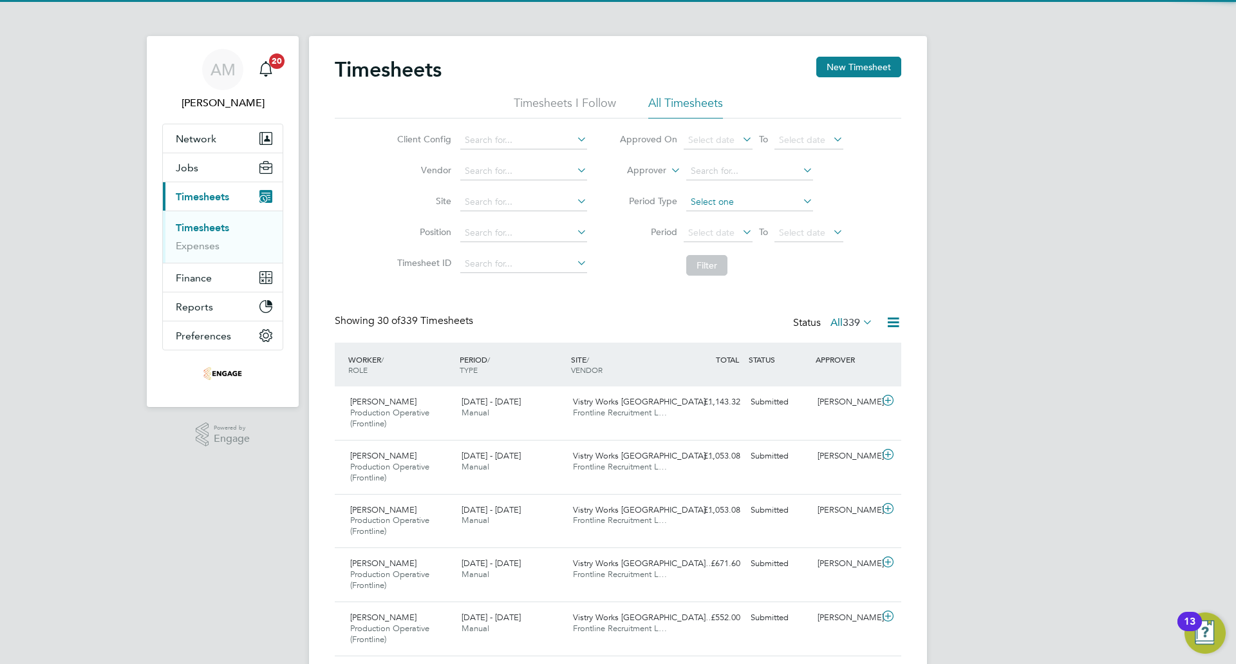
scroll to position [43, 112]
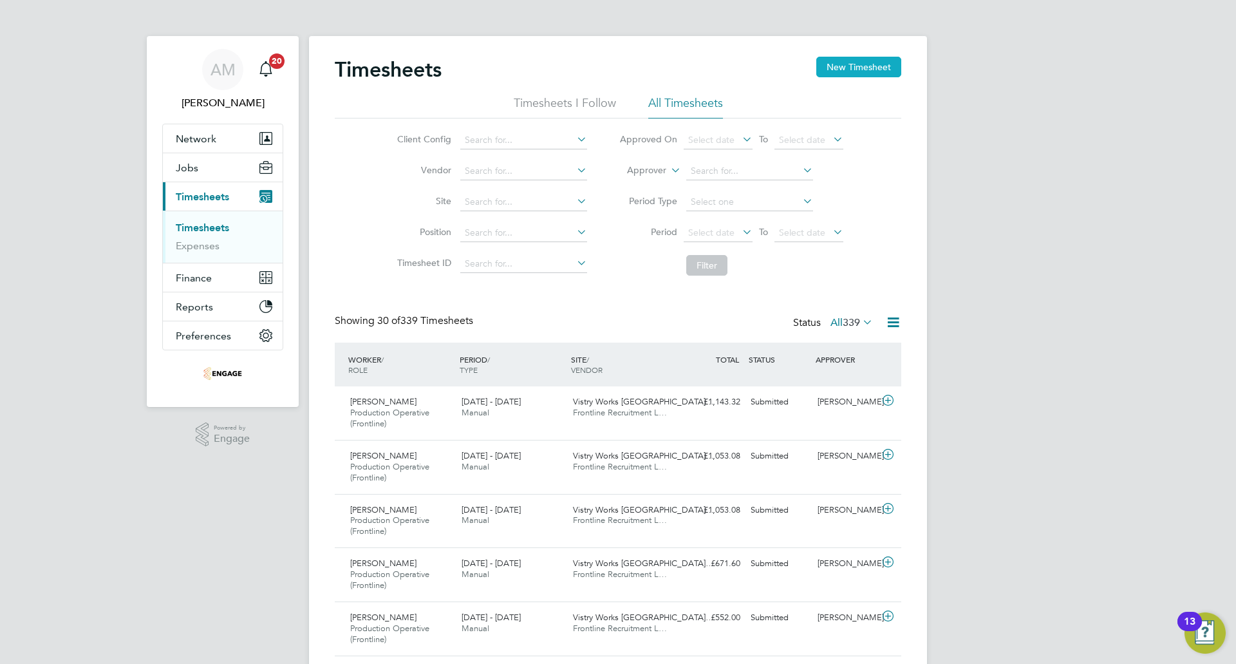
click at [847, 59] on button "New Timesheet" at bounding box center [858, 67] width 85 height 21
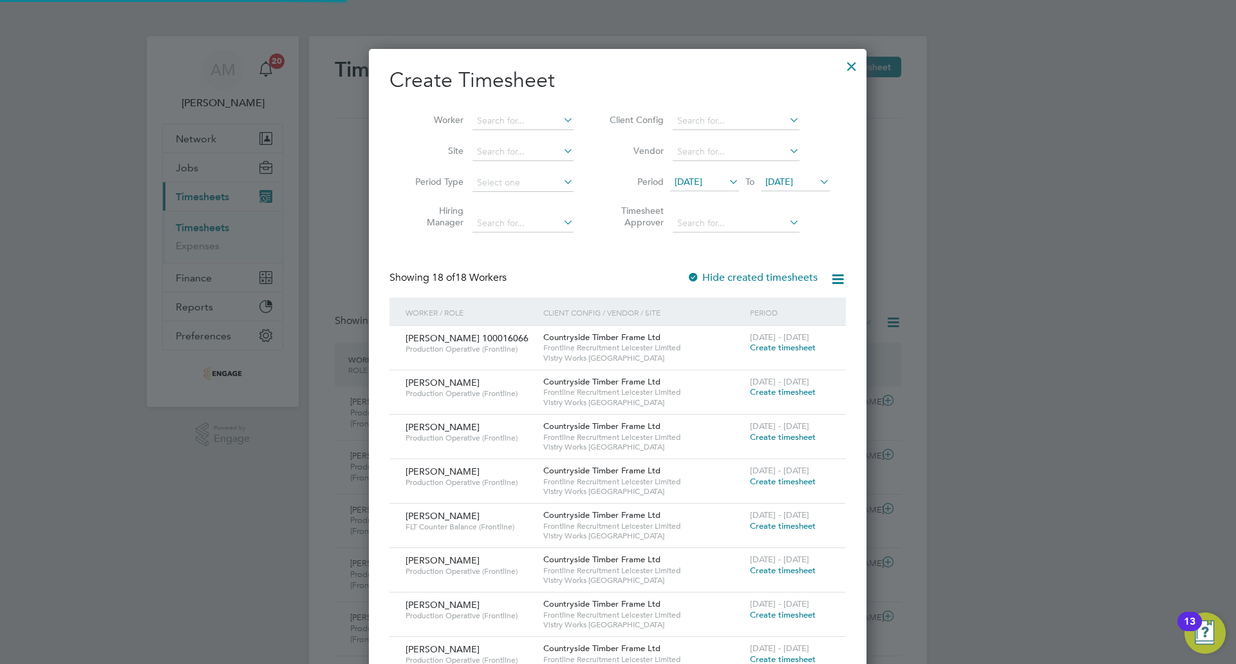
click at [702, 185] on span "[DATE]" at bounding box center [689, 182] width 28 height 12
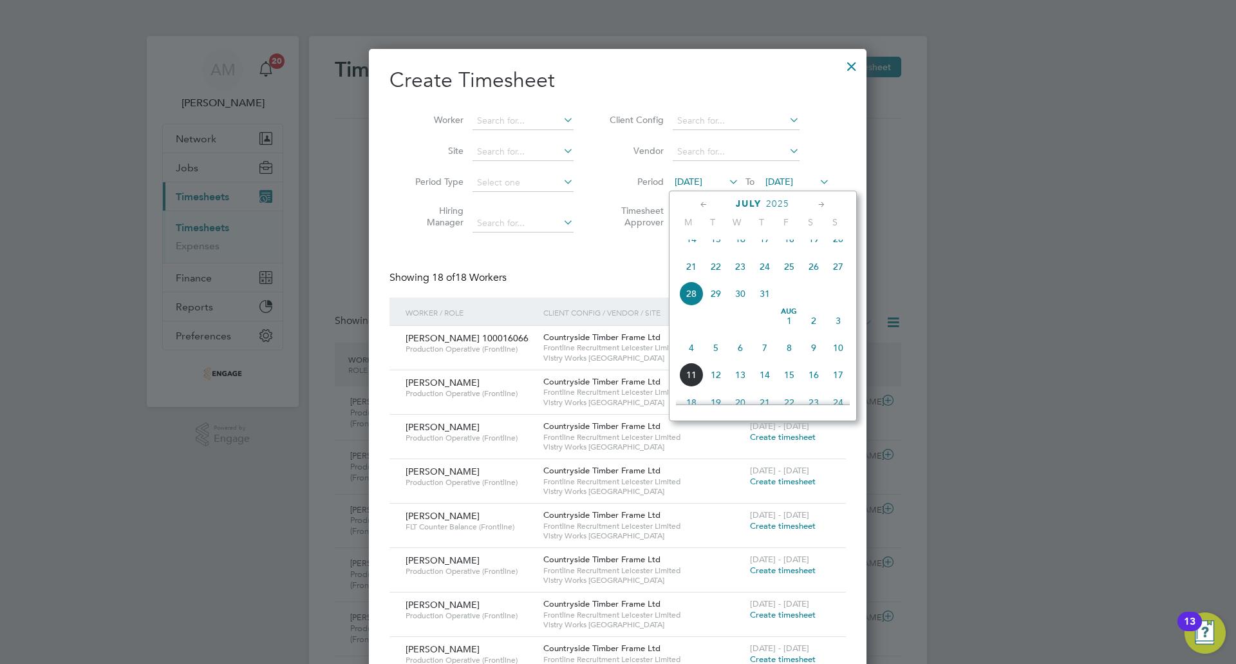
click at [695, 357] on span "4" at bounding box center [691, 347] width 24 height 24
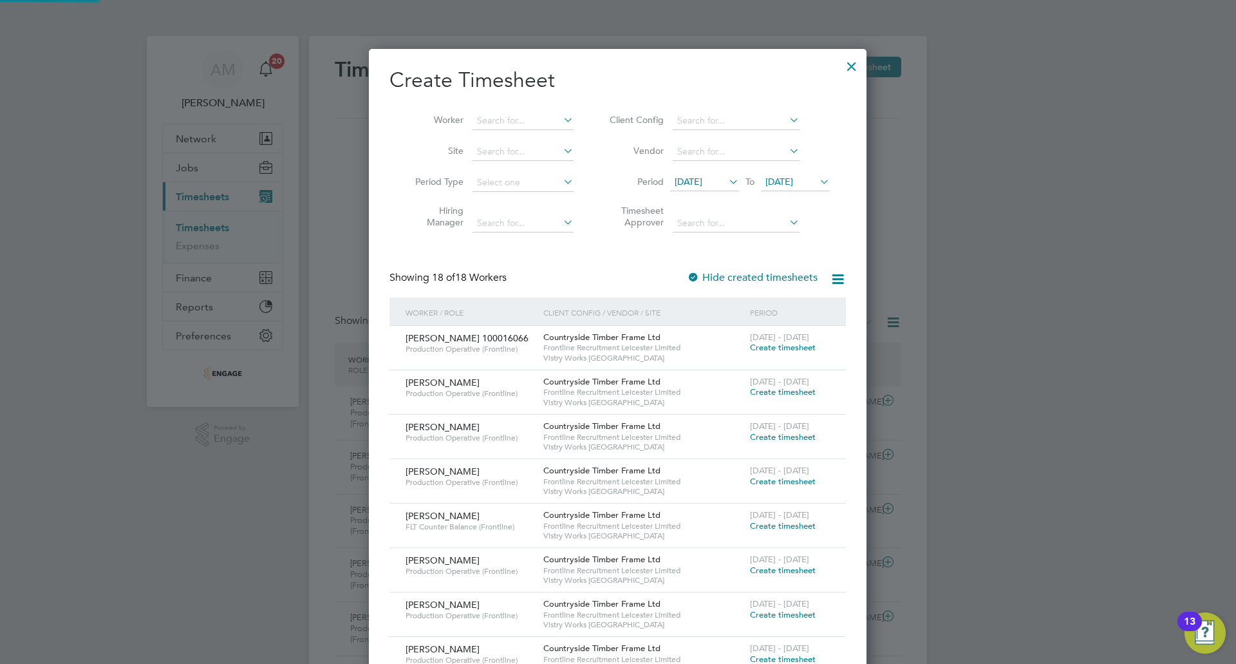
click at [780, 185] on span "[DATE]" at bounding box center [780, 182] width 28 height 12
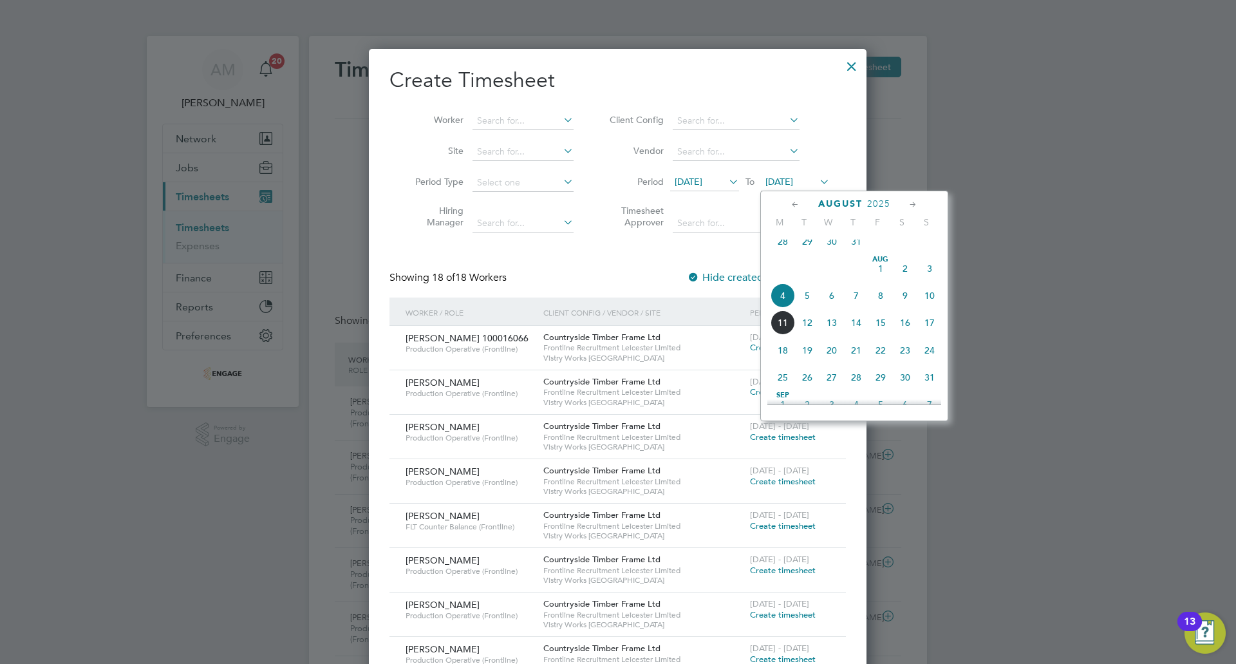
click at [932, 306] on span "10" at bounding box center [930, 295] width 24 height 24
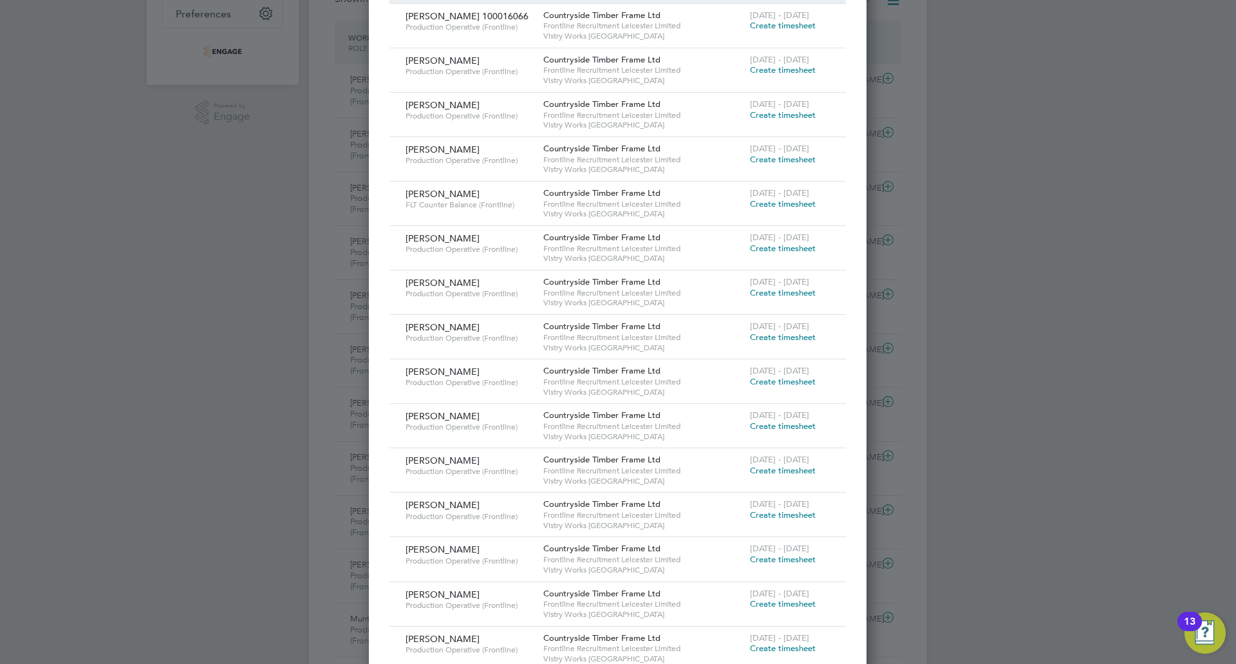
click at [755, 516] on span "Create timesheet" at bounding box center [783, 514] width 66 height 11
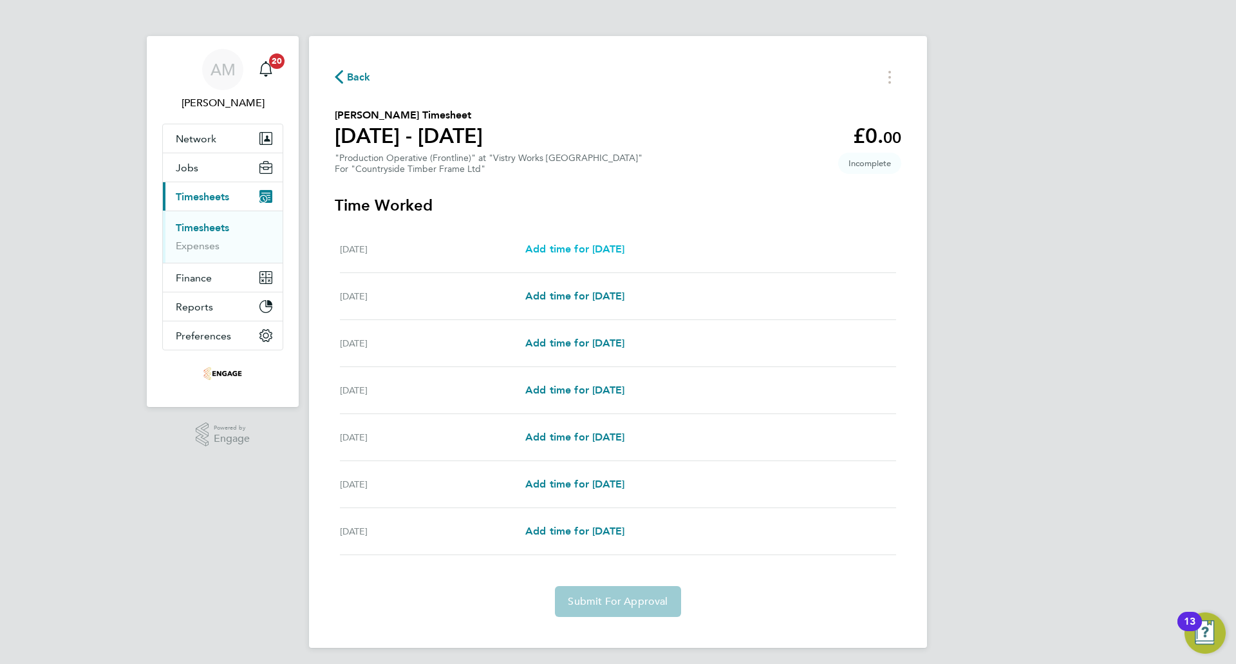
click at [608, 252] on span "Add time for [DATE]" at bounding box center [574, 249] width 99 height 12
select select "15"
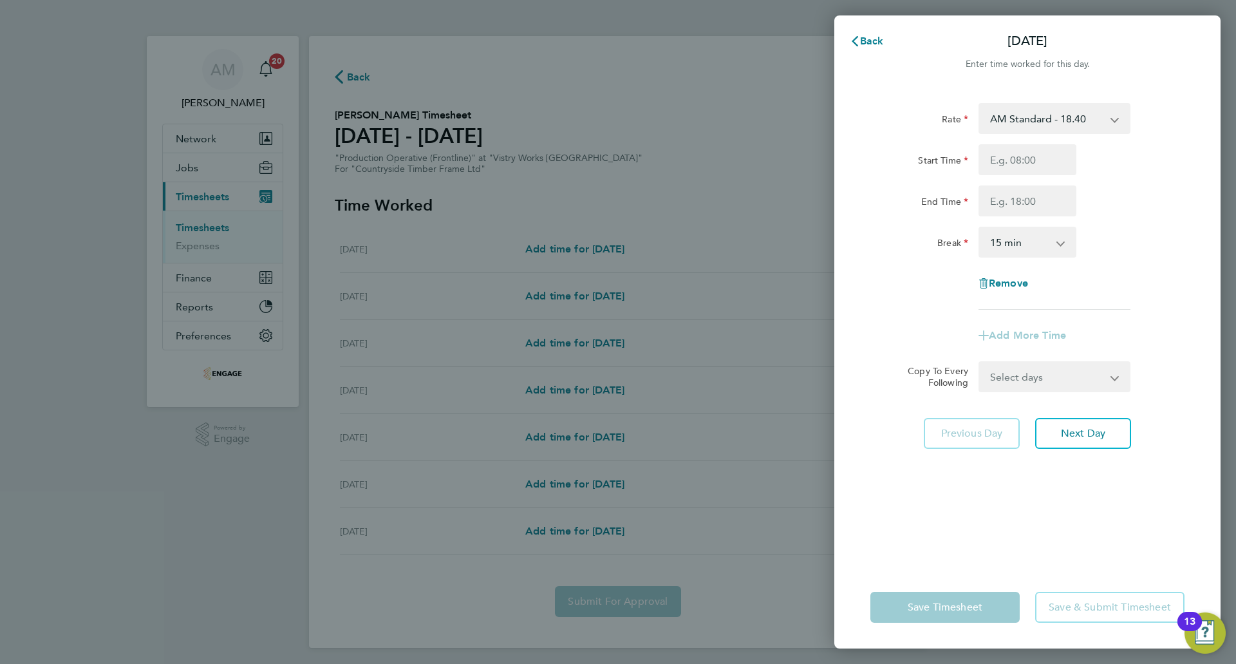
click at [1010, 124] on select "AM Standard - 18.40 PM Standard - 20.06 PM OT 2 - 40.11 PM OT 1 - 30.08 OT2 - 3…" at bounding box center [1047, 118] width 134 height 28
select select "15"
drag, startPoint x: 1010, startPoint y: 129, endPoint x: 1032, endPoint y: 161, distance: 38.4
click at [1032, 161] on input "Start Time" at bounding box center [1028, 159] width 98 height 31
type input "14:00"
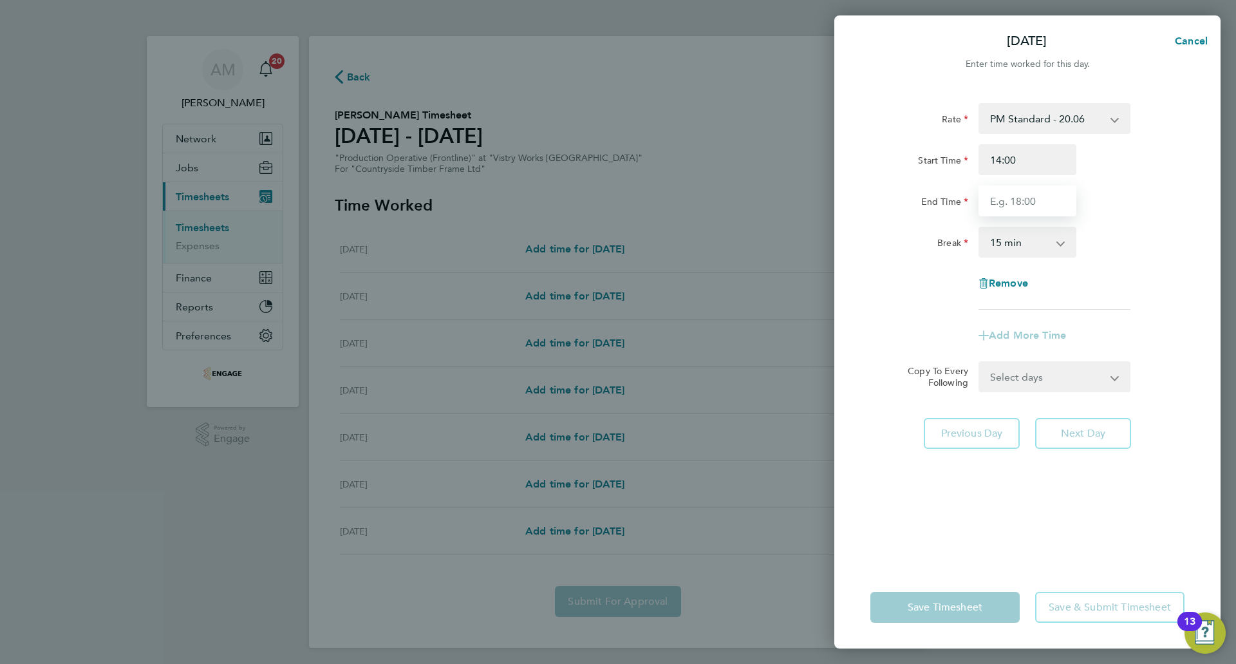
click at [1029, 207] on input "End Time" at bounding box center [1028, 200] width 98 height 31
type input "22:30"
click at [1011, 246] on select "0 min 15 min 30 min 45 min 60 min 75 min 90 min" at bounding box center [1020, 242] width 80 height 28
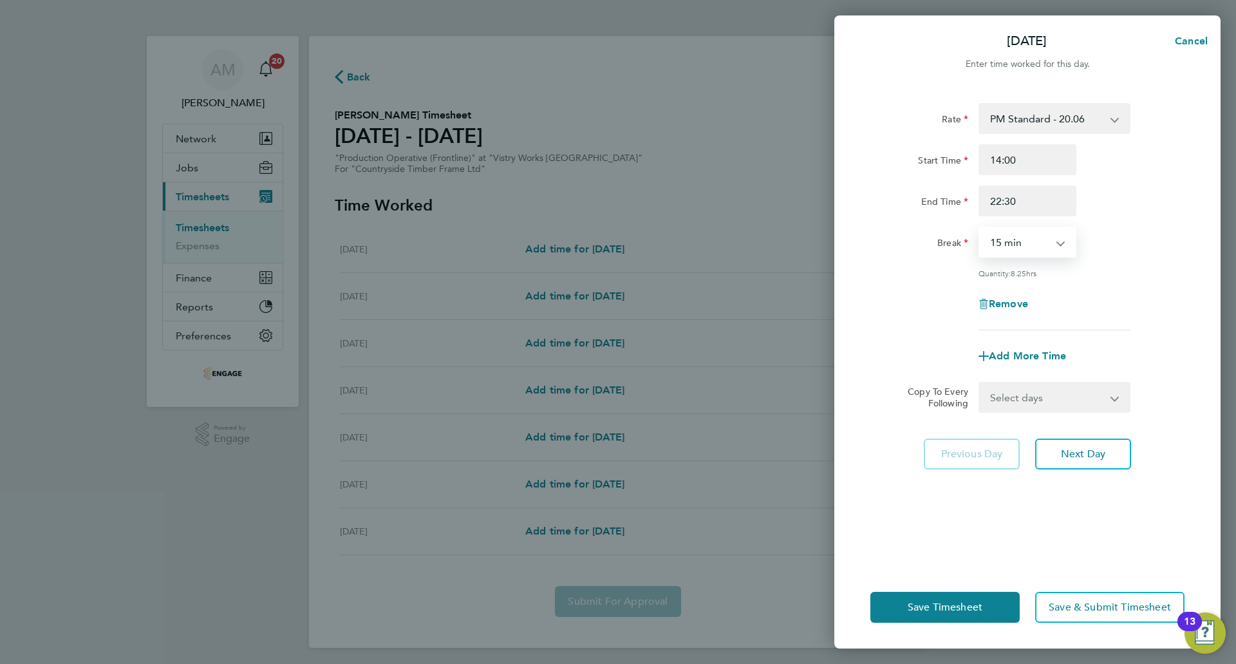
select select "30"
click at [980, 228] on select "0 min 15 min 30 min 45 min 60 min 75 min 90 min" at bounding box center [1020, 242] width 80 height 28
click at [1072, 463] on button "Next Day" at bounding box center [1083, 453] width 96 height 31
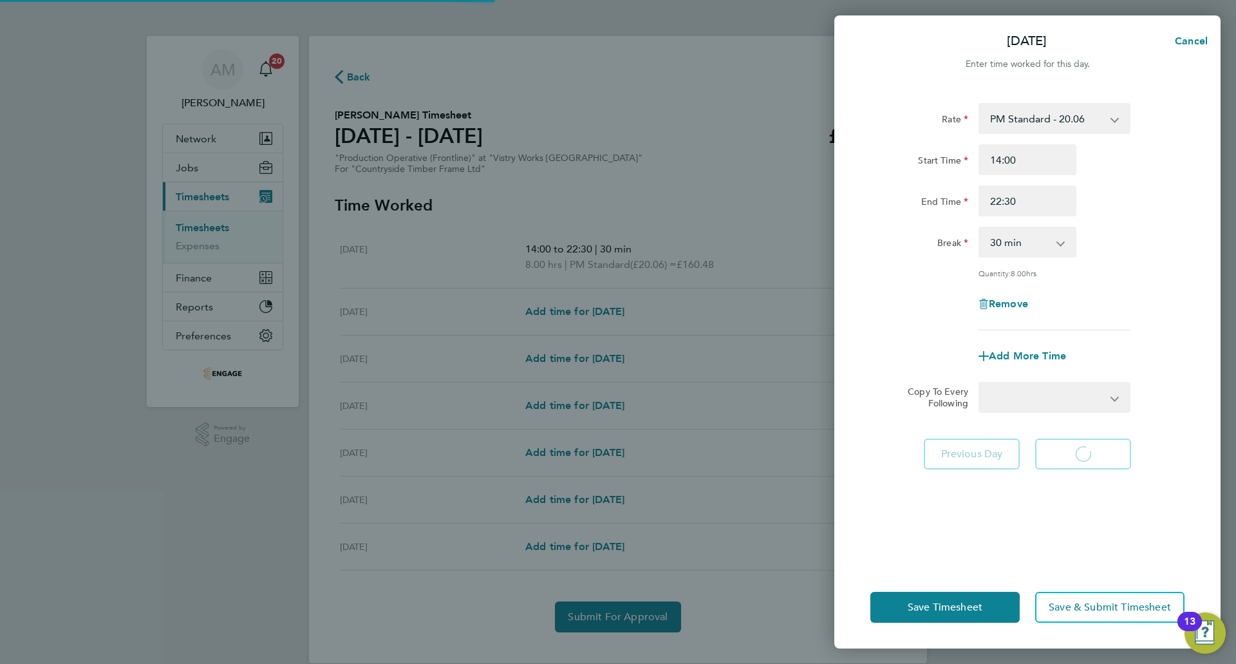
select select "15"
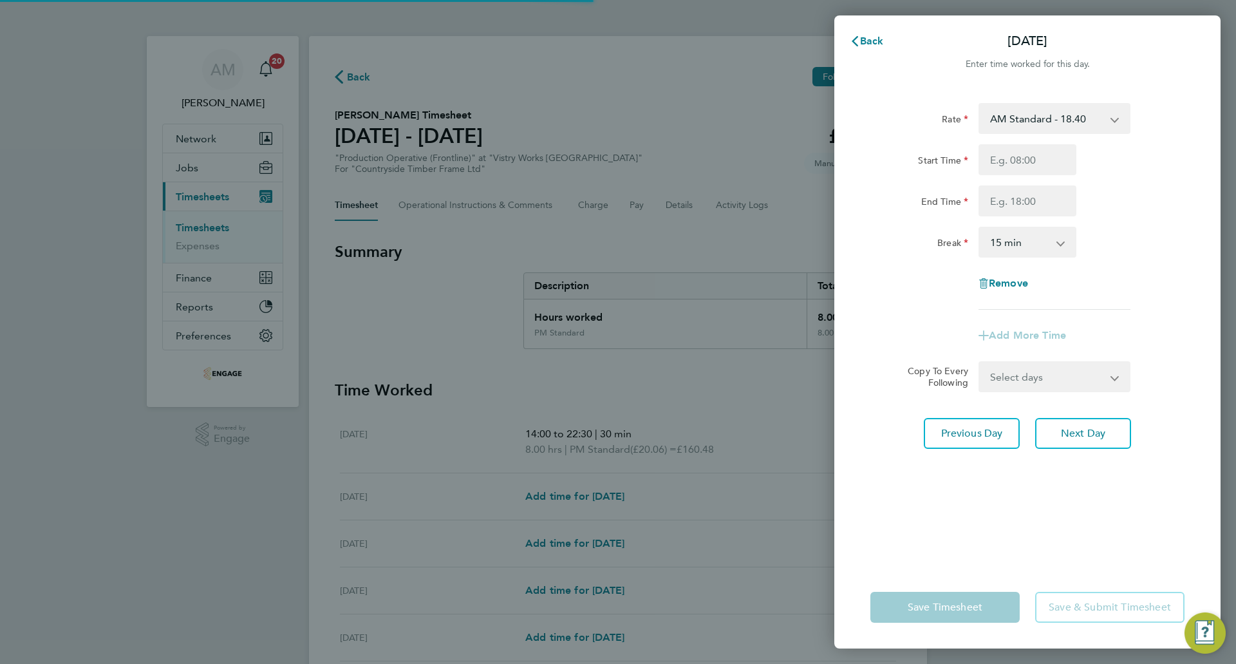
click at [1008, 120] on select "AM Standard - 18.40 PM Standard - 20.06 PM OT 2 - 40.11 PM OT 1 - 30.08 OT2 - 3…" at bounding box center [1047, 118] width 134 height 28
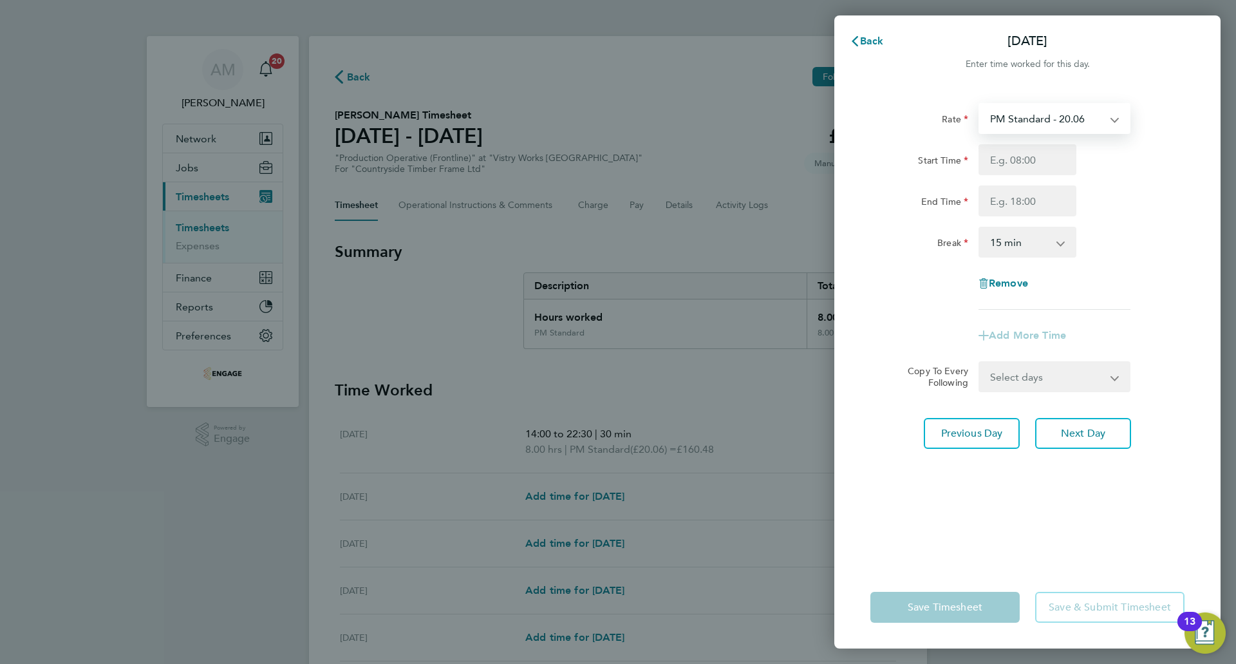
select select "15"
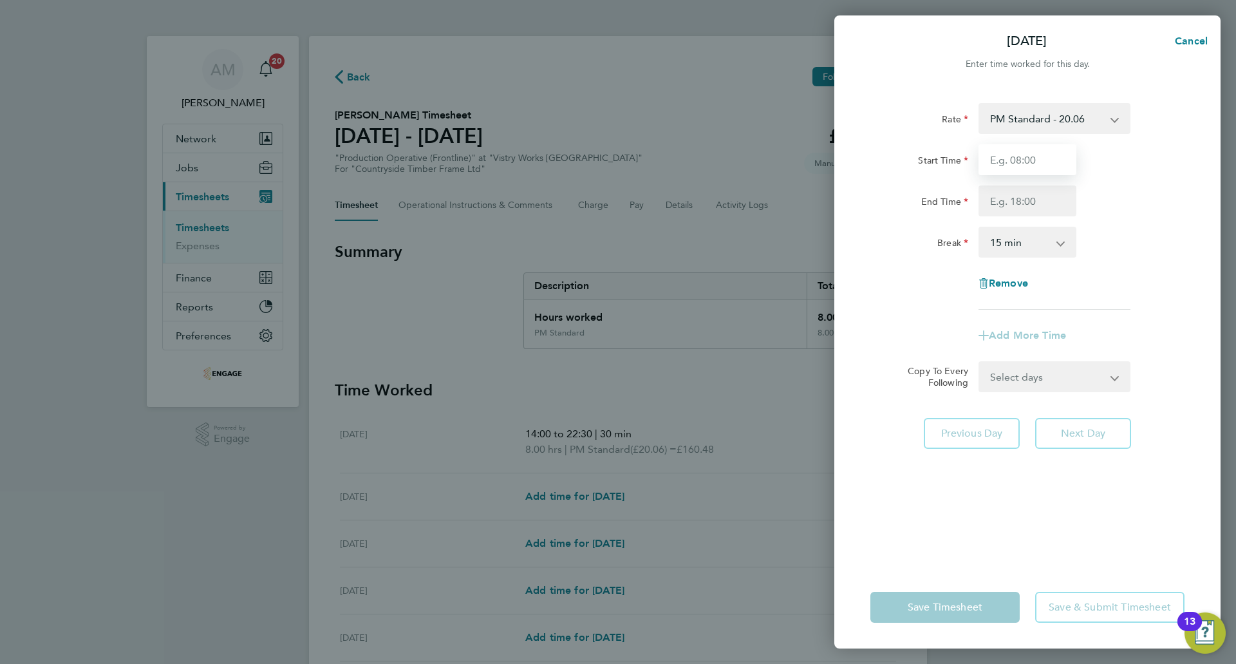
click at [1026, 167] on input "Start Time" at bounding box center [1028, 159] width 98 height 31
type input "14:00"
click at [1033, 202] on input "End Time" at bounding box center [1028, 200] width 98 height 31
type input "22:30"
click at [1023, 250] on select "0 min 15 min 30 min 45 min 60 min 75 min 90 min" at bounding box center [1020, 242] width 80 height 28
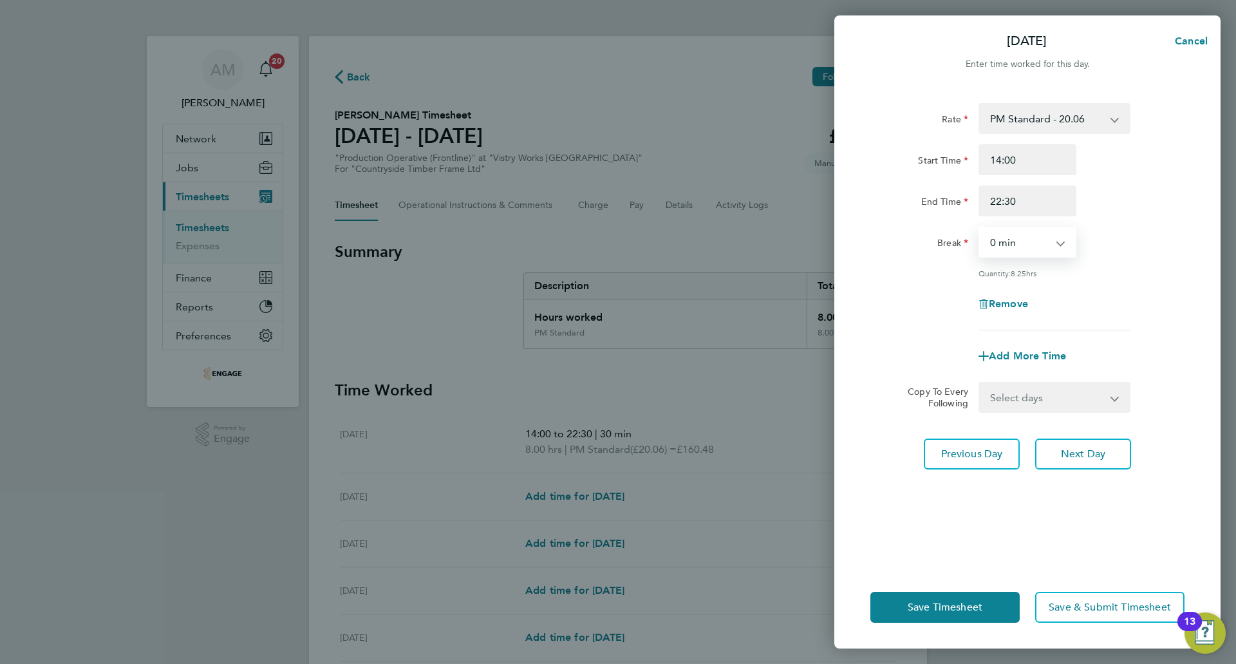
click at [980, 228] on select "0 min 15 min 30 min 45 min 60 min 75 min 90 min" at bounding box center [1020, 242] width 80 height 28
drag, startPoint x: 1021, startPoint y: 243, endPoint x: 1022, endPoint y: 252, distance: 8.5
click at [1021, 243] on select "0 min 15 min 30 min 45 min 60 min 75 min 90 min" at bounding box center [1020, 242] width 80 height 28
select select "30"
click at [980, 228] on select "0 min 15 min 30 min 45 min 60 min 75 min 90 min" at bounding box center [1020, 242] width 80 height 28
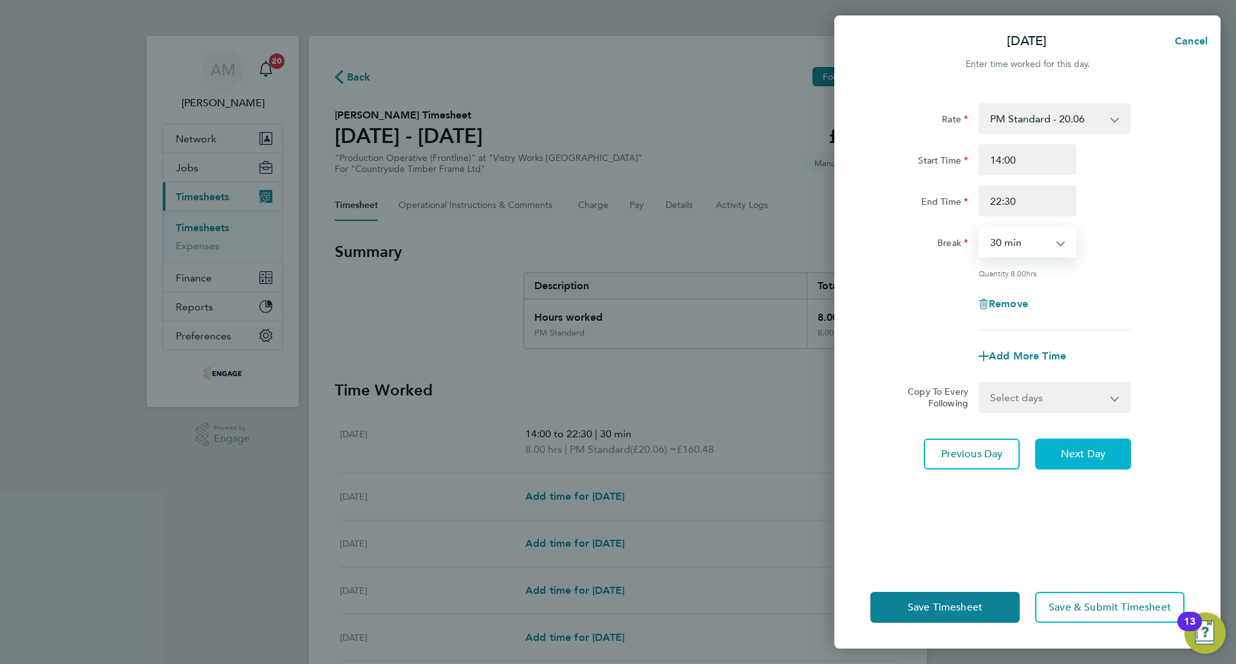
click at [1084, 455] on span "Next Day" at bounding box center [1083, 454] width 44 height 13
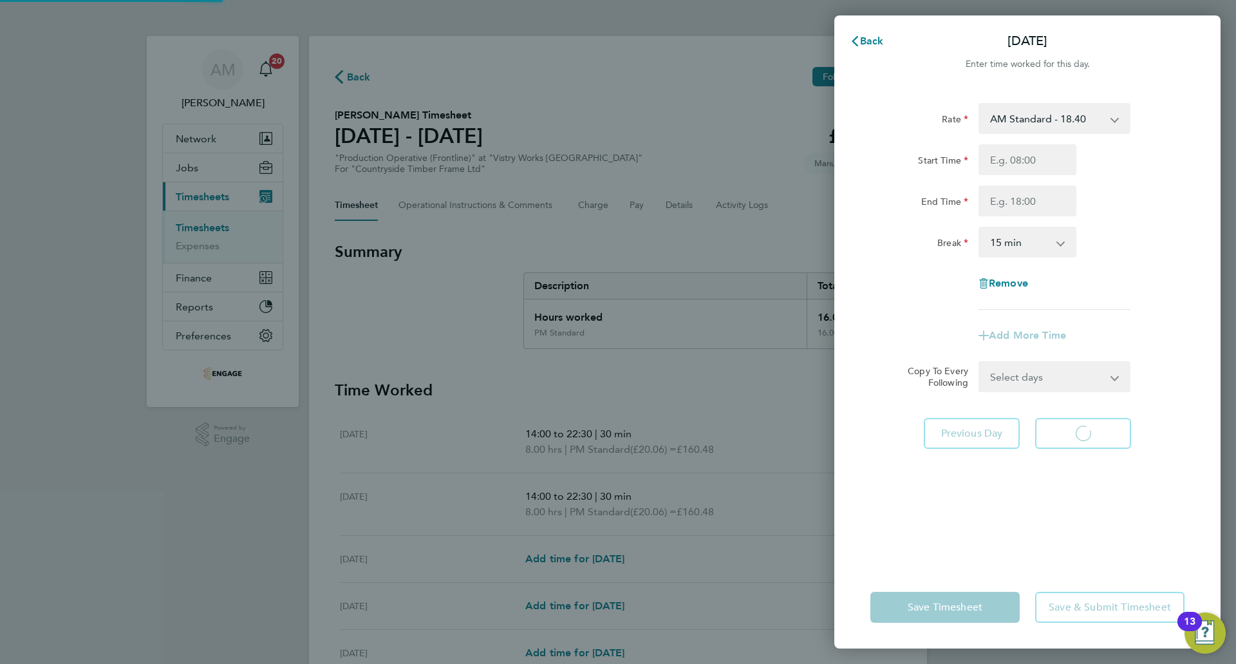
select select "15"
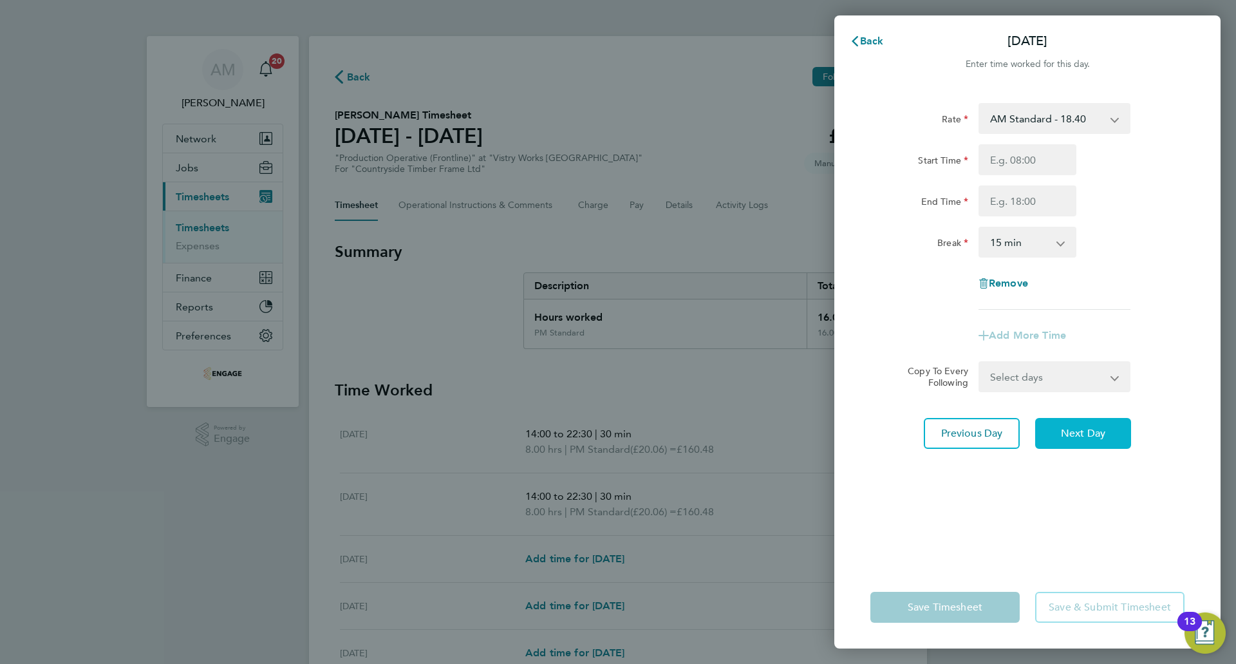
click at [1086, 446] on button "Next Day" at bounding box center [1083, 433] width 96 height 31
select select "15"
click at [1025, 122] on select "AM Standard - 18.40 PM Standard - 20.06 PM OT 2 - 40.11 PM OT 1 - 30.08 OT2 - 3…" at bounding box center [1047, 118] width 134 height 28
select select "15"
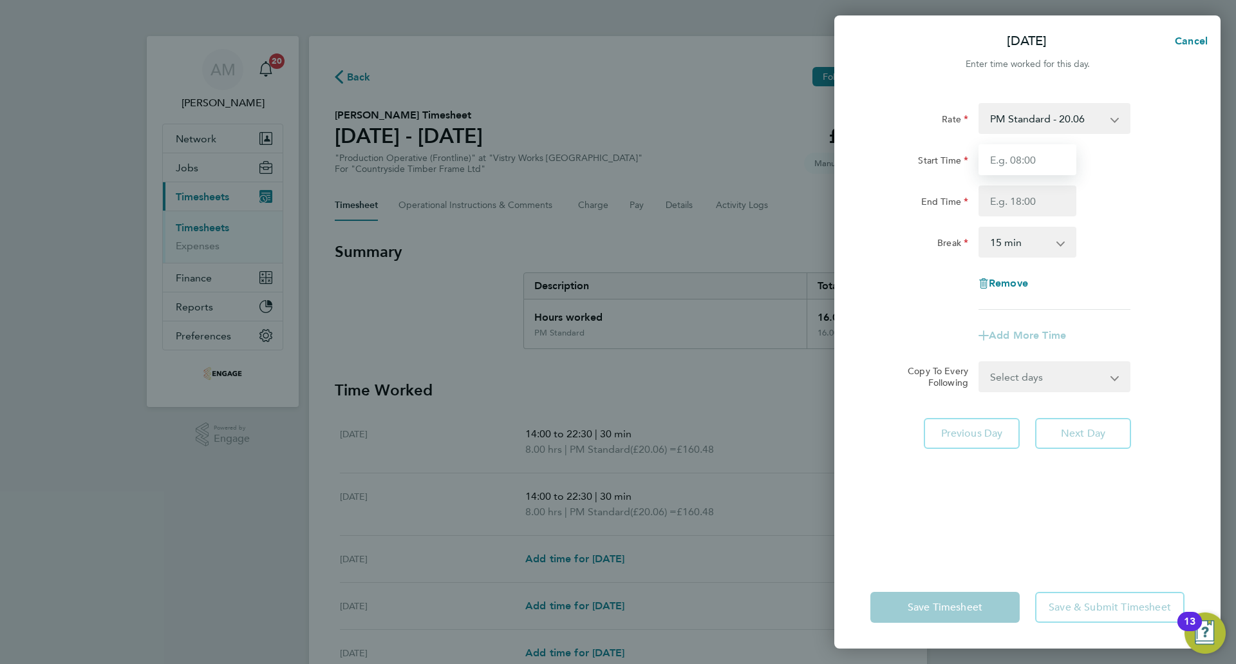
drag, startPoint x: 1024, startPoint y: 131, endPoint x: 1017, endPoint y: 162, distance: 31.9
click at [1017, 162] on input "Start Time" at bounding box center [1028, 159] width 98 height 31
type input "14:00"
click at [1024, 205] on input "End Time" at bounding box center [1028, 200] width 98 height 31
type input "22:30"
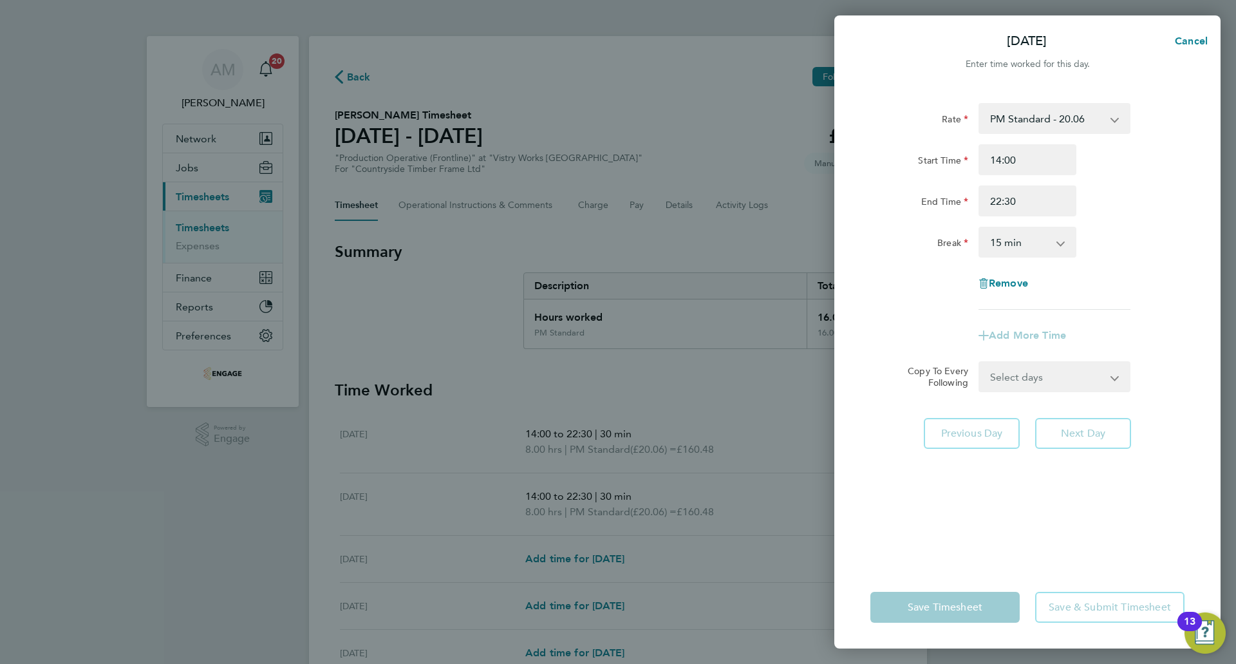
click at [1003, 248] on select "0 min 15 min 30 min 45 min 60 min 75 min 90 min" at bounding box center [1020, 242] width 80 height 28
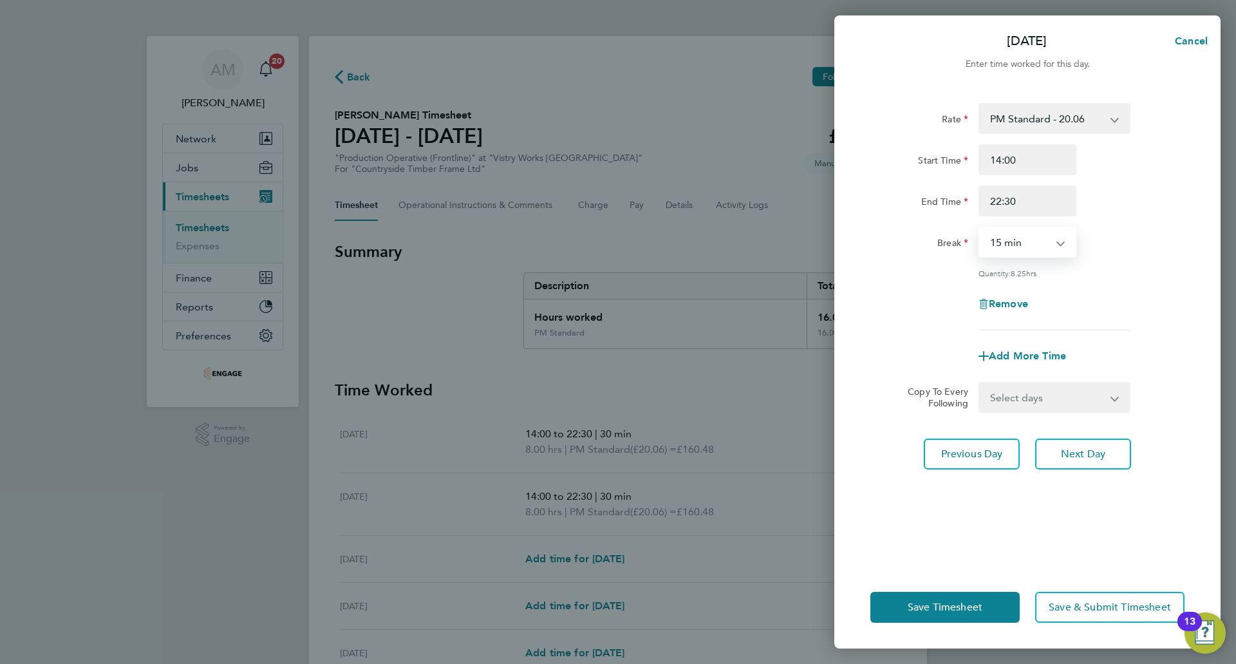
select select "30"
click at [980, 228] on select "0 min 15 min 30 min 45 min 60 min 75 min 90 min" at bounding box center [1020, 242] width 80 height 28
click at [1054, 453] on button "Next Day" at bounding box center [1083, 453] width 96 height 31
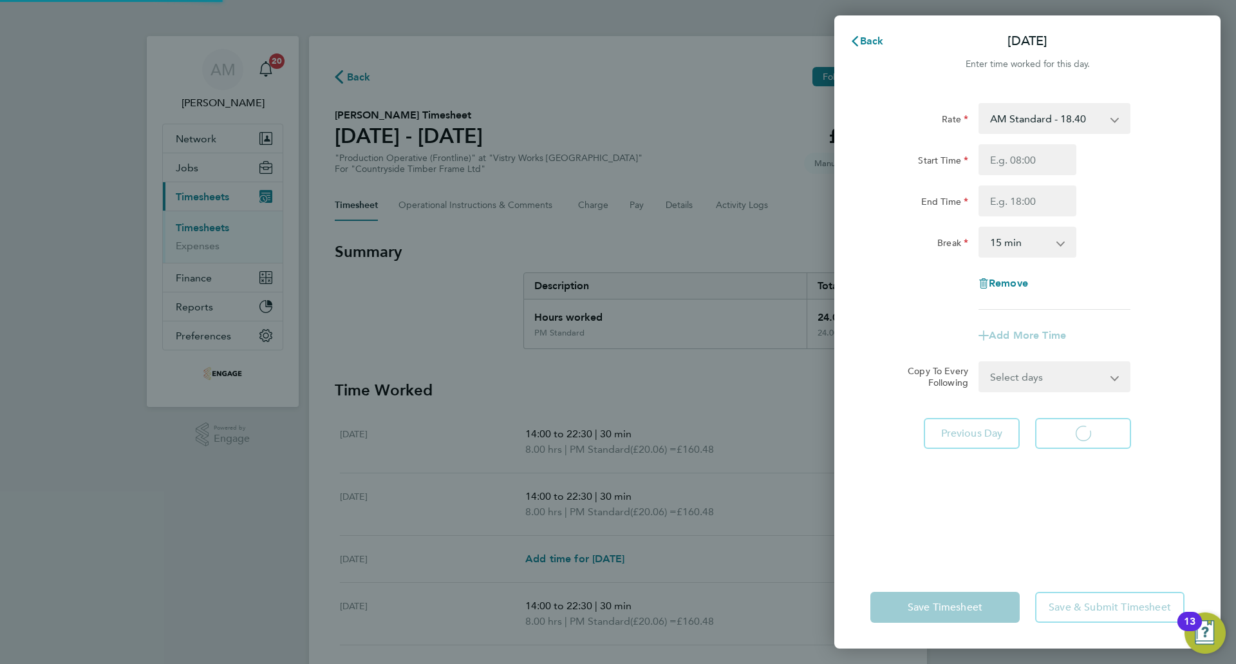
select select "15"
click at [1016, 122] on select "AM Standard - 18.40 PM Standard - 20.06 PM OT 2 - 40.11 PM OT 1 - 30.08 OT2 - 3…" at bounding box center [1047, 118] width 134 height 28
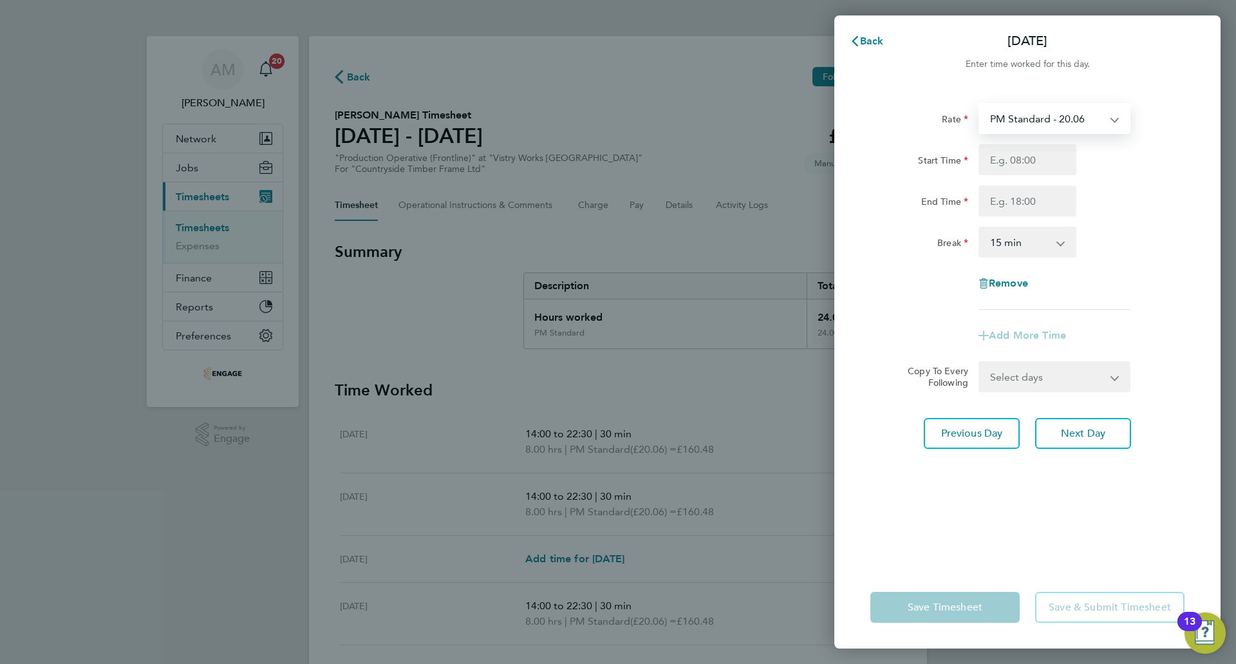
select select "15"
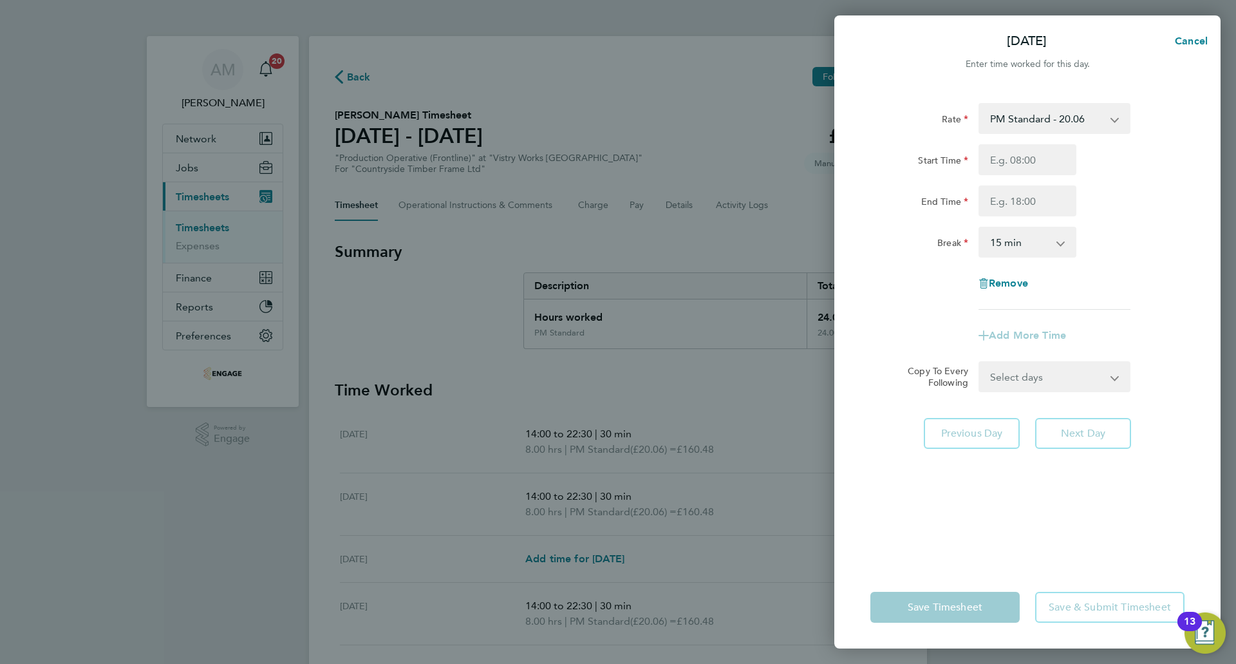
click at [1021, 178] on div "Start Time End Time" at bounding box center [1027, 180] width 325 height 72
click at [1018, 162] on input "Start Time" at bounding box center [1028, 159] width 98 height 31
type input "14:00"
click at [1019, 199] on input "End Time" at bounding box center [1028, 200] width 98 height 31
click at [995, 203] on input "End Time" at bounding box center [1028, 200] width 98 height 31
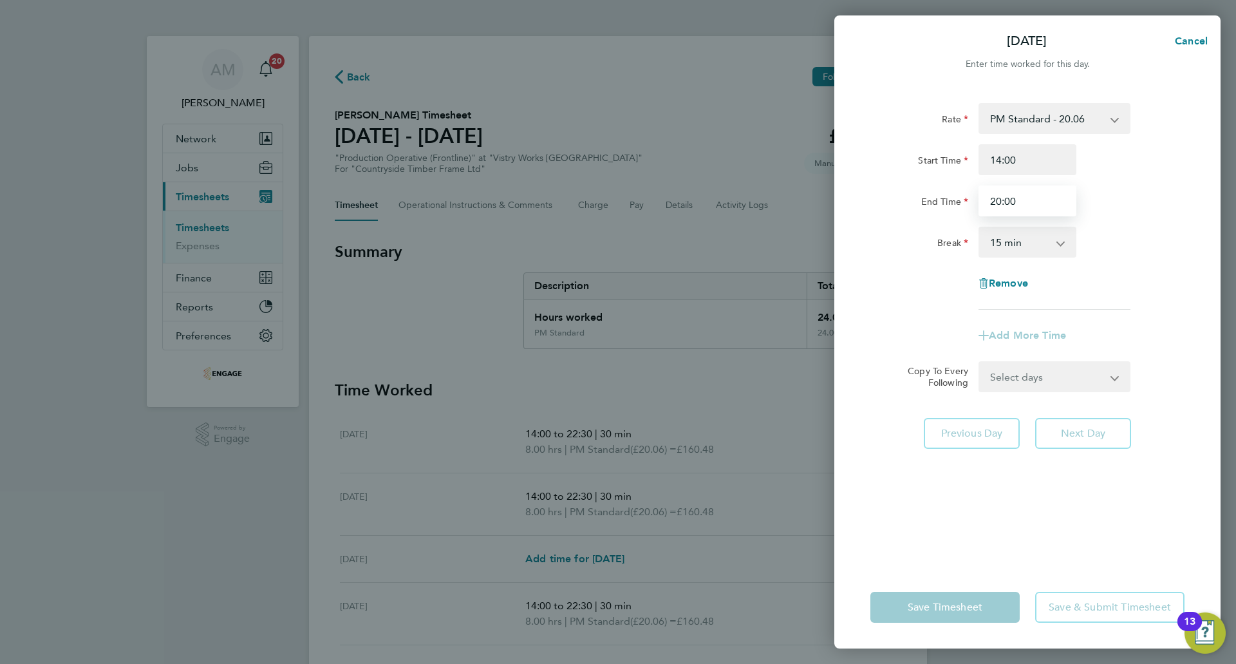
type input "20:00"
drag, startPoint x: 1021, startPoint y: 235, endPoint x: 1021, endPoint y: 243, distance: 7.7
click at [1021, 235] on select "0 min 15 min 30 min 45 min 60 min 75 min 90 min" at bounding box center [1020, 242] width 80 height 28
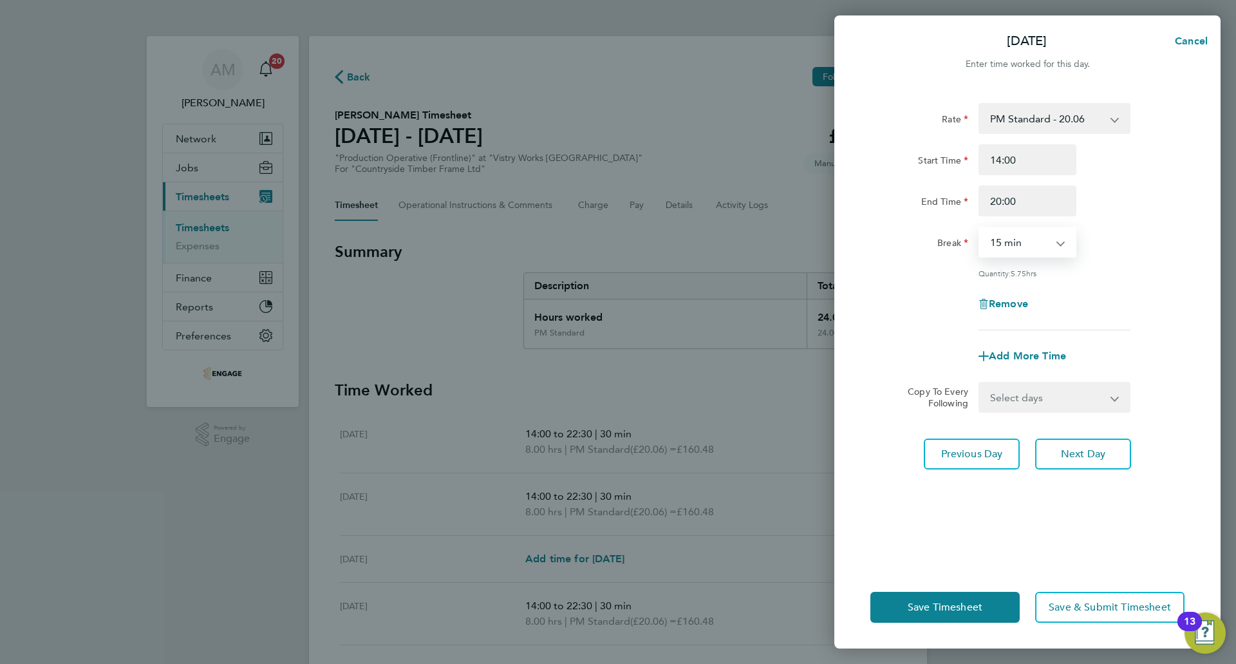
select select "30"
click at [980, 228] on select "0 min 15 min 30 min 45 min 60 min 75 min 90 min" at bounding box center [1020, 242] width 80 height 28
click at [1089, 463] on button "Next Day" at bounding box center [1083, 453] width 96 height 31
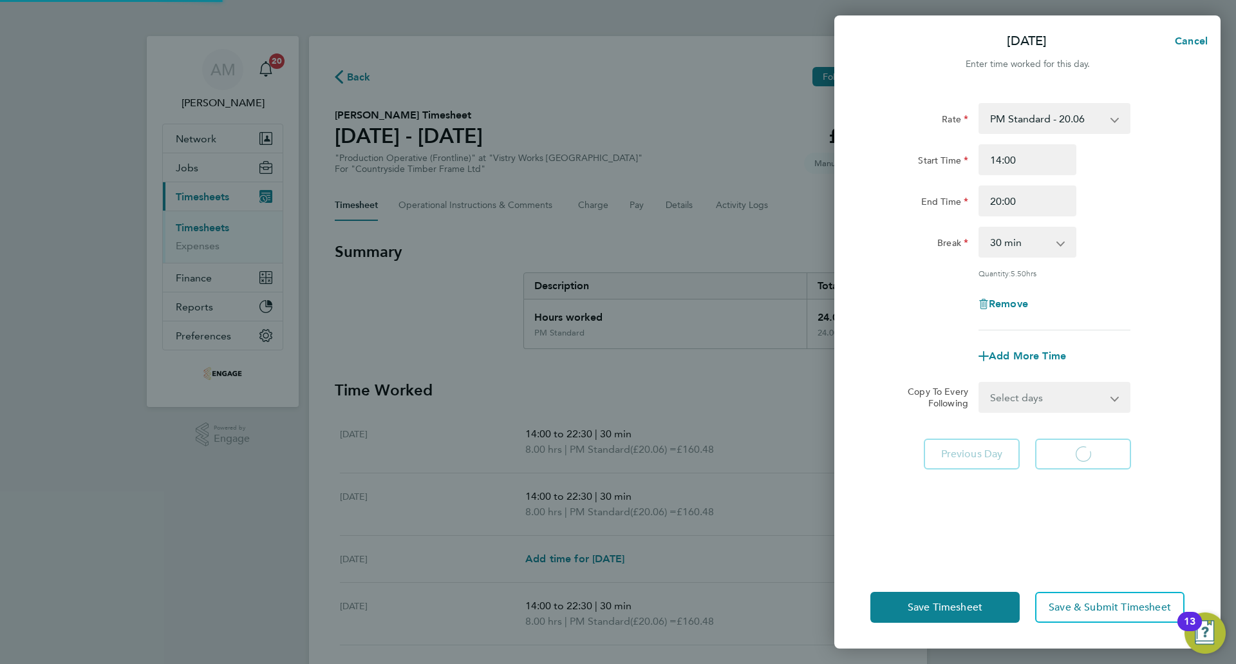
select select "15"
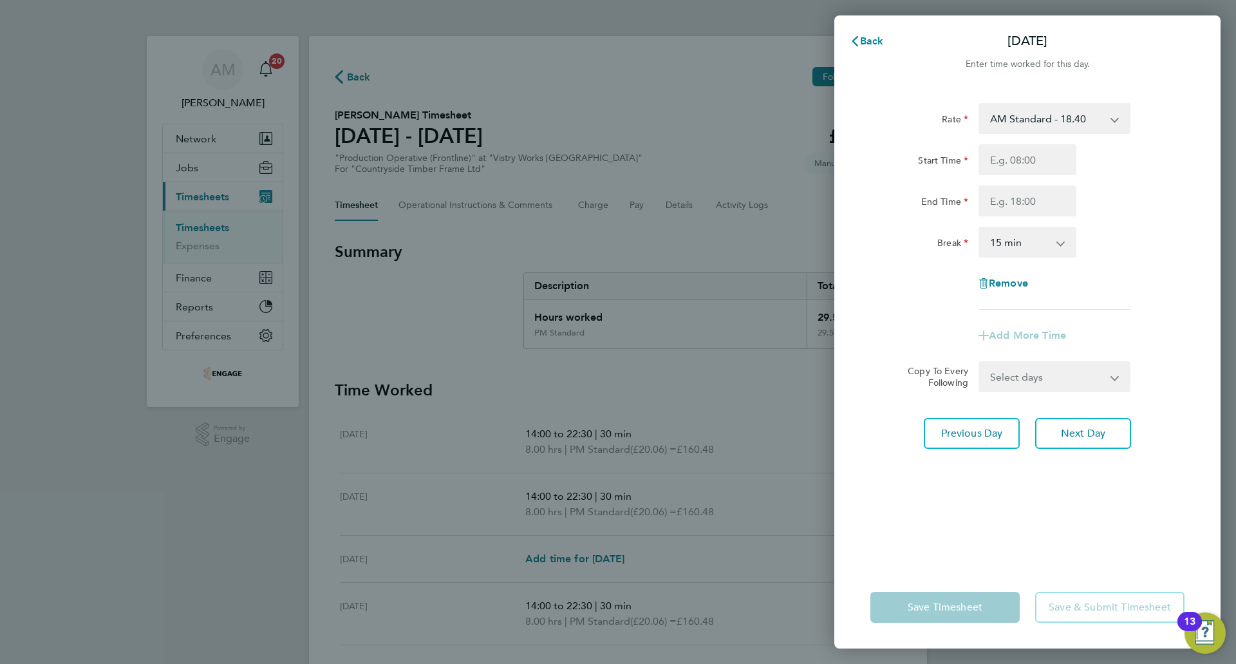
click at [1013, 118] on select "AM Standard - 18.40 PM Standard - 20.06 PM OT 2 - 40.11 PM OT 1 - 30.08 OT2 - 3…" at bounding box center [1047, 118] width 134 height 28
select select "15"
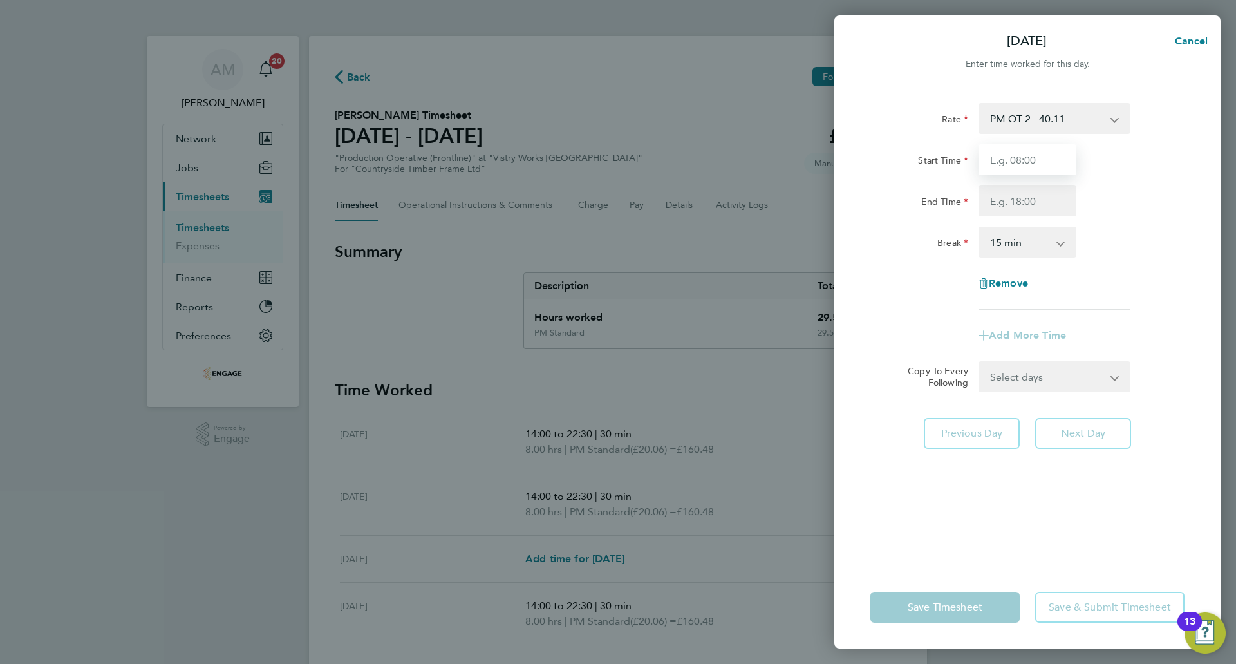
click at [1012, 160] on input "Start Time" at bounding box center [1028, 159] width 98 height 31
type input "07:00"
click at [1017, 208] on input "End Time" at bounding box center [1028, 200] width 98 height 31
type input "15:00"
click at [1003, 244] on select "0 min 15 min 30 min 45 min 60 min 75 min 90 min" at bounding box center [1020, 242] width 80 height 28
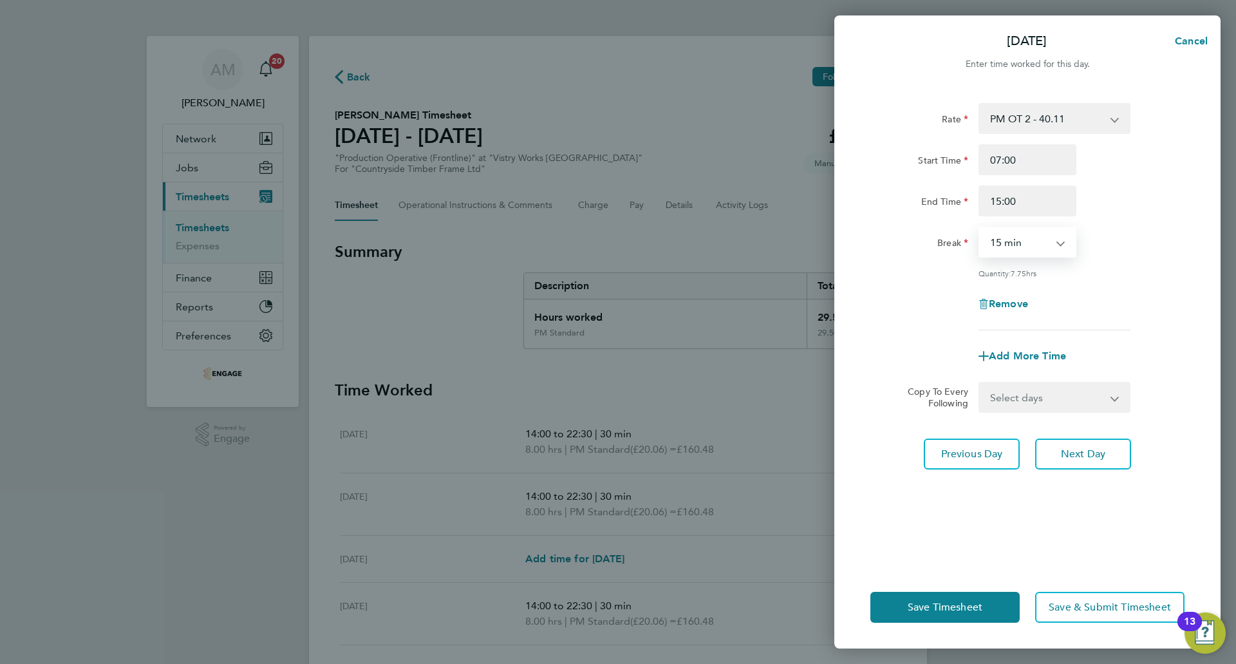
select select "30"
click at [980, 228] on select "0 min 15 min 30 min 45 min 60 min 75 min 90 min" at bounding box center [1020, 242] width 80 height 28
click at [977, 612] on span "Save Timesheet" at bounding box center [945, 607] width 75 height 13
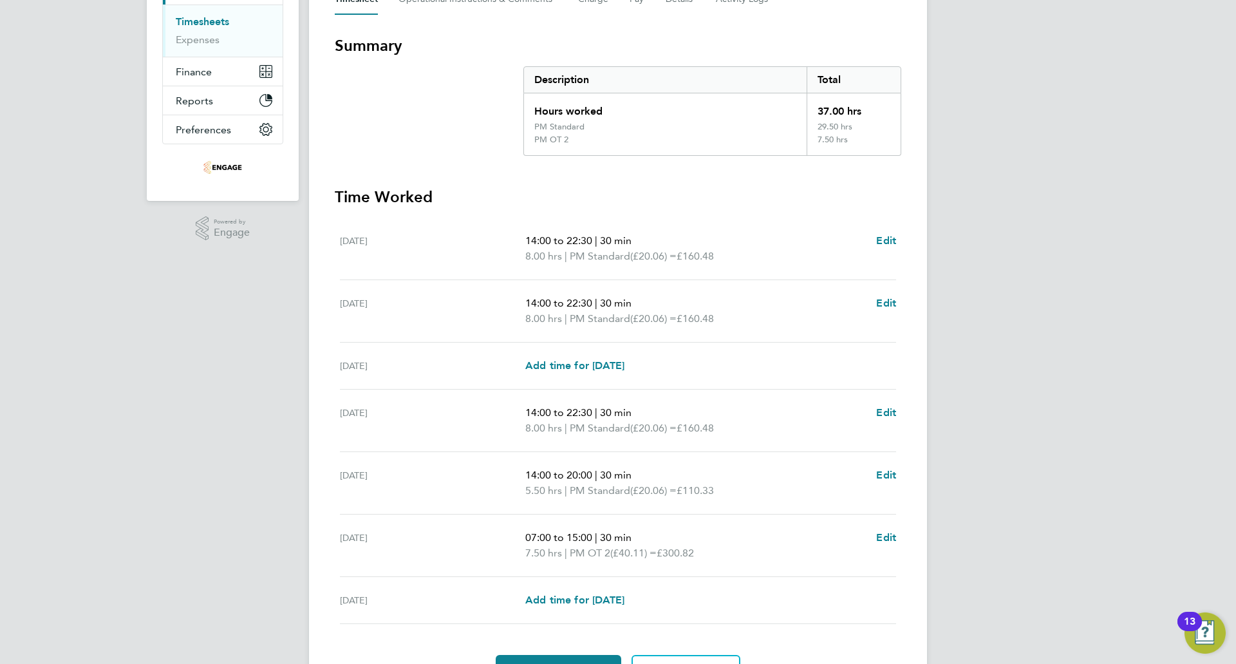
scroll to position [279, 0]
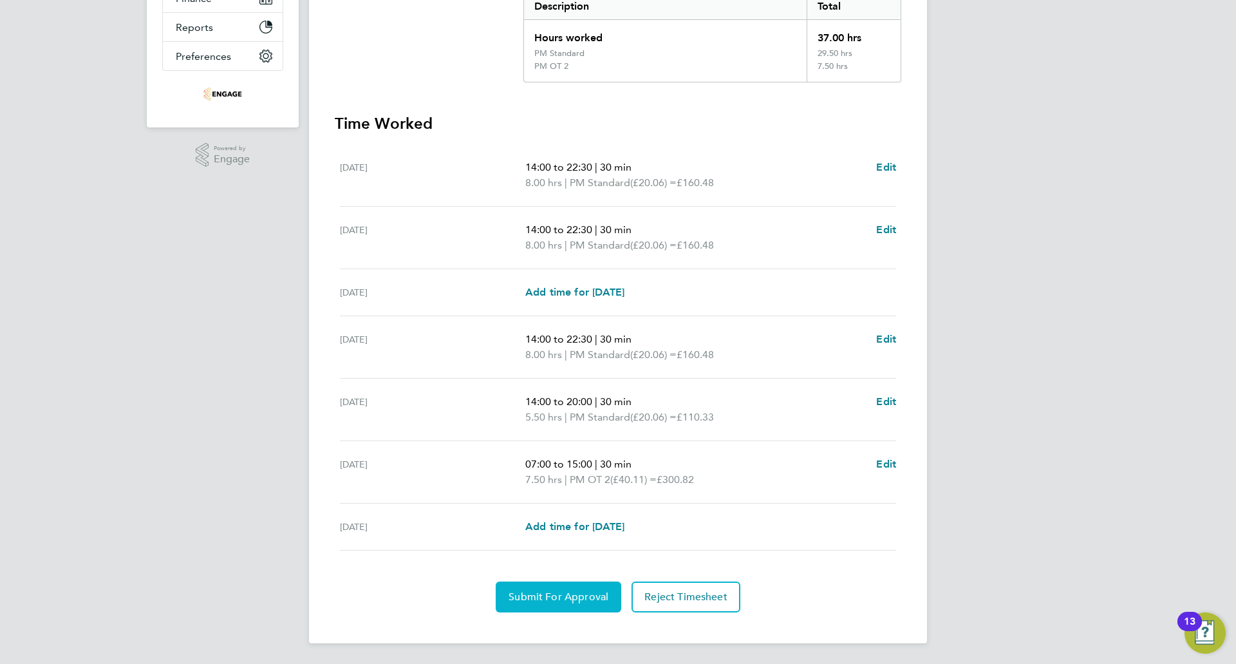
click at [534, 591] on span "Submit For Approval" at bounding box center [559, 596] width 100 height 13
